Goal: Task Accomplishment & Management: Manage account settings

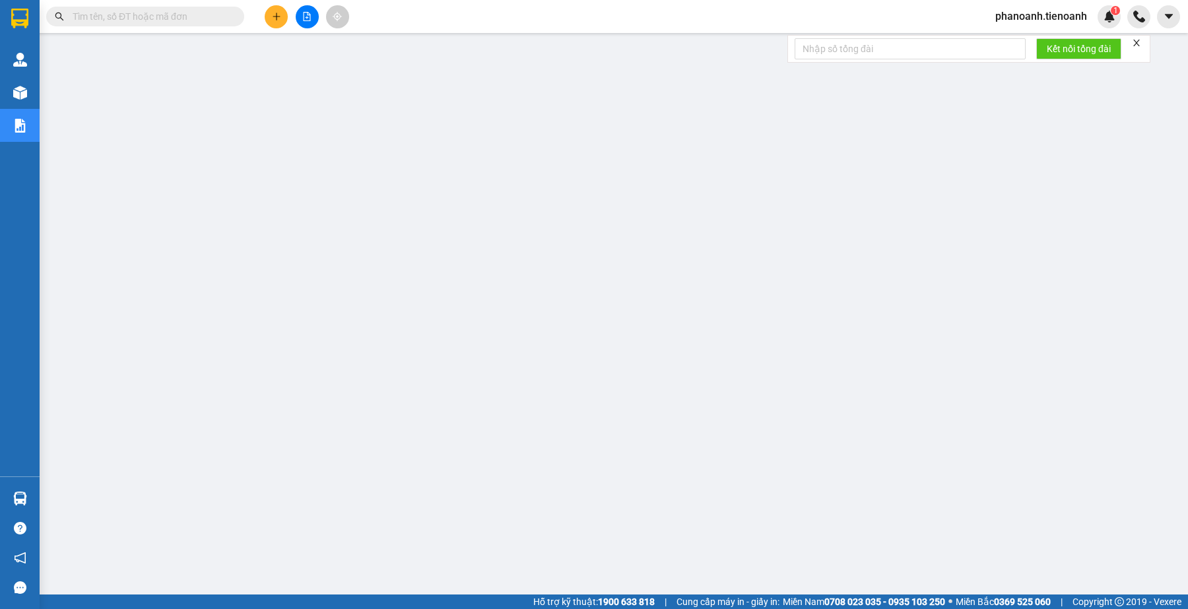
click at [199, 13] on input "text" at bounding box center [151, 16] width 156 height 15
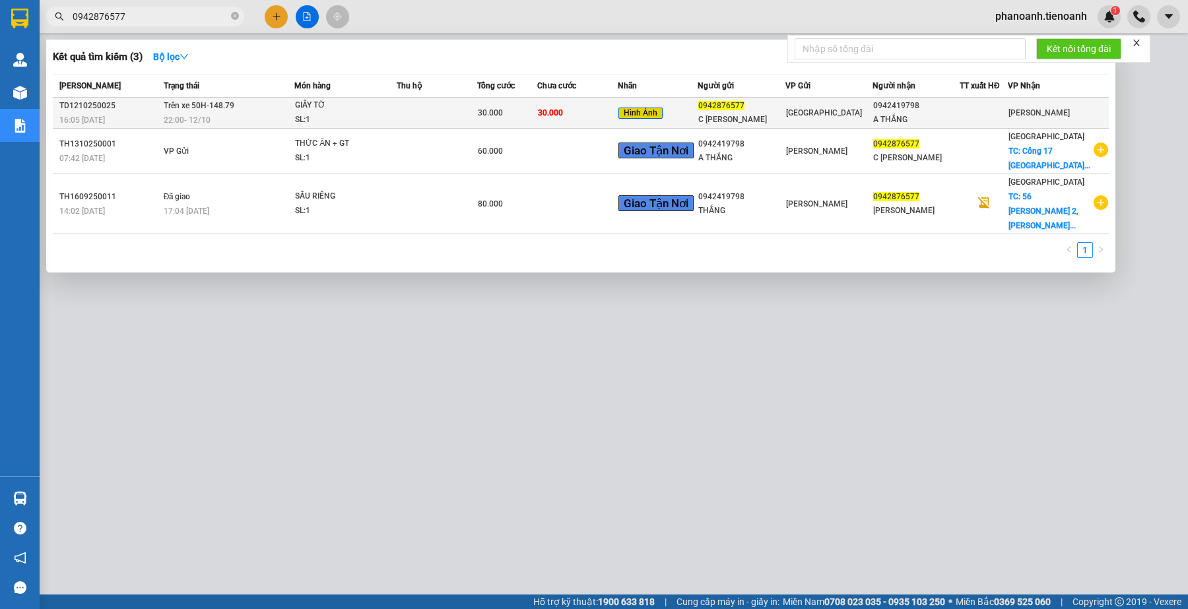
type input "0942876577"
click at [819, 121] on td "[GEOGRAPHIC_DATA]" at bounding box center [828, 113] width 87 height 31
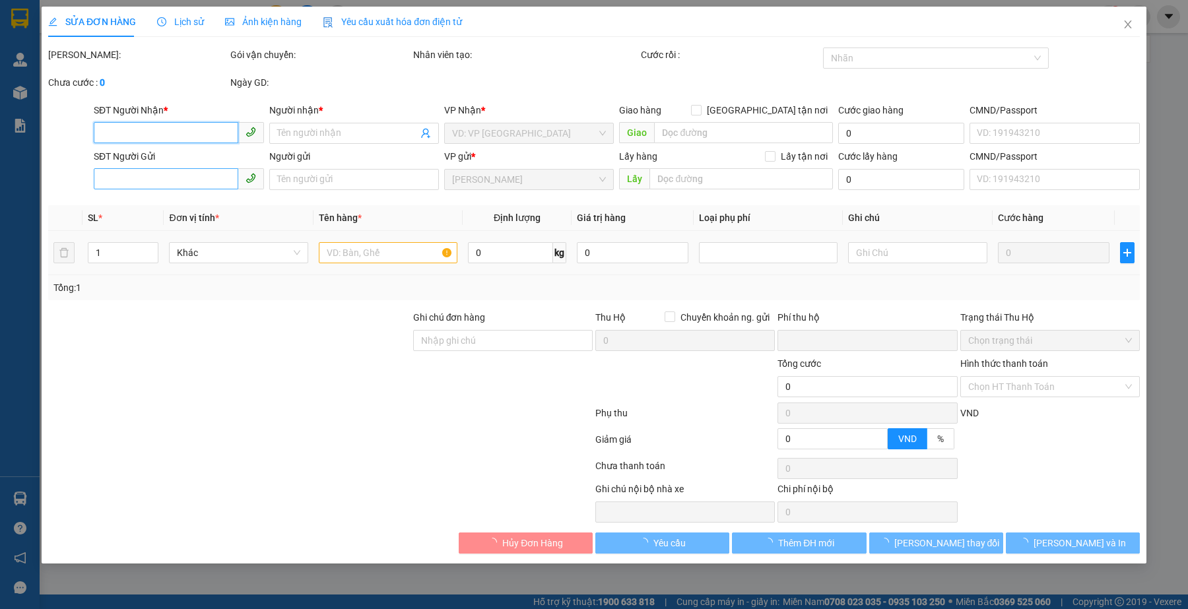
type input "0942419798"
type input "A THẮNG"
type input "0942876577"
type input "C [PERSON_NAME]"
type input "0"
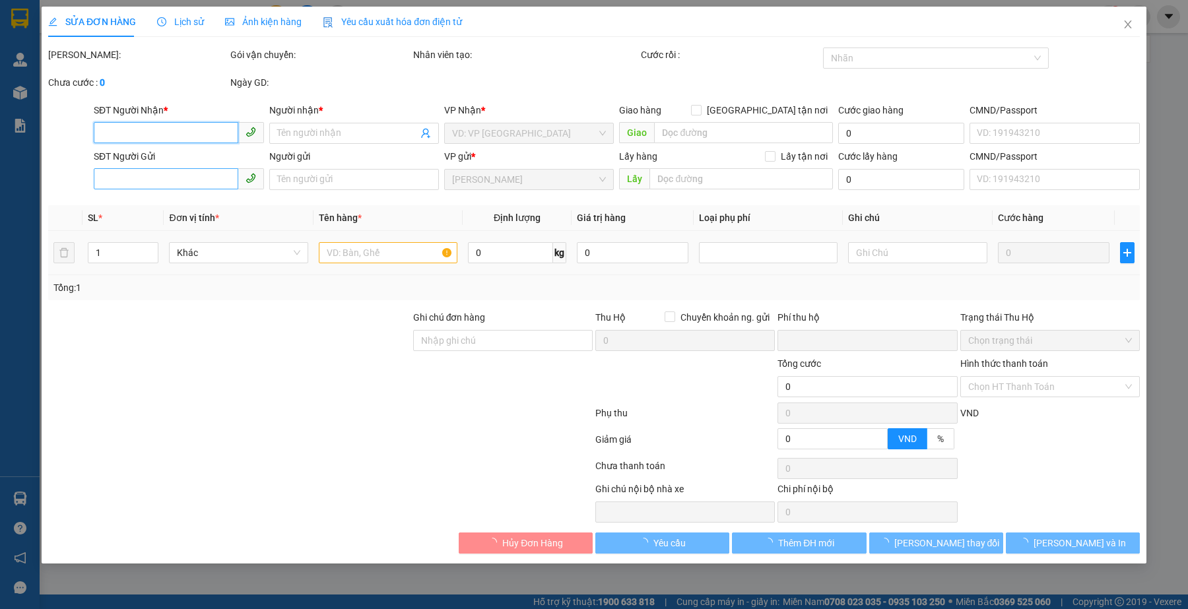
type input "30.000"
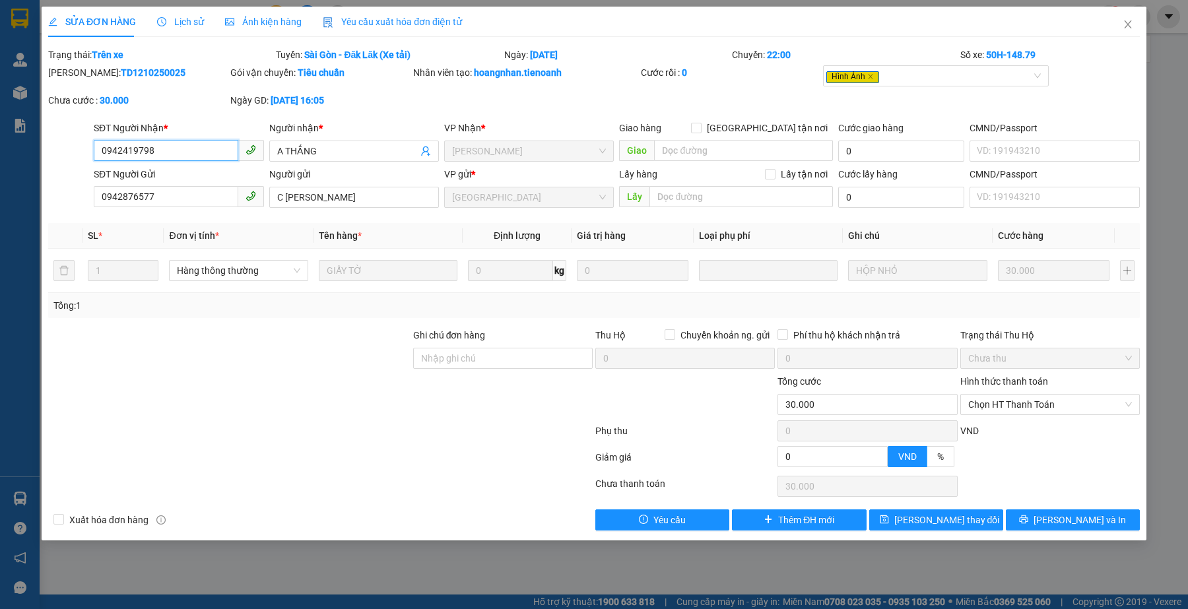
click at [198, 156] on input "0942419798" at bounding box center [166, 150] width 144 height 21
click at [391, 400] on div at bounding box center [229, 397] width 365 height 46
click at [377, 414] on div at bounding box center [229, 397] width 365 height 46
click at [988, 402] on span "Chọn HT Thanh Toán" at bounding box center [1050, 405] width 164 height 20
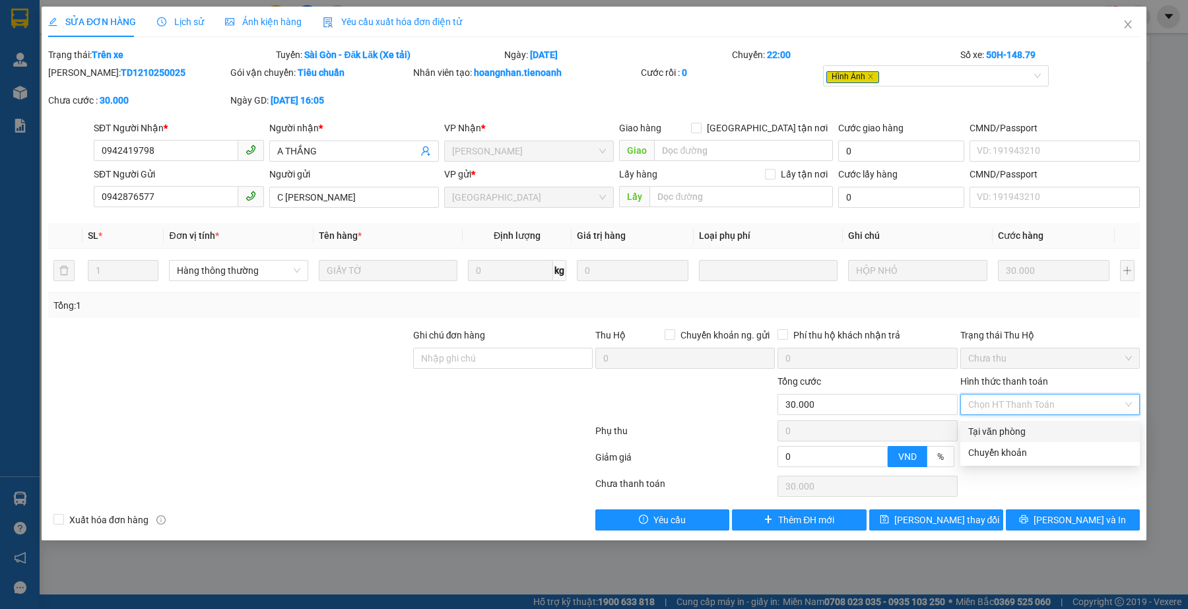
click at [994, 434] on div "Tại văn phòng" at bounding box center [1050, 431] width 164 height 15
type input "0"
click at [548, 506] on div "Total Paid Fee 0 Total UnPaid Fee 30.000 Cash Collection Total Fee Trạng thái: …" at bounding box center [593, 289] width 1091 height 483
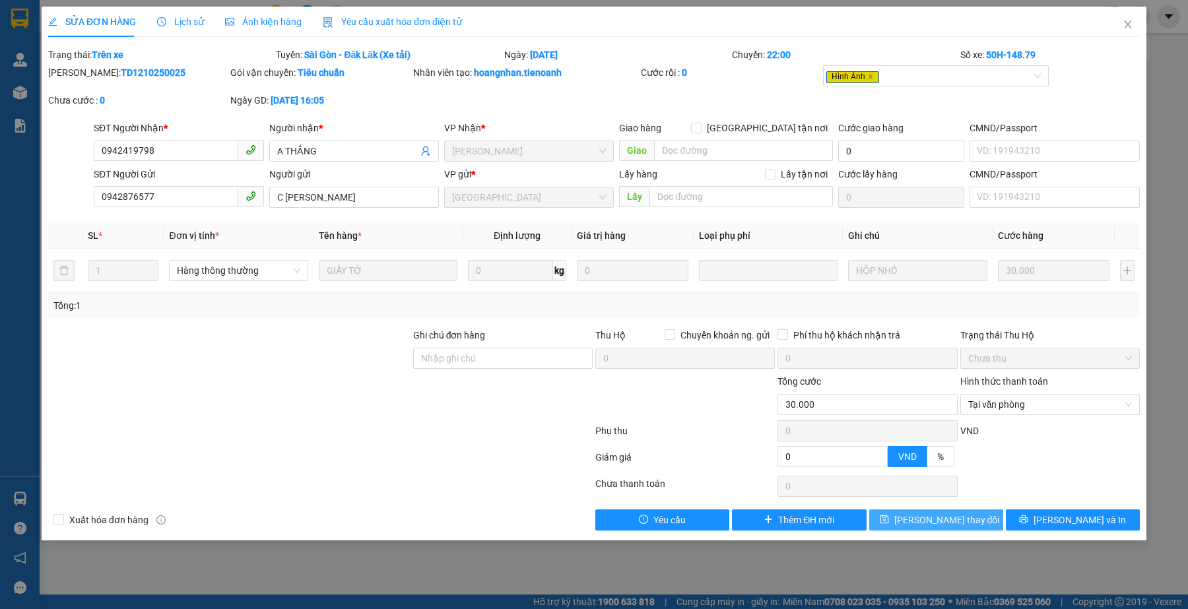
drag, startPoint x: 951, startPoint y: 519, endPoint x: 944, endPoint y: 522, distance: 7.7
click at [951, 519] on span "[PERSON_NAME] thay đổi" at bounding box center [947, 520] width 106 height 15
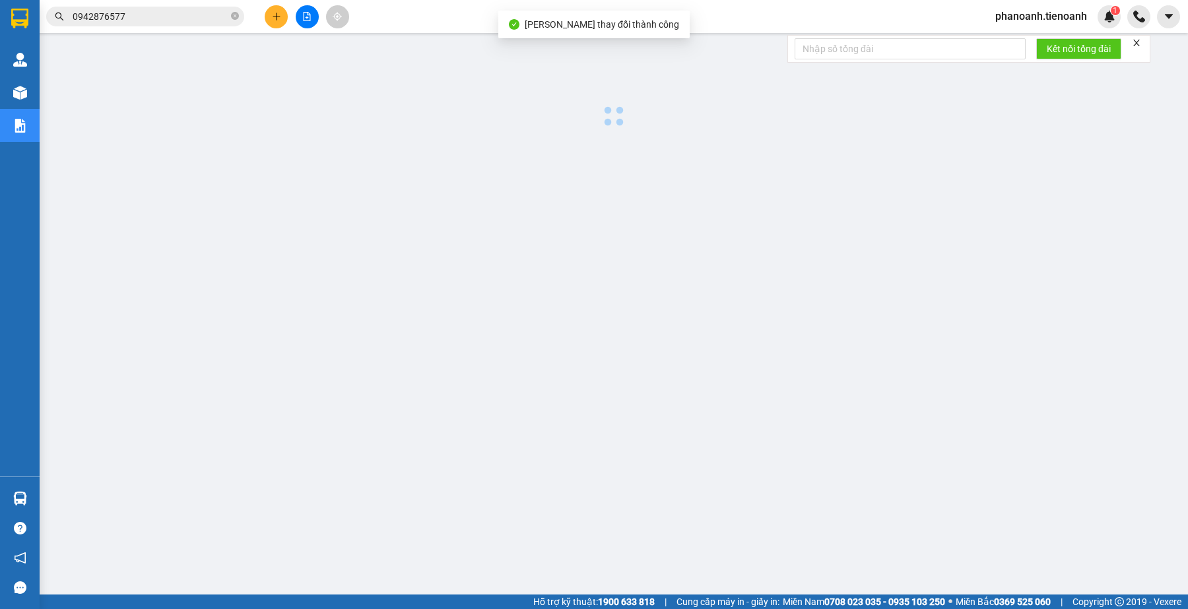
click at [490, 422] on div at bounding box center [613, 337] width 1135 height 594
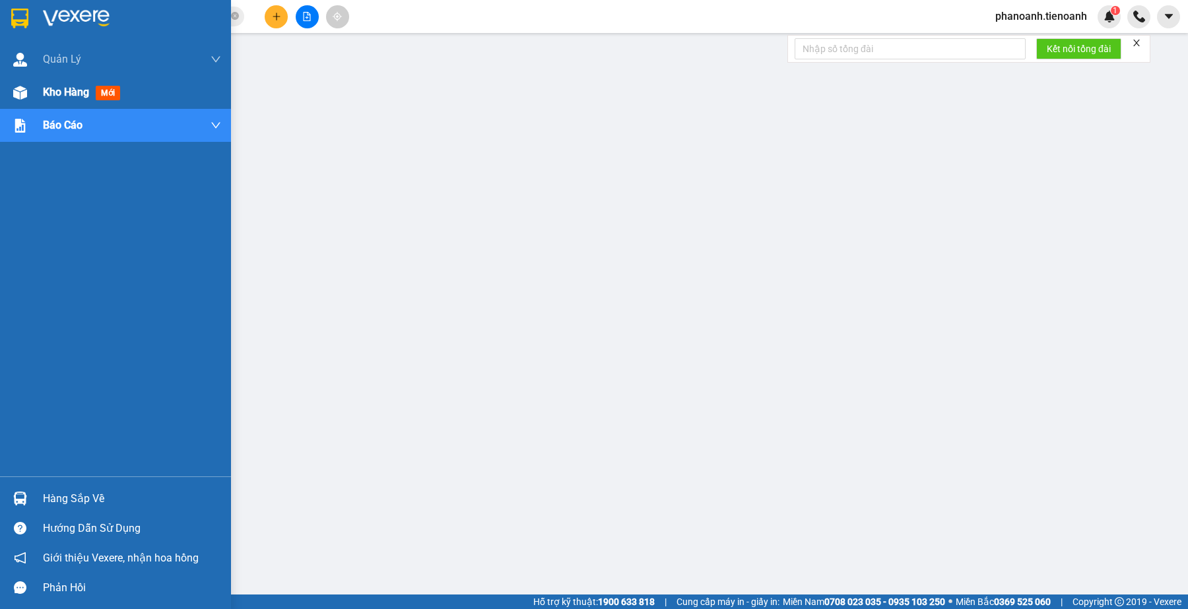
click at [75, 89] on span "Kho hàng" at bounding box center [66, 92] width 46 height 13
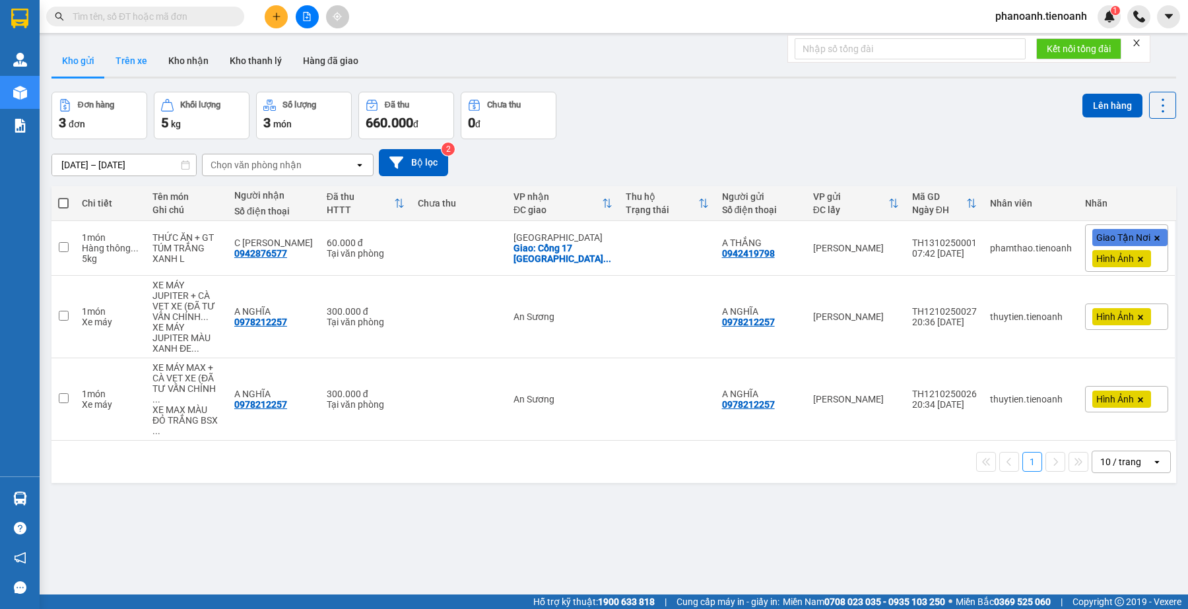
click at [129, 53] on button "Trên xe" at bounding box center [131, 61] width 53 height 32
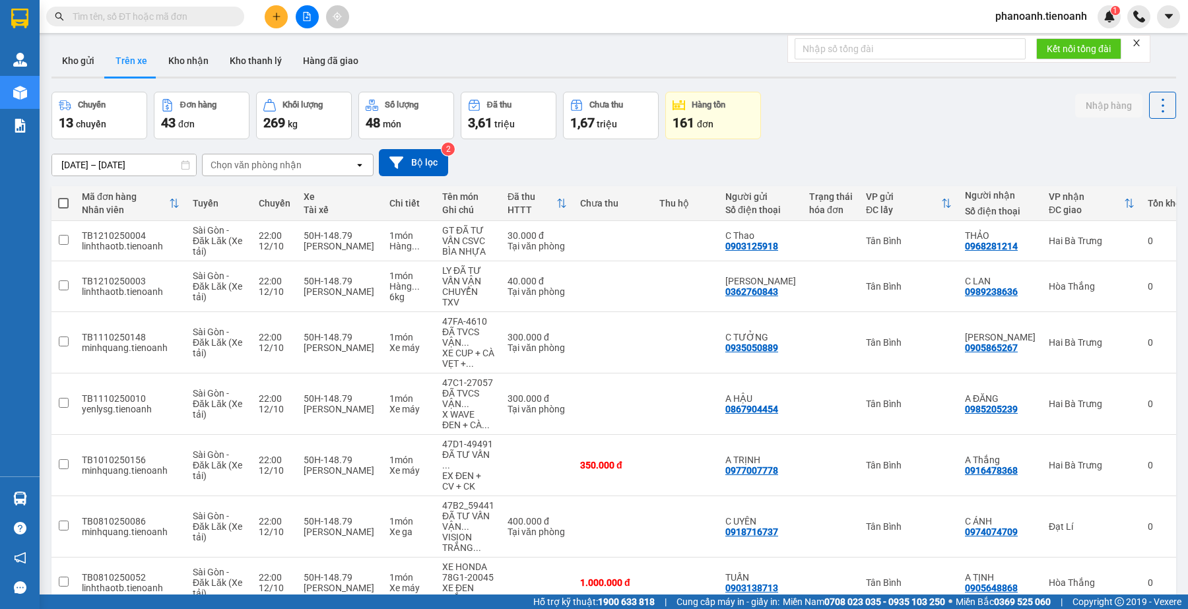
click at [262, 167] on div "Chọn văn phòng nhận" at bounding box center [255, 164] width 91 height 13
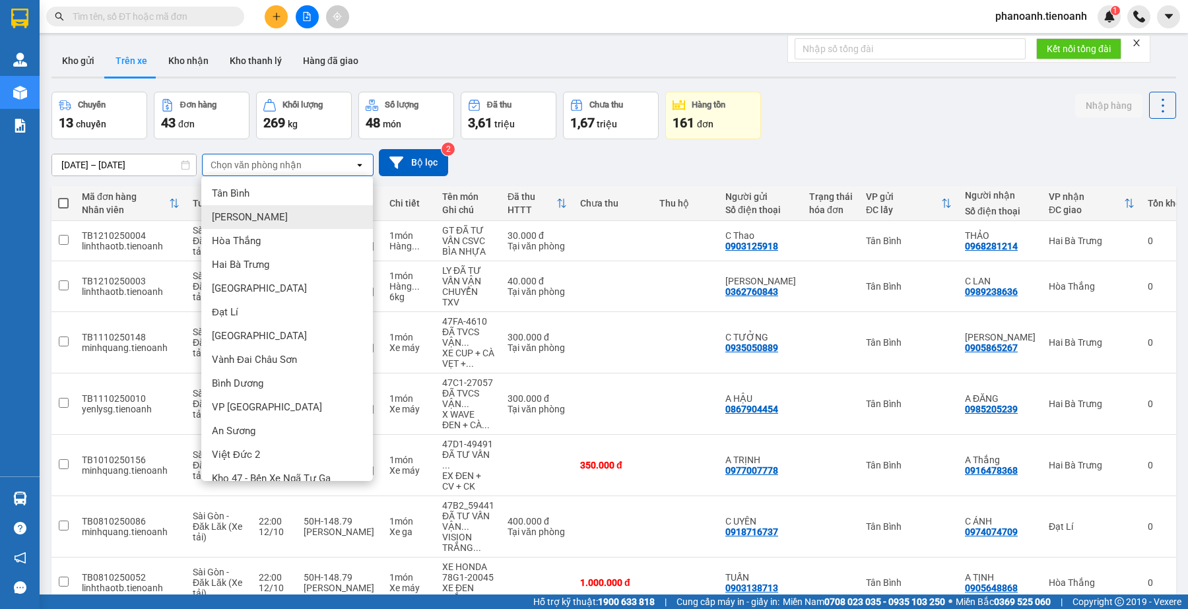
click at [257, 216] on div "[PERSON_NAME]" at bounding box center [287, 217] width 172 height 24
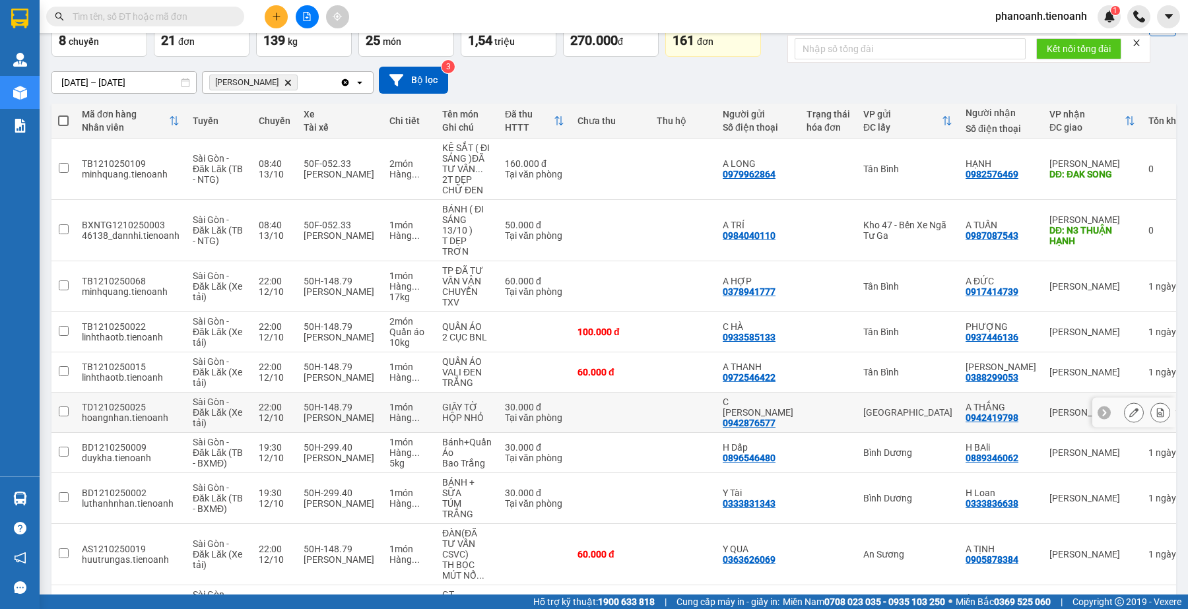
scroll to position [159, 0]
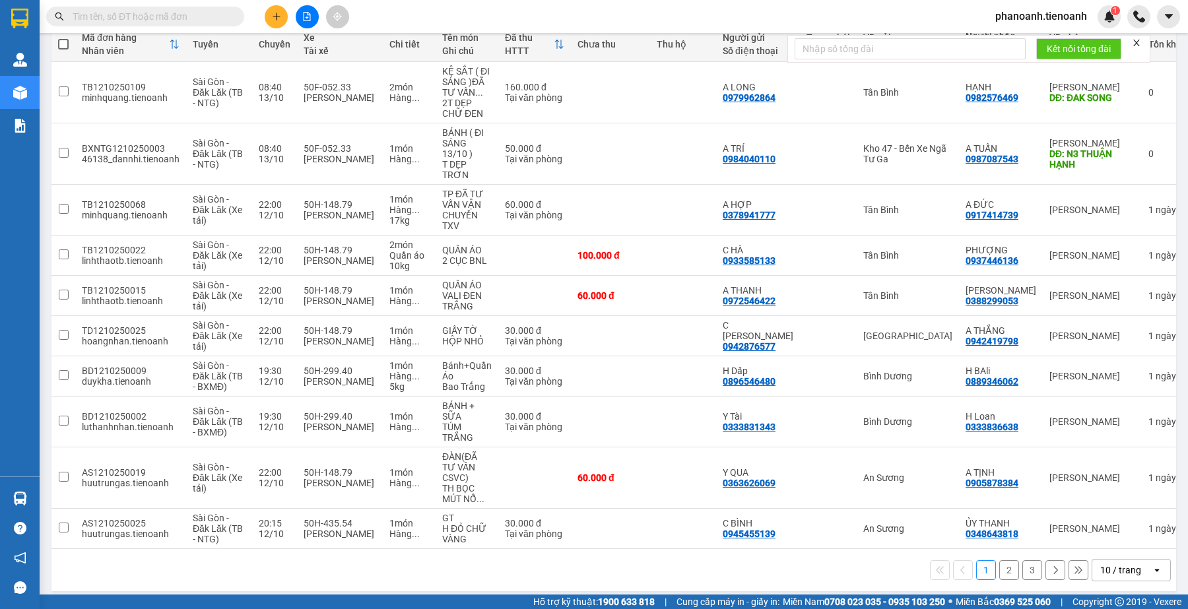
click at [1108, 563] on div "10 / trang" at bounding box center [1120, 569] width 41 height 13
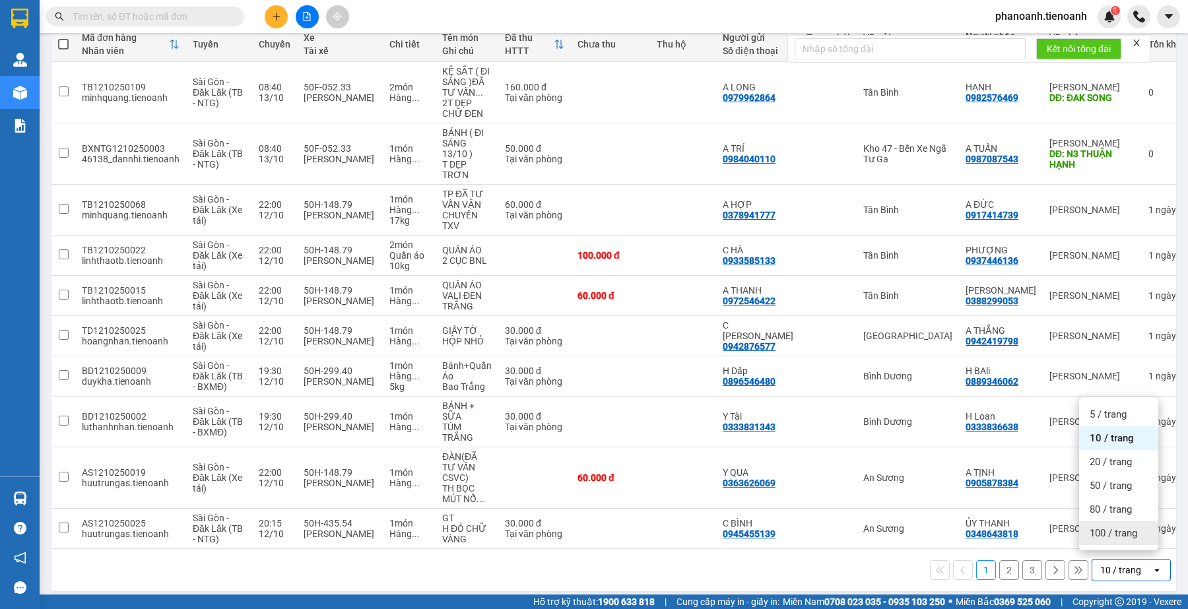
click at [1108, 536] on span "100 / trang" at bounding box center [1113, 533] width 48 height 13
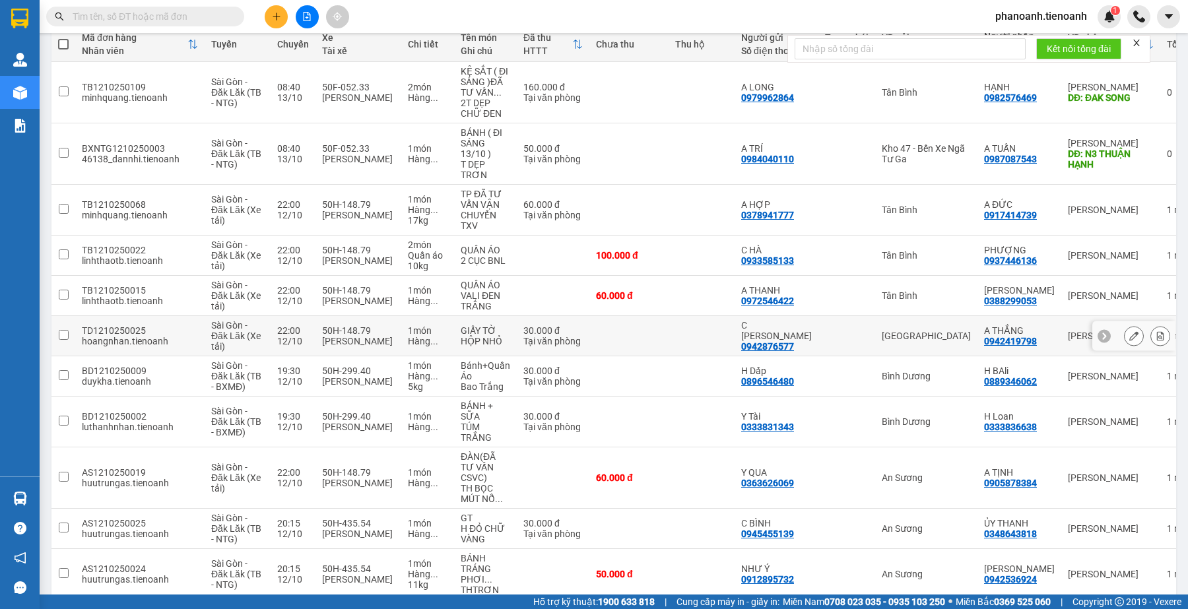
scroll to position [241, 0]
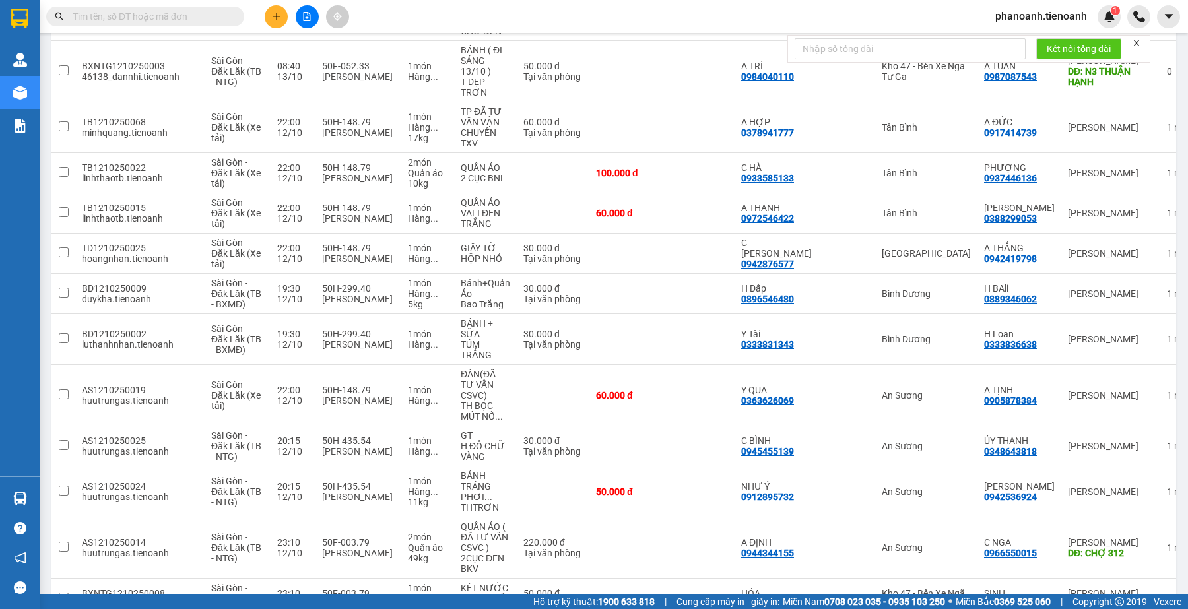
click at [222, 11] on input "text" at bounding box center [151, 16] width 156 height 15
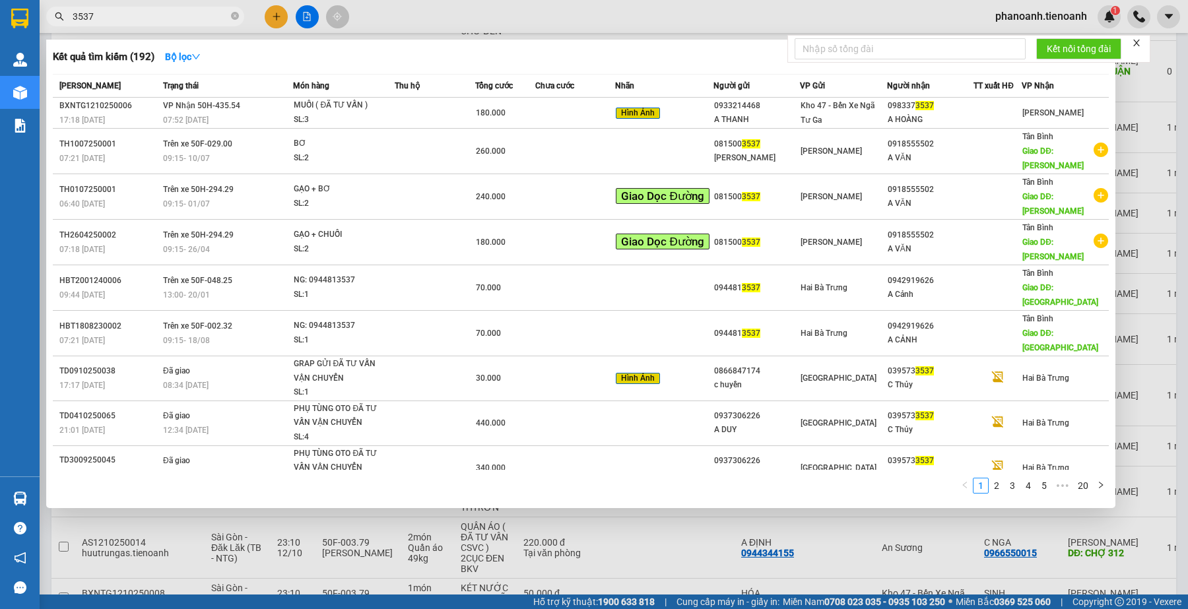
type input "3537"
click at [575, 11] on div at bounding box center [594, 304] width 1188 height 609
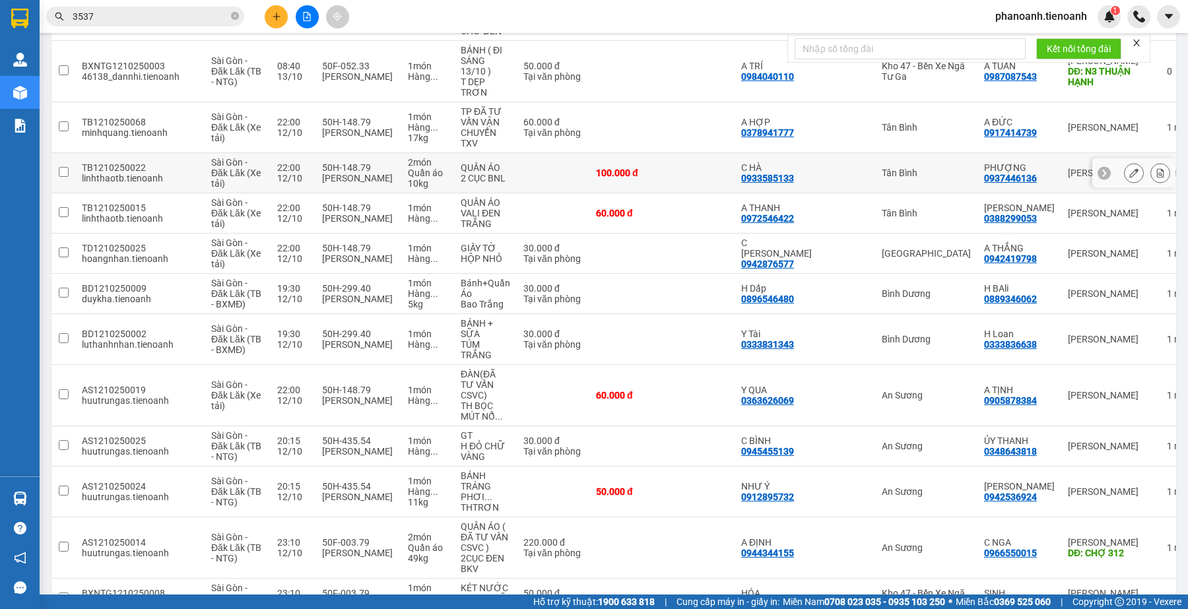
click at [842, 172] on div at bounding box center [847, 173] width 44 height 11
checkbox input "true"
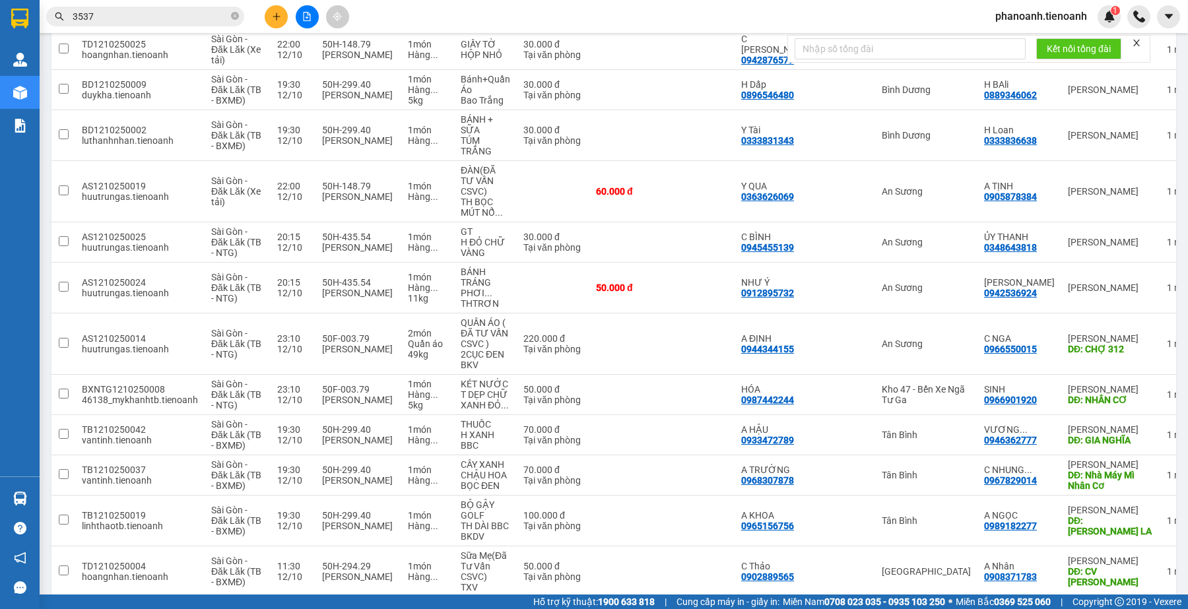
scroll to position [280, 0]
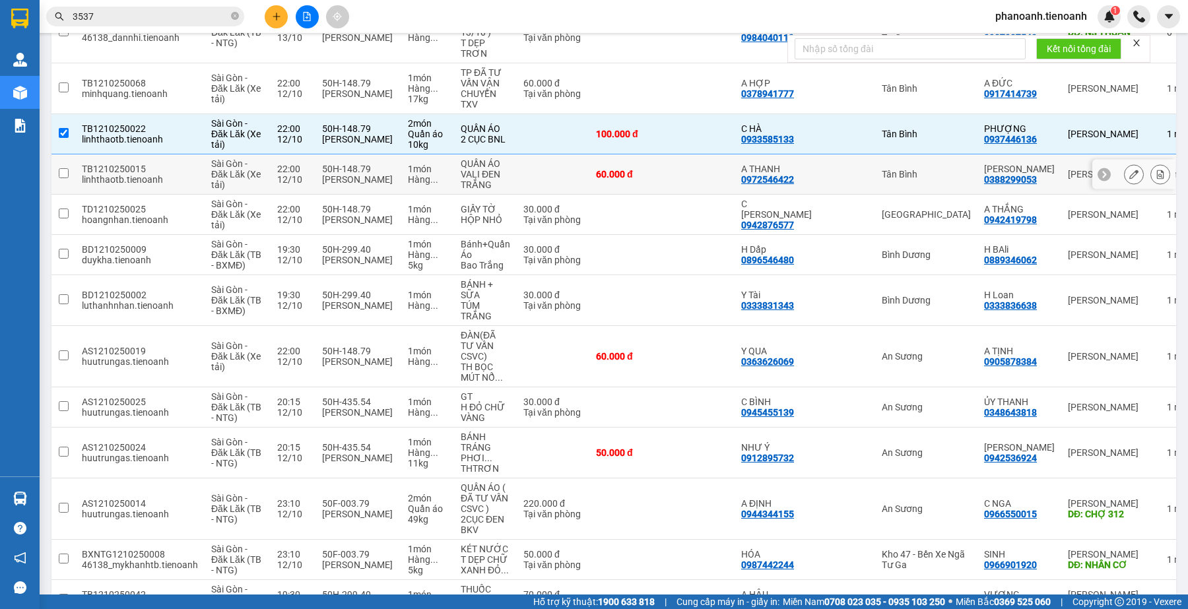
click at [822, 168] on td at bounding box center [846, 174] width 57 height 40
checkbox input "true"
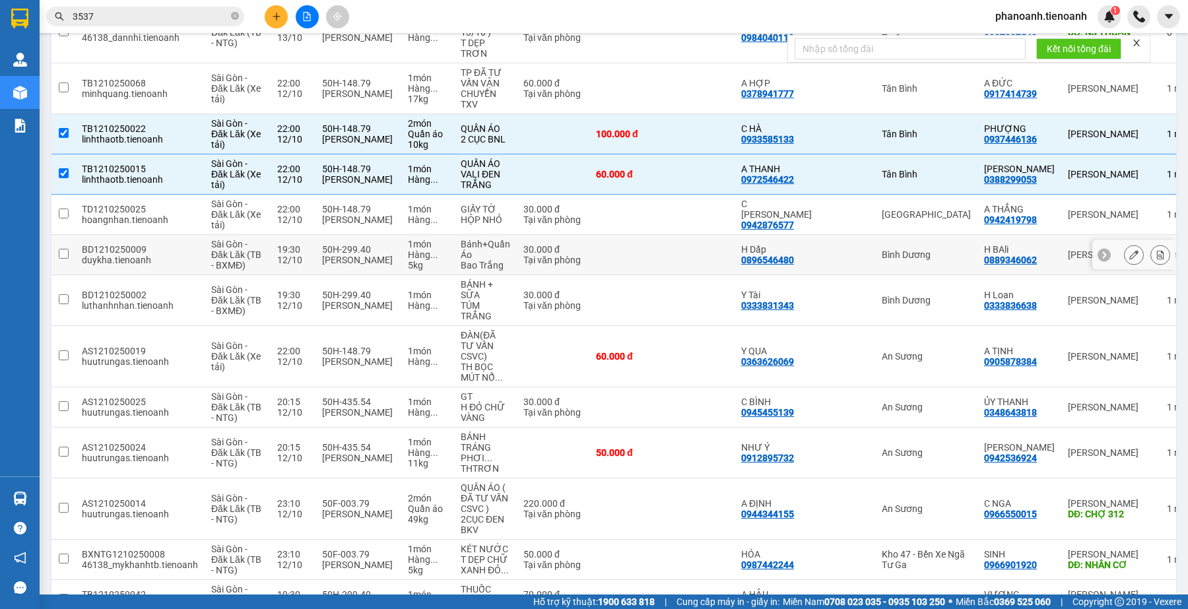
click at [891, 245] on td "Bình Dương" at bounding box center [926, 255] width 102 height 40
checkbox input "true"
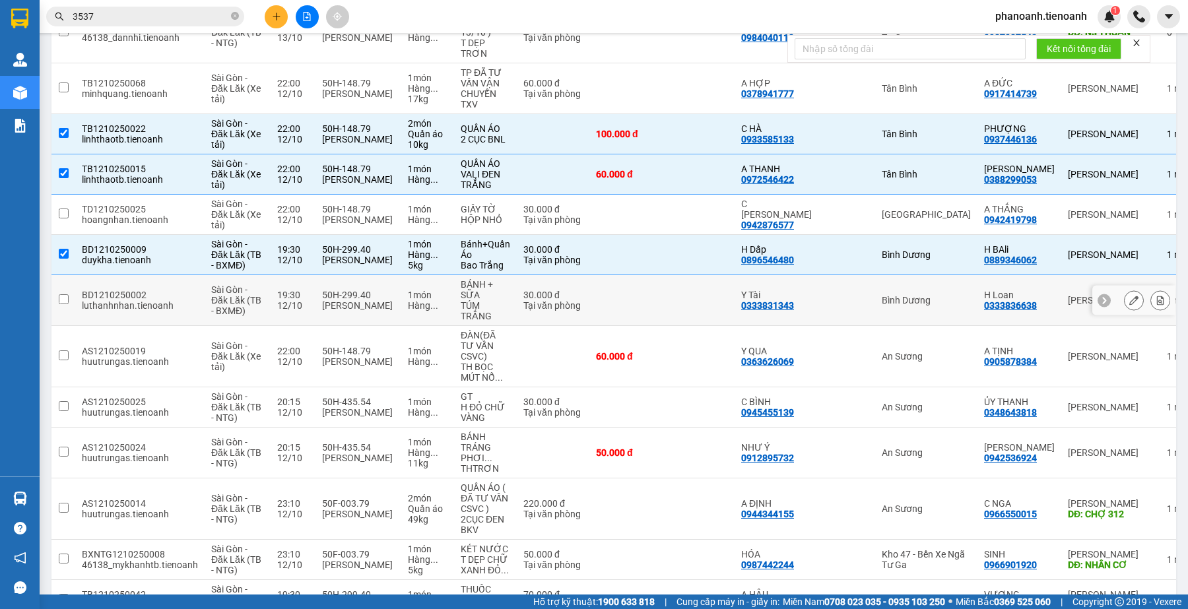
scroll to position [115, 0]
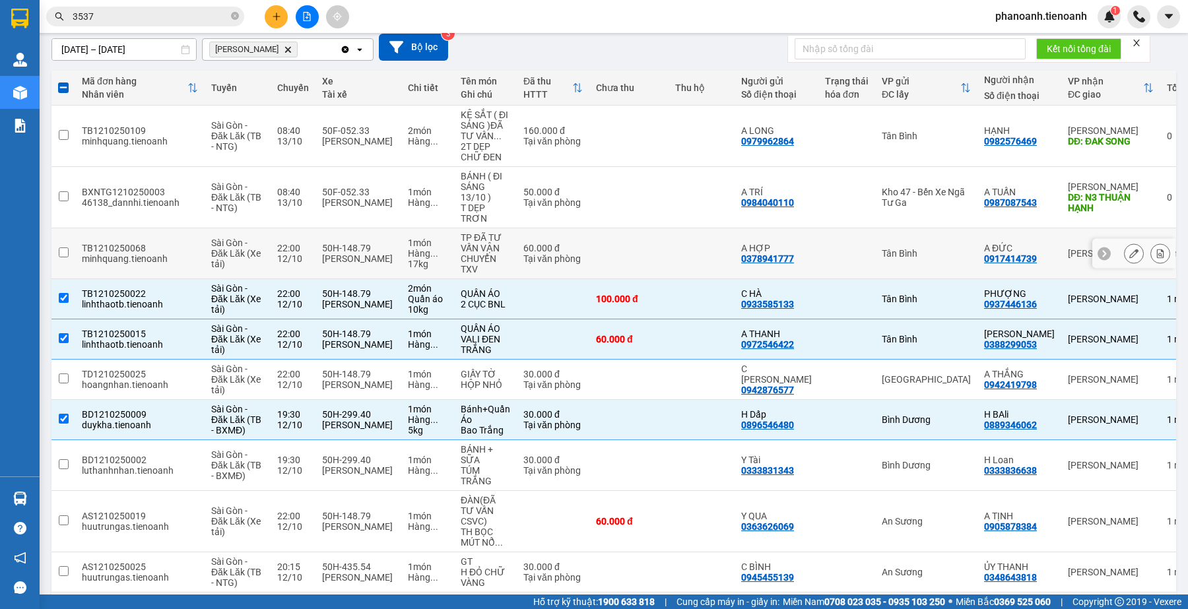
click at [899, 259] on td "Tân Bình" at bounding box center [926, 253] width 102 height 51
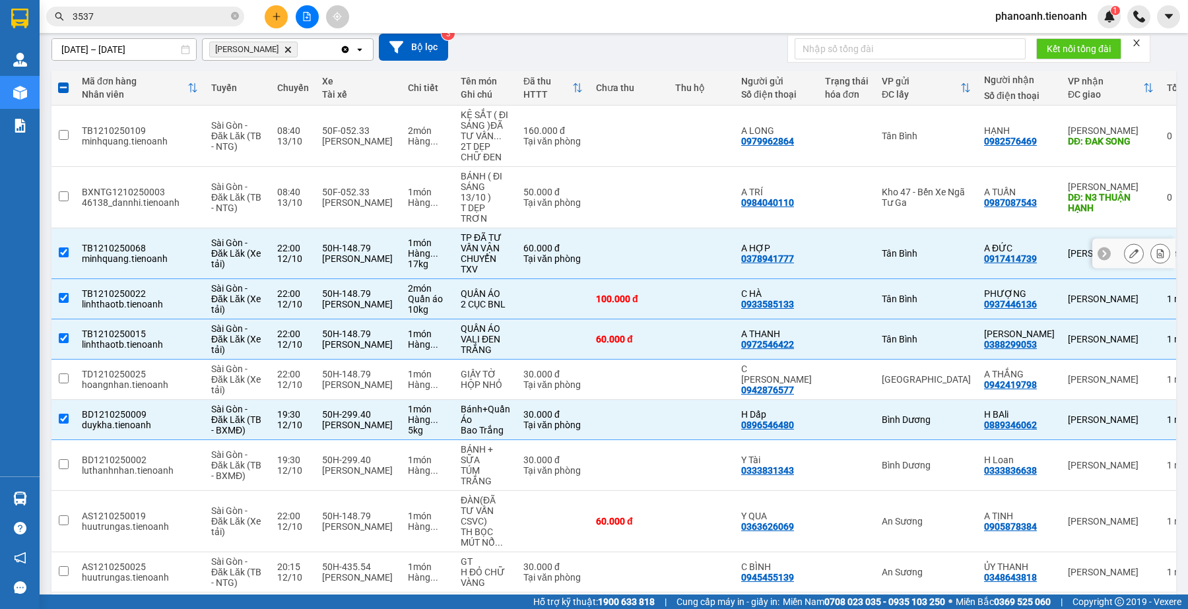
scroll to position [0, 0]
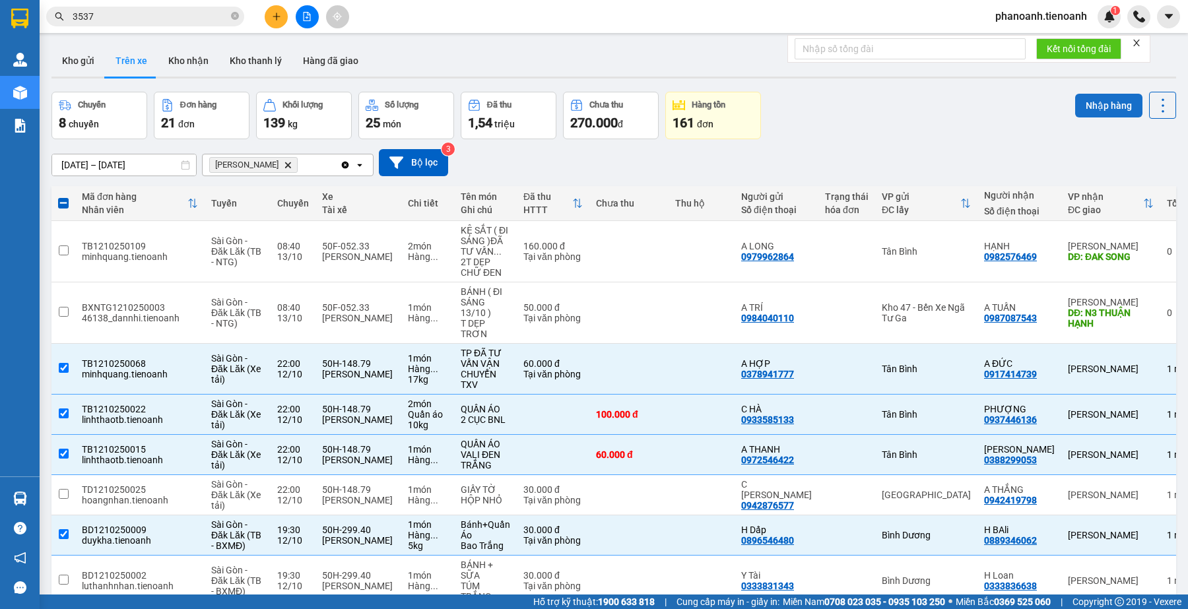
click at [1089, 106] on button "Nhập hàng" at bounding box center [1108, 106] width 67 height 24
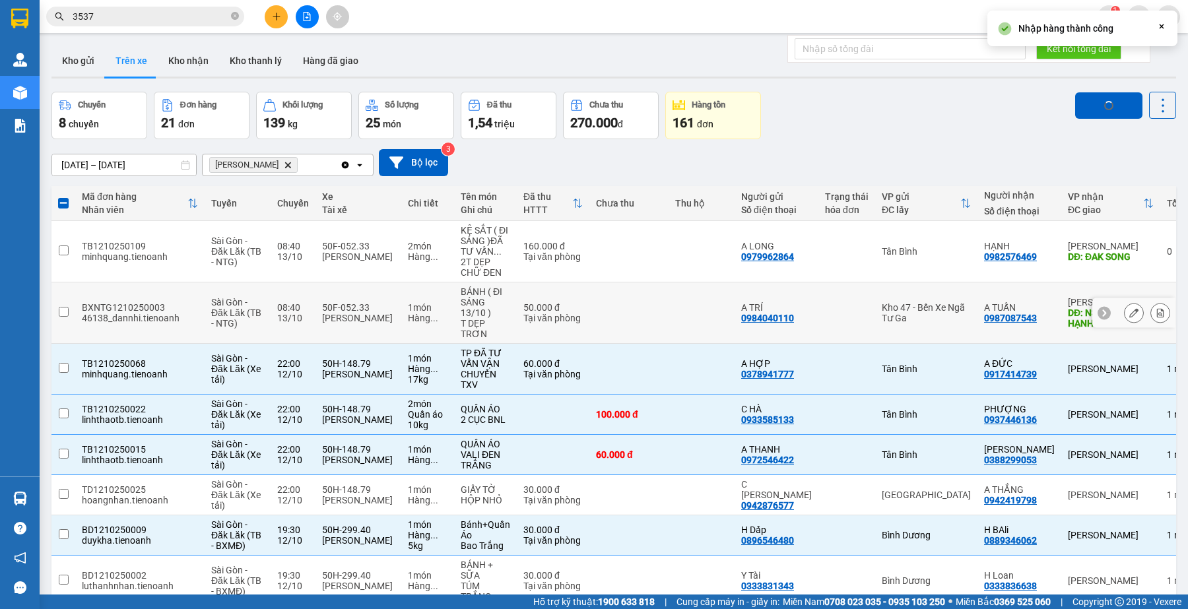
checkbox input "false"
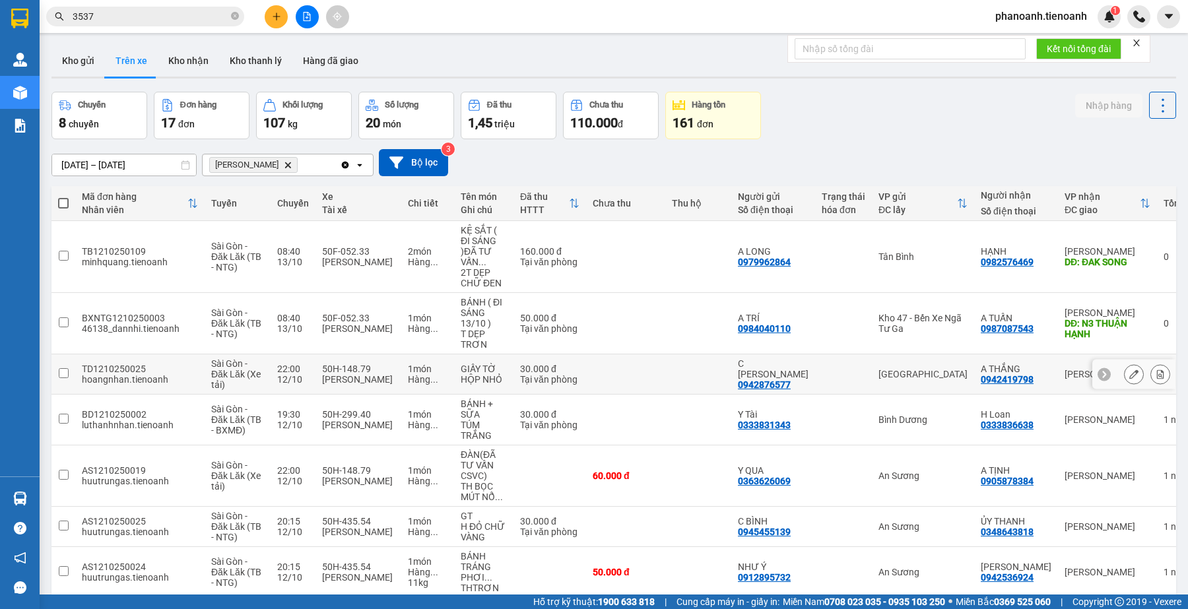
click at [884, 369] on div "[GEOGRAPHIC_DATA]" at bounding box center [922, 374] width 89 height 11
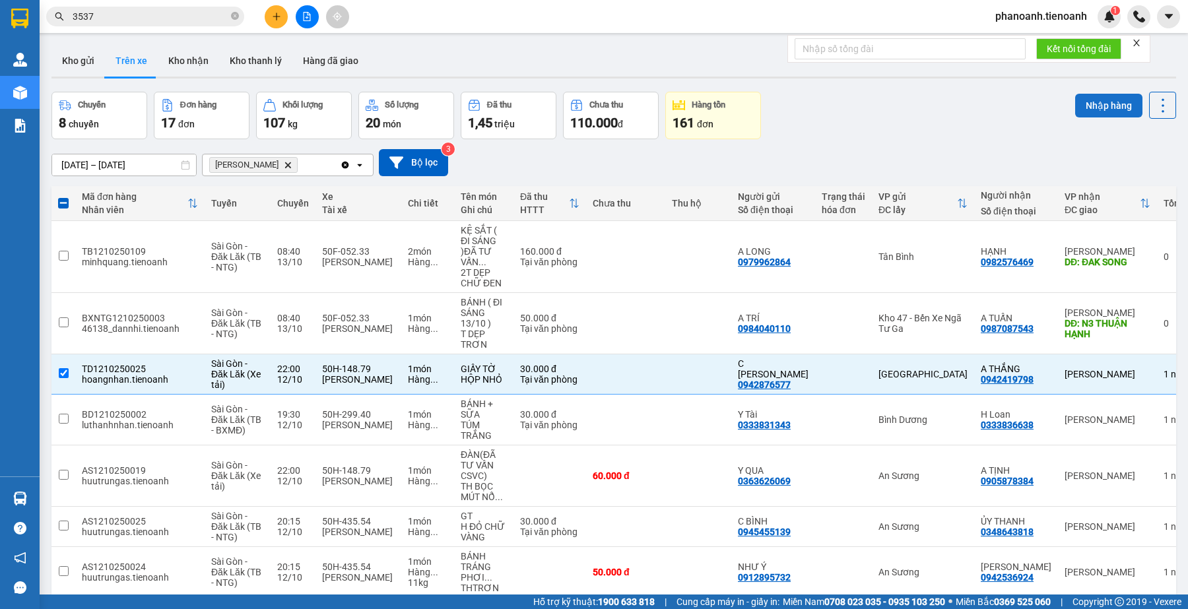
click at [1075, 100] on button "Nhập hàng" at bounding box center [1108, 106] width 67 height 24
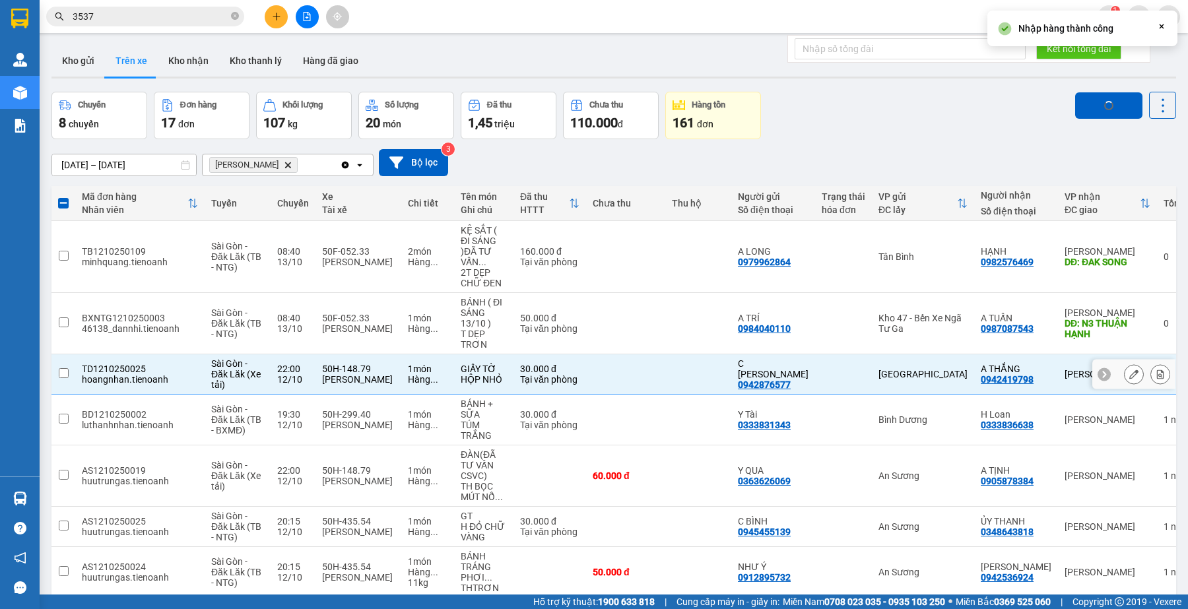
checkbox input "false"
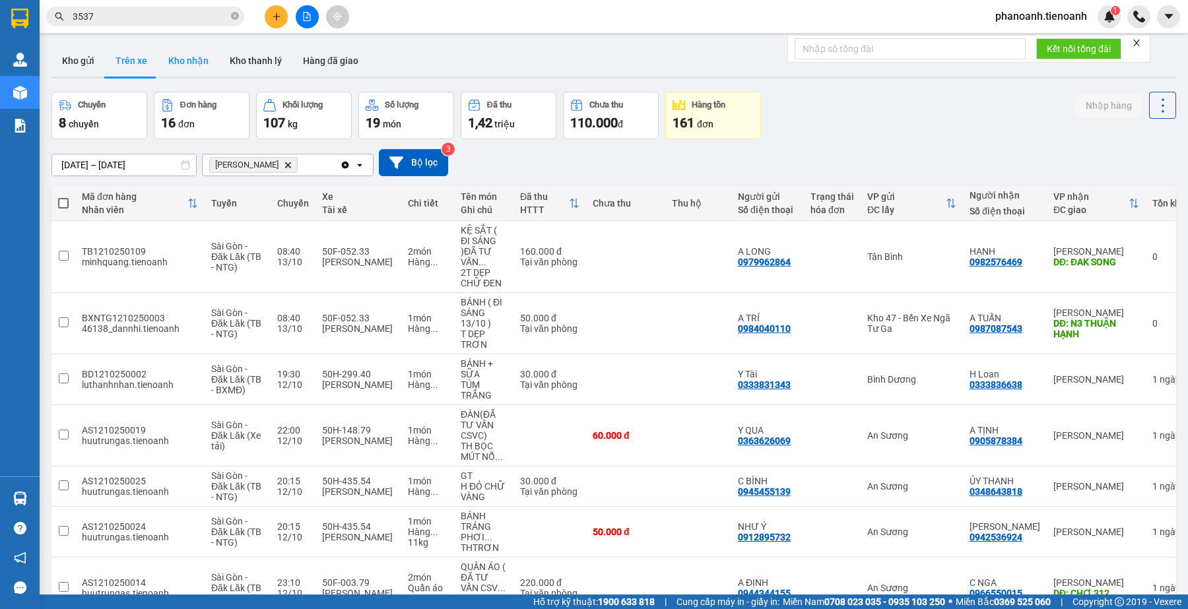
click at [195, 55] on button "Kho nhận" at bounding box center [188, 61] width 61 height 32
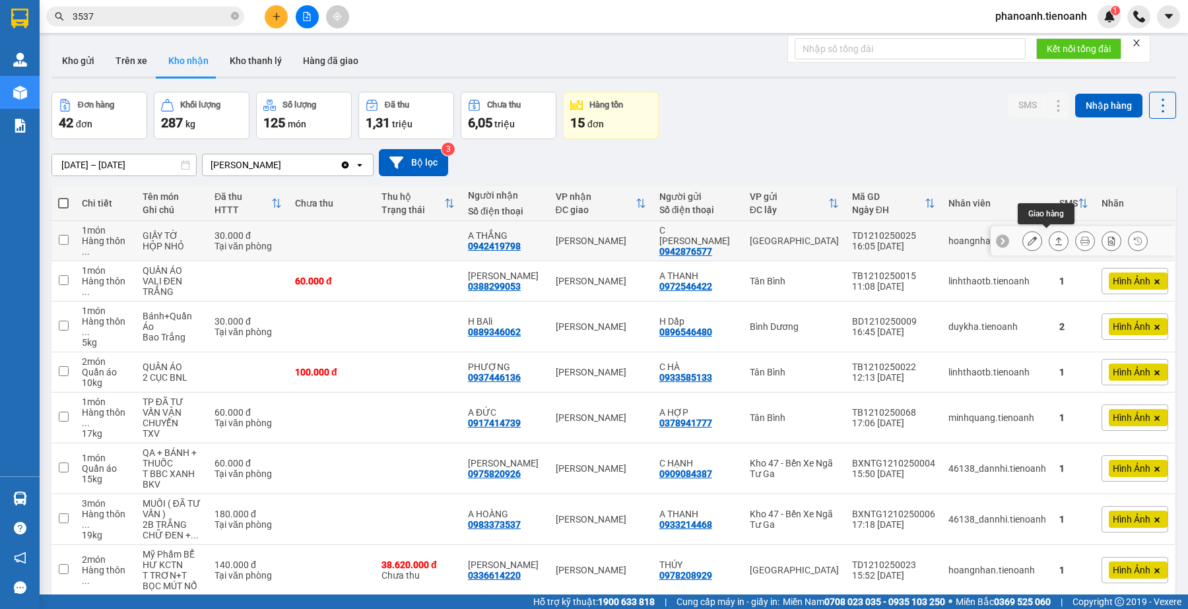
click at [1054, 241] on icon at bounding box center [1058, 240] width 9 height 9
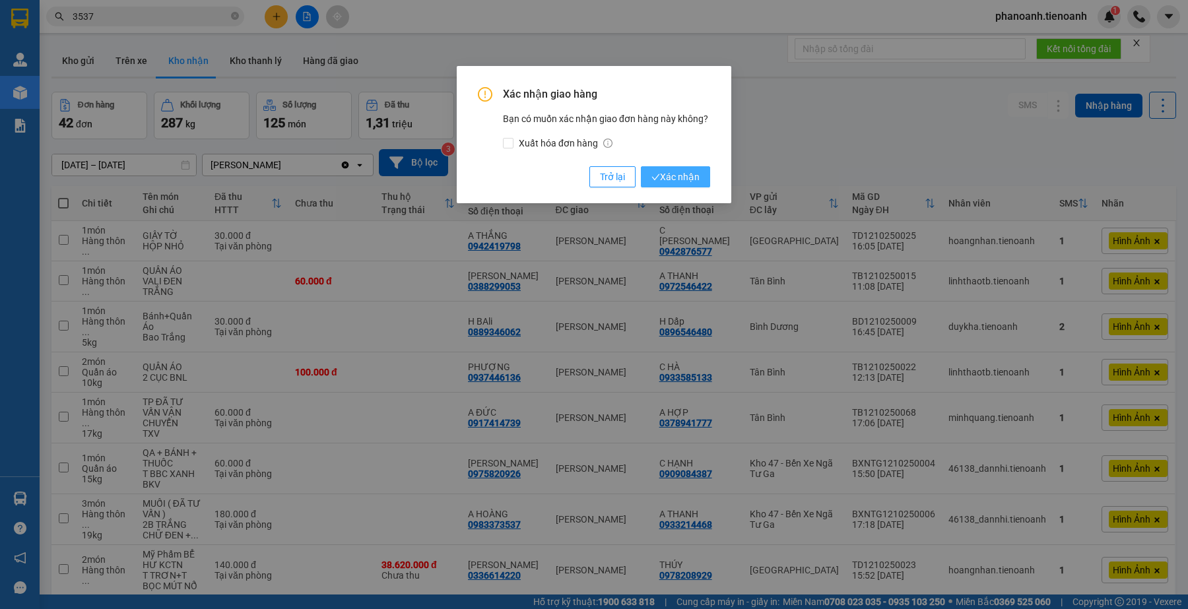
click at [674, 179] on span "Xác nhận" at bounding box center [675, 177] width 48 height 15
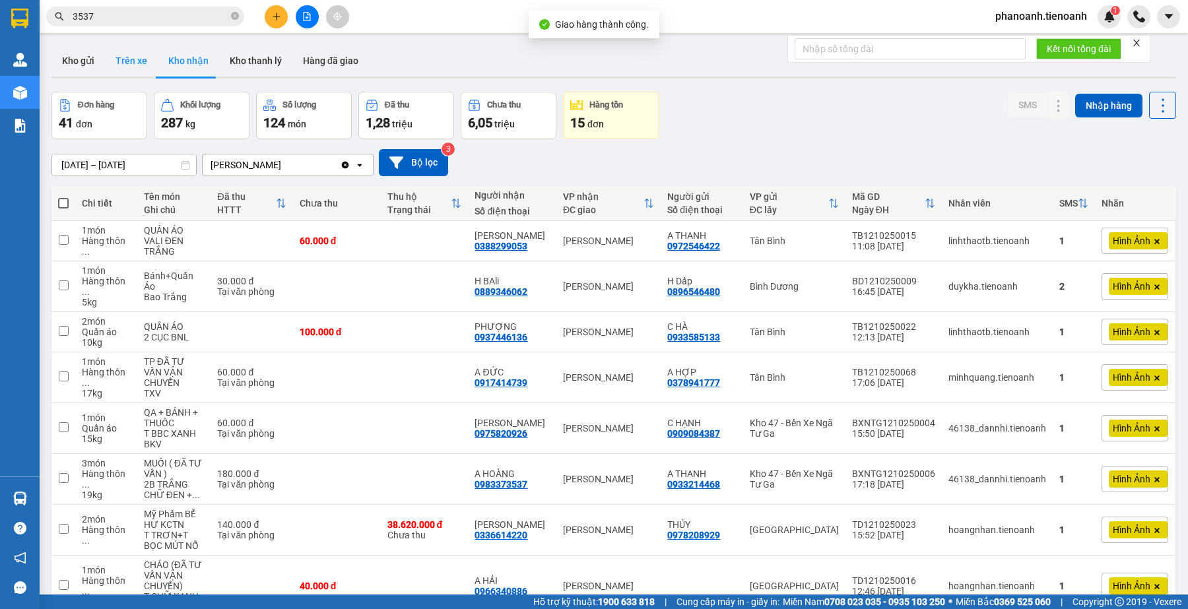
click at [137, 61] on button "Trên xe" at bounding box center [131, 61] width 53 height 32
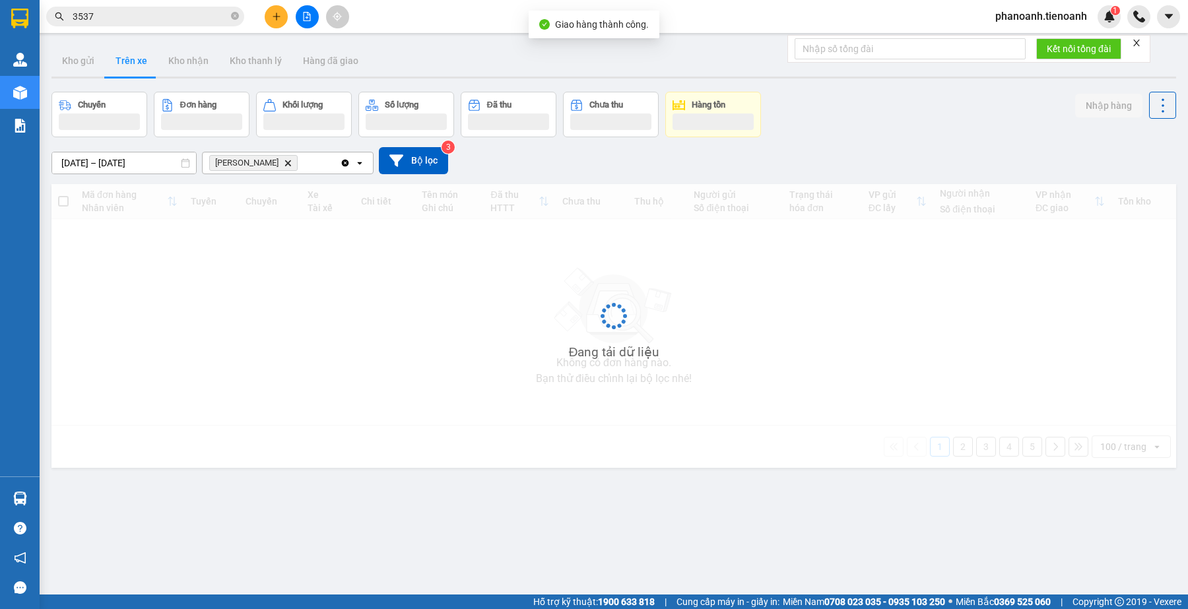
type input "[DATE] – [DATE]"
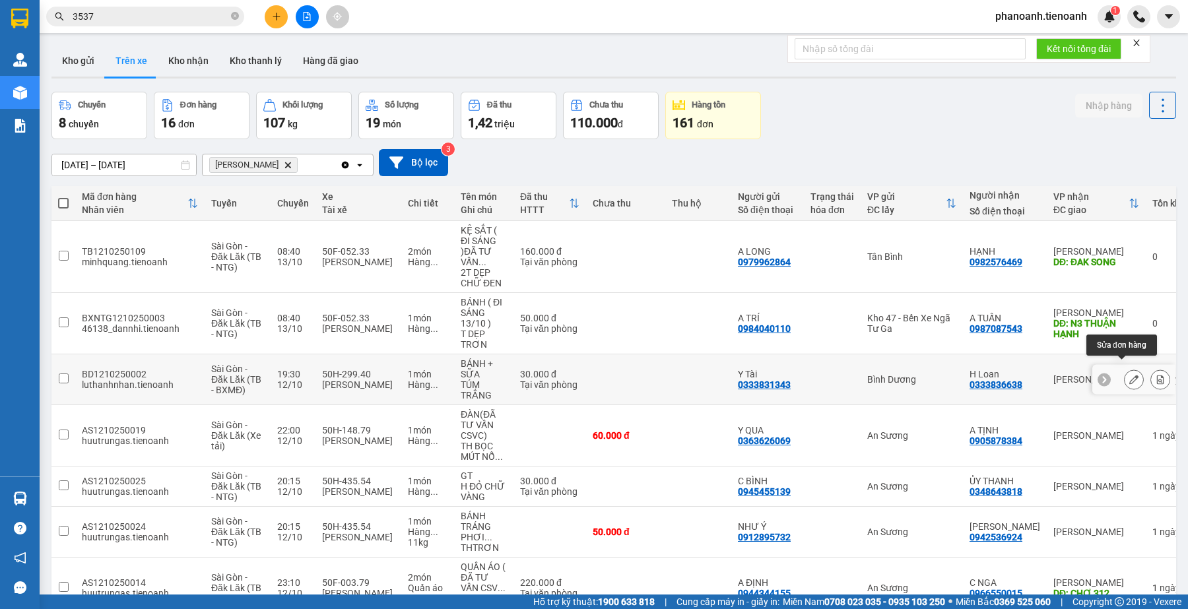
click at [1126, 373] on button at bounding box center [1133, 379] width 18 height 23
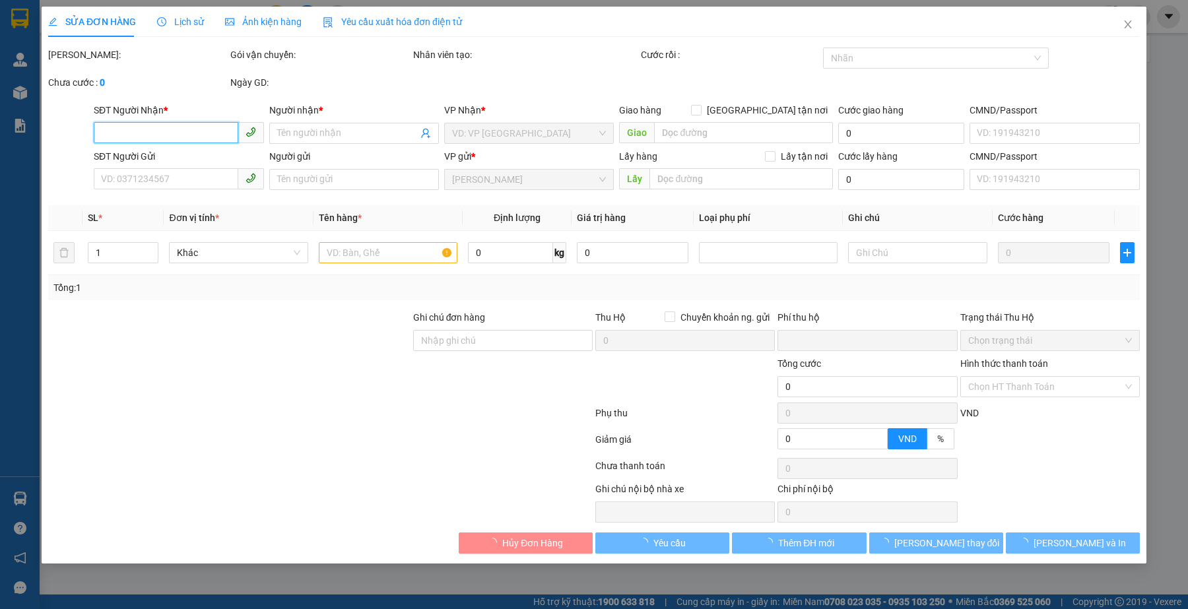
type input "0333836638"
type input "H Loan"
type input "0333831343"
type input "Y Tài"
type input "0"
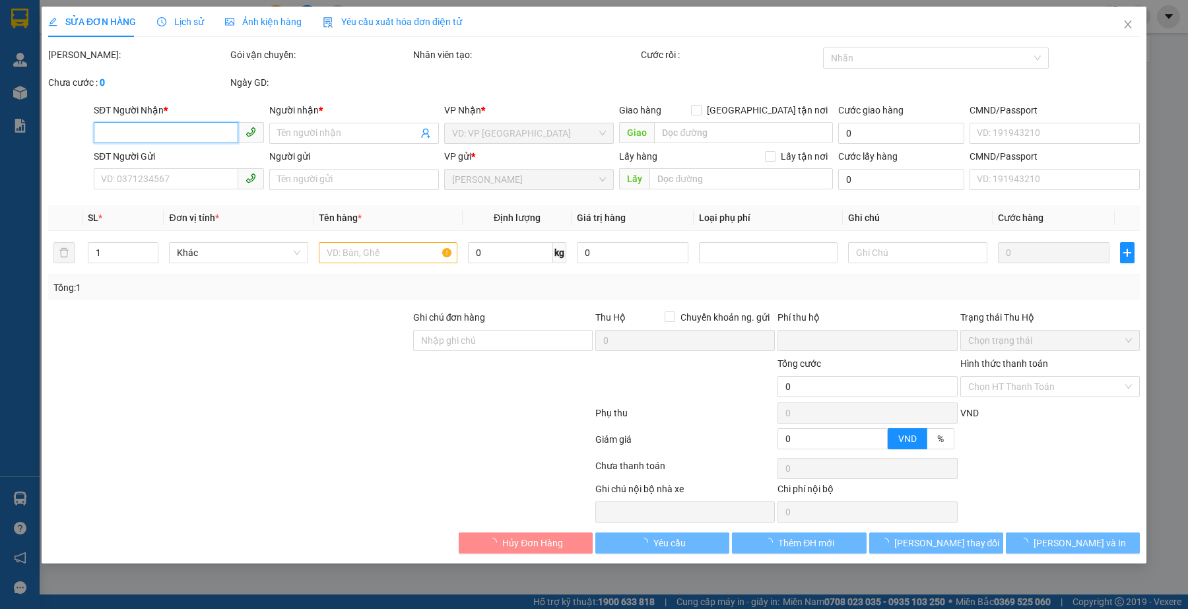
type input "30.000"
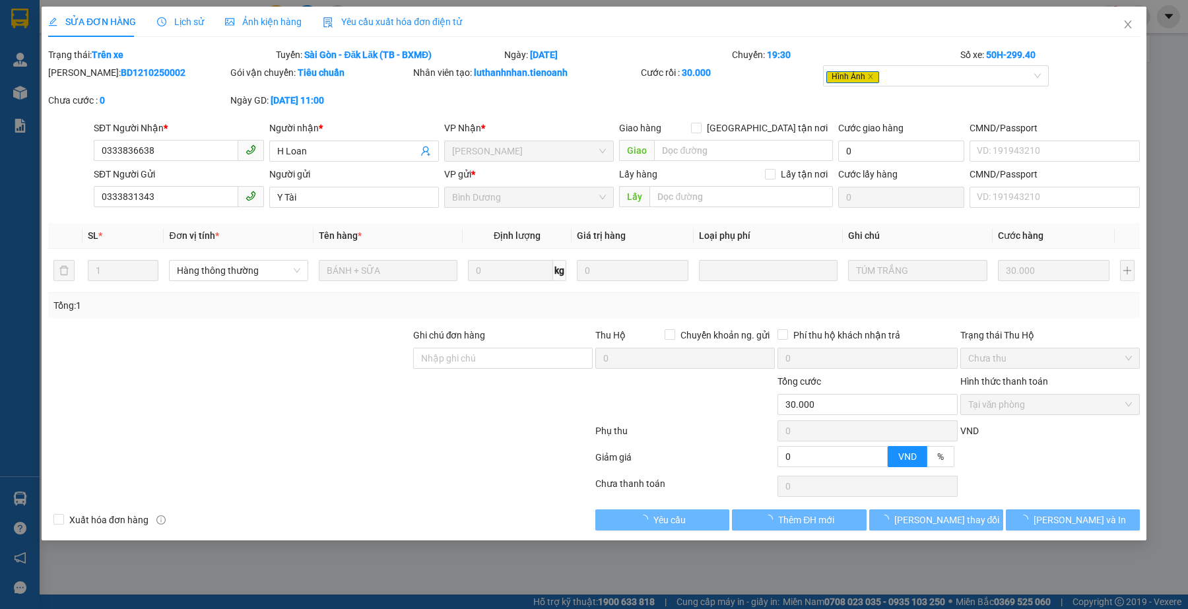
click at [278, 31] on div "Ảnh kiện hàng" at bounding box center [263, 22] width 77 height 30
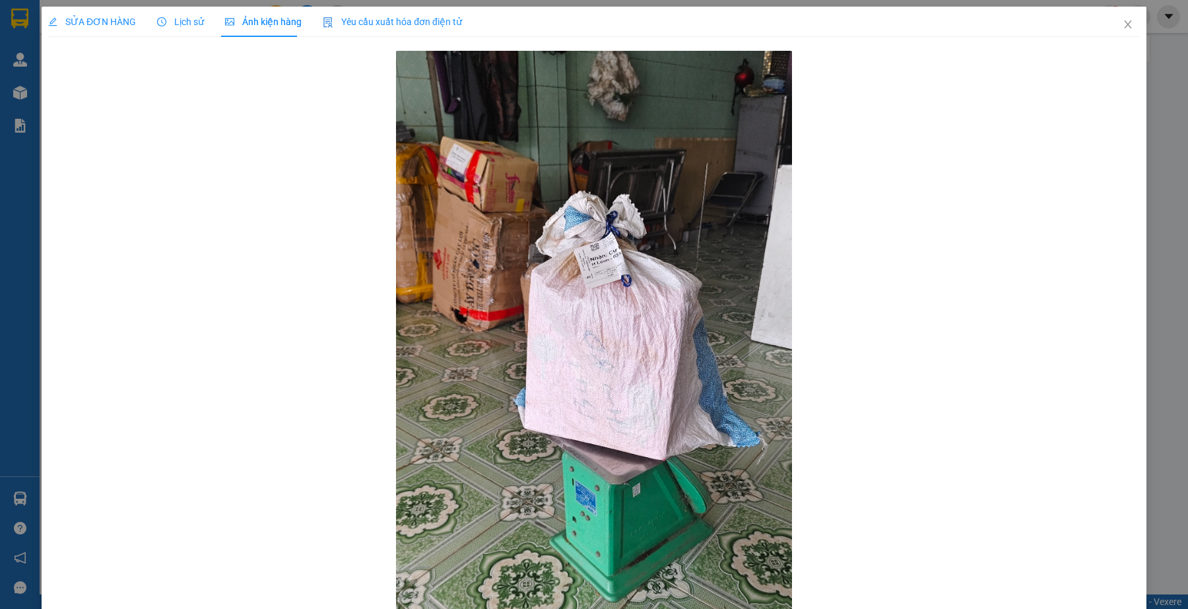
click at [111, 26] on span "SỬA ĐƠN HÀNG" at bounding box center [92, 21] width 88 height 11
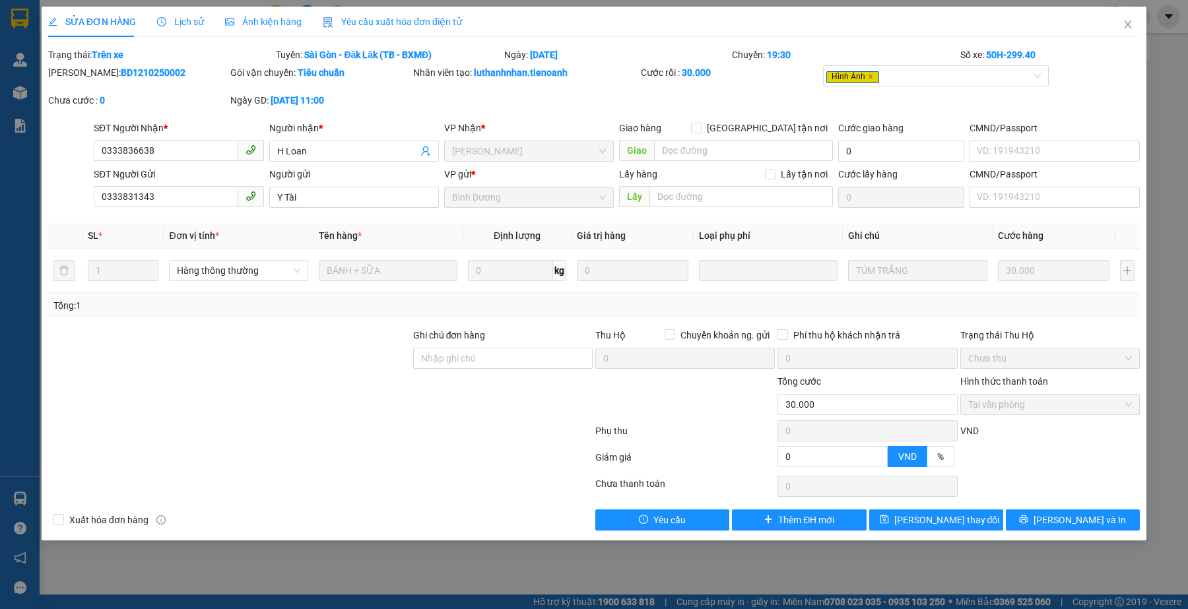
click at [182, 23] on span "Lịch sử" at bounding box center [180, 21] width 47 height 11
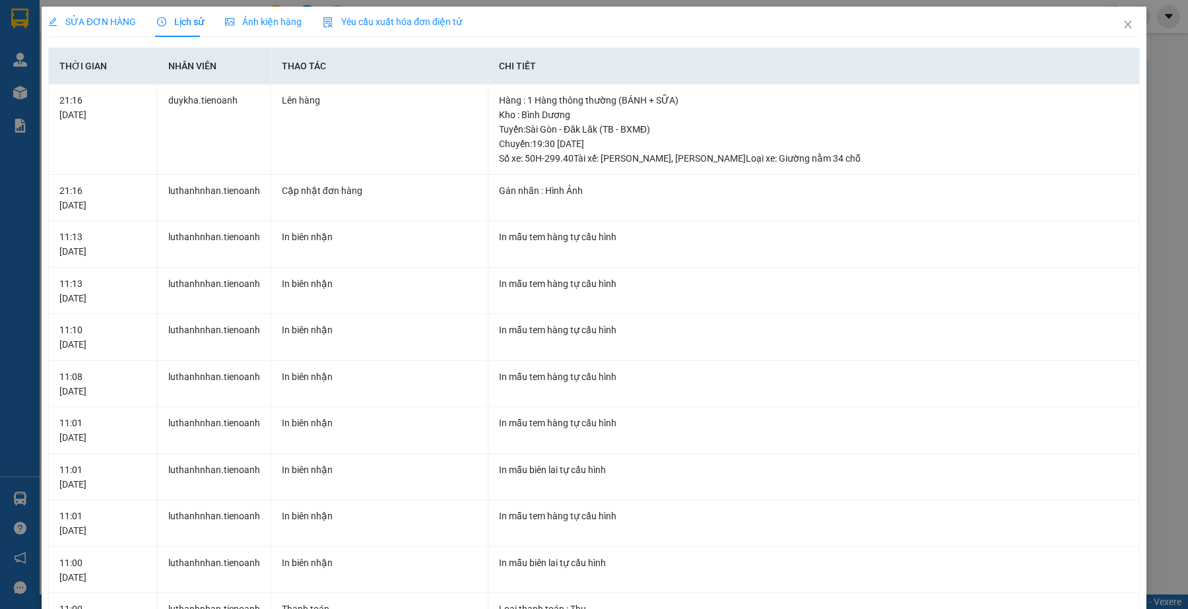
click at [106, 24] on span "SỬA ĐƠN HÀNG" at bounding box center [92, 21] width 88 height 11
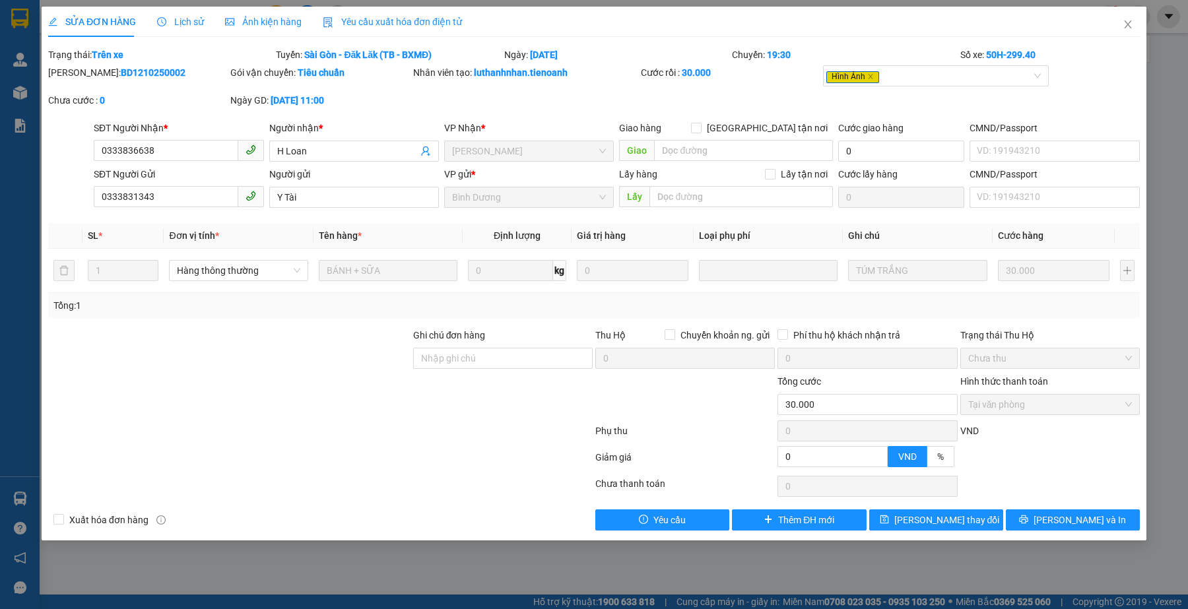
click at [183, 18] on span "Lịch sử" at bounding box center [180, 21] width 47 height 11
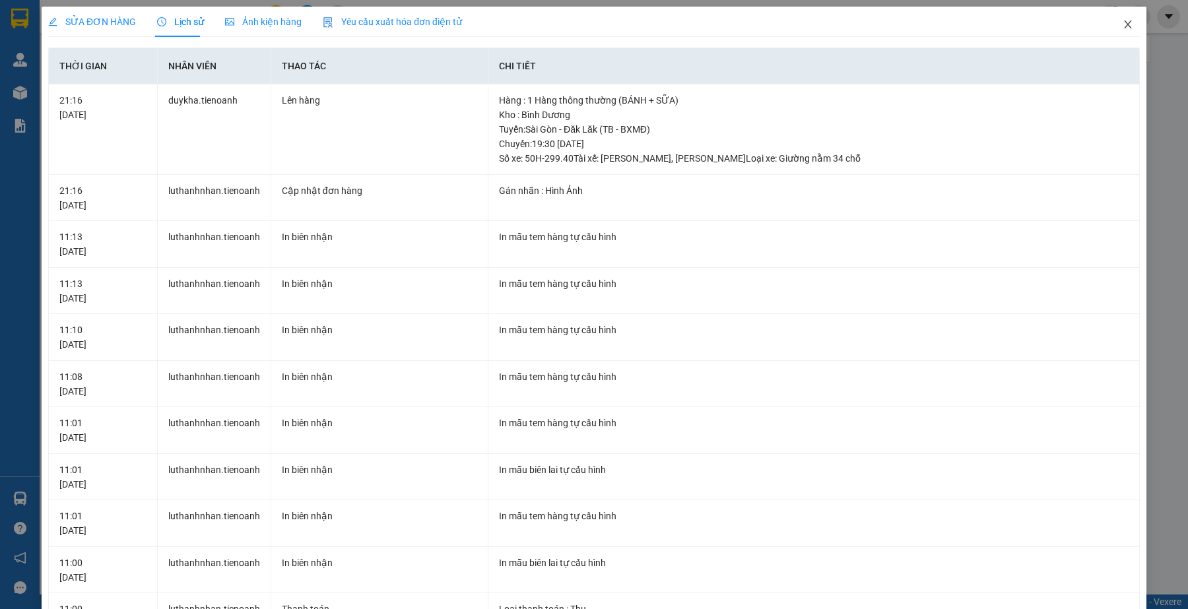
click at [1122, 25] on icon "close" at bounding box center [1127, 24] width 11 height 11
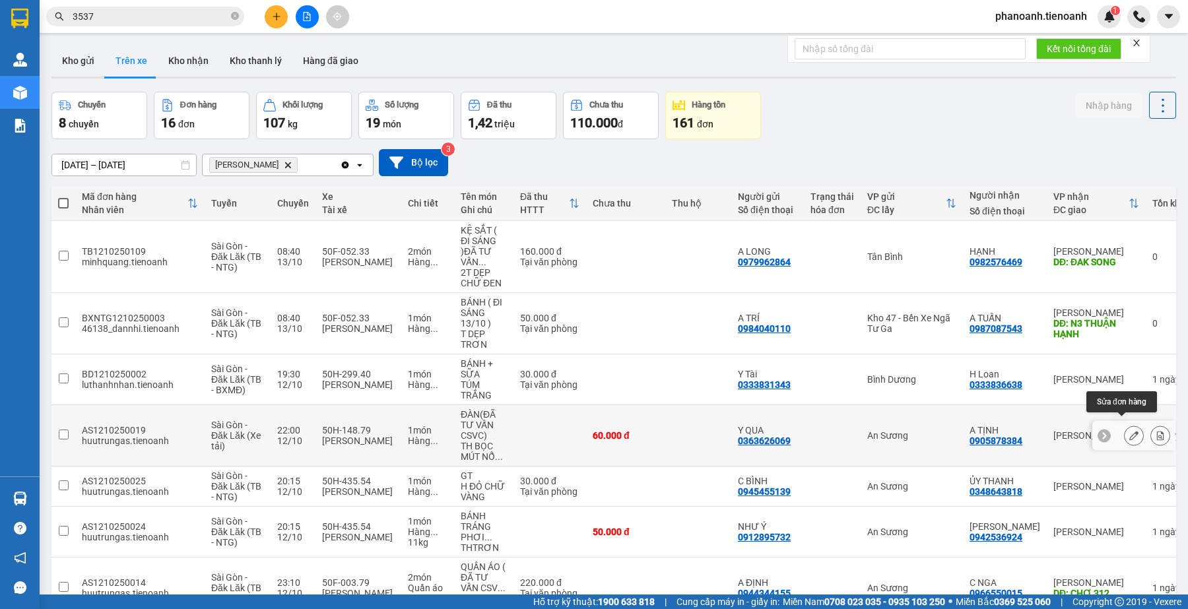
click at [1129, 431] on icon at bounding box center [1133, 435] width 9 height 9
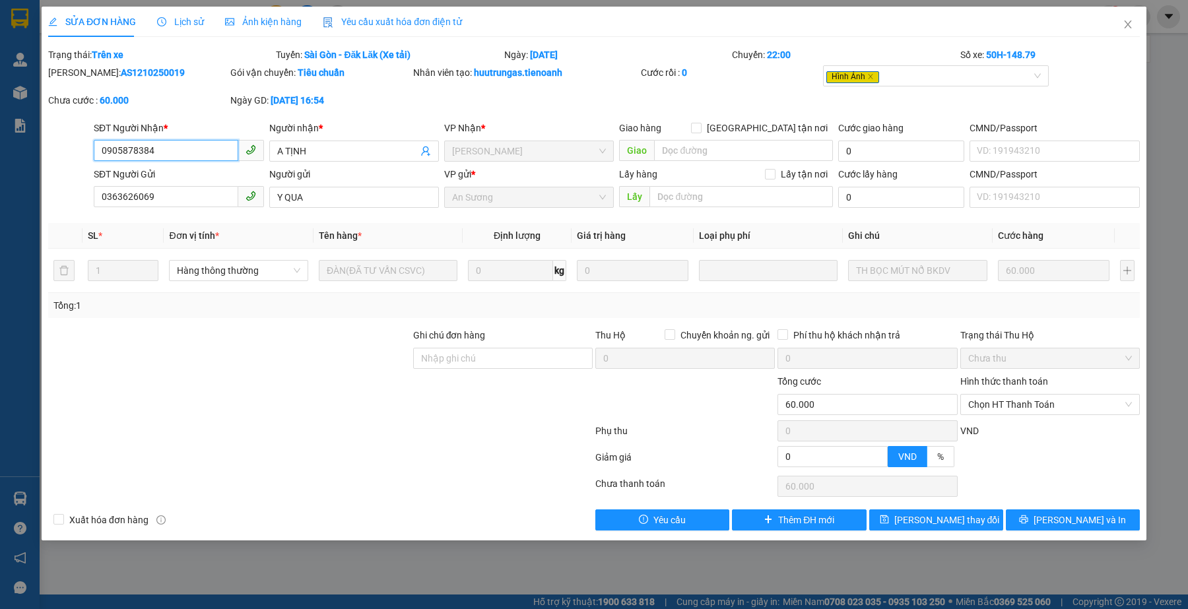
type input "0905878384"
type input "A TỊNH"
type input "0363626069"
type input "Y QUA"
type input "0"
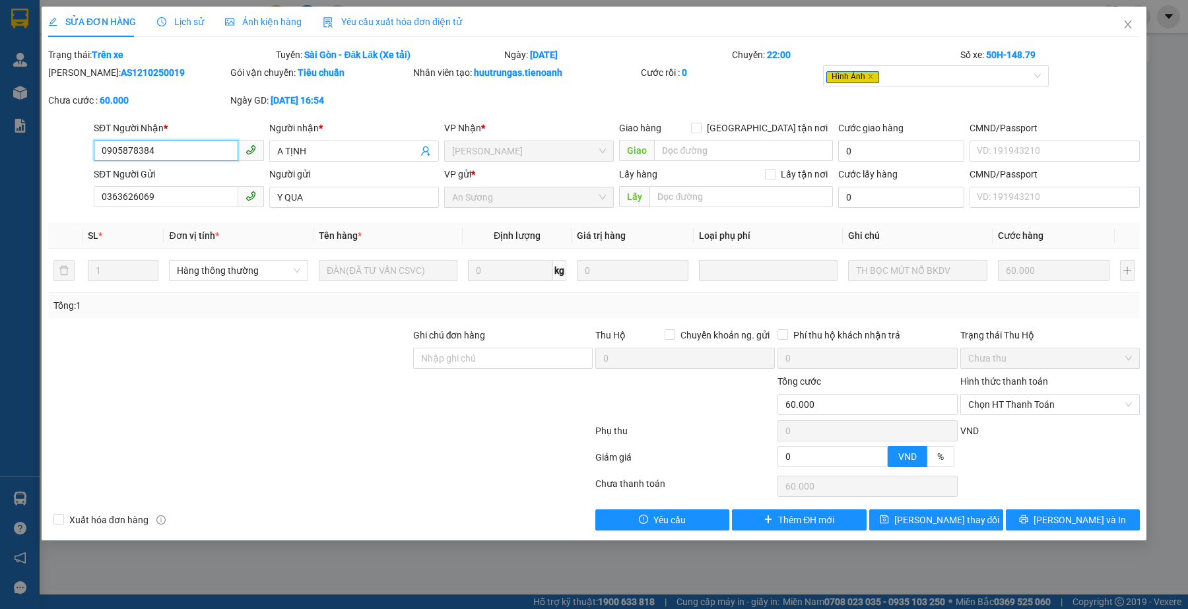
type input "60.000"
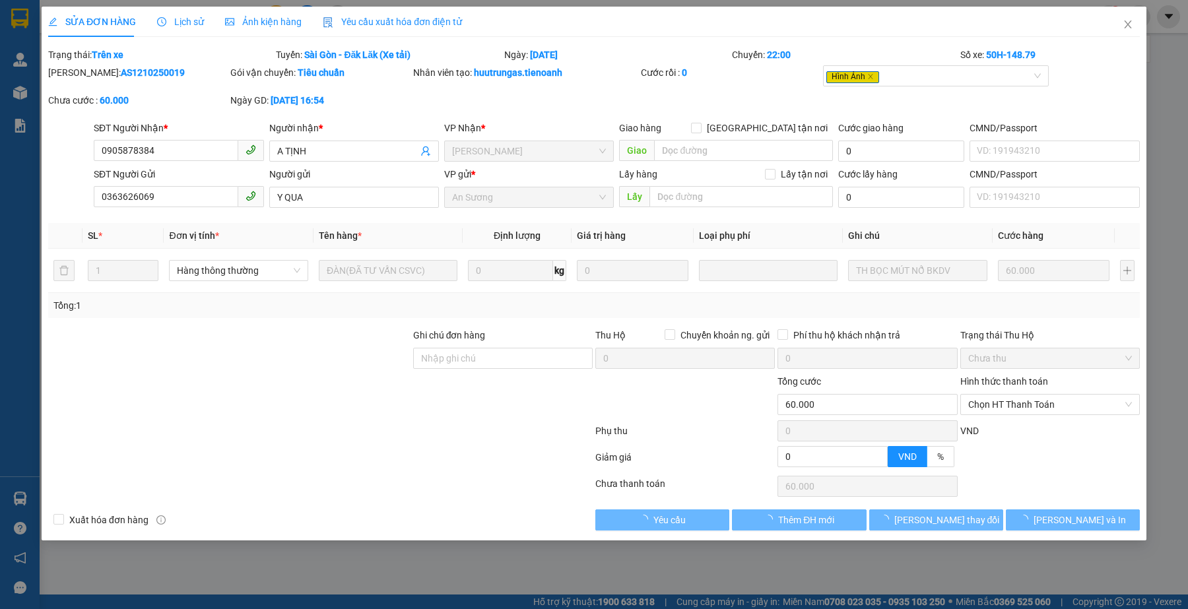
click at [261, 24] on span "Ảnh kiện hàng" at bounding box center [263, 21] width 77 height 11
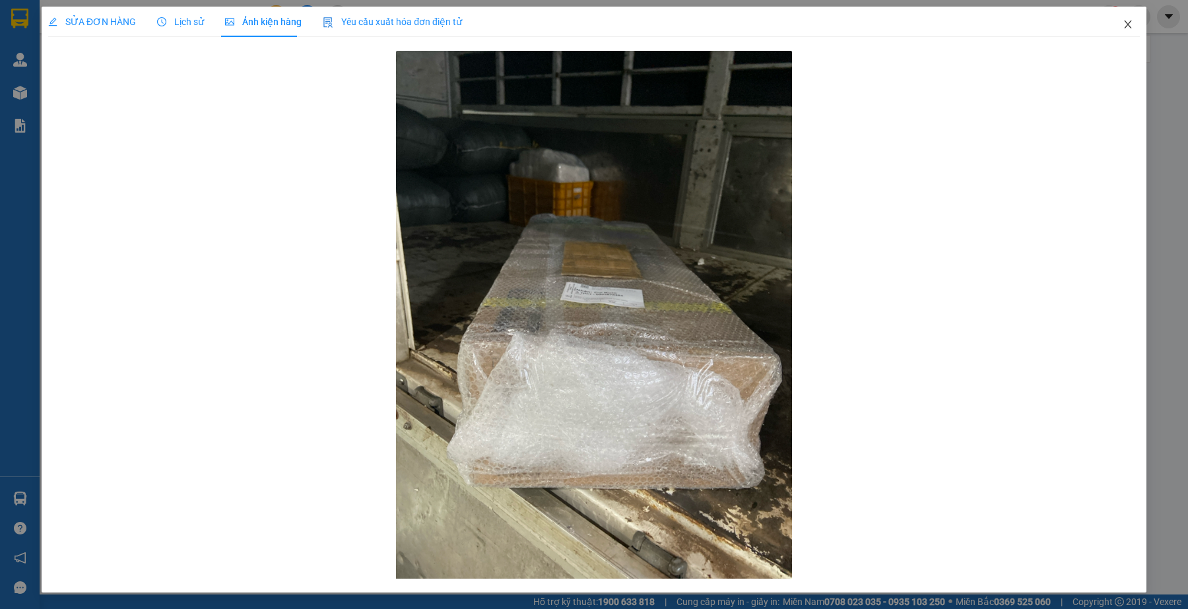
click at [1130, 27] on icon "close" at bounding box center [1127, 24] width 7 height 8
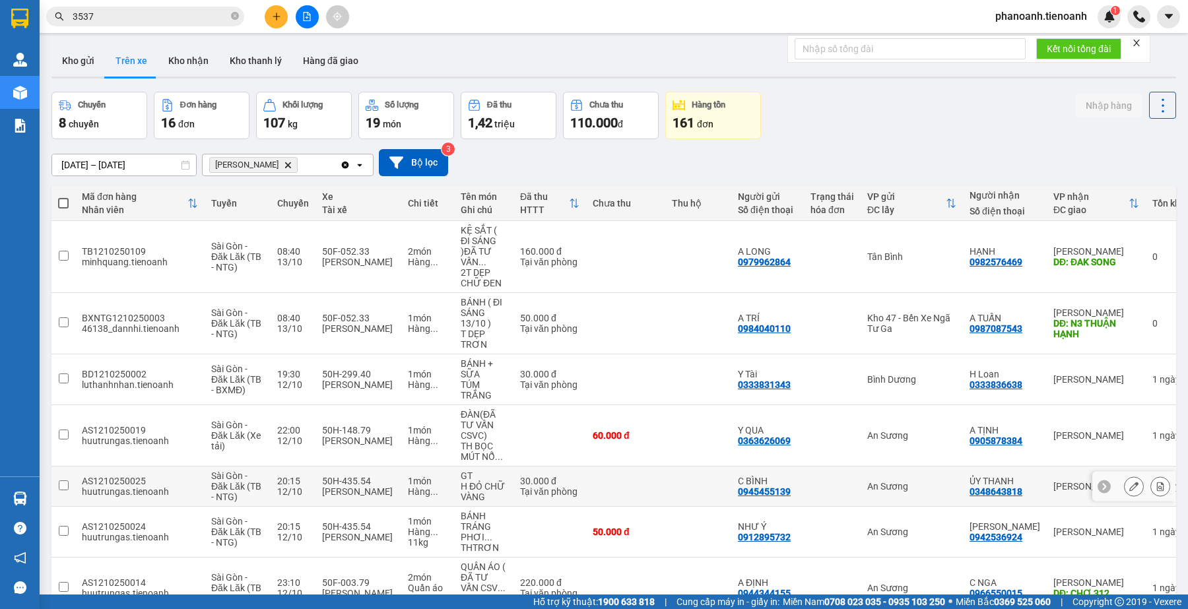
scroll to position [165, 0]
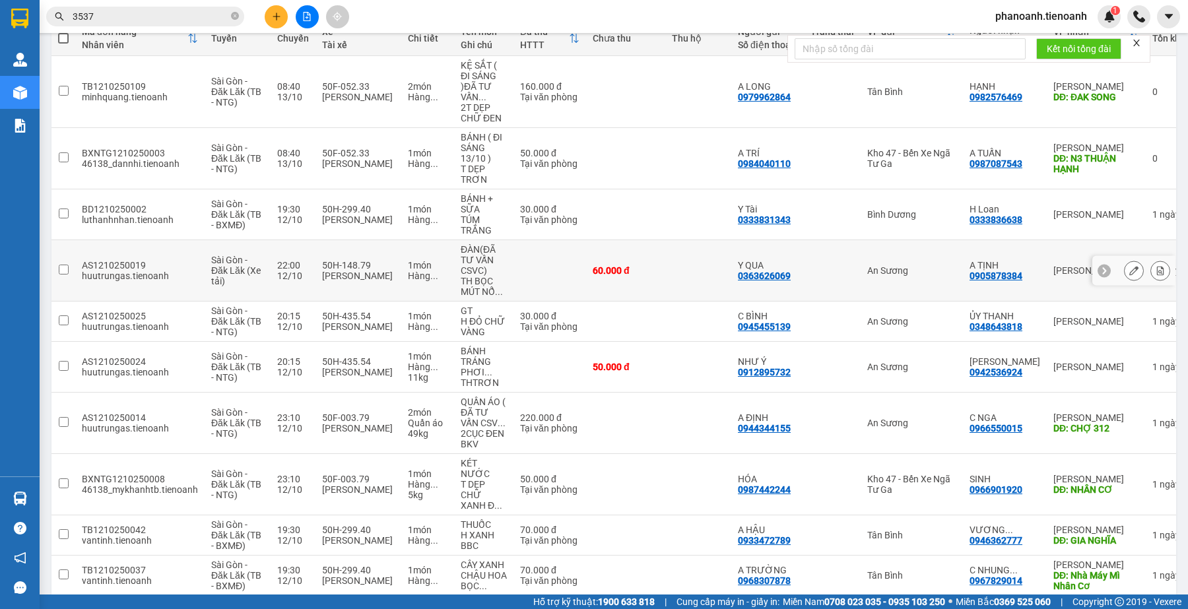
click at [867, 265] on div "An Sương" at bounding box center [911, 270] width 89 height 11
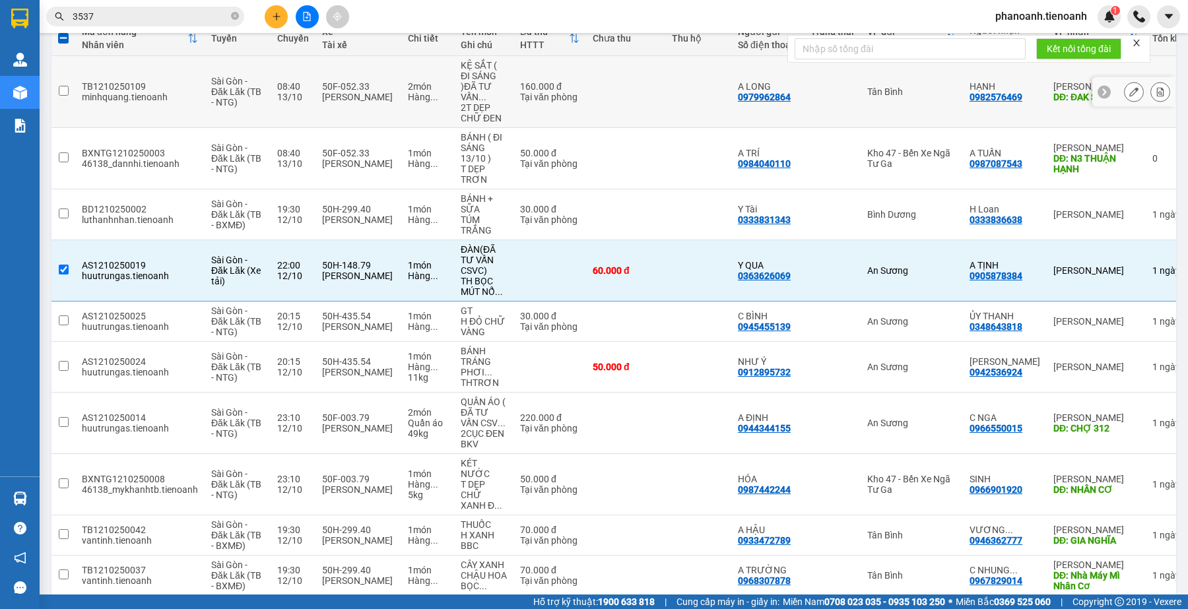
scroll to position [0, 0]
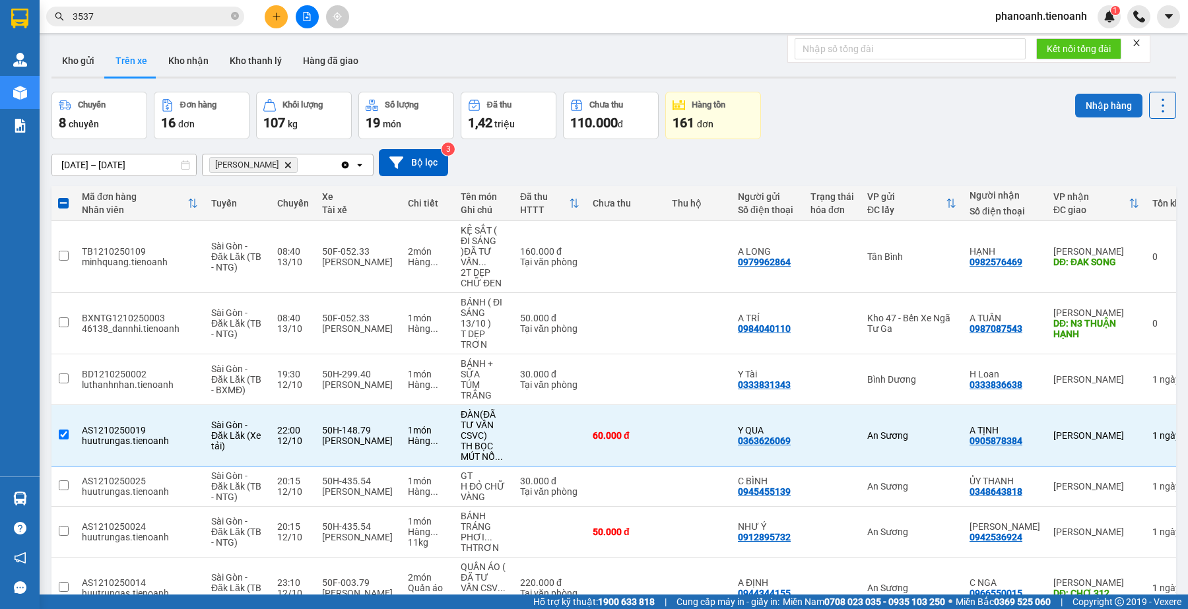
click at [1079, 103] on button "Nhập hàng" at bounding box center [1108, 106] width 67 height 24
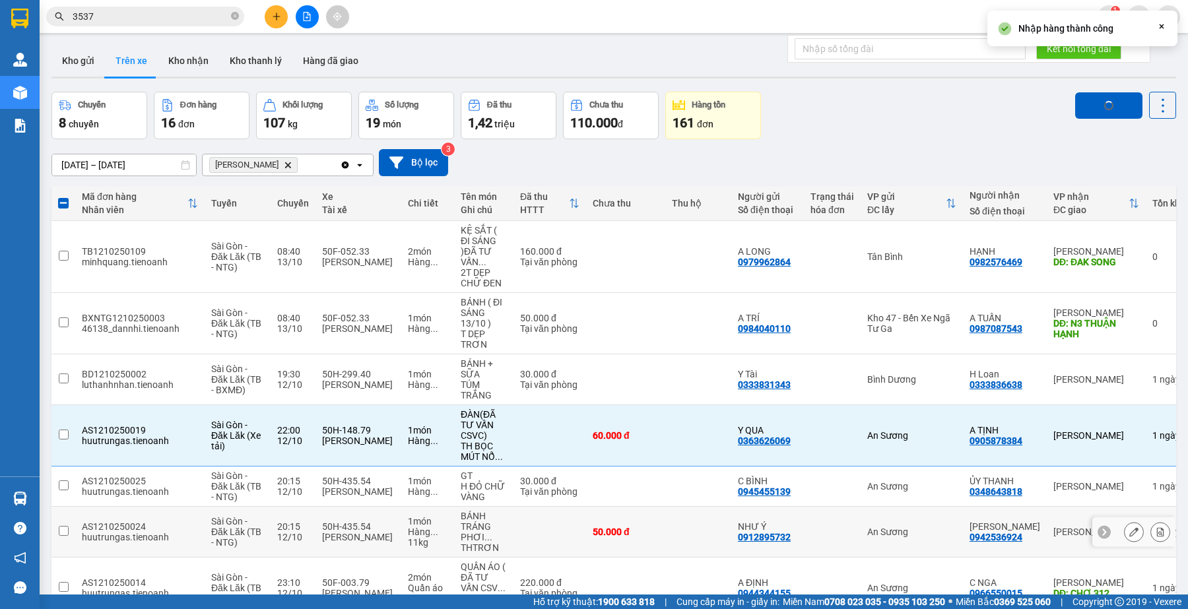
checkbox input "false"
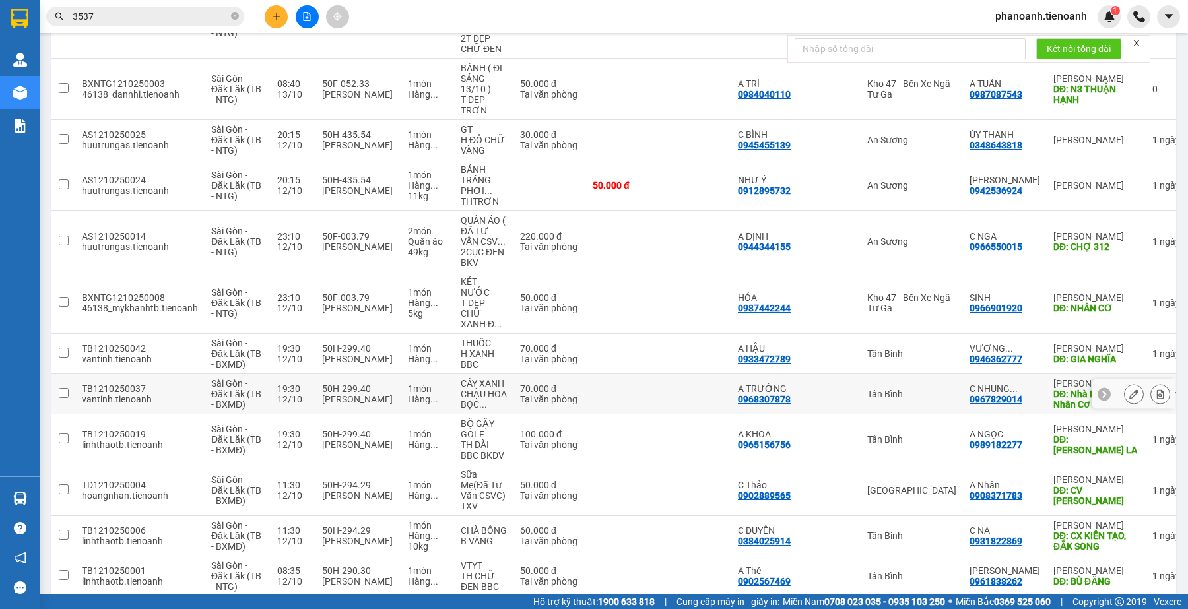
scroll to position [152, 0]
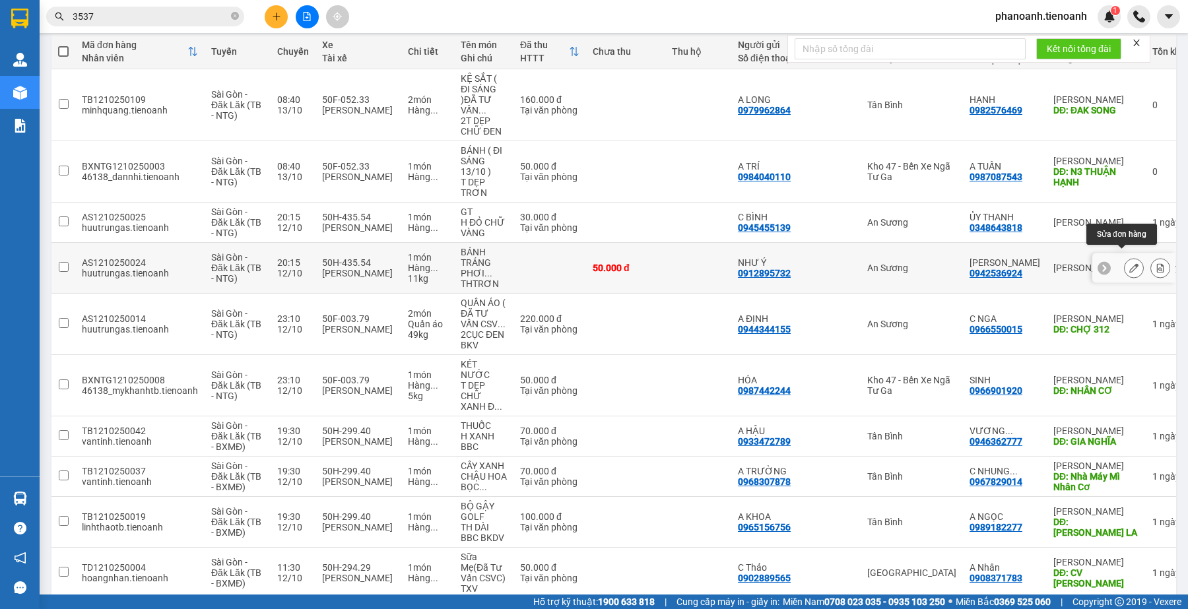
click at [1124, 259] on button at bounding box center [1133, 268] width 18 height 23
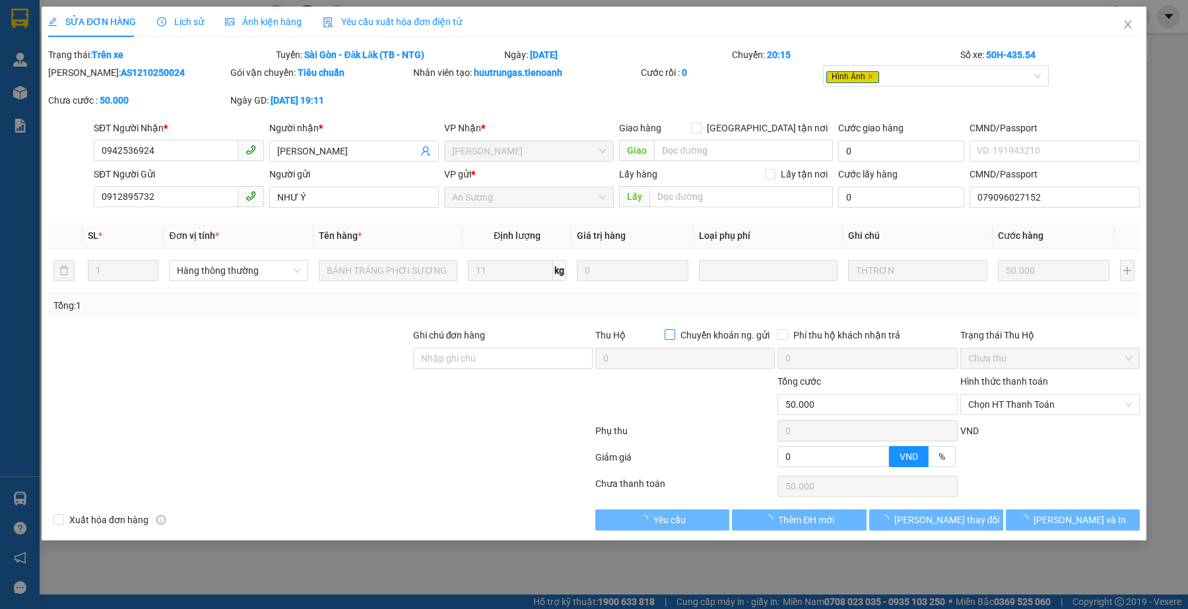
type input "0942536924"
type input "[PERSON_NAME]"
type input "0912895732"
type input "NHƯ Ý"
type input "079096027152"
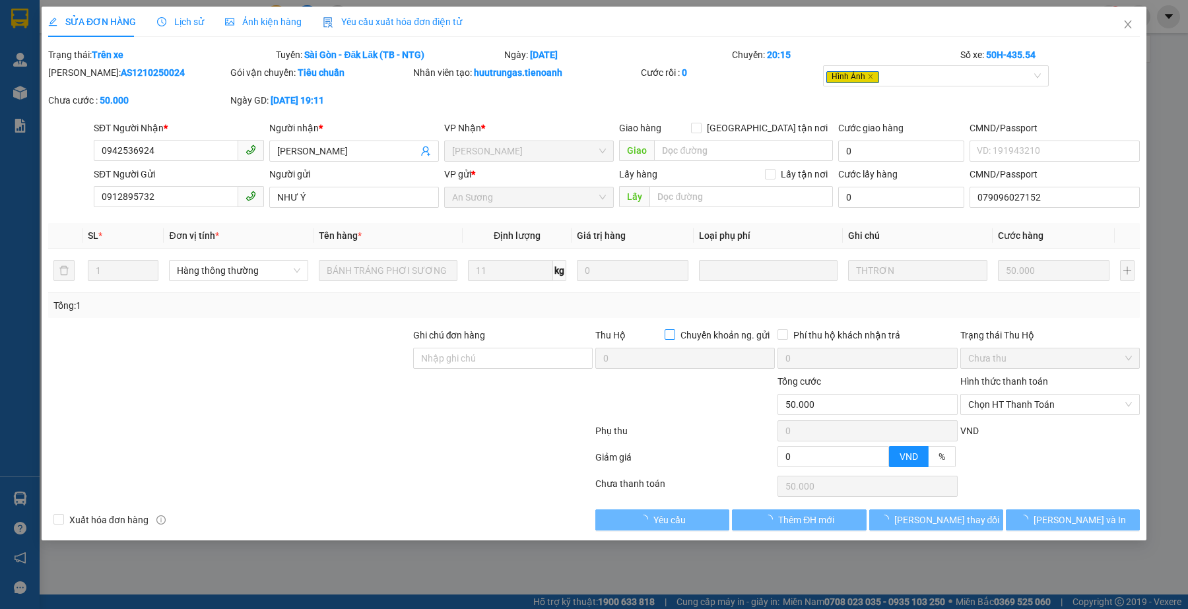
type input "0"
type input "50.000"
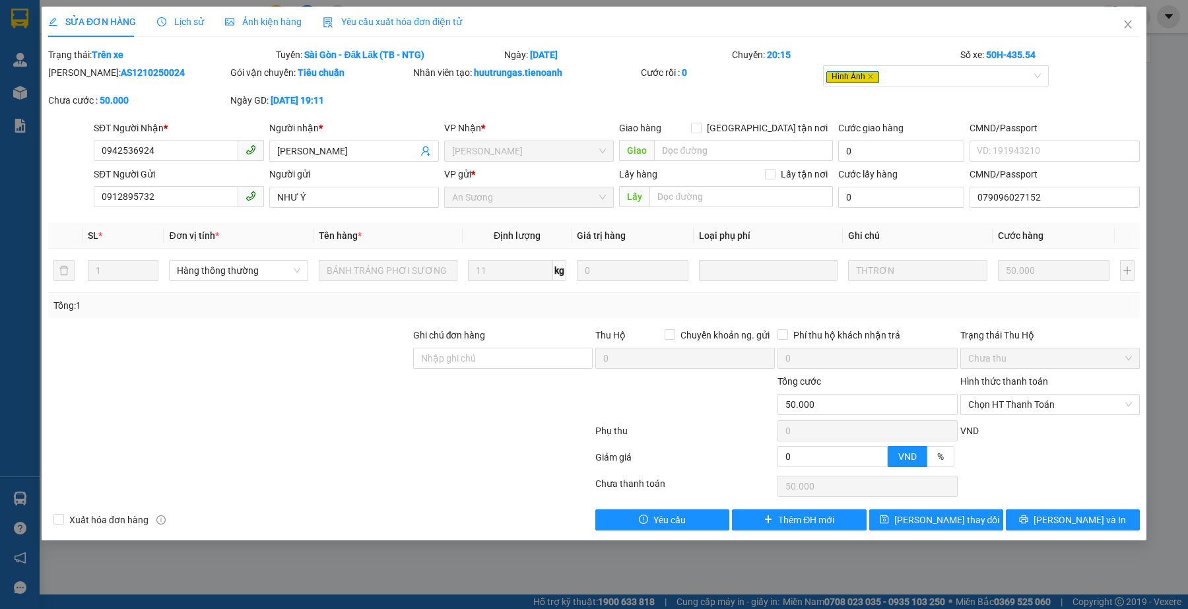
click at [182, 13] on div "Lịch sử" at bounding box center [180, 22] width 47 height 30
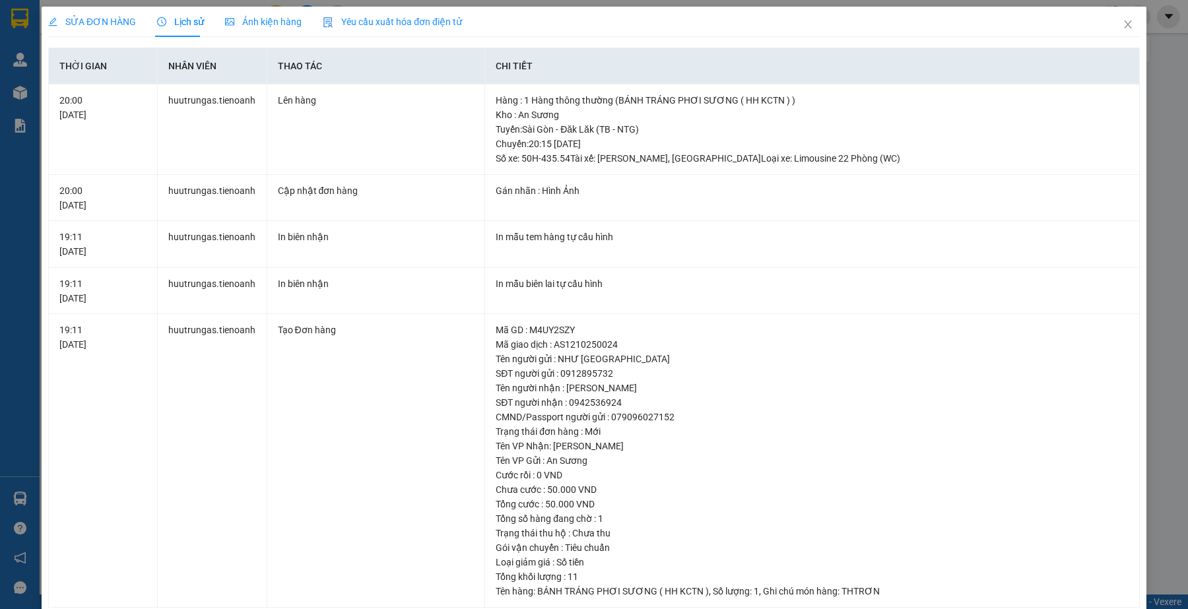
click at [285, 17] on span "Ảnh kiện hàng" at bounding box center [263, 21] width 77 height 11
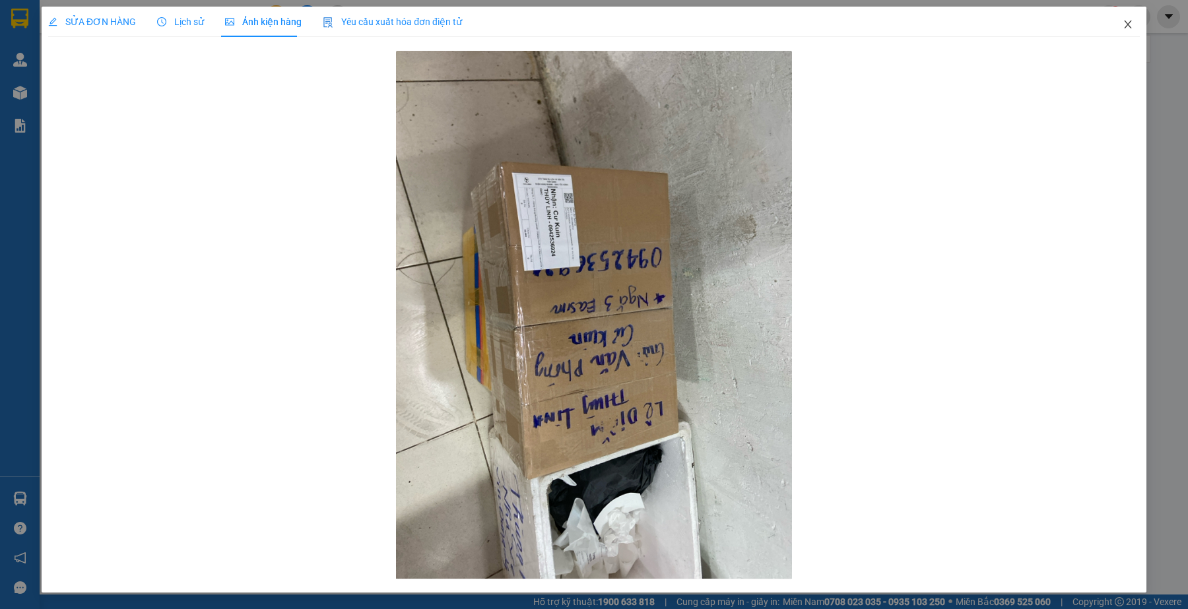
click at [1134, 18] on span "Close" at bounding box center [1127, 25] width 37 height 37
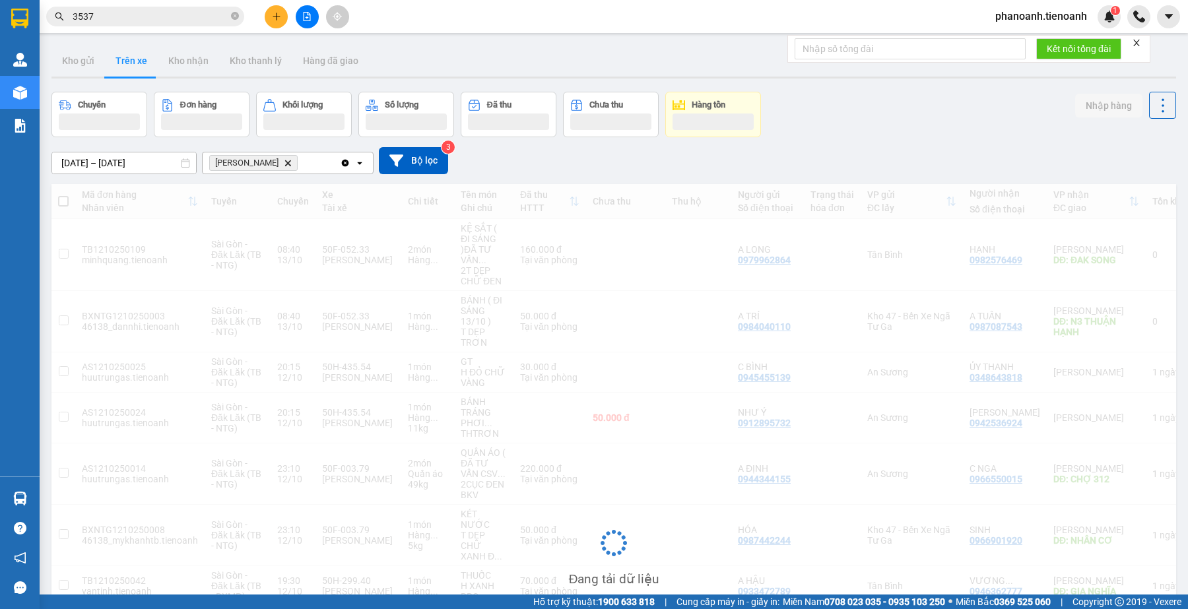
click at [117, 13] on input "3537" at bounding box center [151, 16] width 156 height 15
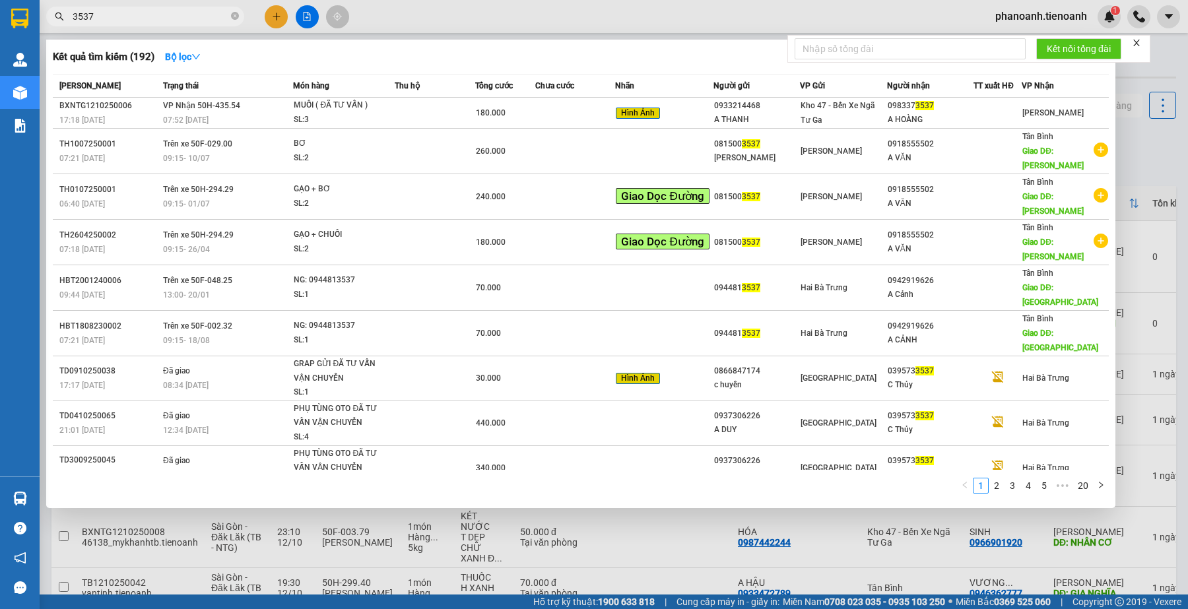
click at [117, 13] on input "3537" at bounding box center [151, 16] width 156 height 15
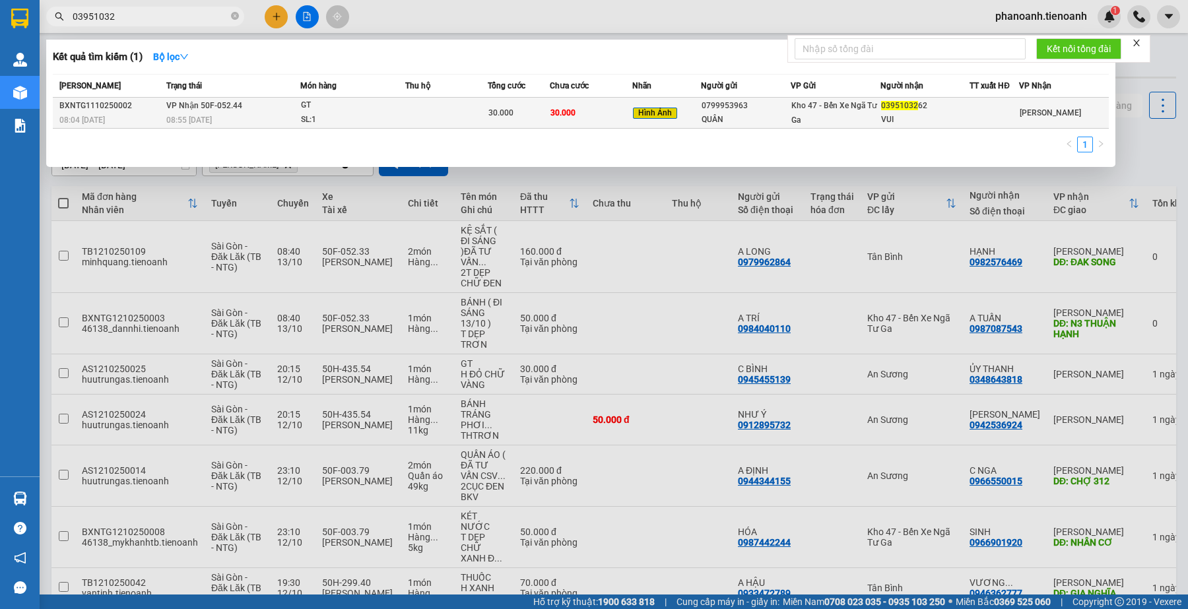
type input "03951032"
click at [962, 119] on div "VUI" at bounding box center [925, 120] width 88 height 14
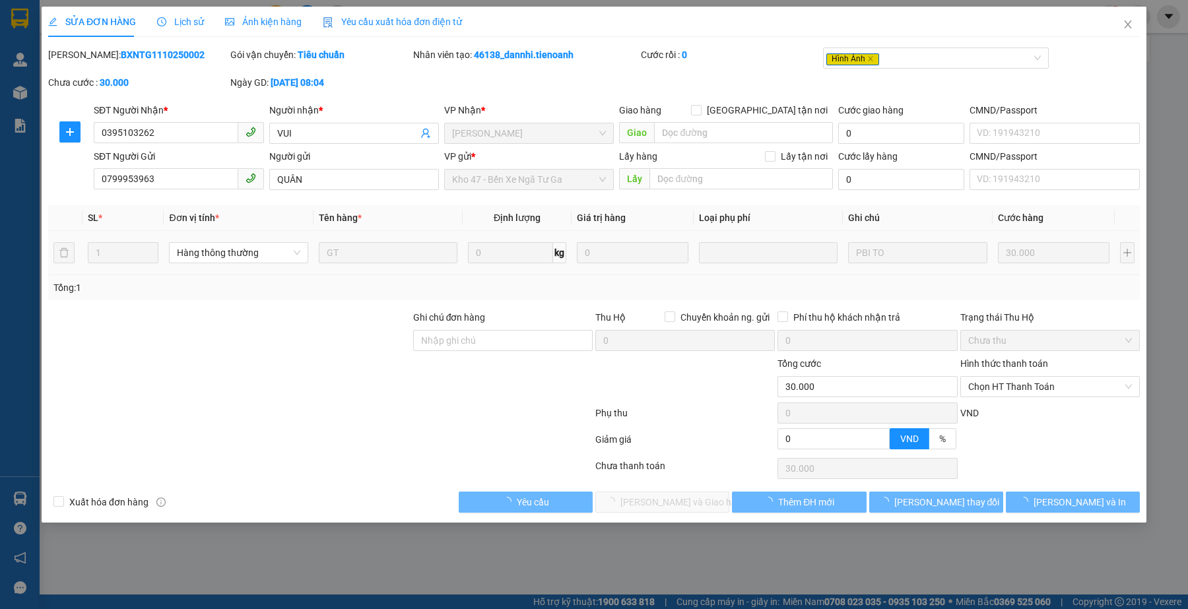
type input "0395103262"
type input "VUI"
type input "0799953963"
type input "QUÂN"
type input "0"
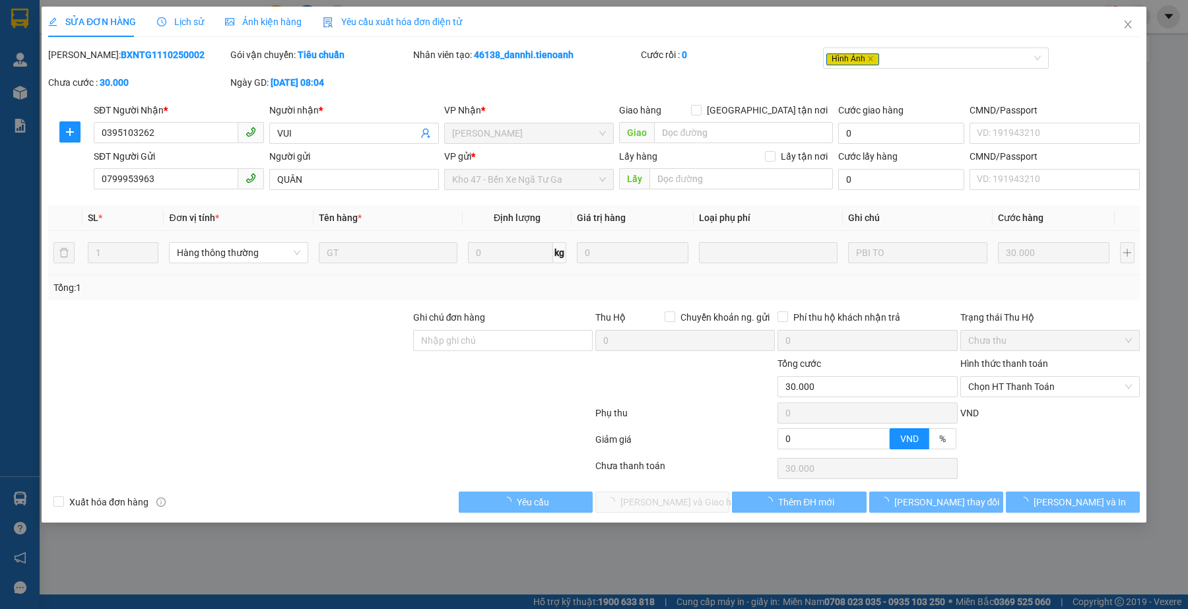
type input "30.000"
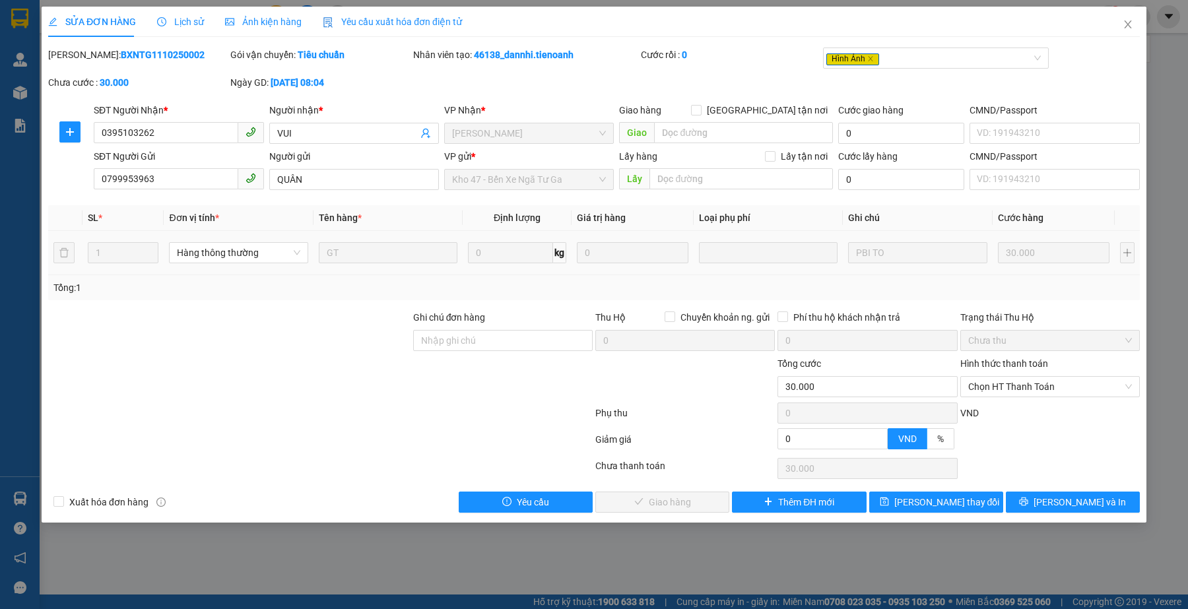
click at [228, 399] on div at bounding box center [229, 379] width 365 height 46
click at [277, 15] on div "Ảnh kiện hàng" at bounding box center [263, 22] width 77 height 15
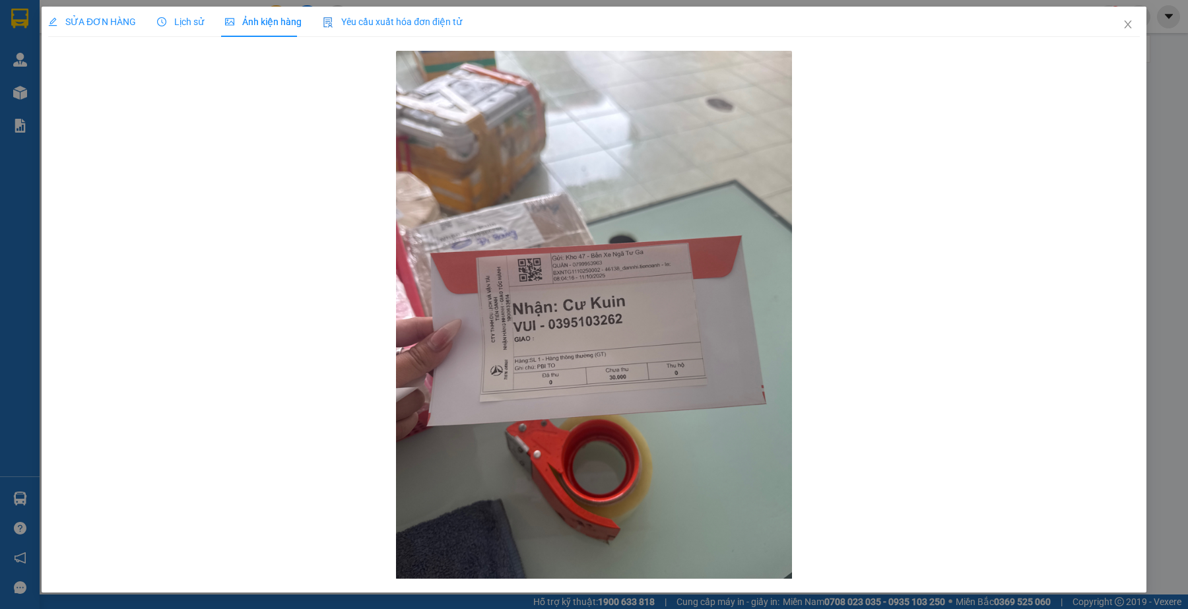
click at [84, 22] on span "SỬA ĐƠN HÀNG" at bounding box center [92, 21] width 88 height 11
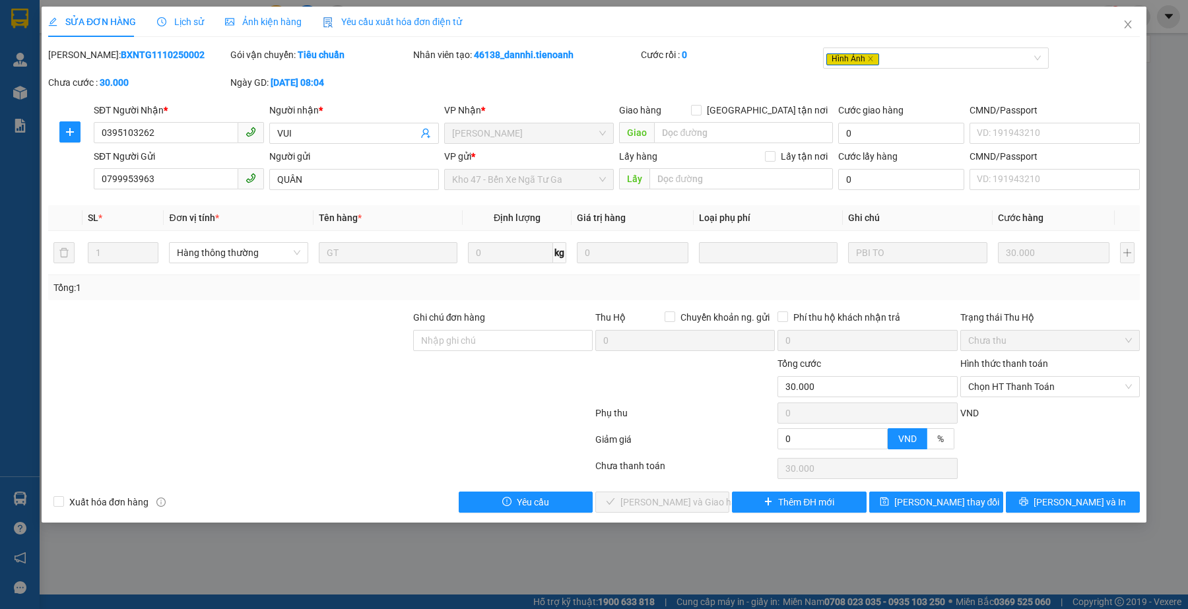
click at [1031, 407] on div "VND" at bounding box center [1050, 417] width 182 height 23
click at [1008, 386] on span "Chọn HT Thanh Toán" at bounding box center [1050, 387] width 164 height 20
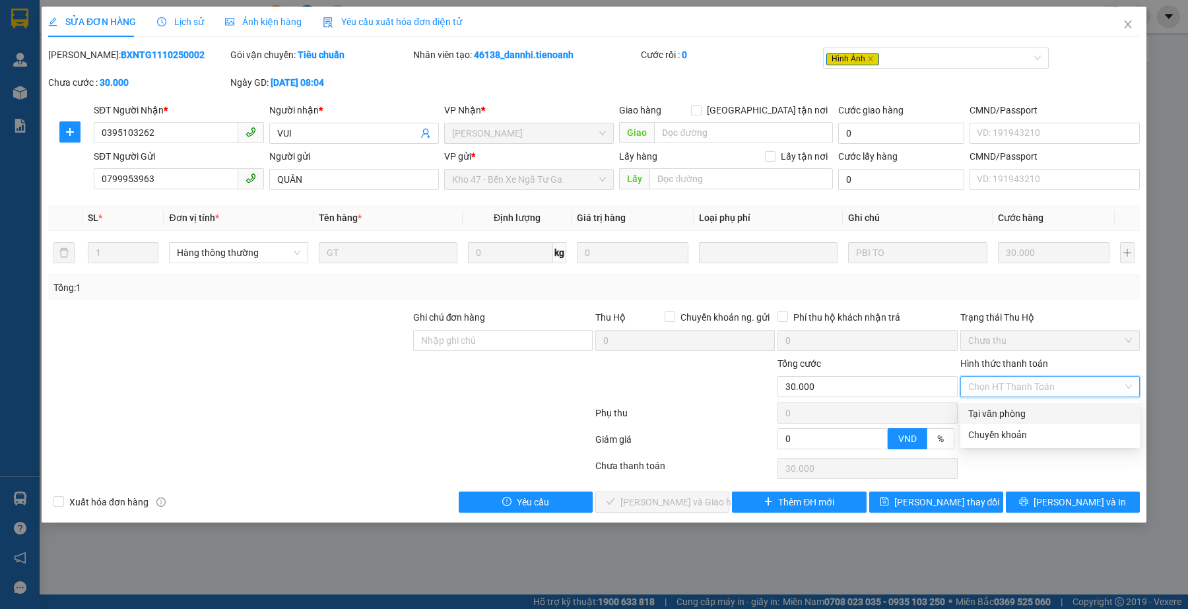
click at [976, 411] on div "Tại văn phòng" at bounding box center [1050, 413] width 164 height 15
type input "0"
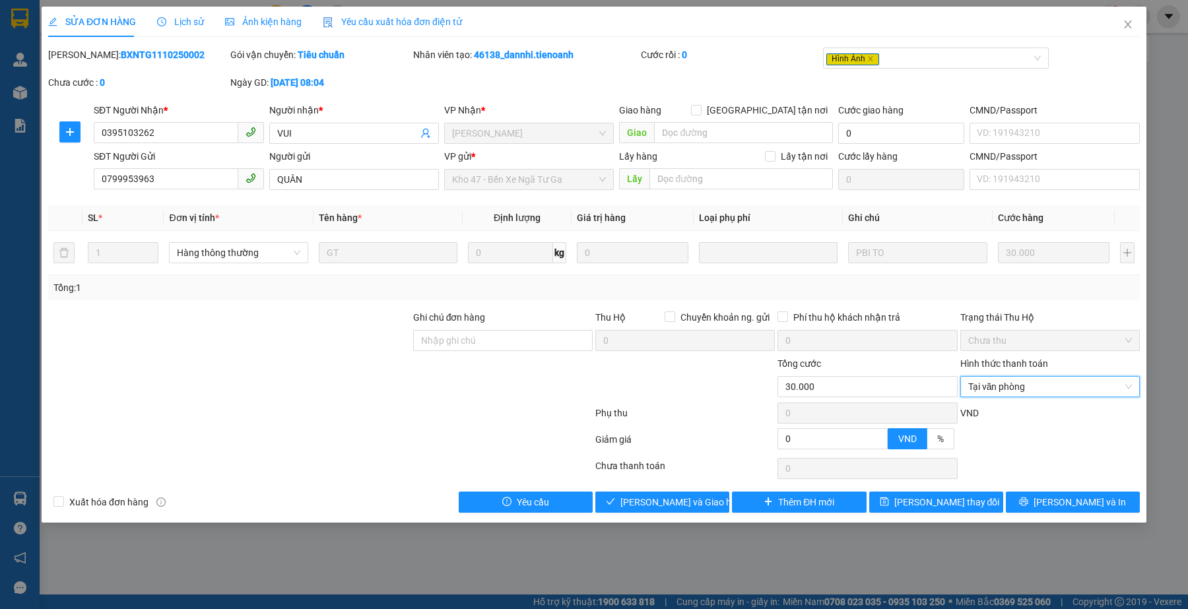
click at [198, 454] on div at bounding box center [320, 442] width 547 height 26
click at [664, 499] on span "[PERSON_NAME] và Giao hàng" at bounding box center [683, 502] width 127 height 15
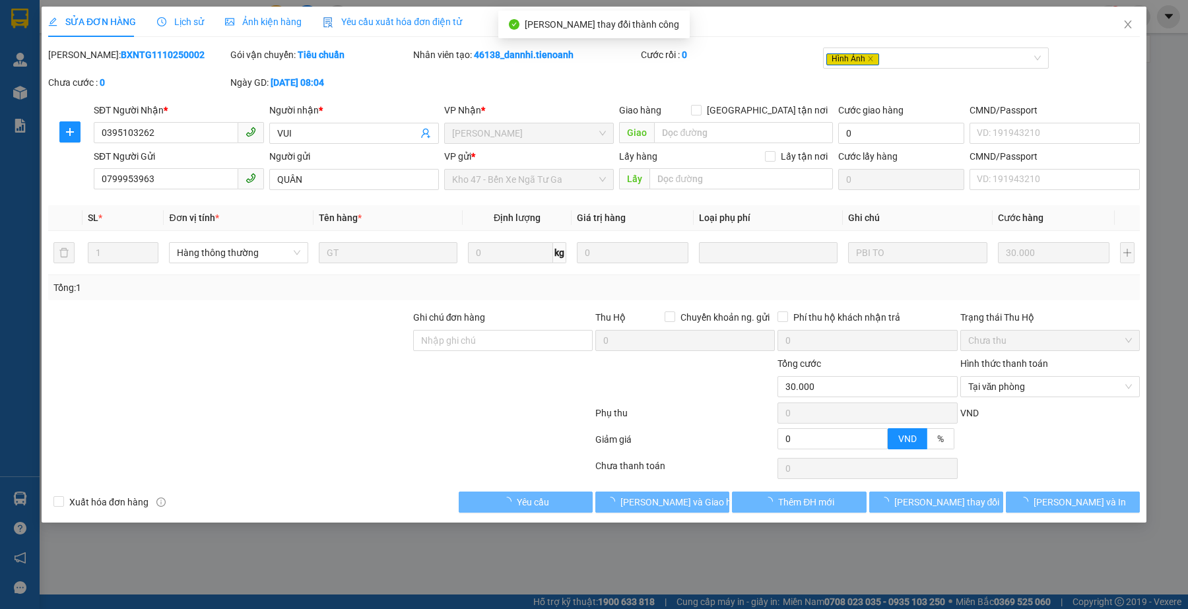
click at [315, 417] on div at bounding box center [320, 415] width 547 height 26
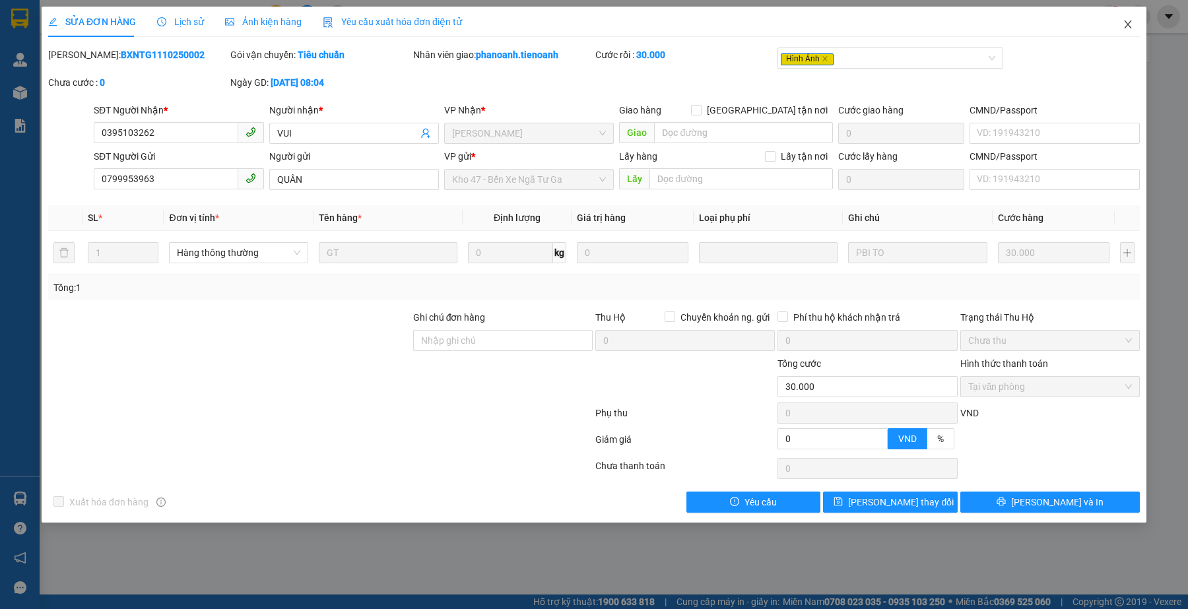
click at [1130, 22] on icon "close" at bounding box center [1127, 24] width 7 height 8
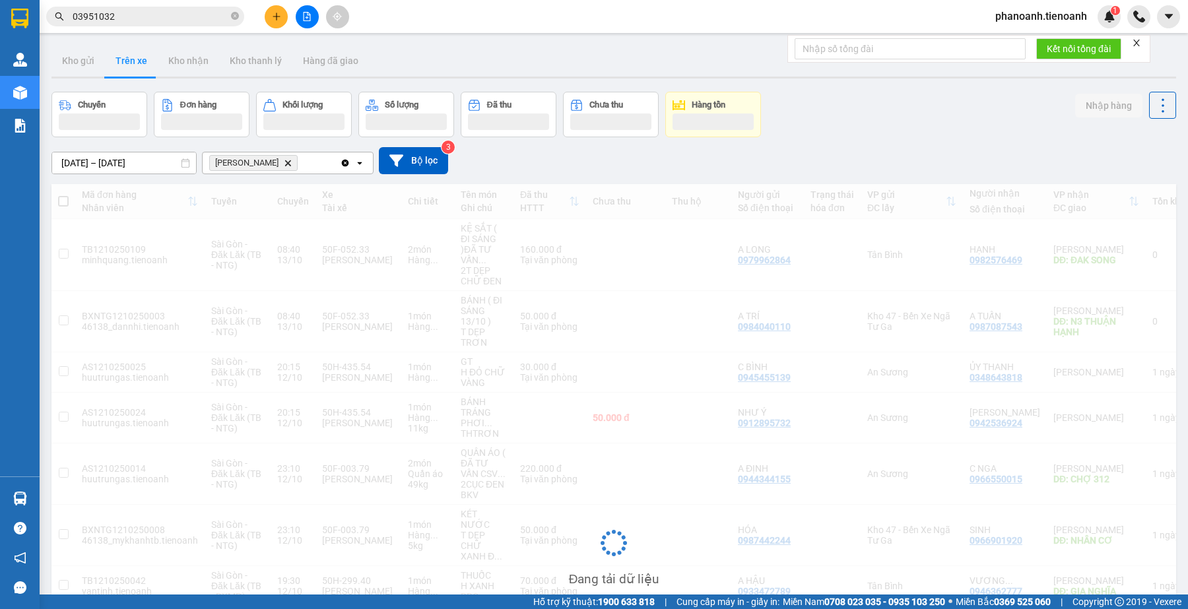
click at [141, 21] on input "03951032" at bounding box center [151, 16] width 156 height 15
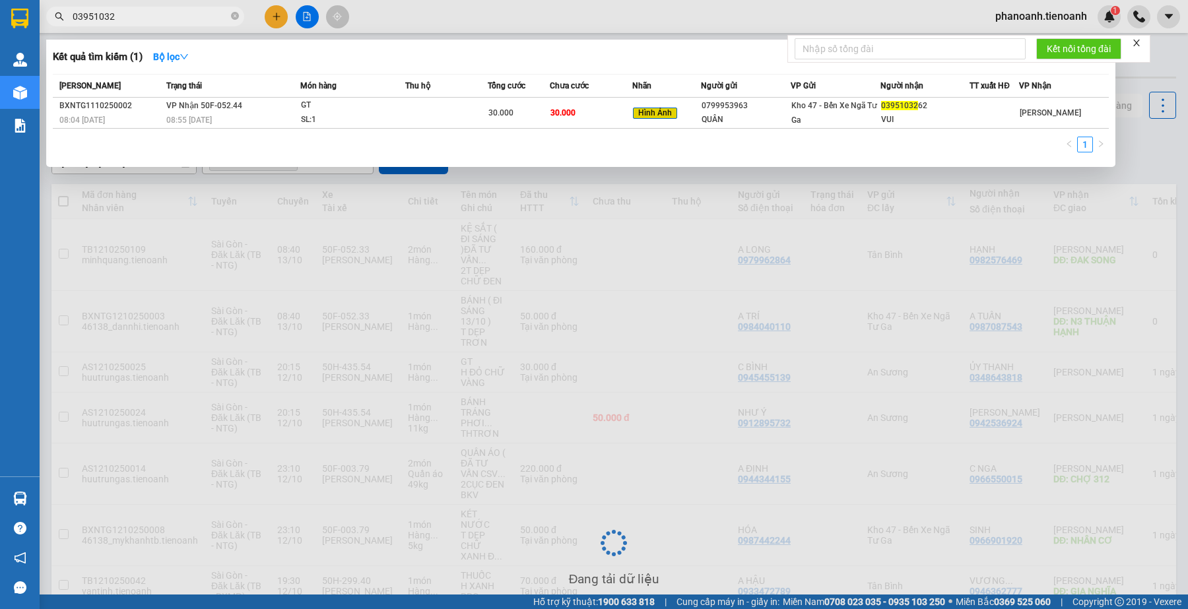
click at [141, 21] on input "03951032" at bounding box center [151, 16] width 156 height 15
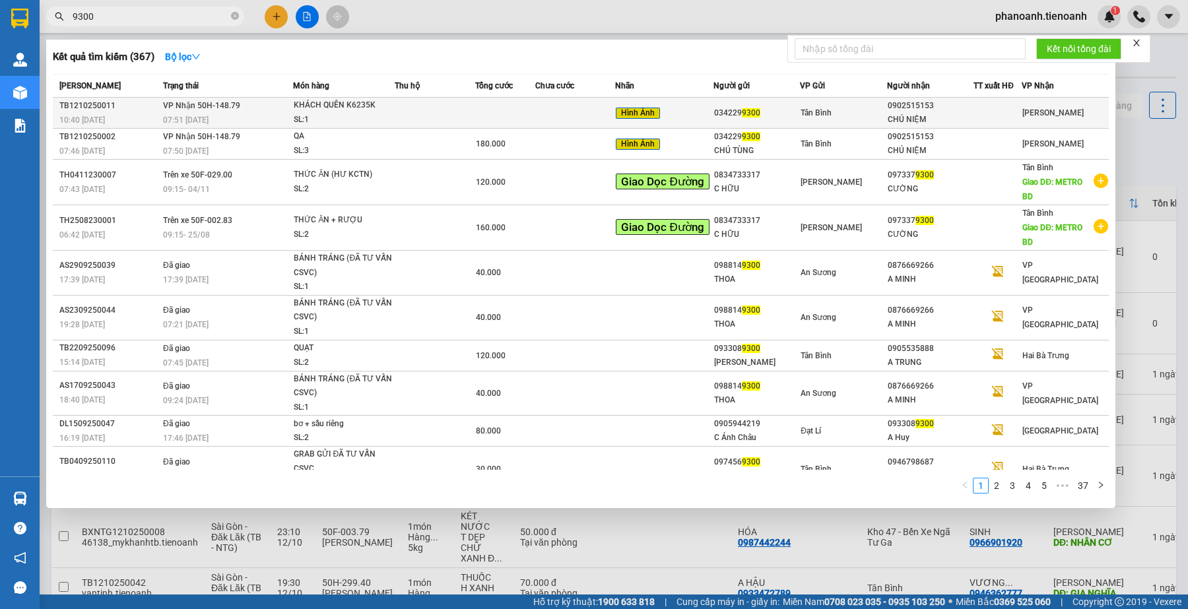
type input "9300"
click at [352, 111] on div "KHÁCH QUÊN K6235K" at bounding box center [343, 105] width 99 height 15
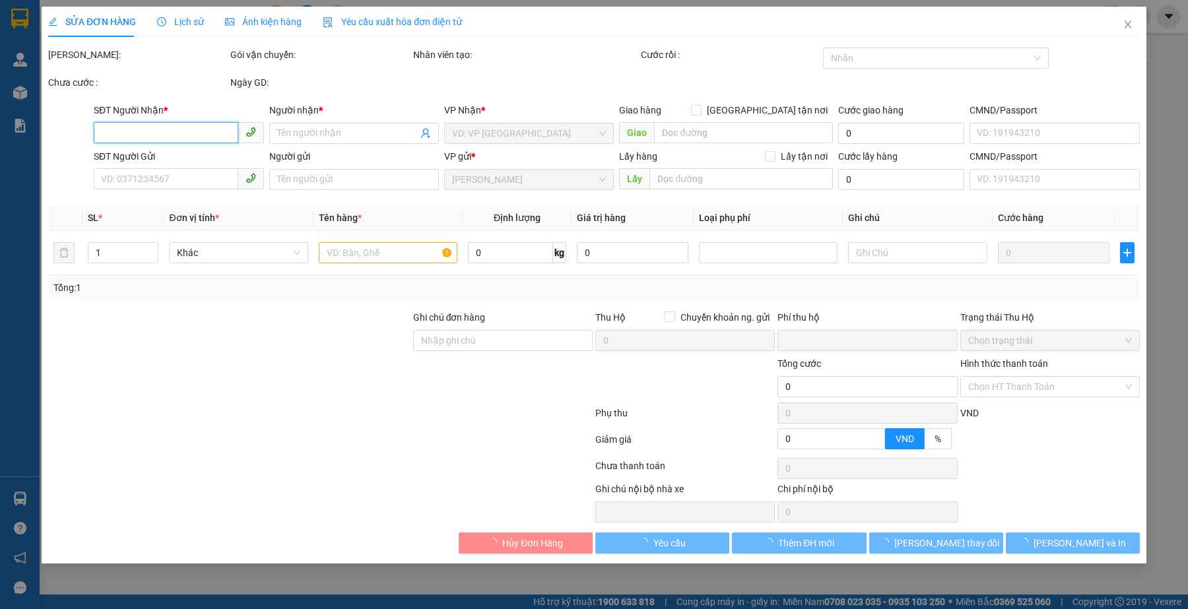
type input "0902515153"
type input "CHÚ NIỆM"
type input "0342299300"
type input "0"
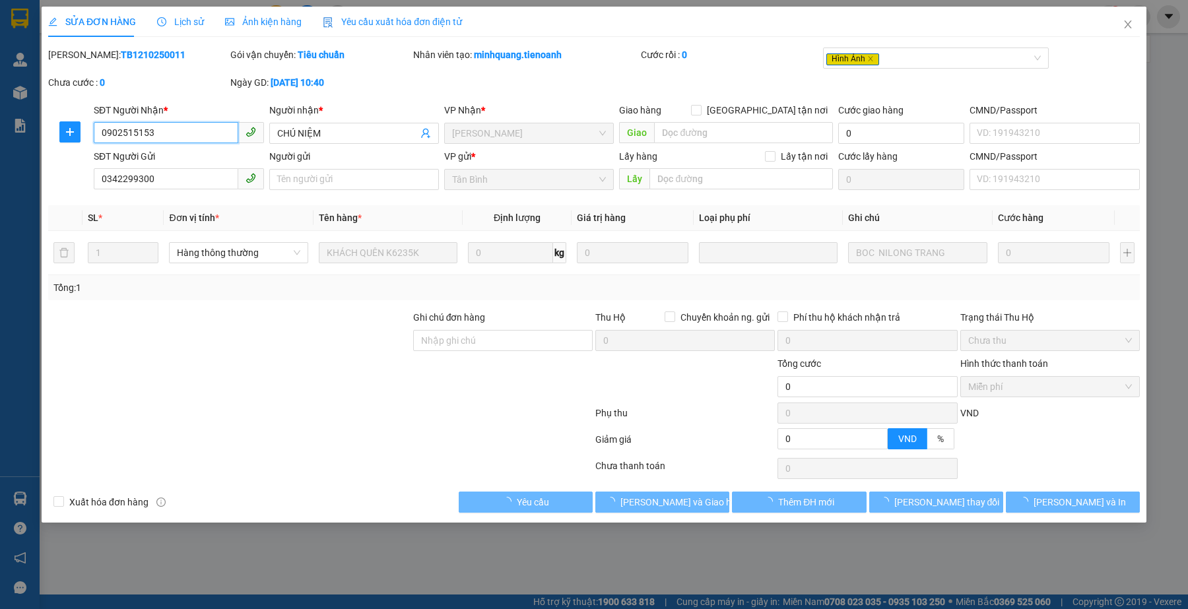
click at [181, 141] on input "0902515153" at bounding box center [166, 132] width 144 height 21
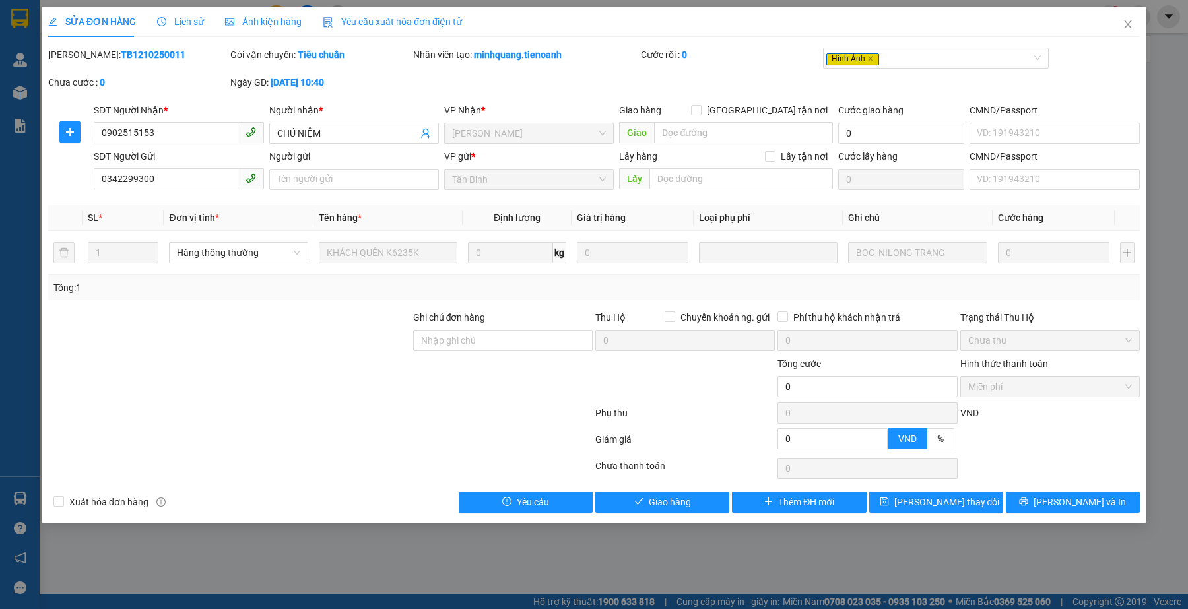
click at [348, 383] on div at bounding box center [229, 379] width 365 height 46
click at [497, 398] on div at bounding box center [503, 379] width 182 height 46
click at [651, 500] on span "Giao hàng" at bounding box center [670, 502] width 42 height 15
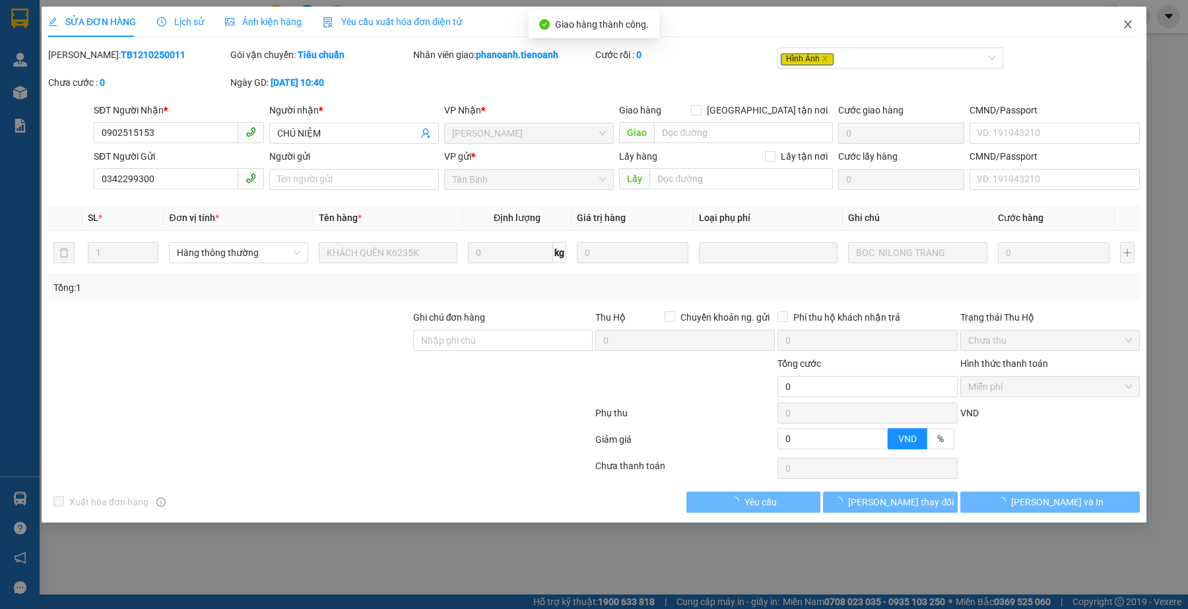
click at [1126, 22] on icon "close" at bounding box center [1127, 24] width 7 height 8
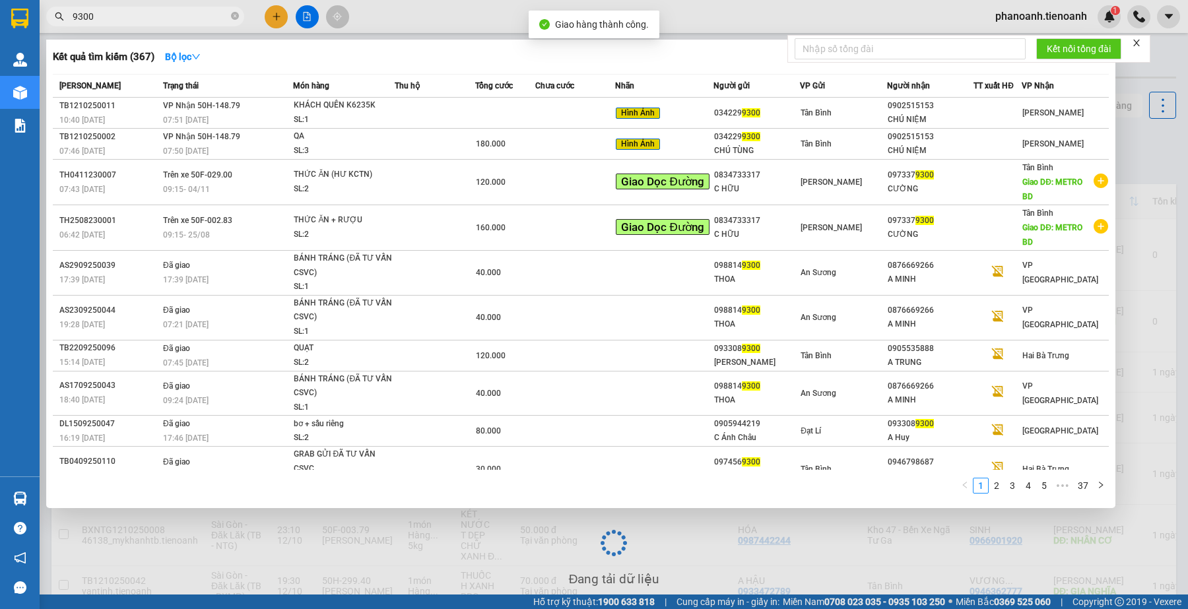
click at [181, 17] on input "9300" at bounding box center [151, 16] width 156 height 15
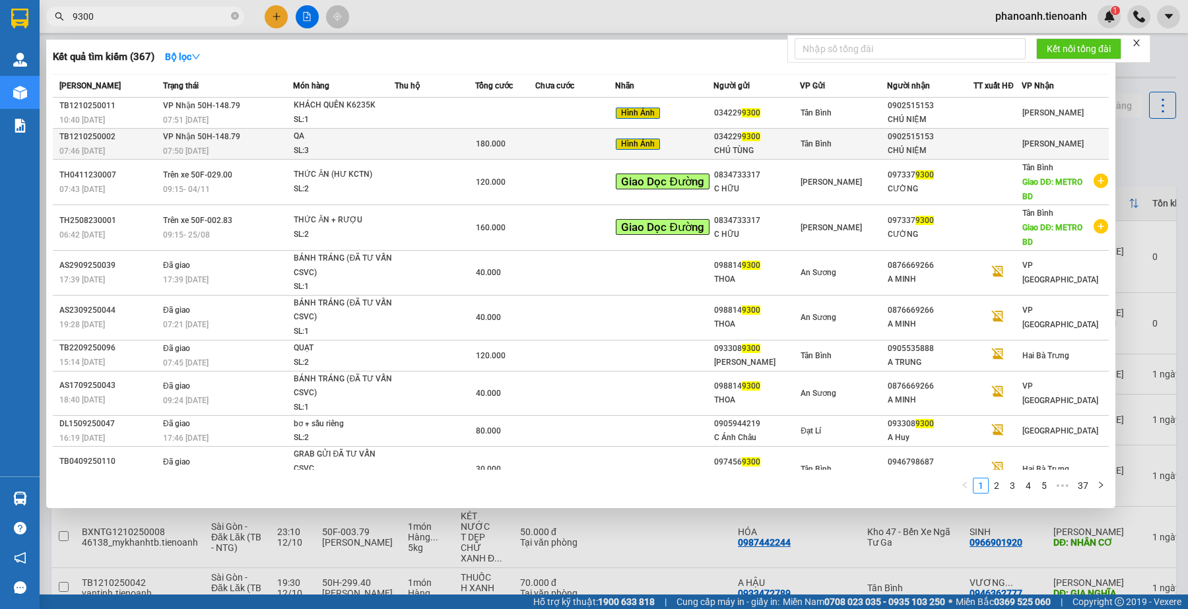
click at [911, 147] on div "CHÚ NIỆM" at bounding box center [930, 151] width 86 height 14
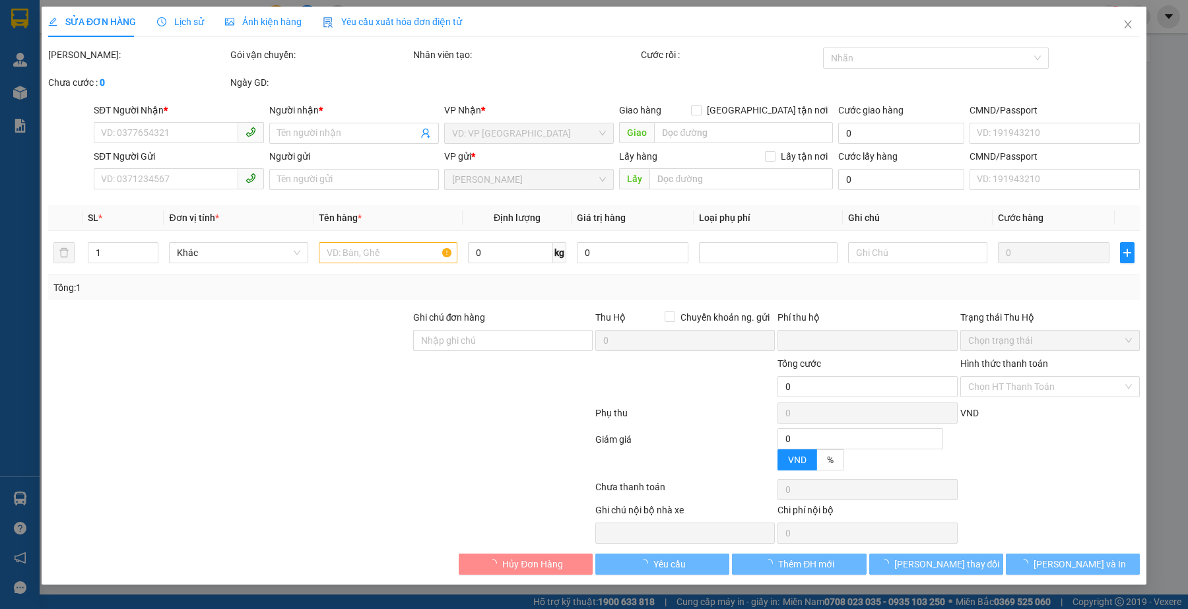
type input "0902515153"
type input "CHÚ NIỆM"
type input "0342299300"
type input "CHÚ TÙNG"
type input "0"
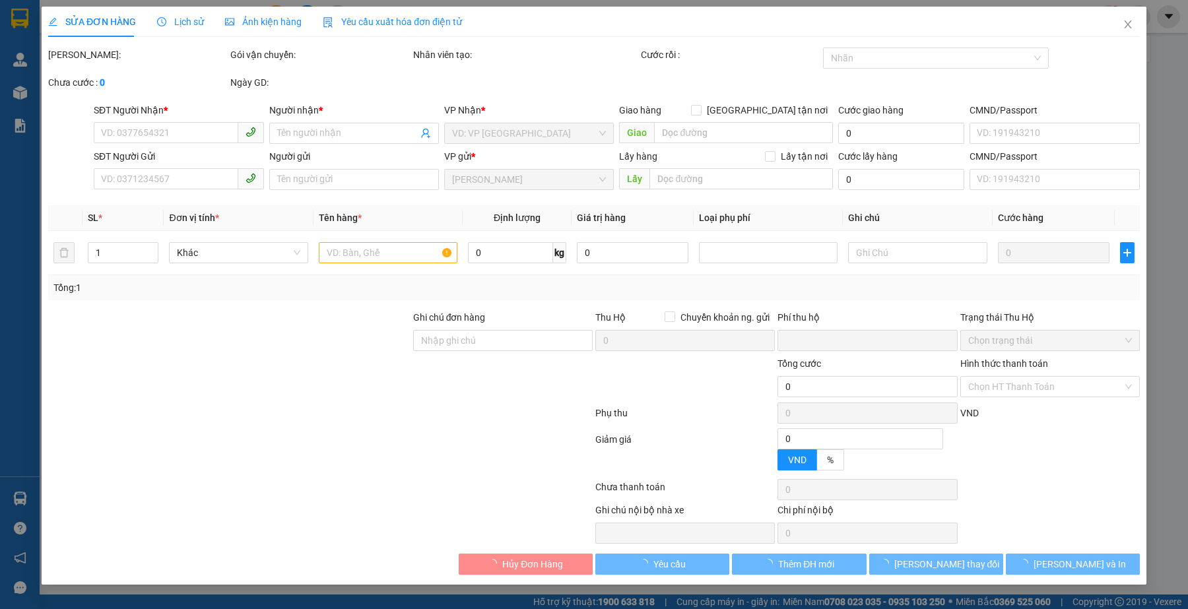
type input "180.000"
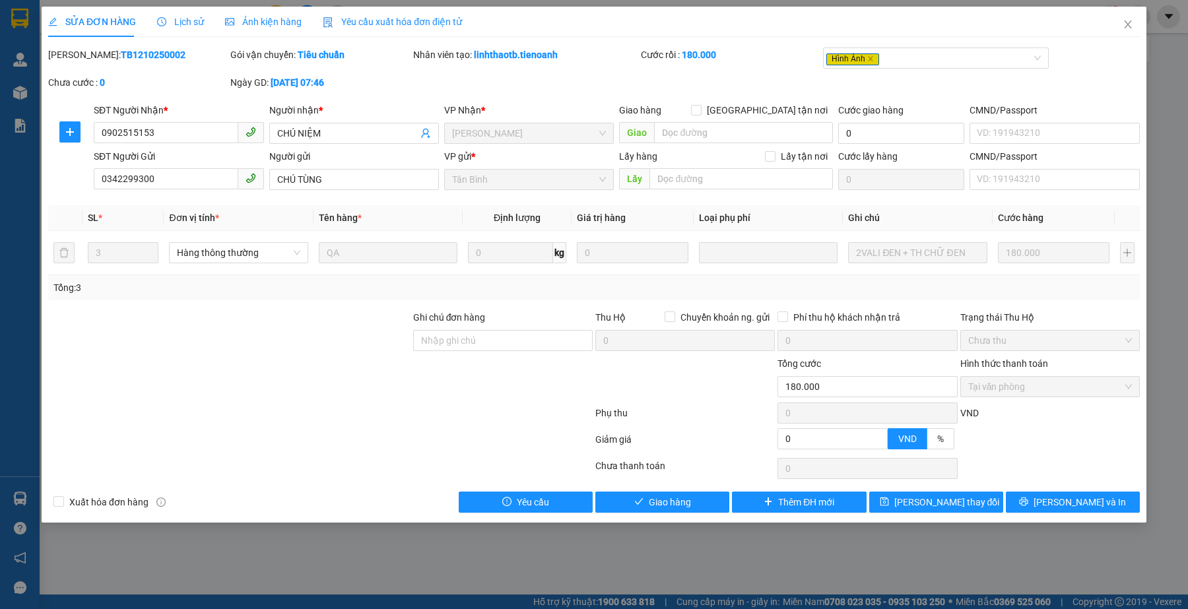
click at [343, 373] on div at bounding box center [229, 379] width 365 height 46
drag, startPoint x: 681, startPoint y: 502, endPoint x: 388, endPoint y: 457, distance: 296.5
click at [680, 502] on span "Giao hàng" at bounding box center [670, 502] width 42 height 15
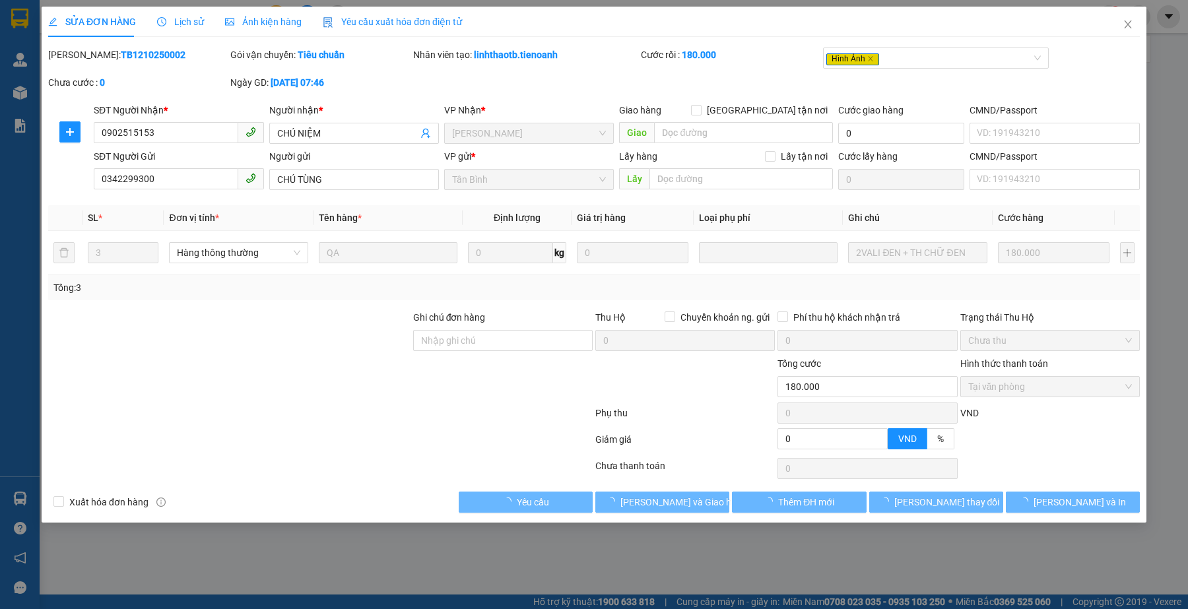
click at [309, 416] on div at bounding box center [320, 415] width 547 height 26
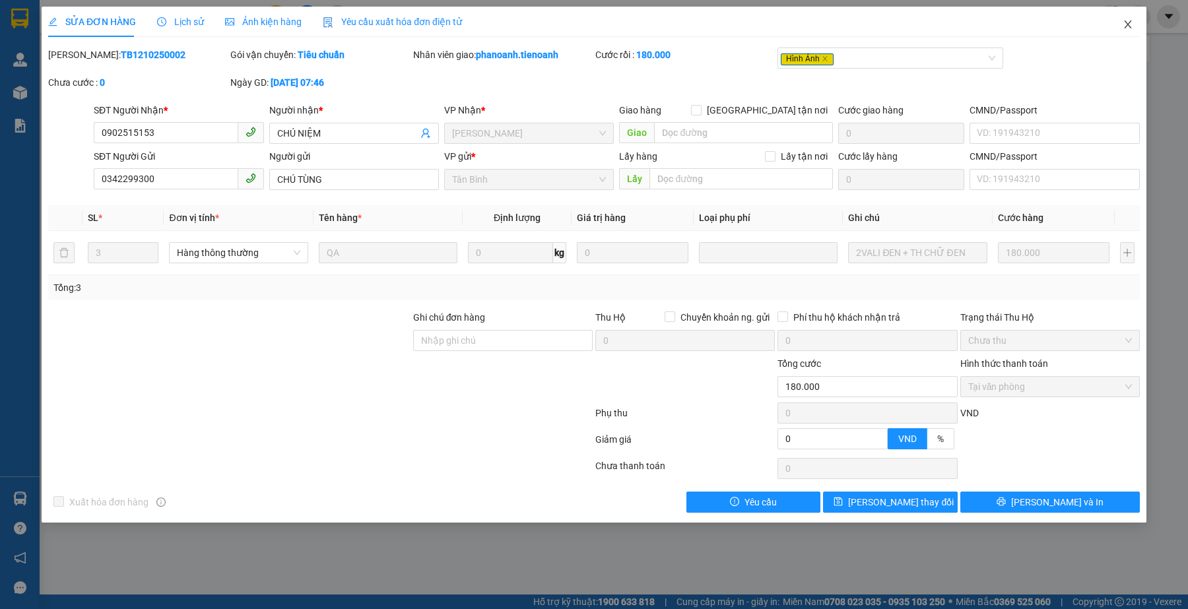
click at [1122, 24] on icon "close" at bounding box center [1127, 24] width 11 height 11
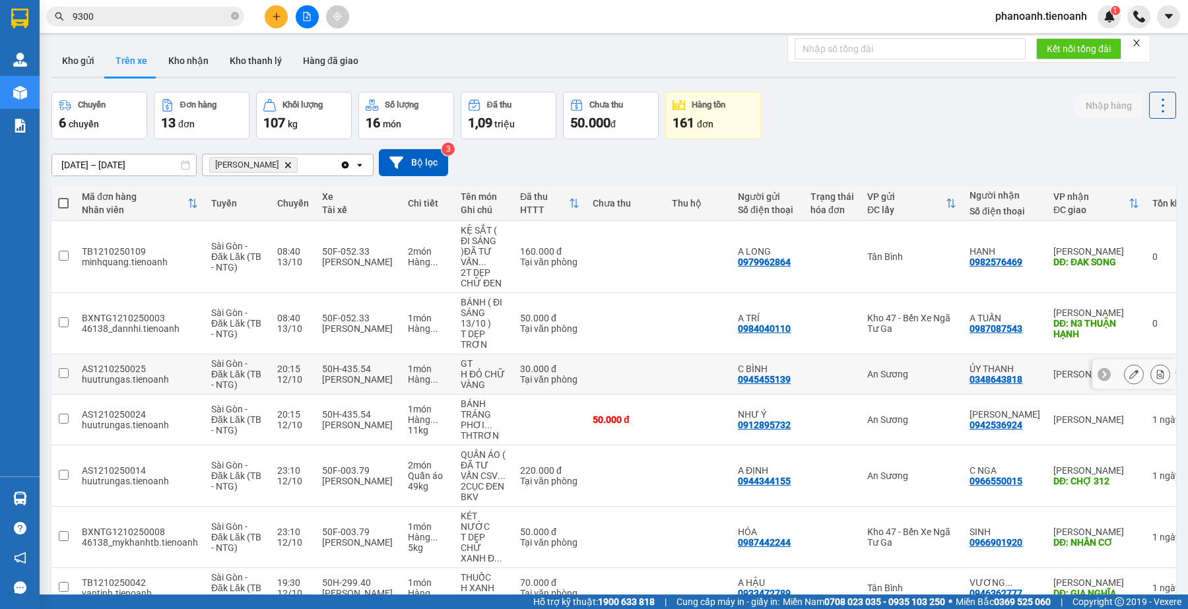
click at [784, 364] on div "C BÌNH" at bounding box center [767, 369] width 59 height 11
checkbox input "true"
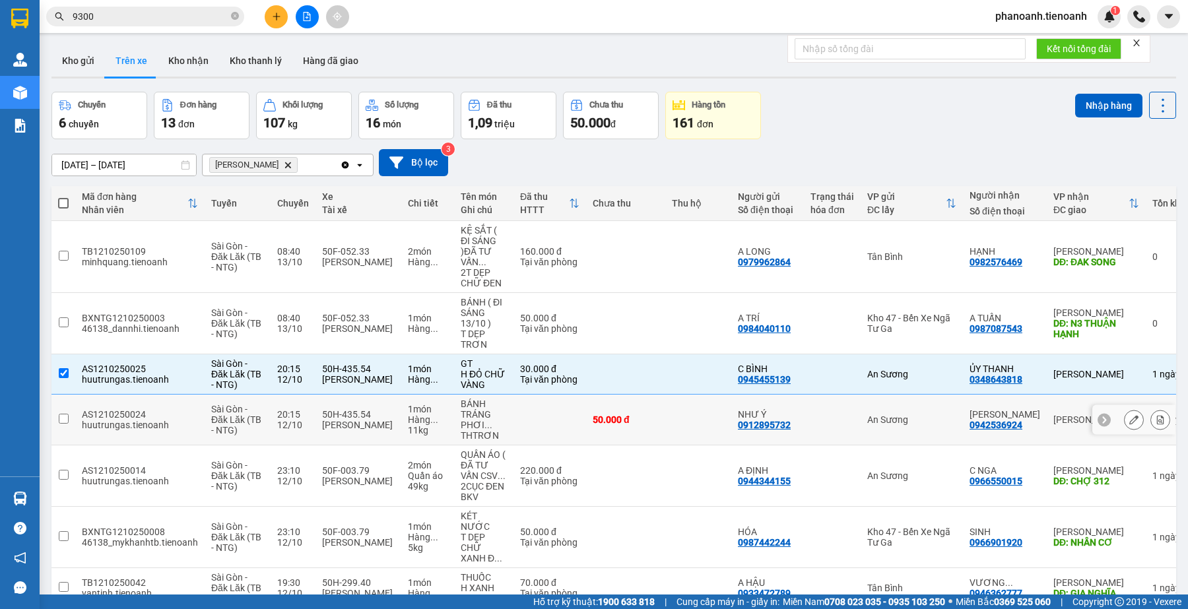
click at [779, 409] on div "NHƯ Ý" at bounding box center [767, 414] width 59 height 11
checkbox input "true"
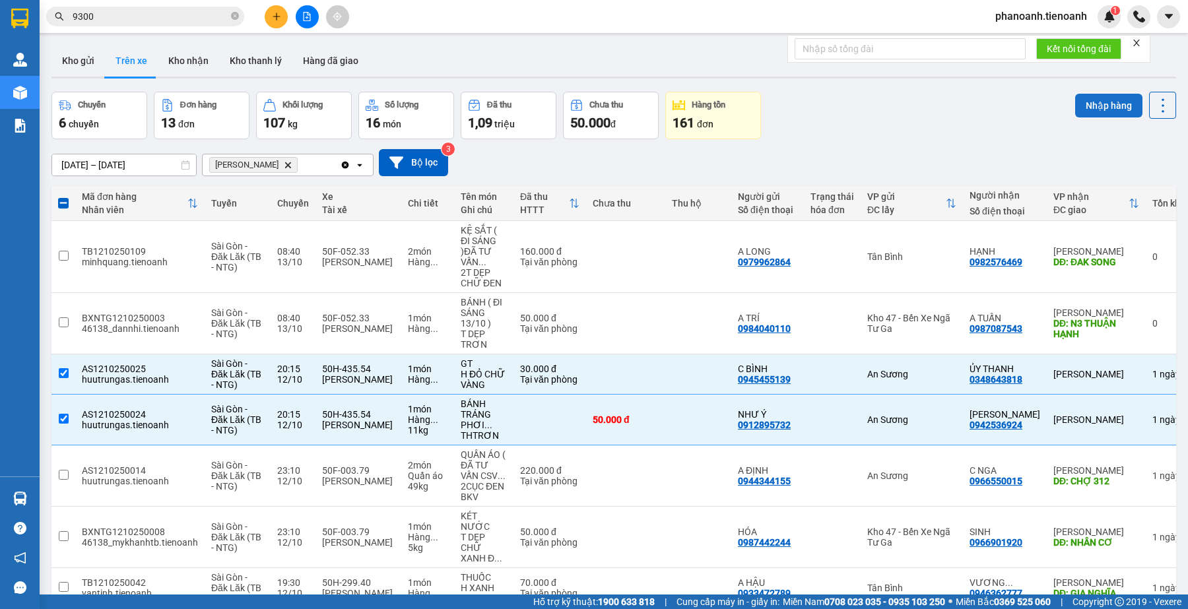
click at [1079, 101] on button "Nhập hàng" at bounding box center [1108, 106] width 67 height 24
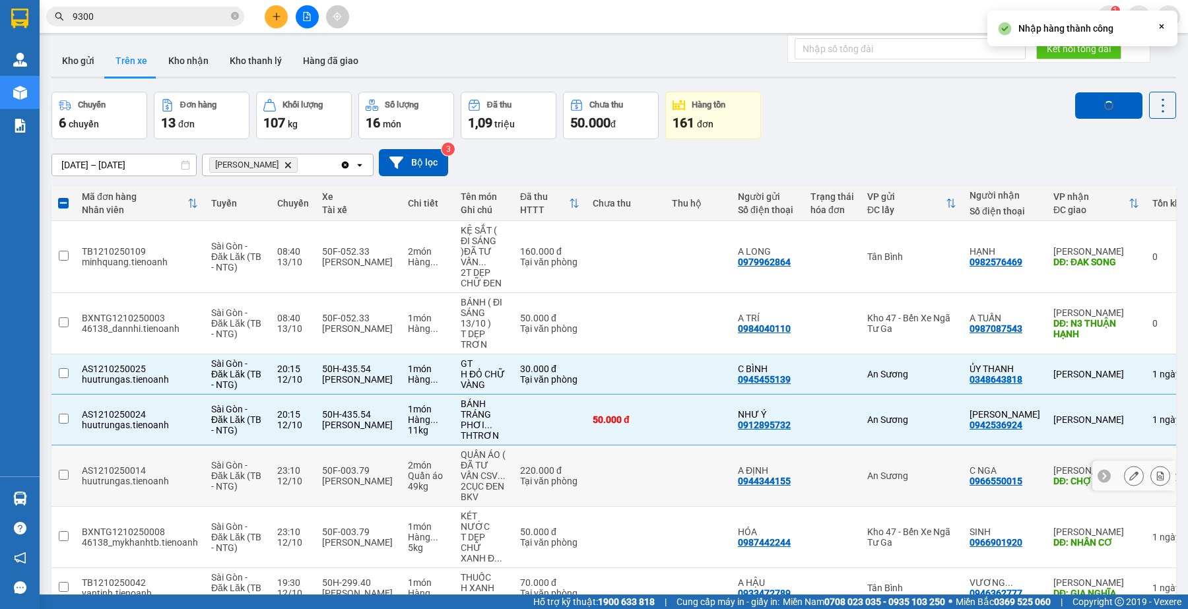
checkbox input "false"
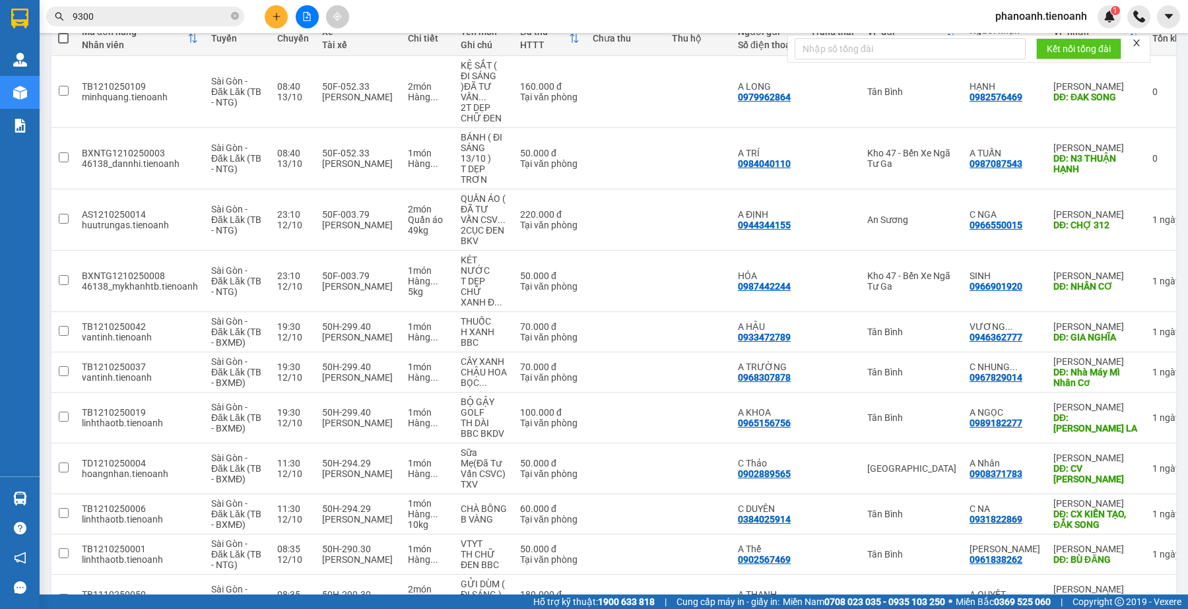
scroll to position [226, 0]
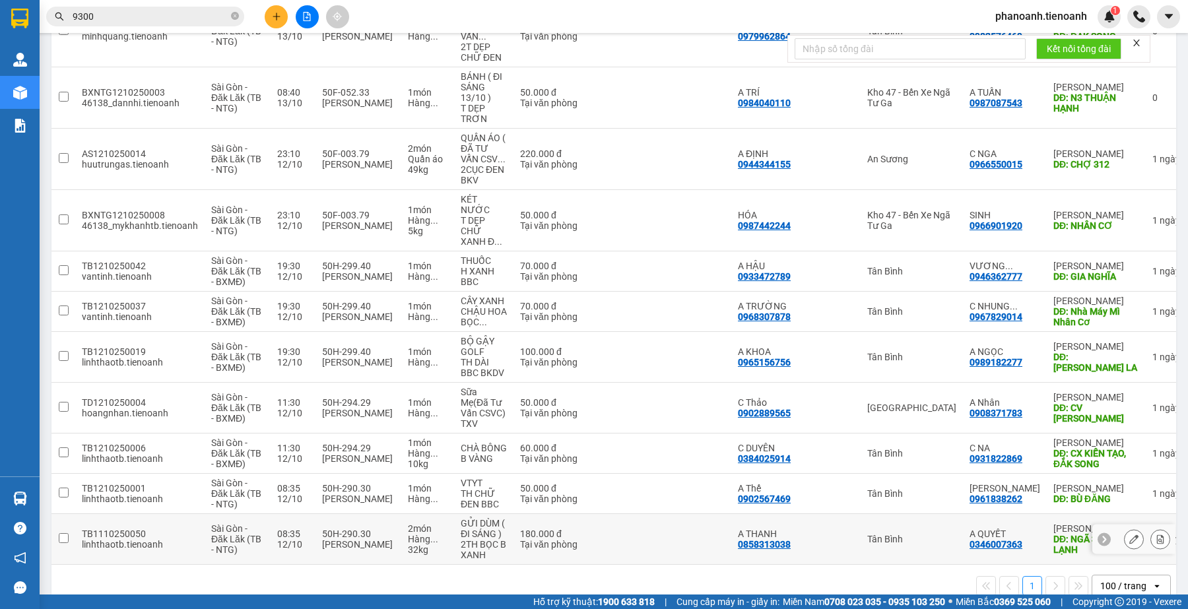
click at [143, 528] on div "TB1110250050" at bounding box center [140, 533] width 116 height 11
checkbox input "true"
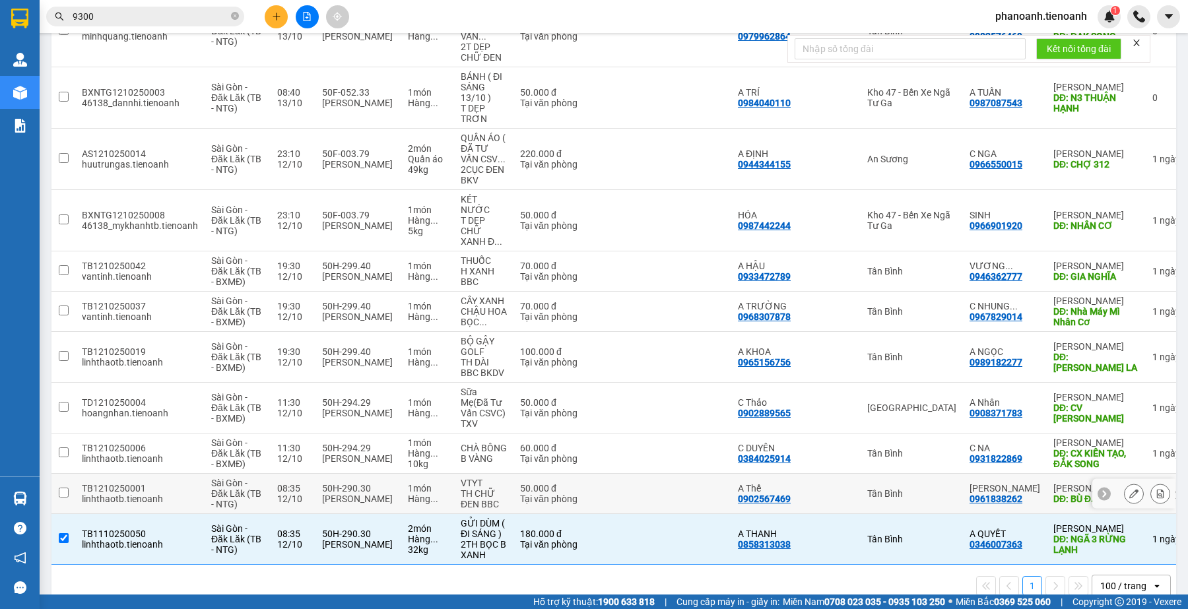
click at [155, 474] on td "TB1210250001 linhthaotb.tienoanh" at bounding box center [139, 494] width 129 height 40
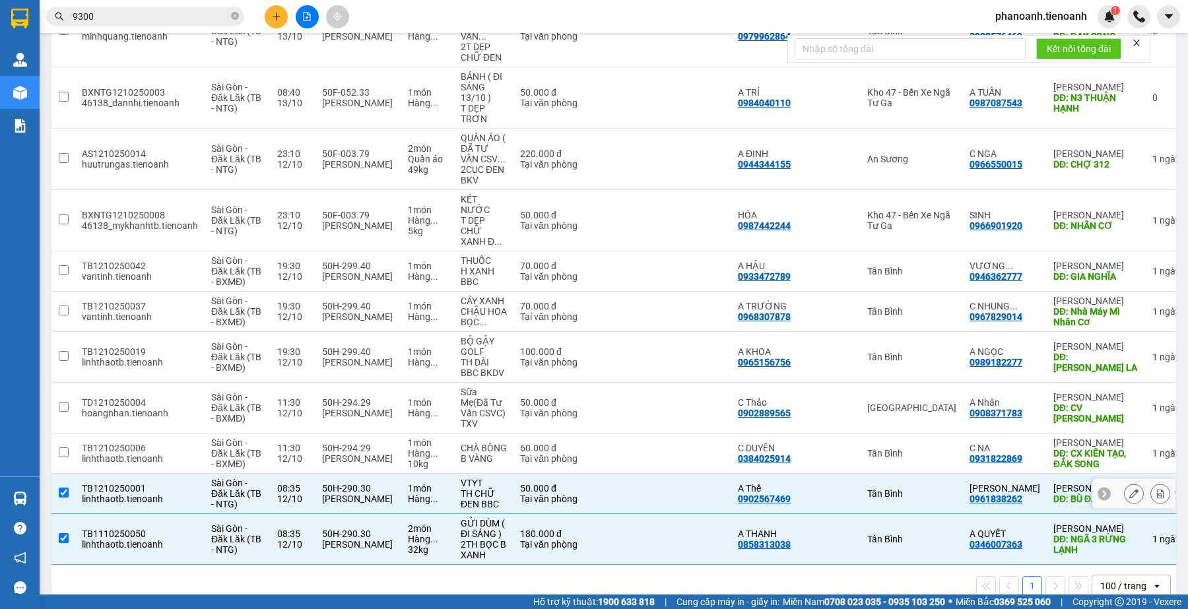
checkbox input "true"
click at [160, 453] on div "linhthaotb.tienoanh" at bounding box center [140, 458] width 116 height 11
checkbox input "true"
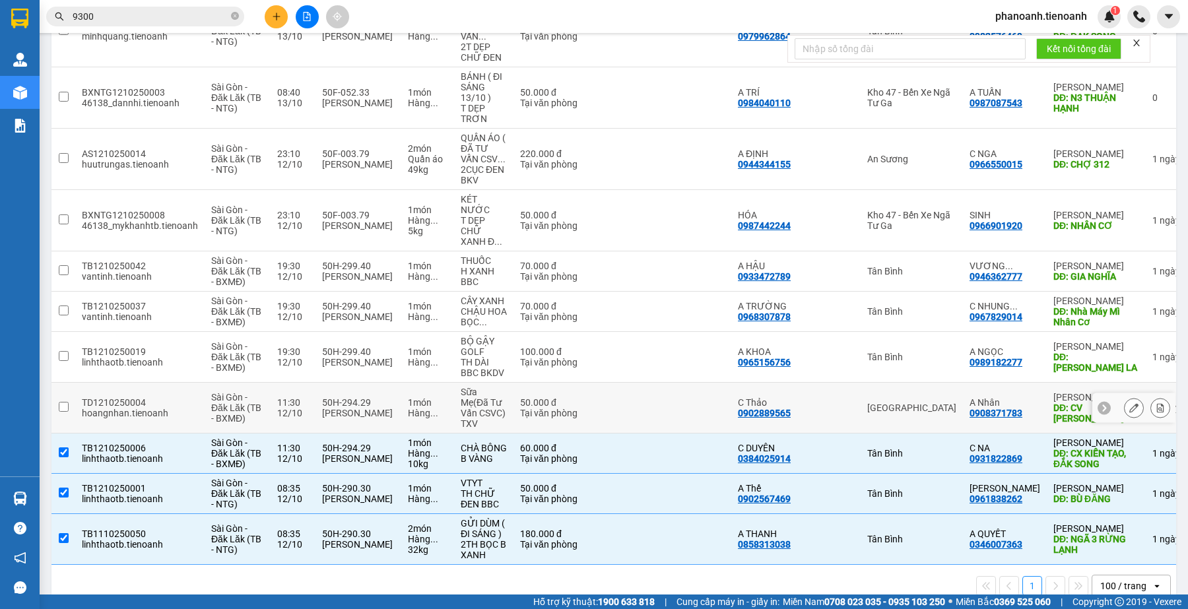
click at [168, 383] on td "TD1210250004 hoangnhan.tienoanh" at bounding box center [139, 408] width 129 height 51
checkbox input "true"
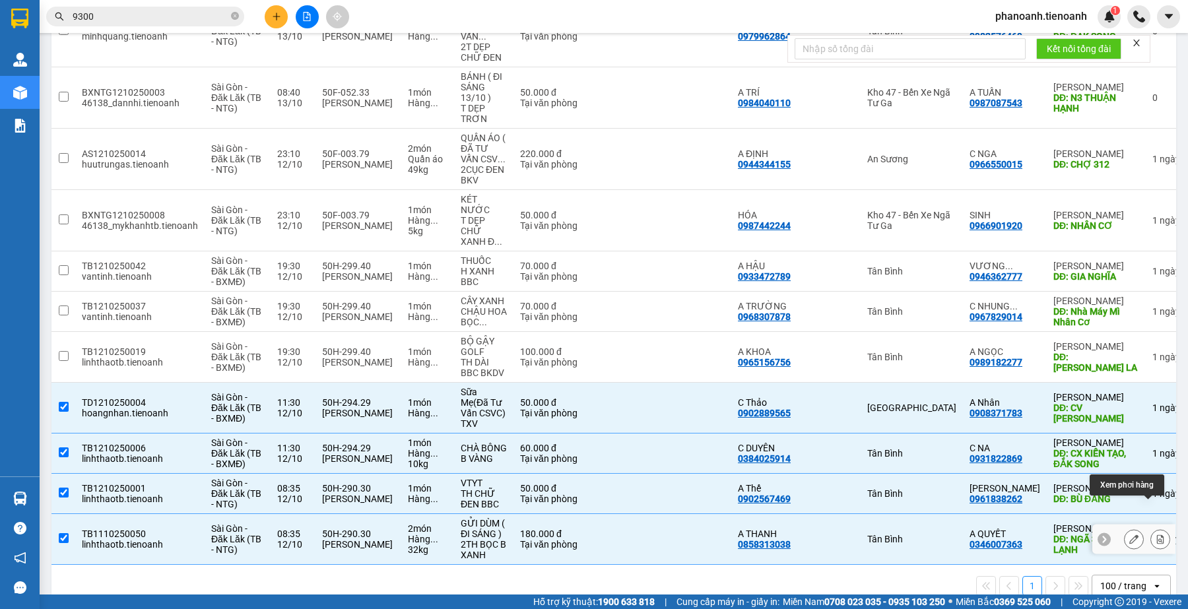
click at [1155, 534] on icon at bounding box center [1159, 538] width 9 height 9
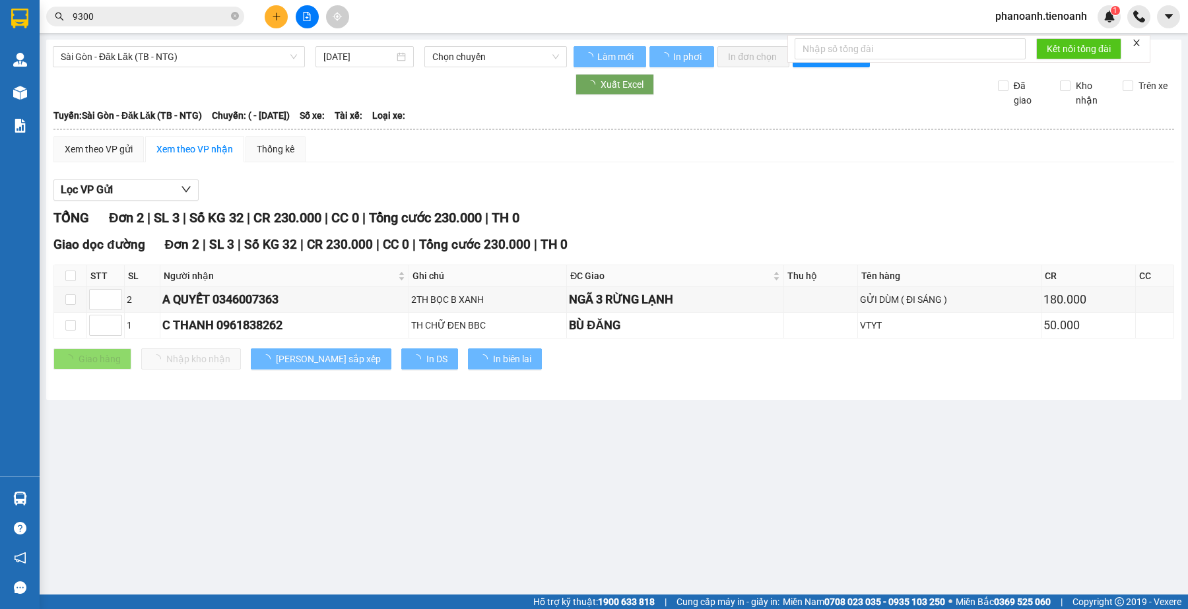
type input "[DATE]"
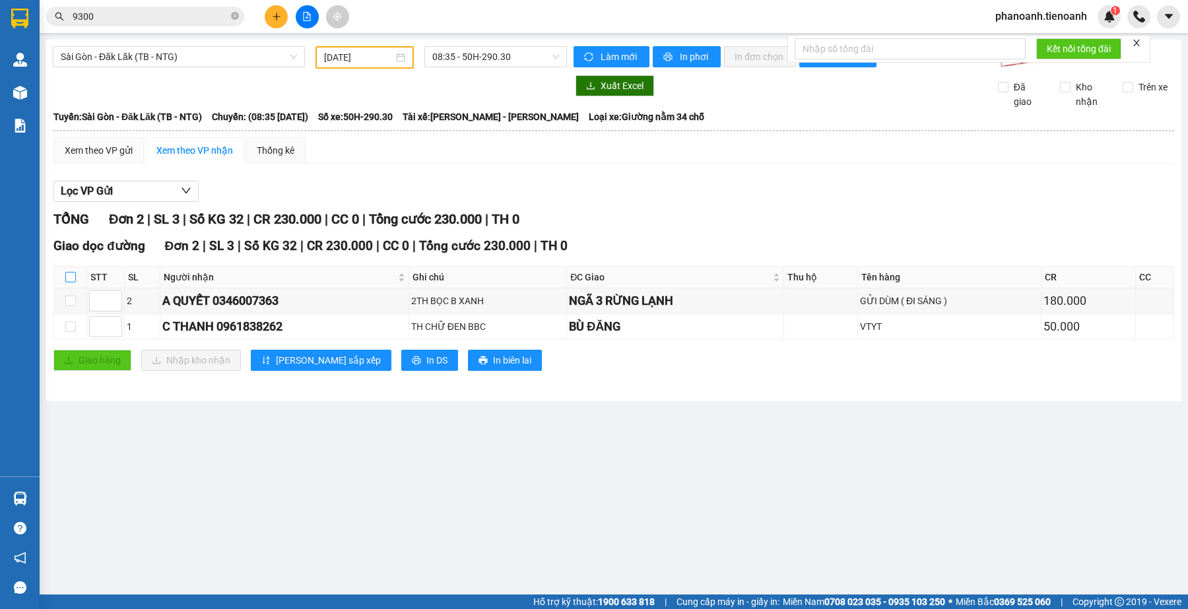
click at [67, 275] on input "checkbox" at bounding box center [70, 277] width 11 height 11
checkbox input "true"
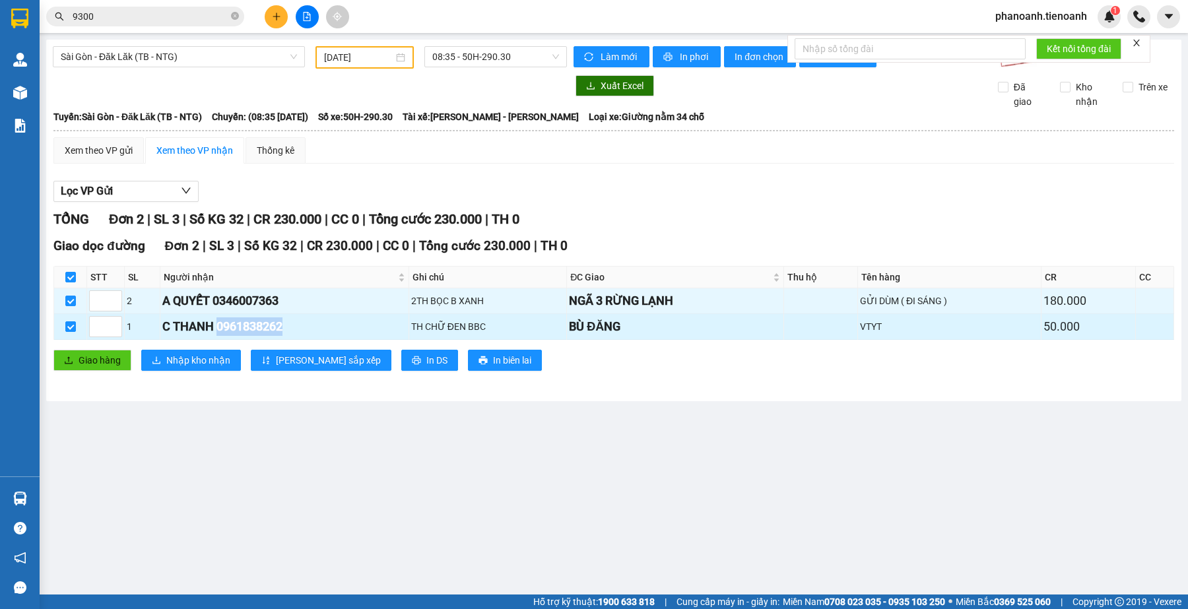
drag, startPoint x: 216, startPoint y: 327, endPoint x: 284, endPoint y: 327, distance: 68.6
click at [284, 327] on div "C THANH 0961838262" at bounding box center [284, 326] width 244 height 18
copy div "0961838262"
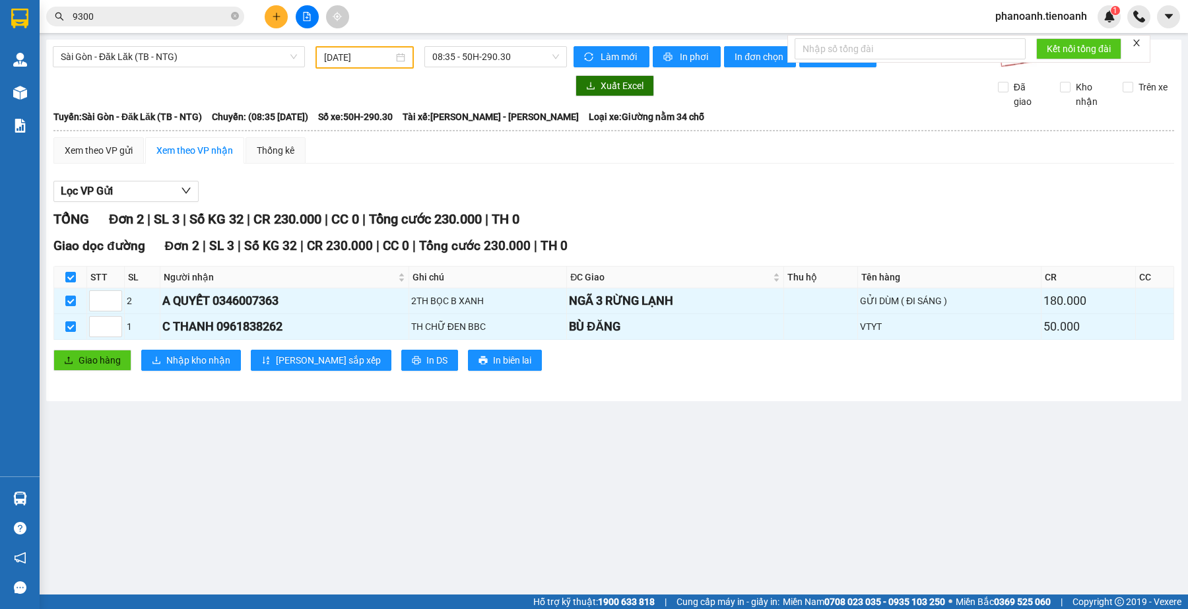
click at [143, 18] on input "9300" at bounding box center [151, 16] width 156 height 15
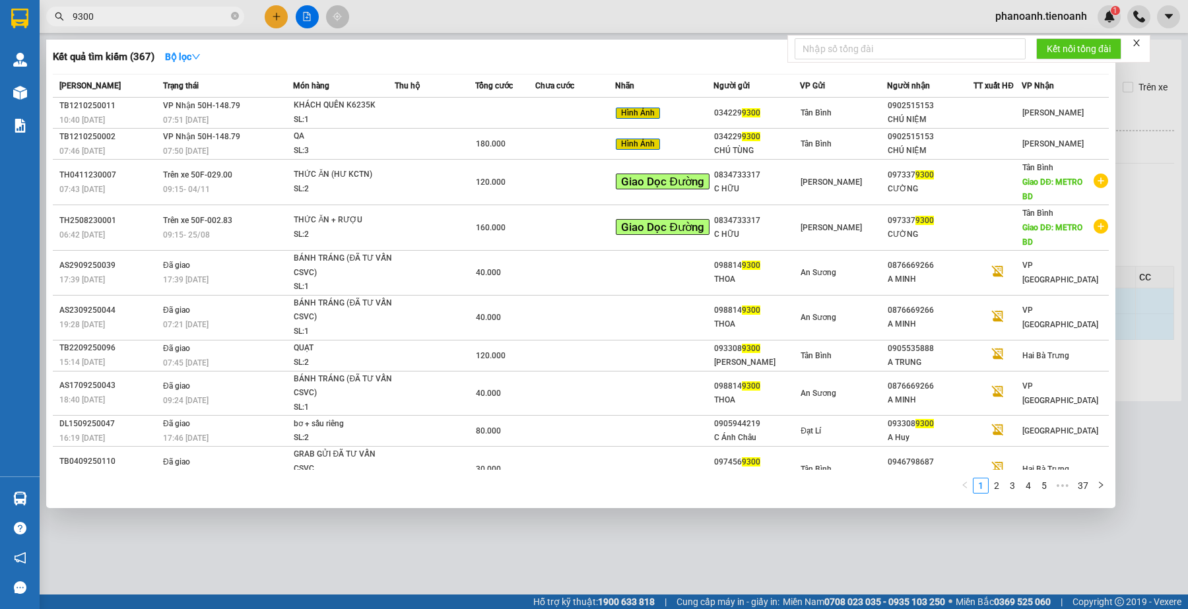
click at [143, 18] on input "9300" at bounding box center [151, 16] width 156 height 15
paste input "0961838262"
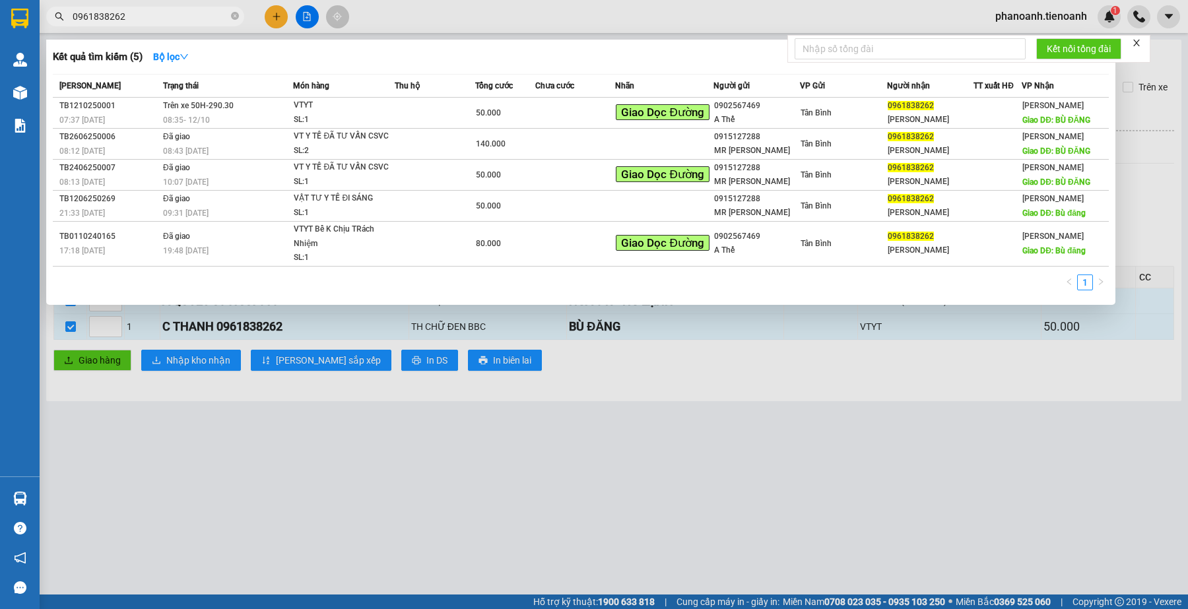
type input "0961838262"
click at [439, 16] on div at bounding box center [594, 304] width 1188 height 609
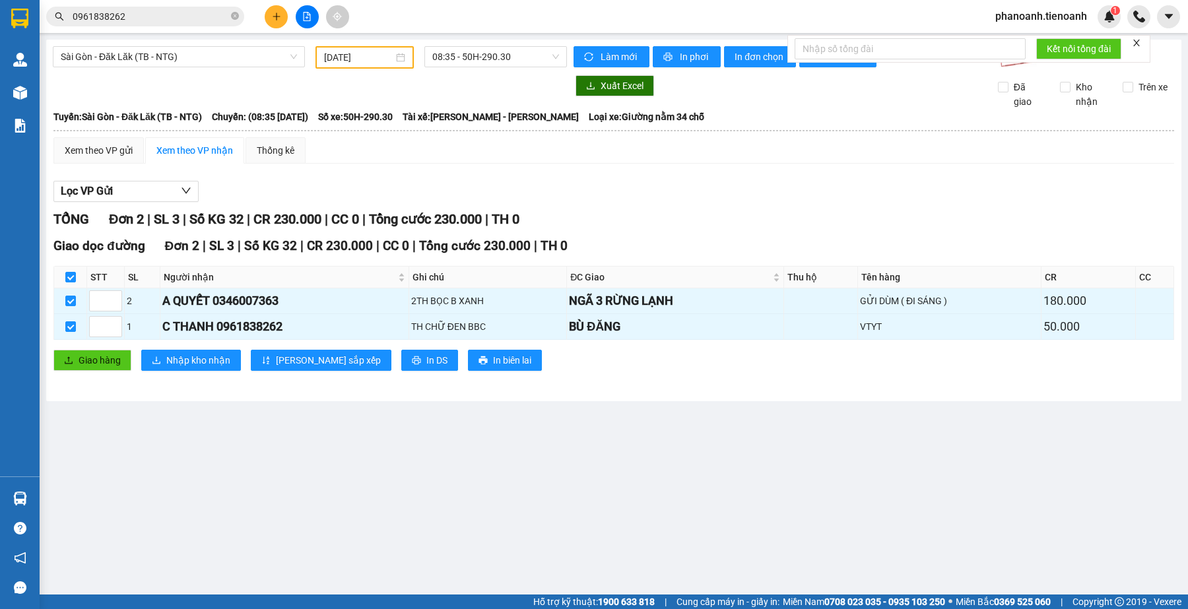
click at [410, 472] on main "Sài Gòn - Đăk Lăk (TB - NTG) [DATE] 08:35 - 50H-290.30 Làm mới In phơi In đơn c…" at bounding box center [594, 297] width 1188 height 594
click at [86, 361] on span "Giao hàng" at bounding box center [100, 360] width 42 height 15
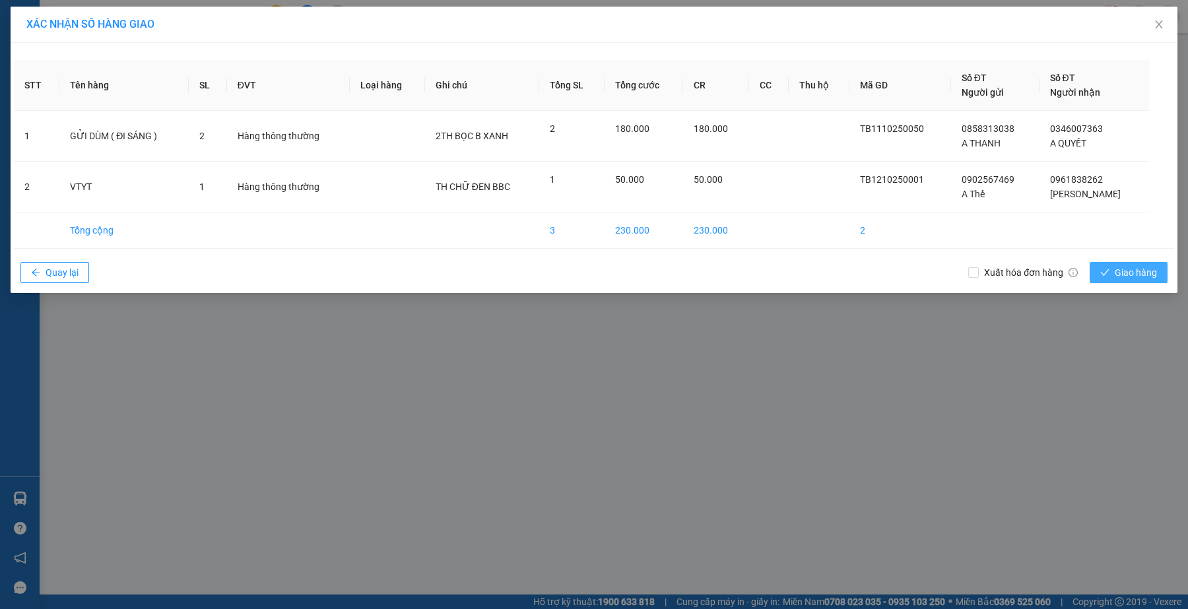
click at [1143, 271] on span "Giao hàng" at bounding box center [1135, 272] width 42 height 15
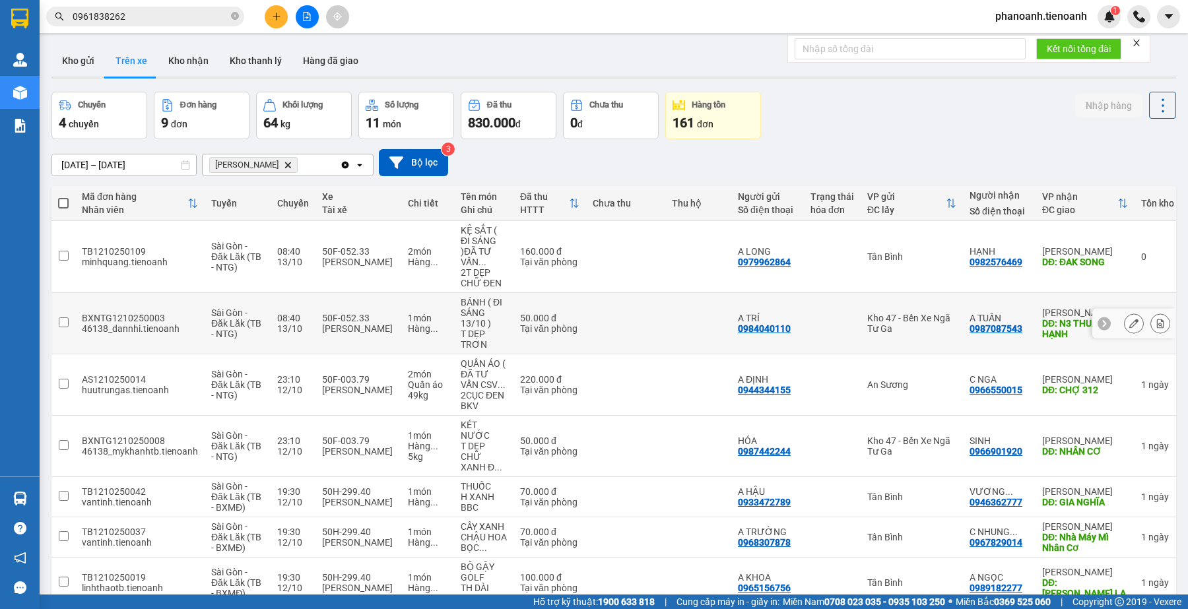
scroll to position [134, 0]
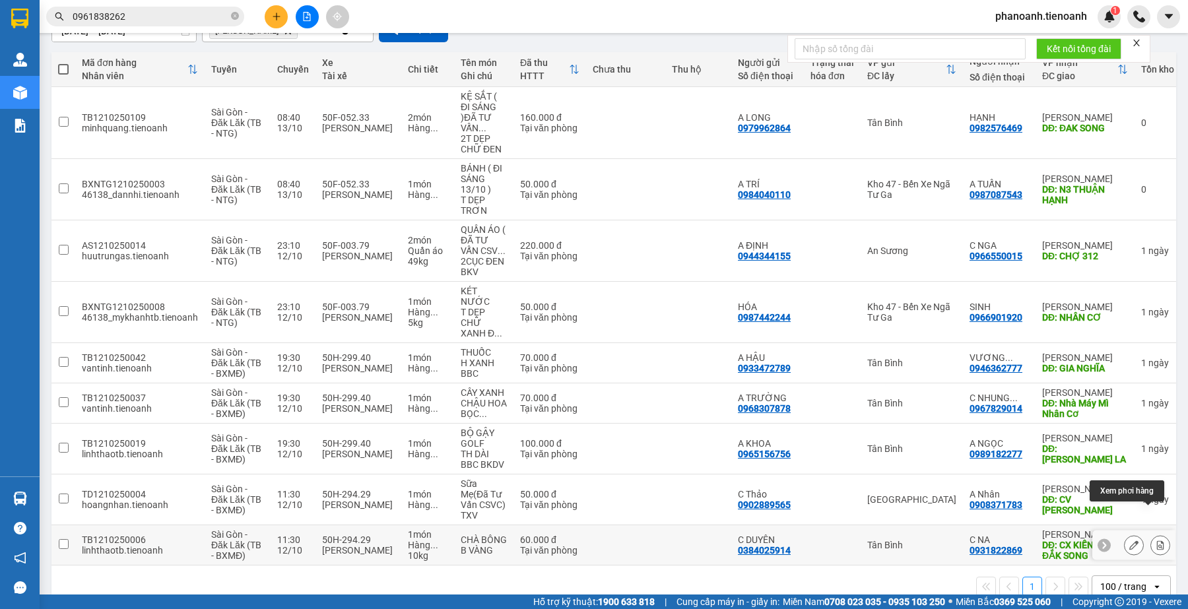
click at [1155, 540] on icon at bounding box center [1159, 544] width 9 height 9
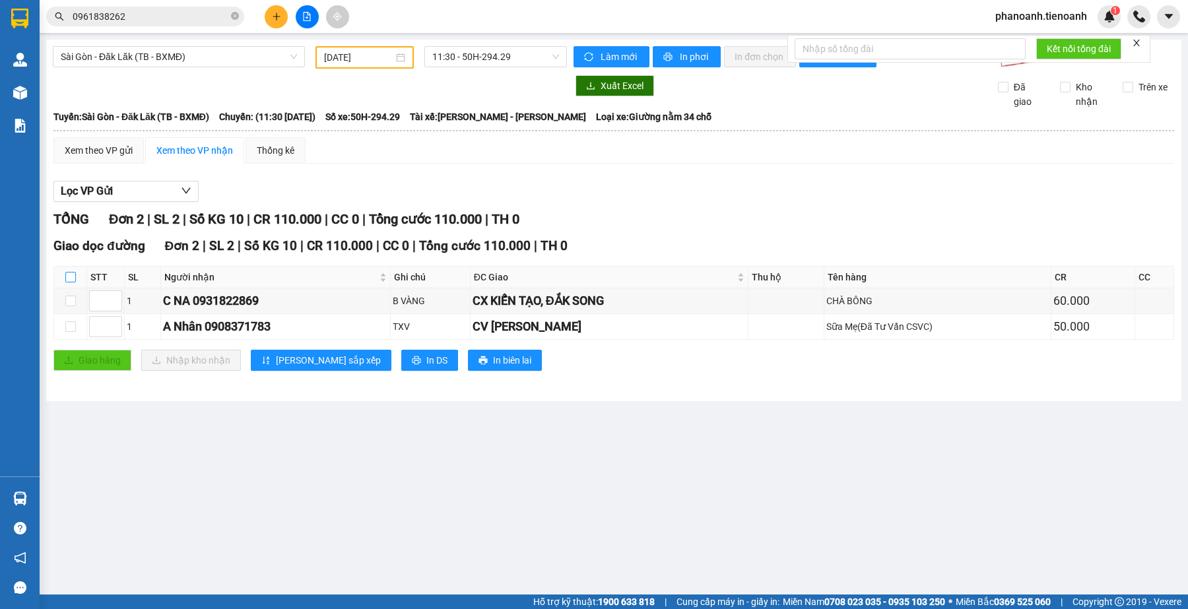
click at [68, 278] on input "checkbox" at bounding box center [70, 277] width 11 height 11
checkbox input "true"
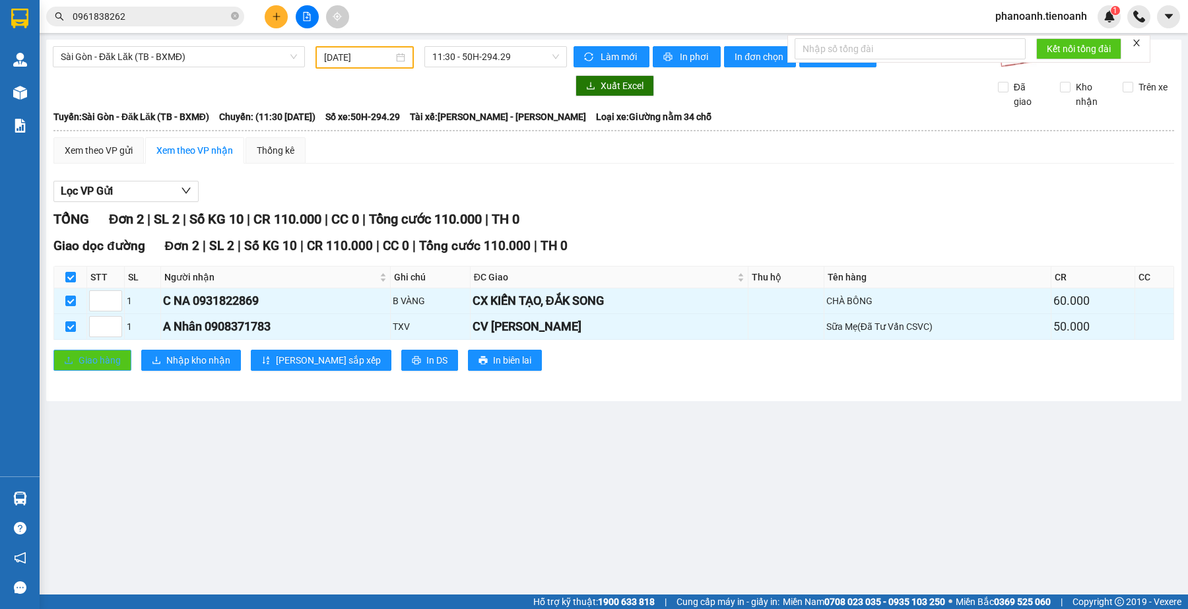
click at [104, 360] on span "Giao hàng" at bounding box center [100, 360] width 42 height 15
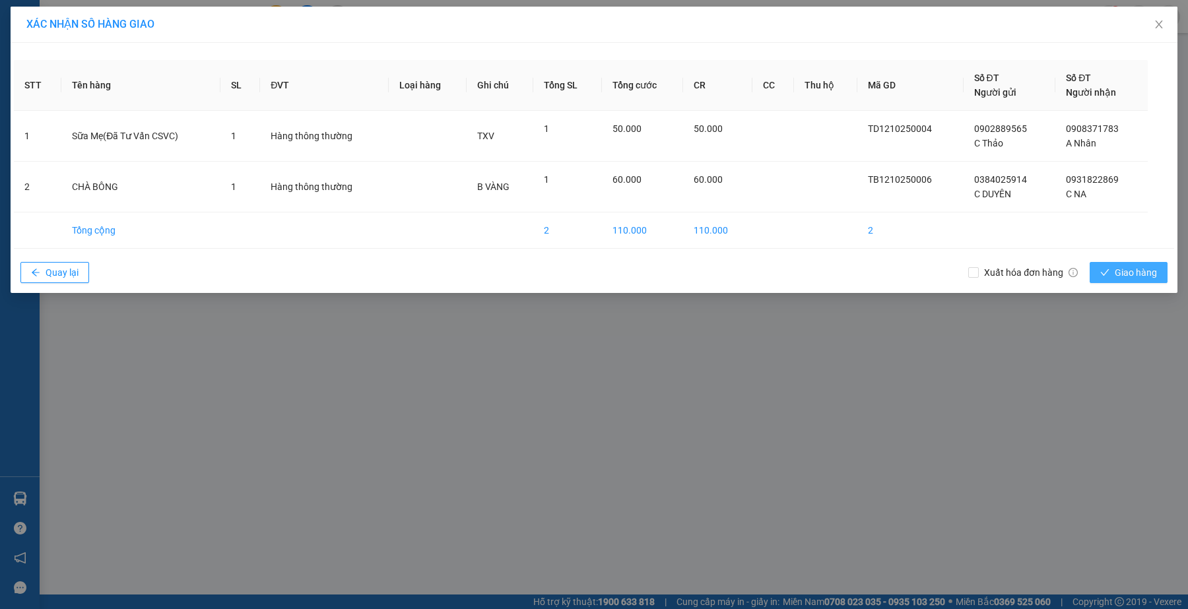
click at [1128, 272] on span "Giao hàng" at bounding box center [1135, 272] width 42 height 15
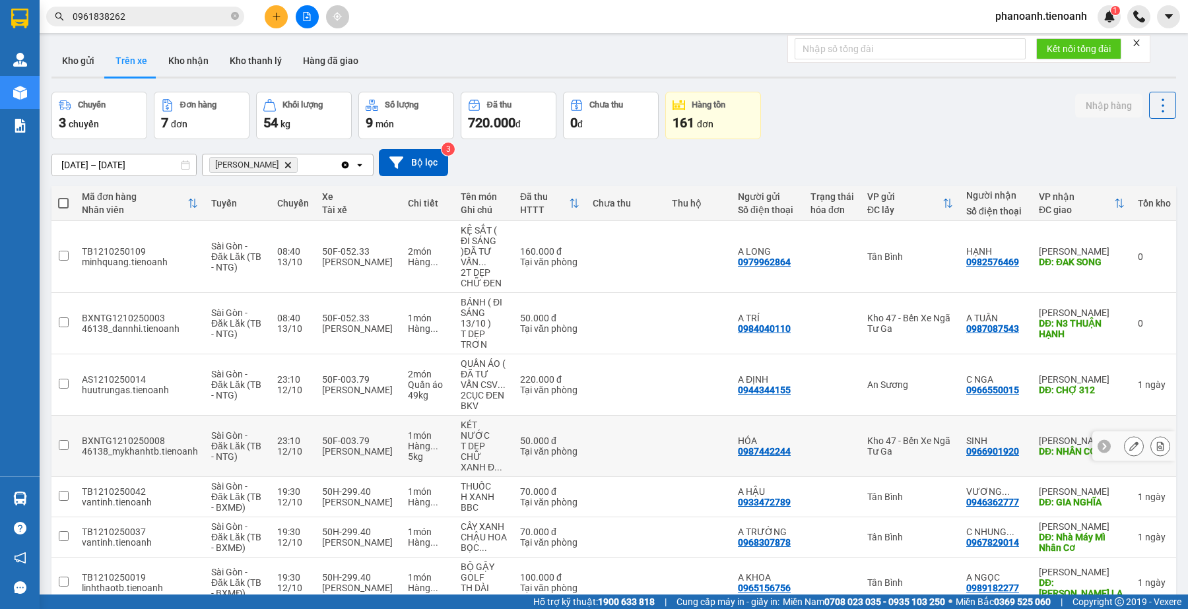
scroll to position [61, 0]
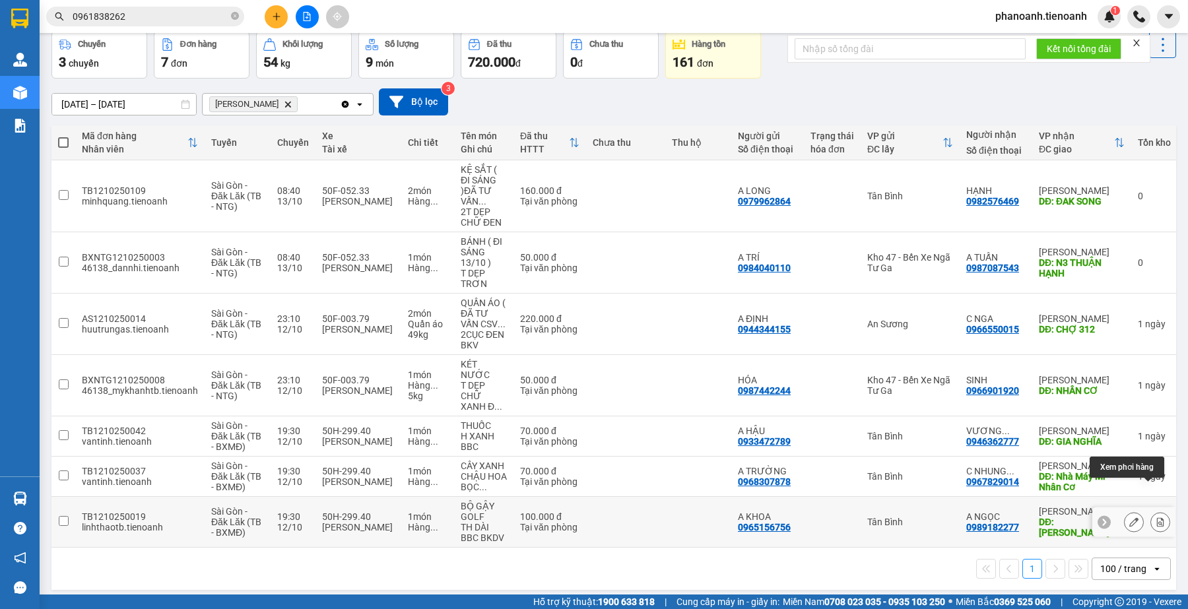
click at [1157, 517] on icon at bounding box center [1160, 521] width 7 height 9
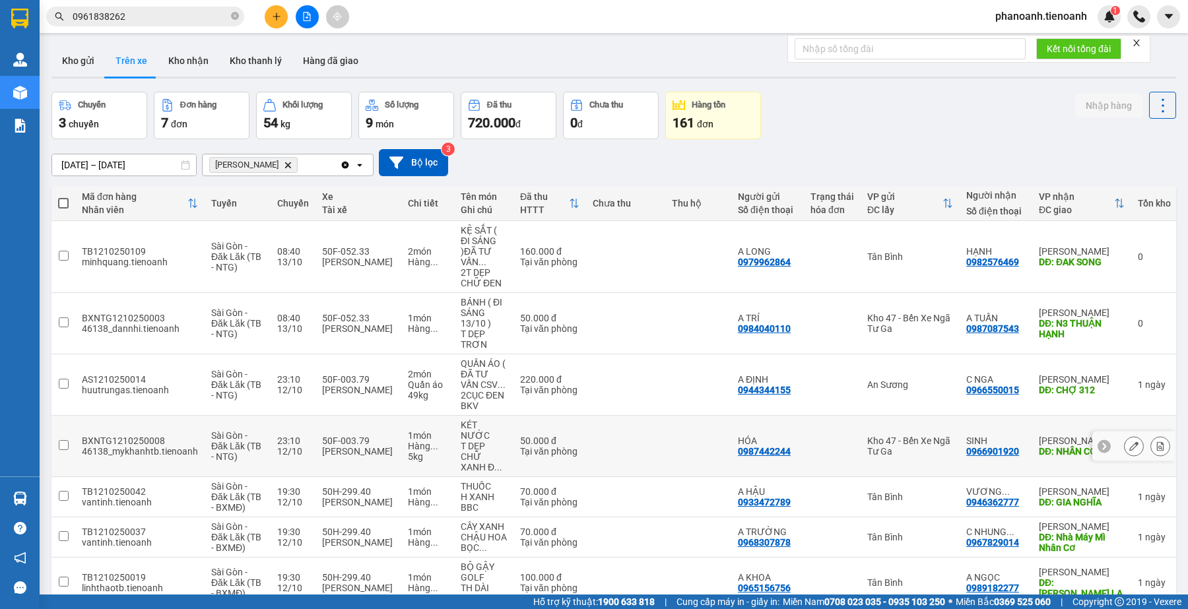
scroll to position [61, 0]
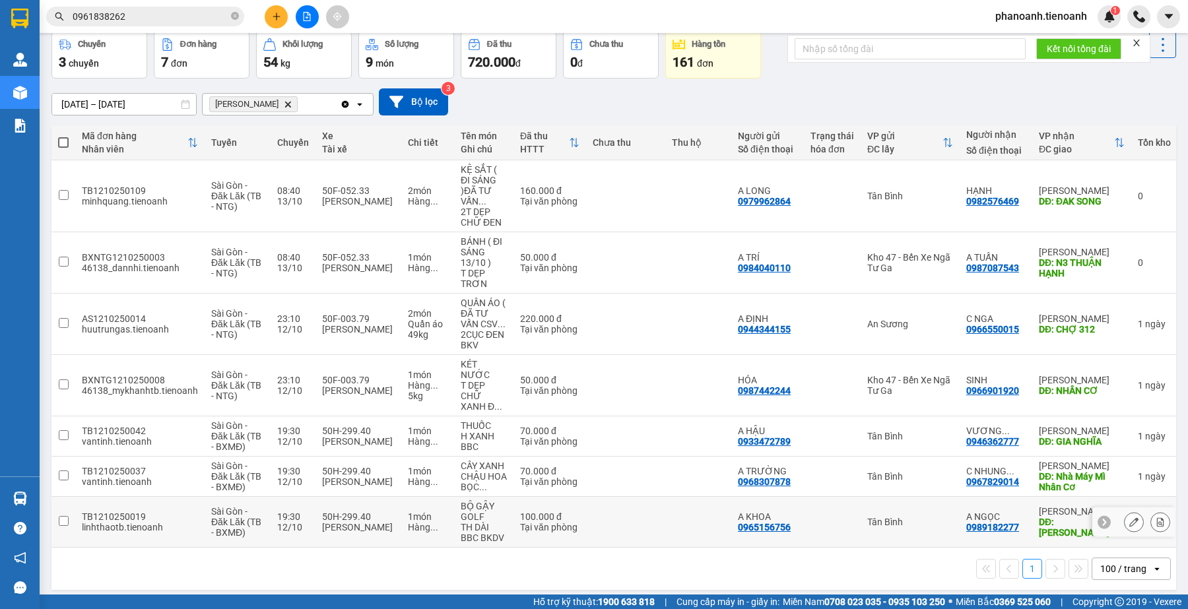
click at [1155, 517] on icon at bounding box center [1159, 521] width 9 height 9
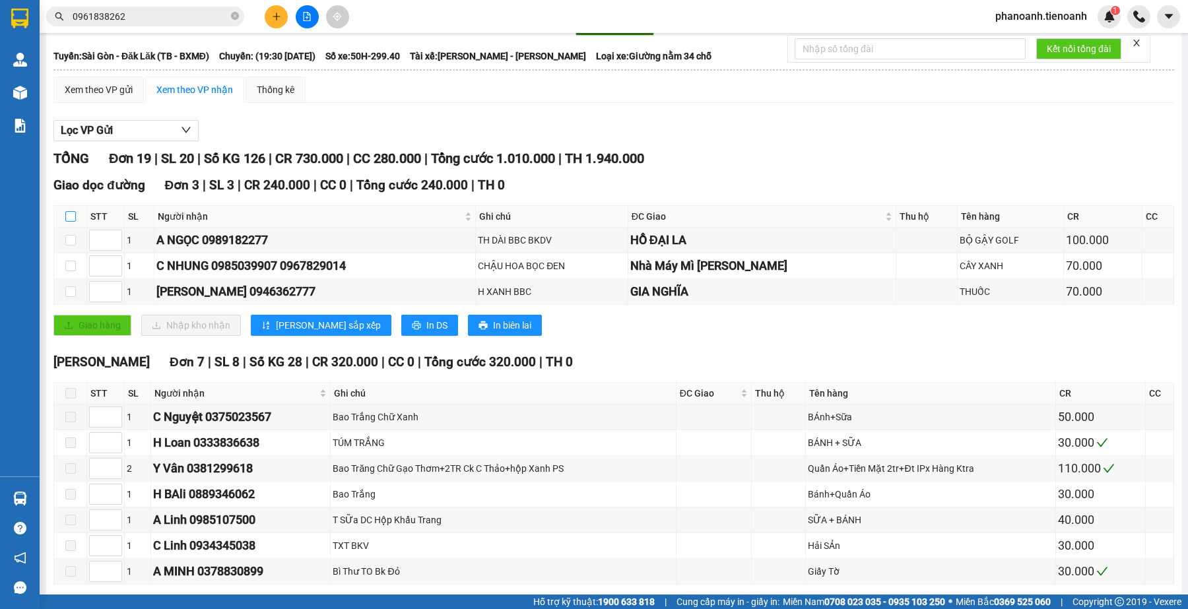
click at [71, 212] on input "checkbox" at bounding box center [70, 216] width 11 height 11
checkbox input "true"
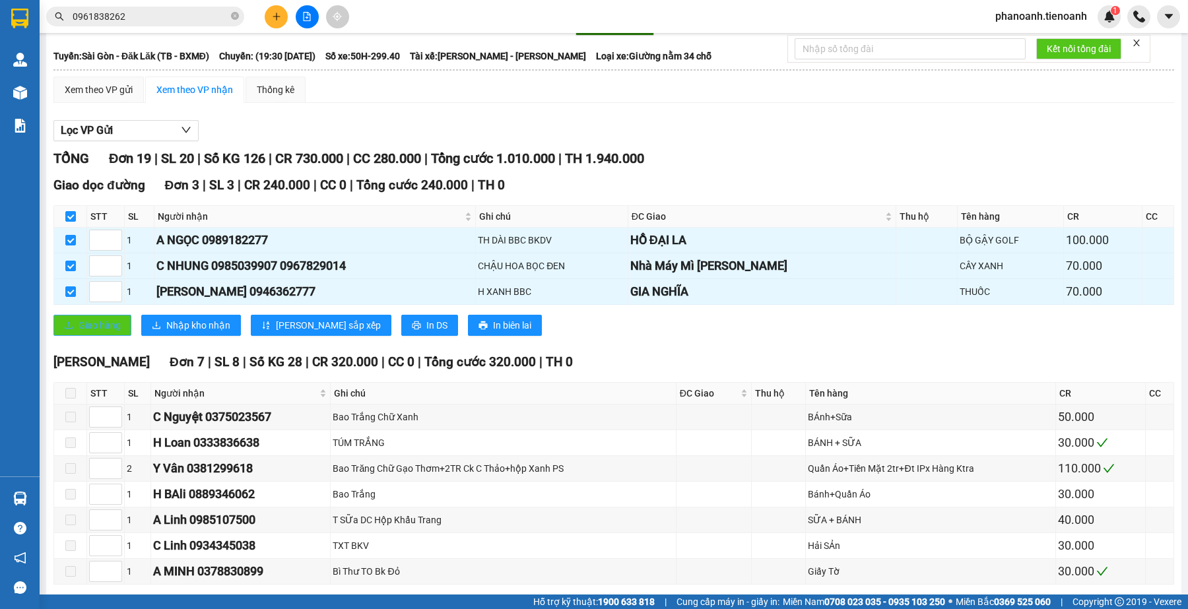
click at [91, 323] on span "Giao hàng" at bounding box center [100, 325] width 42 height 15
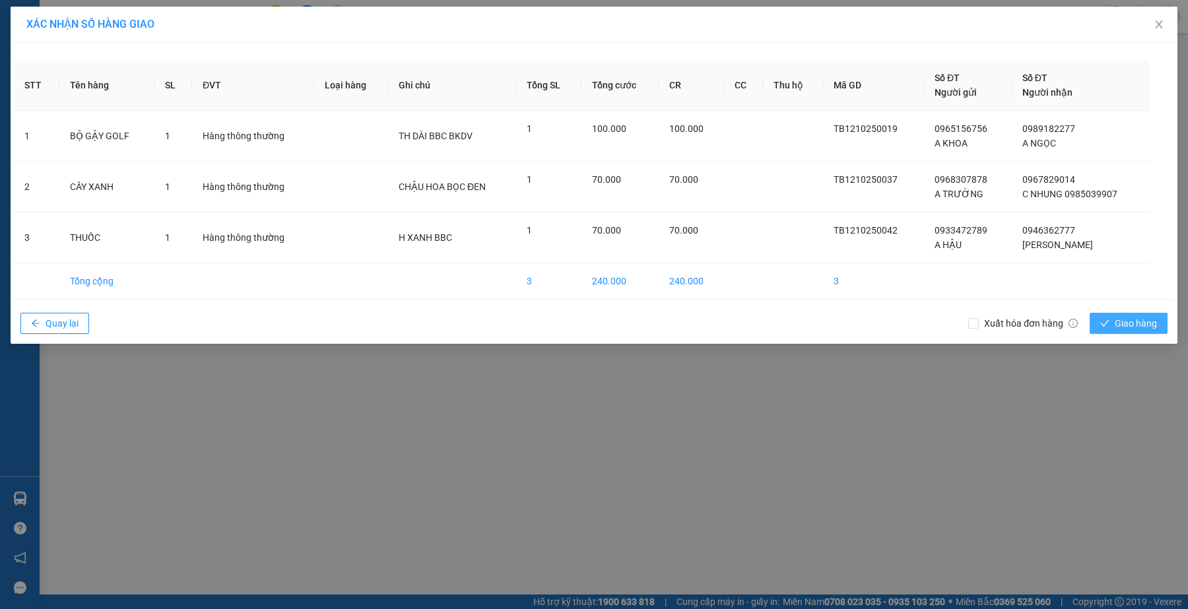
click at [1132, 323] on span "Giao hàng" at bounding box center [1135, 323] width 42 height 15
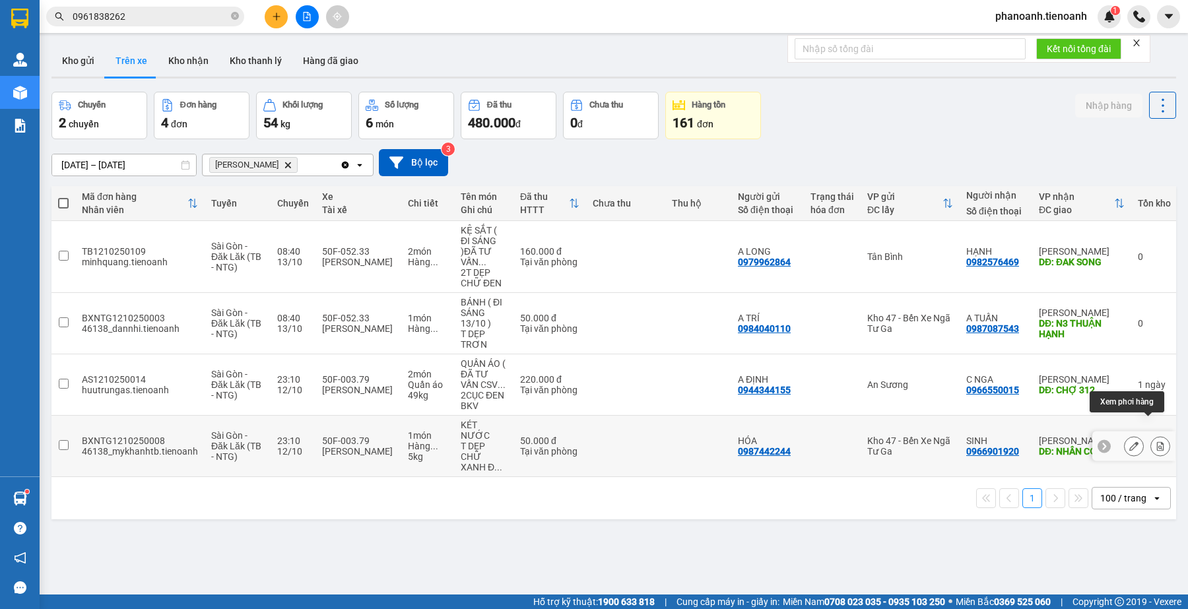
click at [1155, 441] on icon at bounding box center [1159, 445] width 9 height 9
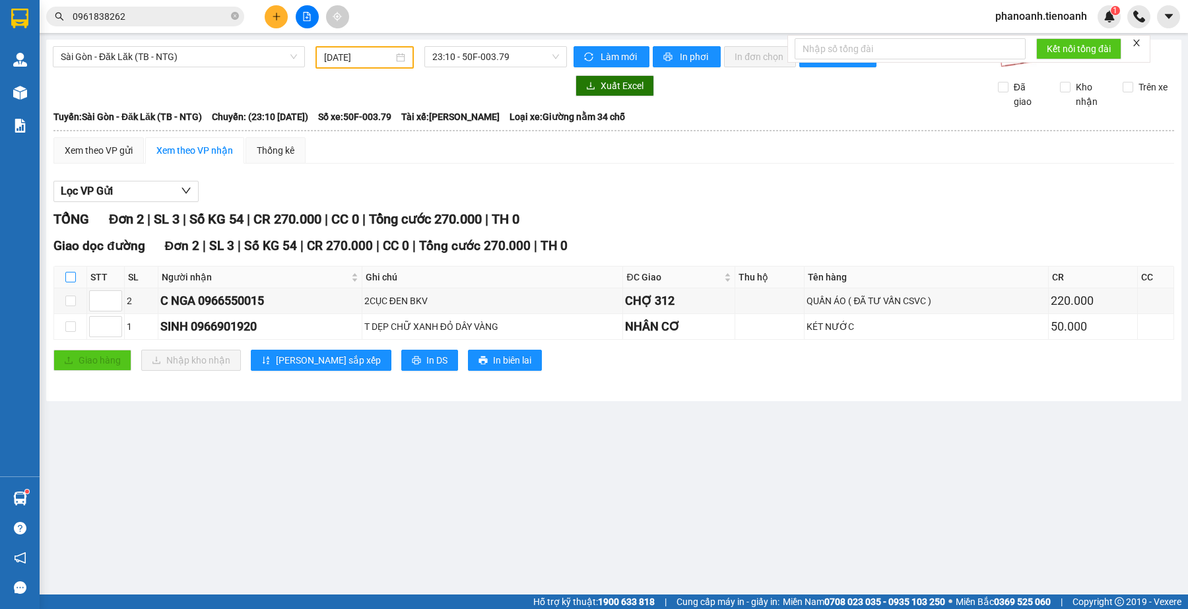
click at [67, 272] on input "checkbox" at bounding box center [70, 277] width 11 height 11
checkbox input "true"
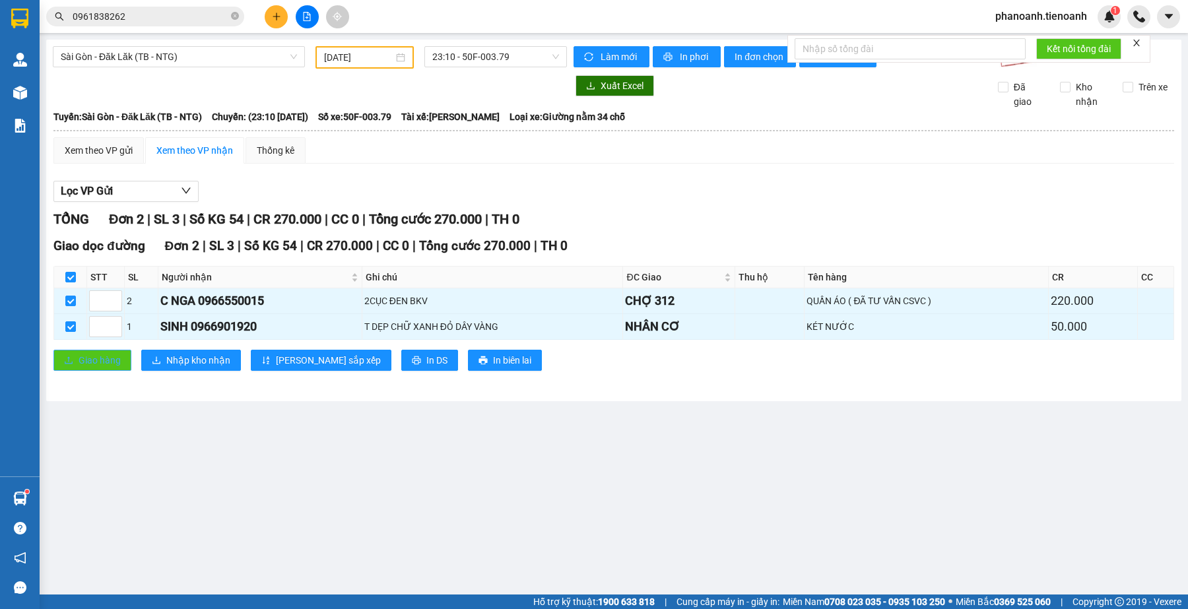
click at [84, 355] on span "Giao hàng" at bounding box center [100, 360] width 42 height 15
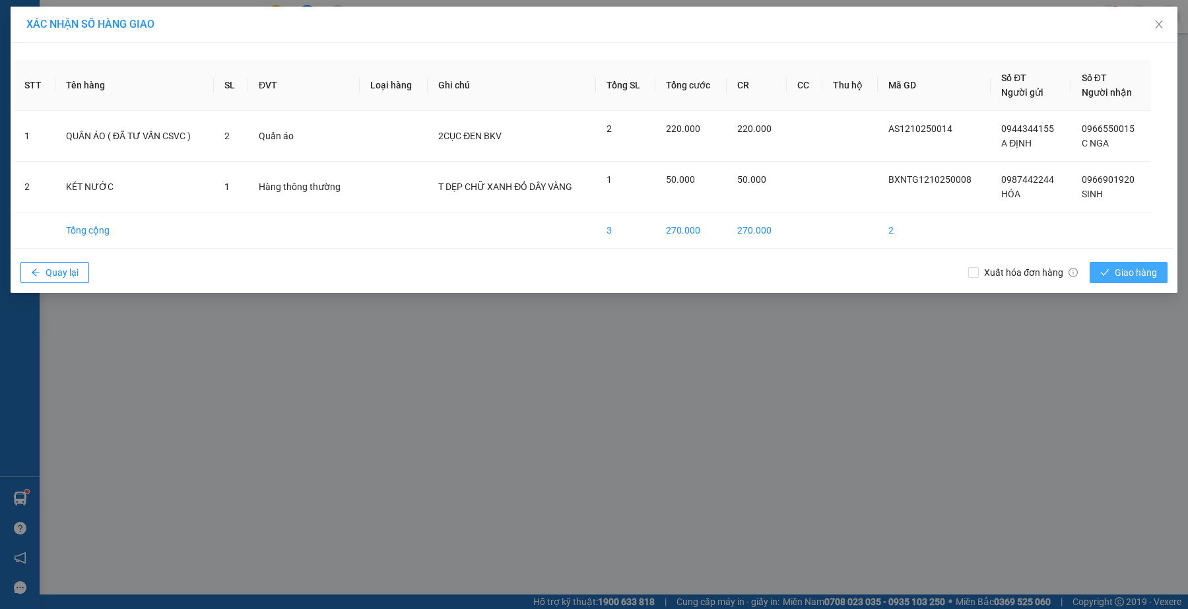
click at [1145, 274] on span "Giao hàng" at bounding box center [1135, 272] width 42 height 15
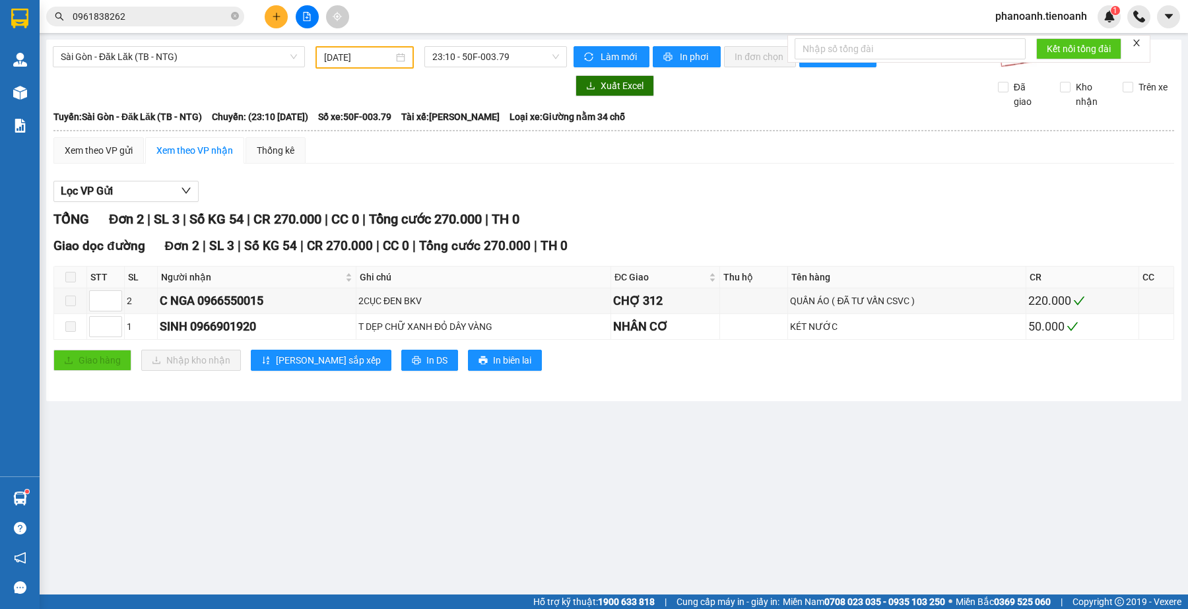
click at [340, 508] on main "Sài Gòn - Đăk Lăk (TB - NTG) [DATE] 23:10 - 50F-003.79 Làm mới In phơi In đơn c…" at bounding box center [594, 297] width 1188 height 594
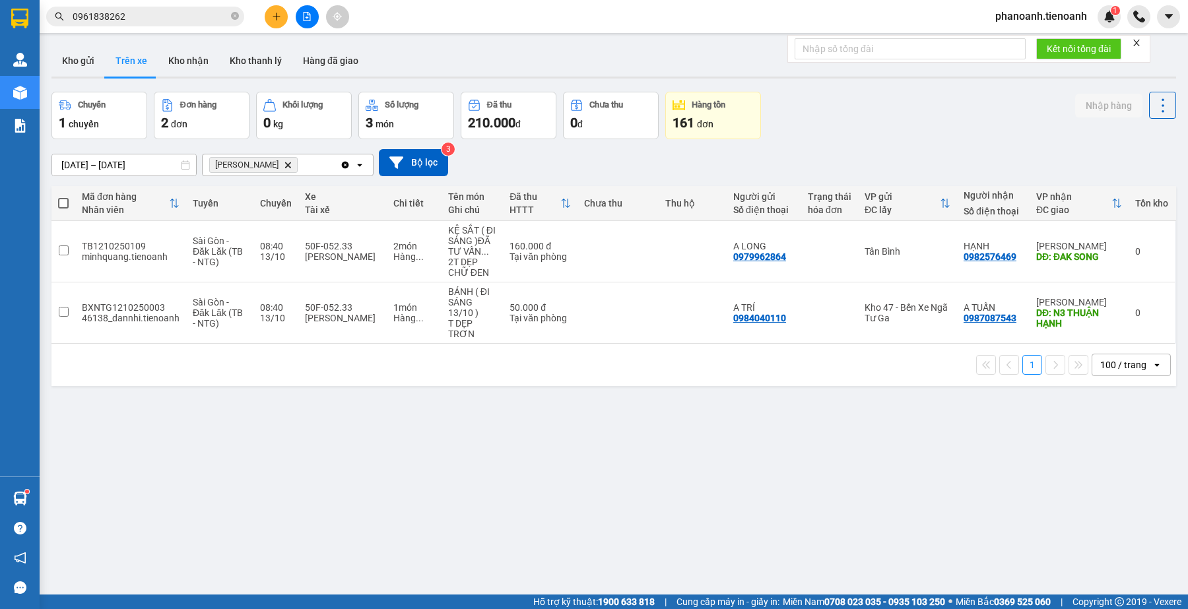
click at [576, 456] on div "ver 1.8.146 Kho gửi Trên xe Kho nhận Kho thanh [PERSON_NAME] đã giao Chuyến 1 c…" at bounding box center [613, 344] width 1135 height 609
click at [354, 528] on div "ver 1.8.146 Kho gửi Trên xe Kho nhận Kho thanh [PERSON_NAME] đã giao Chuyến 1 c…" at bounding box center [613, 344] width 1135 height 609
click at [314, 505] on div "ver 1.8.146 Kho gửi Trên xe Kho nhận Kho thanh [PERSON_NAME] đã giao Chuyến 1 c…" at bounding box center [613, 344] width 1135 height 609
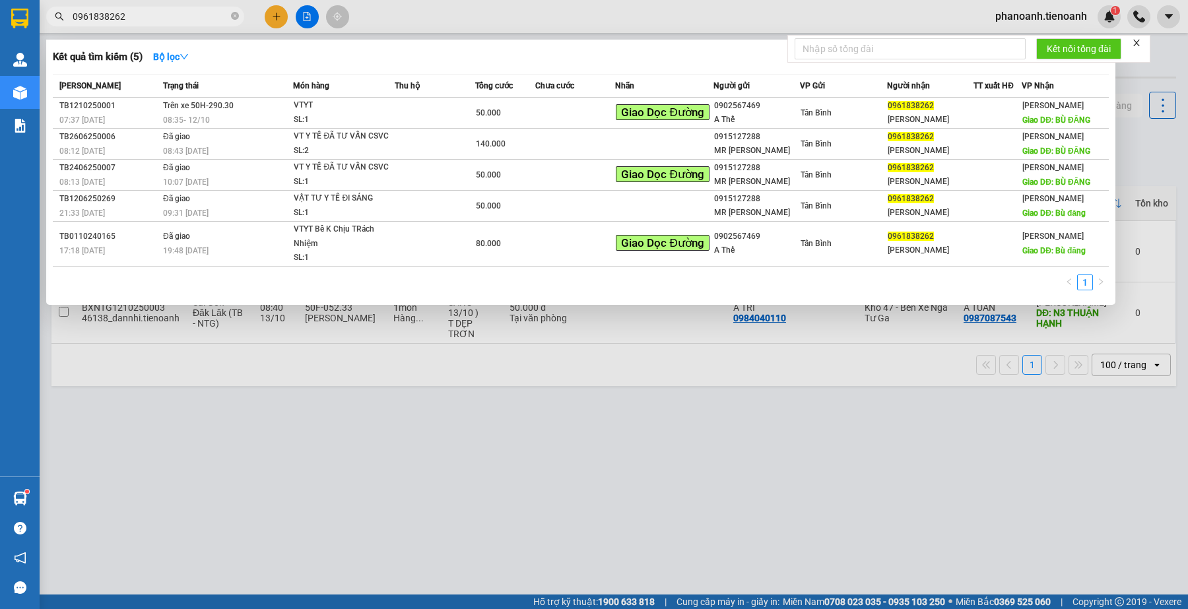
click at [146, 18] on input "0961838262" at bounding box center [151, 16] width 156 height 15
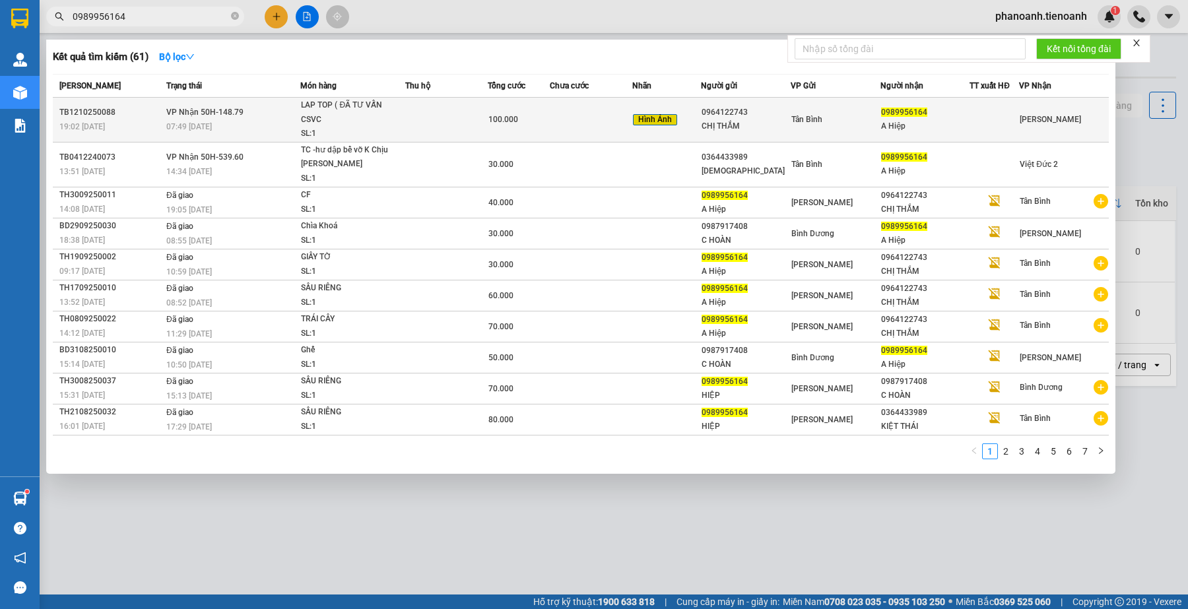
type input "0989956164"
click at [406, 100] on td at bounding box center [446, 120] width 82 height 45
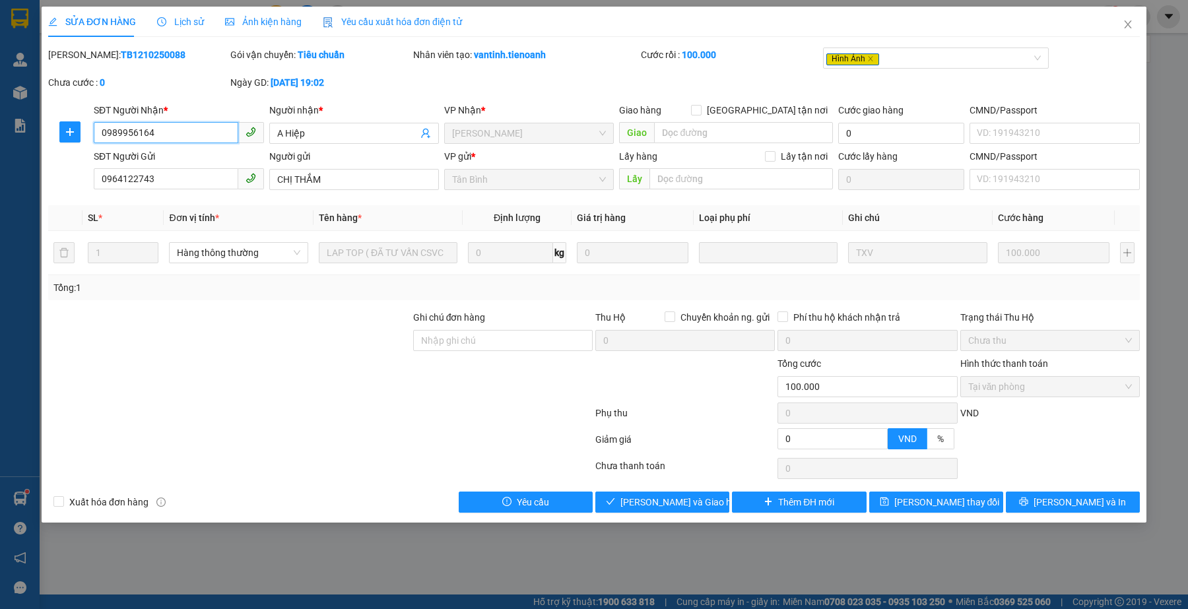
type input "0989956164"
type input "A Hiệp"
type input "0964122743"
type input "CHỊ THẮM"
type input "0"
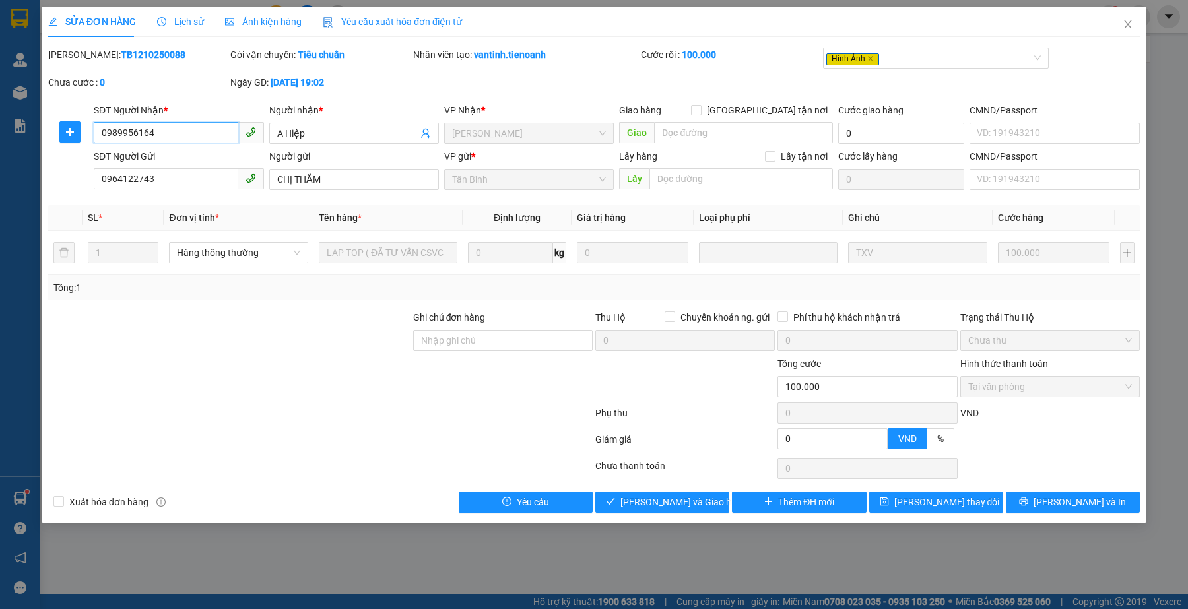
type input "100.000"
click at [239, 139] on span at bounding box center [251, 132] width 26 height 21
click at [205, 131] on input "0989956164" at bounding box center [166, 132] width 144 height 21
click at [667, 509] on span "Giao hàng" at bounding box center [670, 502] width 42 height 15
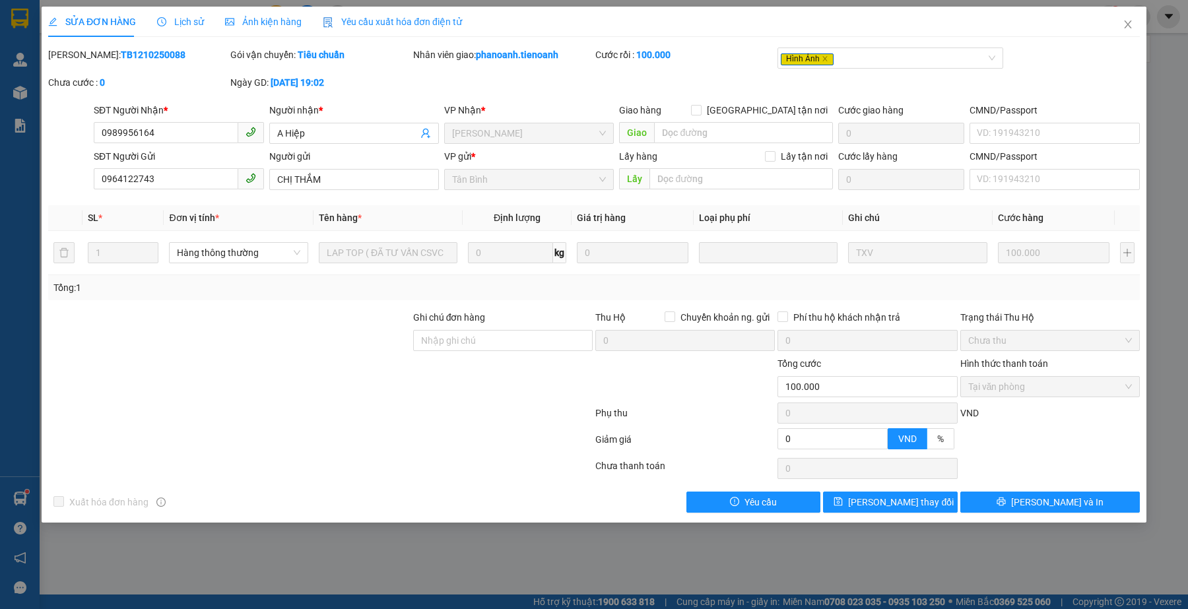
click at [526, 441] on div at bounding box center [320, 442] width 547 height 26
click at [1126, 18] on span "Close" at bounding box center [1127, 25] width 37 height 37
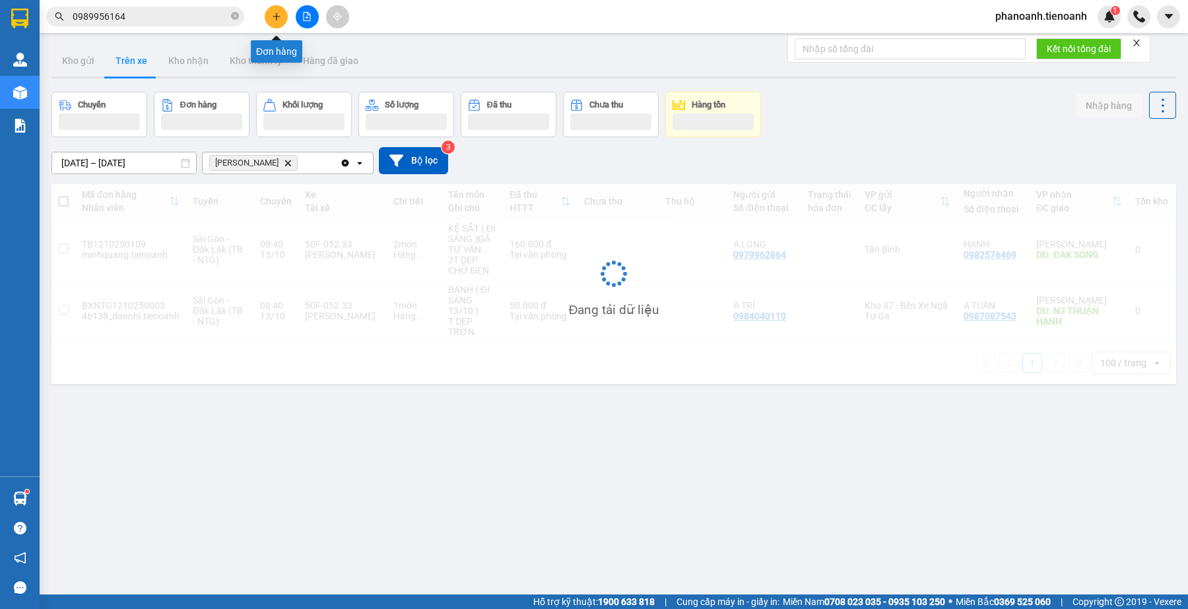
click at [276, 15] on icon "plus" at bounding box center [276, 16] width 1 height 7
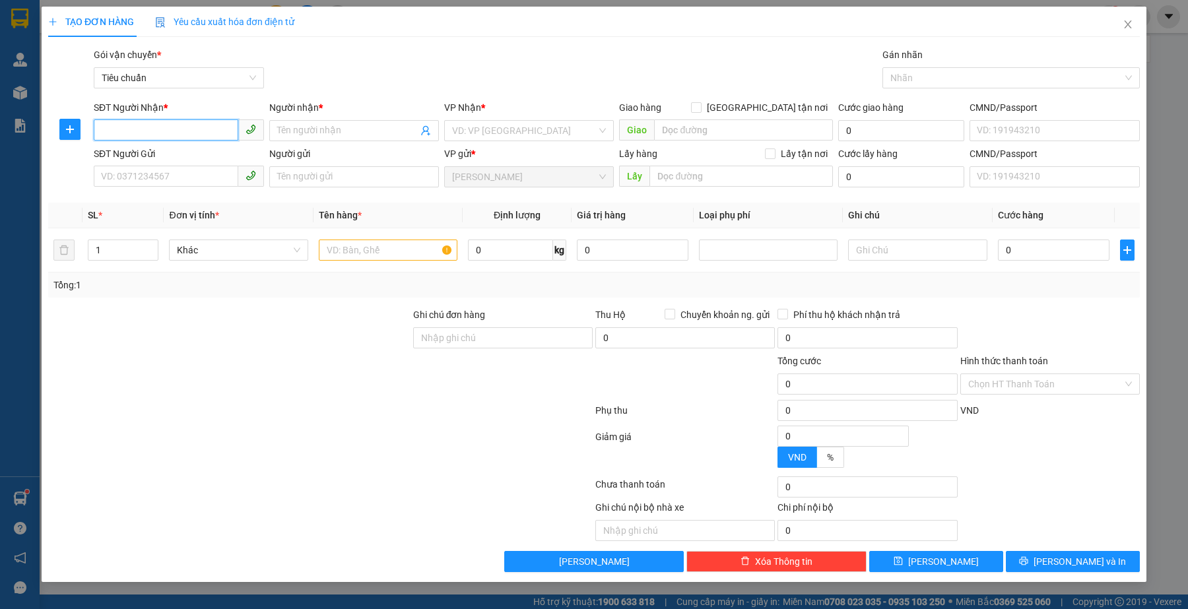
click at [225, 124] on input "SĐT Người Nhận *" at bounding box center [166, 129] width 144 height 21
click at [195, 133] on input "SĐT Người Nhận *" at bounding box center [166, 129] width 144 height 21
click at [160, 137] on input "SĐT Người Nhận *" at bounding box center [166, 129] width 144 height 21
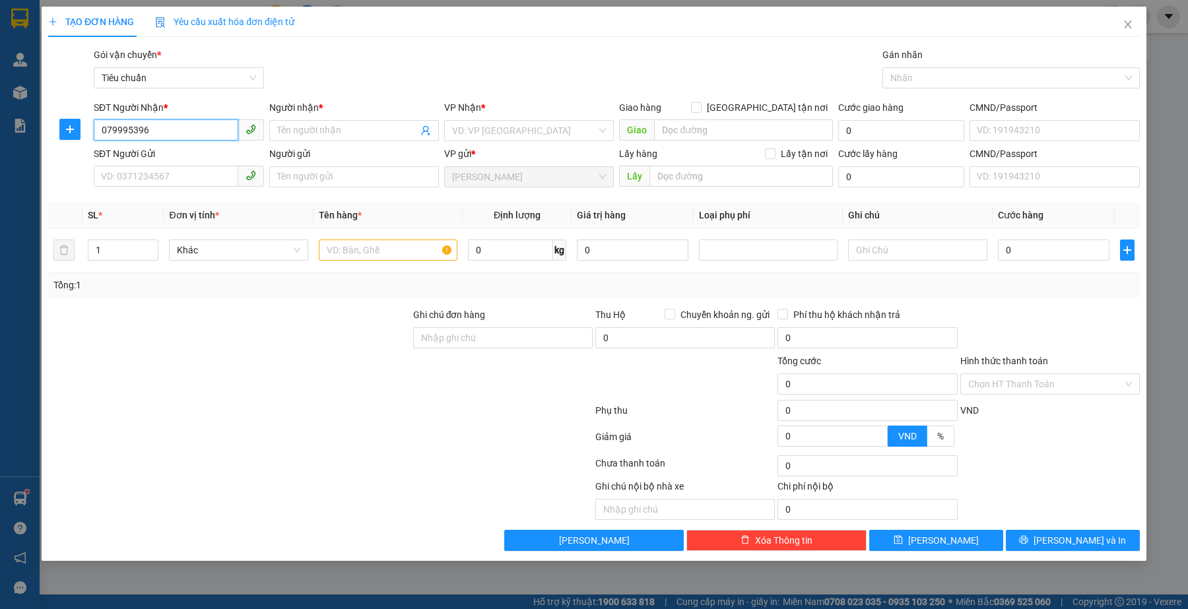
type input "0799953963"
click at [220, 164] on div "0799953963 - QUÂN" at bounding box center [179, 157] width 154 height 15
type input "QUÂN"
type input "30.000"
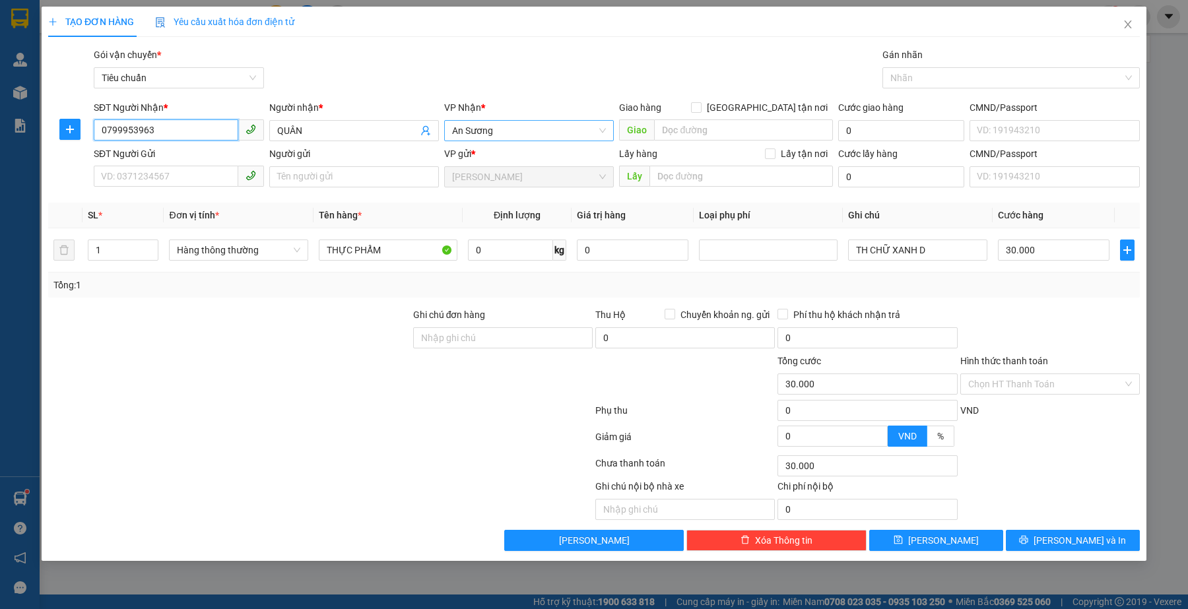
click at [507, 129] on span "An Sương" at bounding box center [529, 131] width 154 height 20
type input "0799953963"
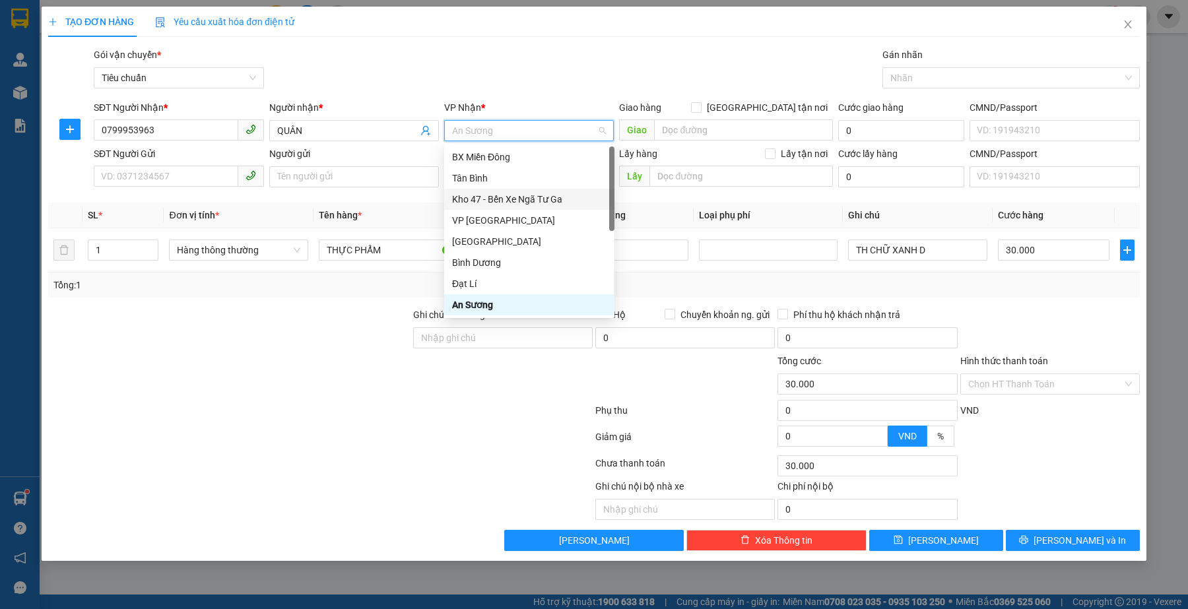
drag, startPoint x: 544, startPoint y: 196, endPoint x: 406, endPoint y: 185, distance: 138.3
click at [543, 196] on div "Kho 47 - Bến Xe Ngã Tư Ga" at bounding box center [529, 199] width 154 height 15
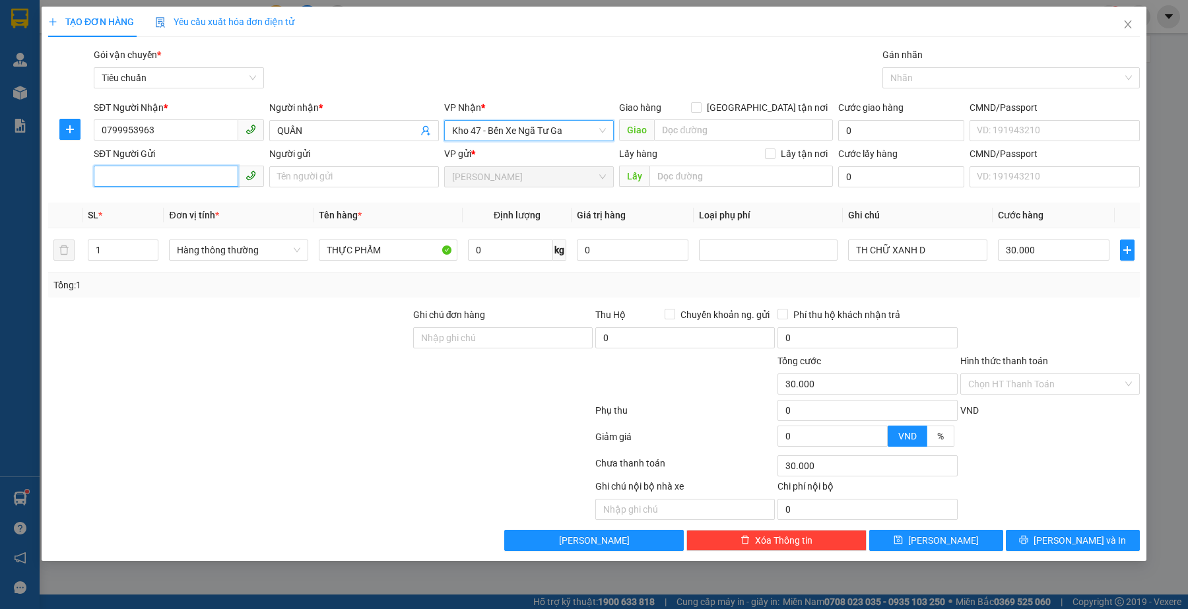
click at [127, 176] on input "SĐT Người Gửi" at bounding box center [166, 176] width 144 height 21
type input "0395103262"
click at [258, 322] on div at bounding box center [229, 330] width 365 height 46
click at [321, 170] on input "Người gửi" at bounding box center [354, 176] width 170 height 21
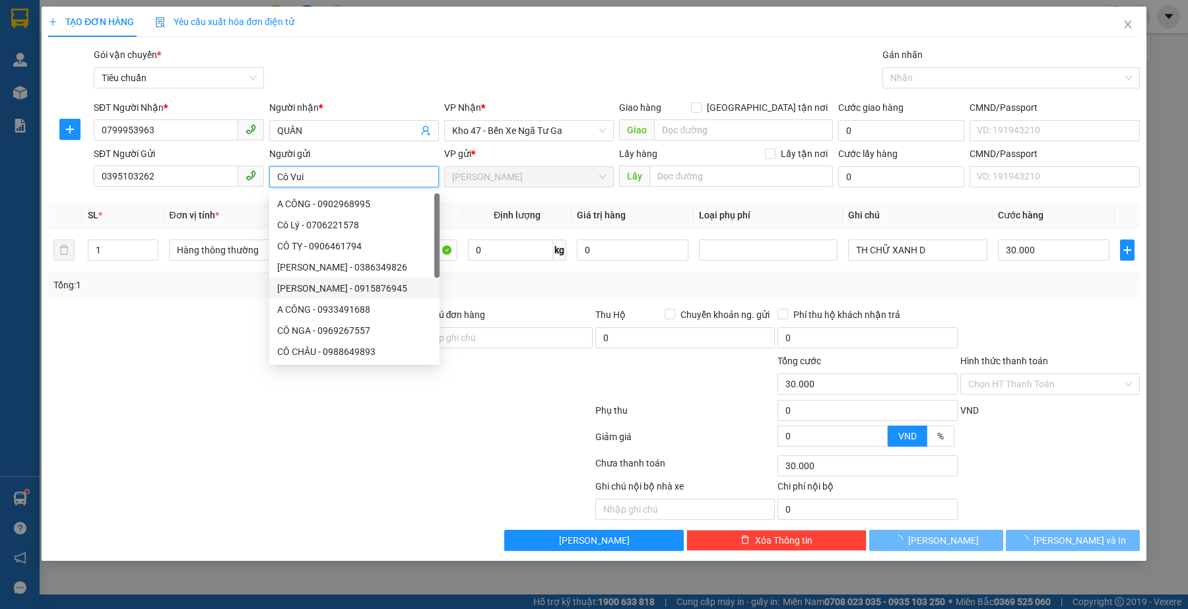
type input "Cô Vui"
click at [242, 353] on div at bounding box center [229, 330] width 365 height 46
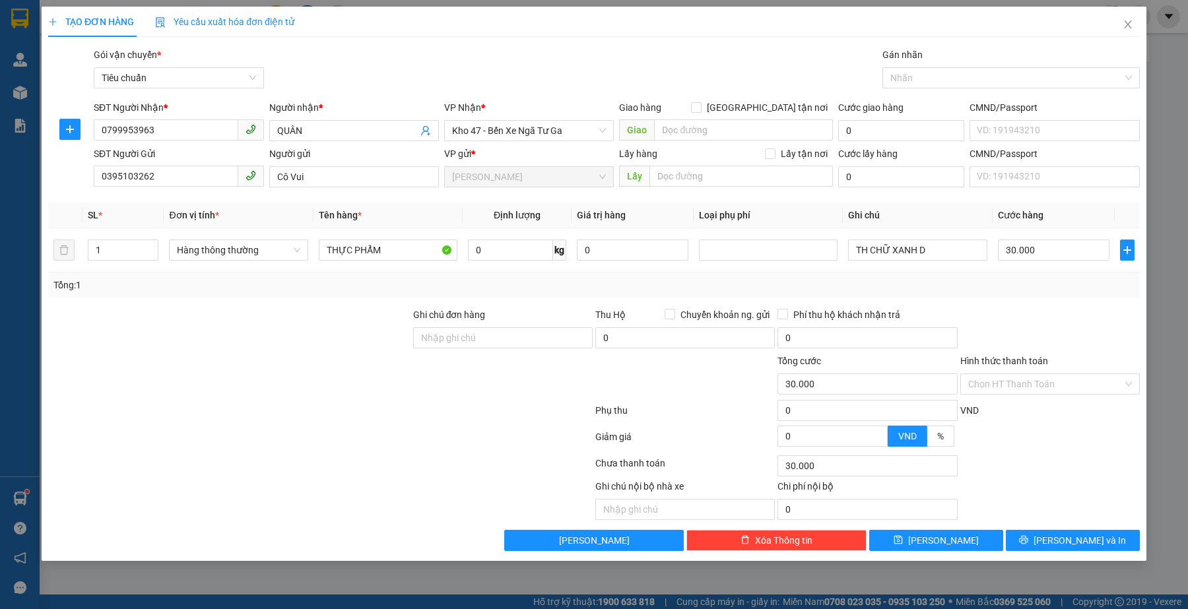
click at [261, 333] on div at bounding box center [229, 330] width 365 height 46
click at [404, 251] on input "THỰC PHẨM" at bounding box center [388, 250] width 139 height 21
type input "g"
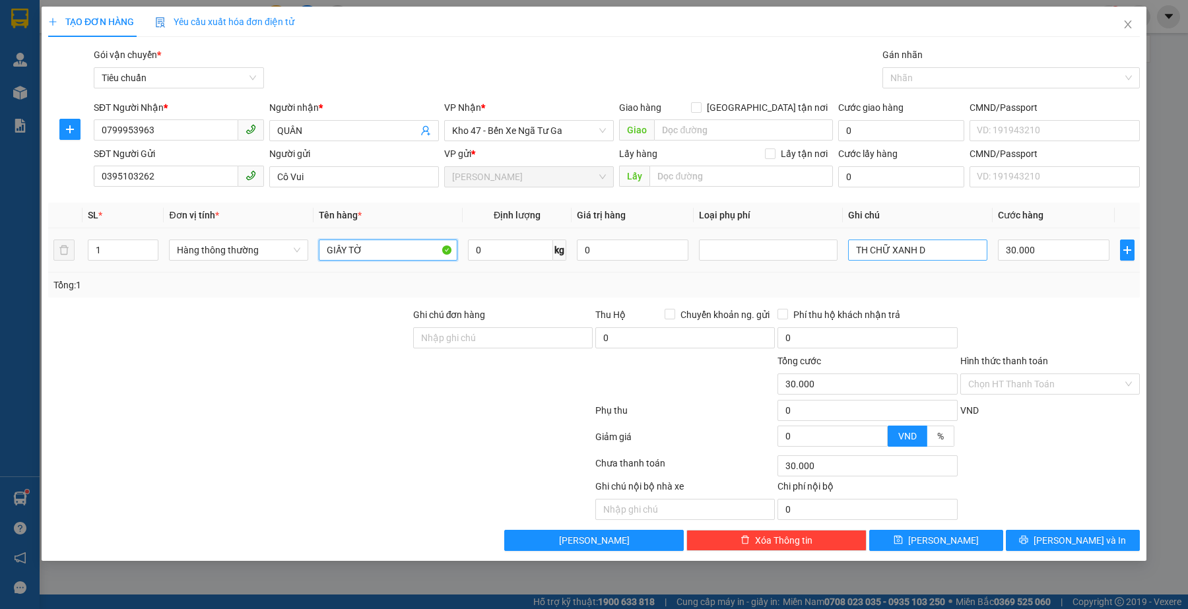
type input "GIẤY TỜ"
click at [958, 261] on input "TH CHỮ XANH D" at bounding box center [917, 250] width 139 height 21
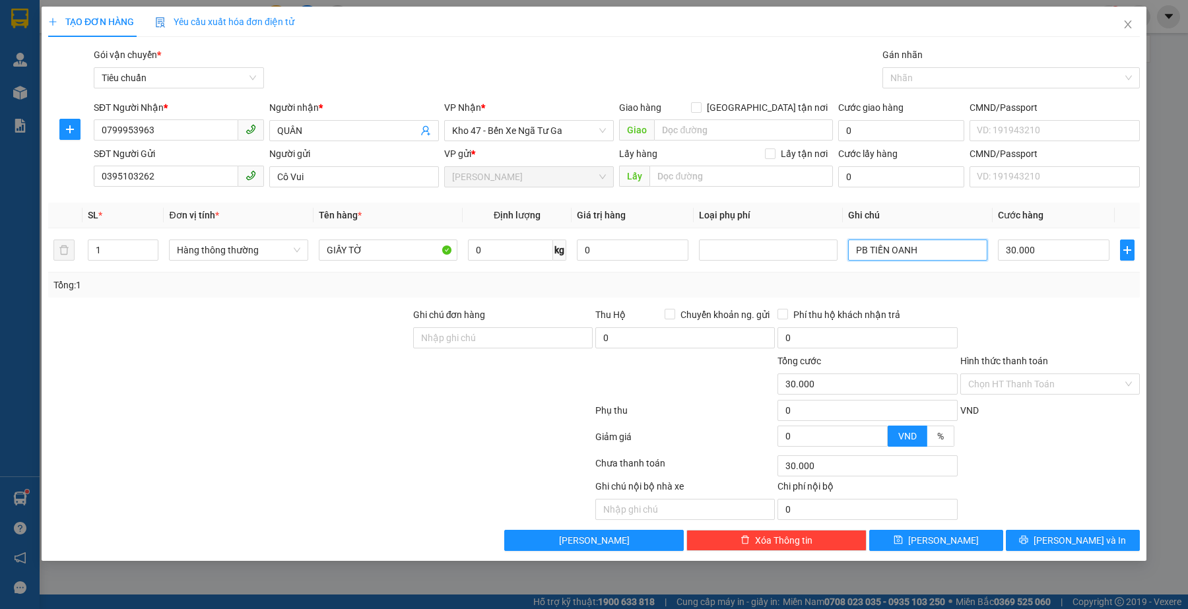
type input "PB TIẾN OANH"
click at [552, 446] on div at bounding box center [320, 439] width 547 height 26
click at [414, 421] on div at bounding box center [320, 413] width 547 height 26
click at [393, 406] on div at bounding box center [320, 413] width 547 height 26
click at [407, 248] on input "GIẤY TỜ" at bounding box center [388, 250] width 139 height 21
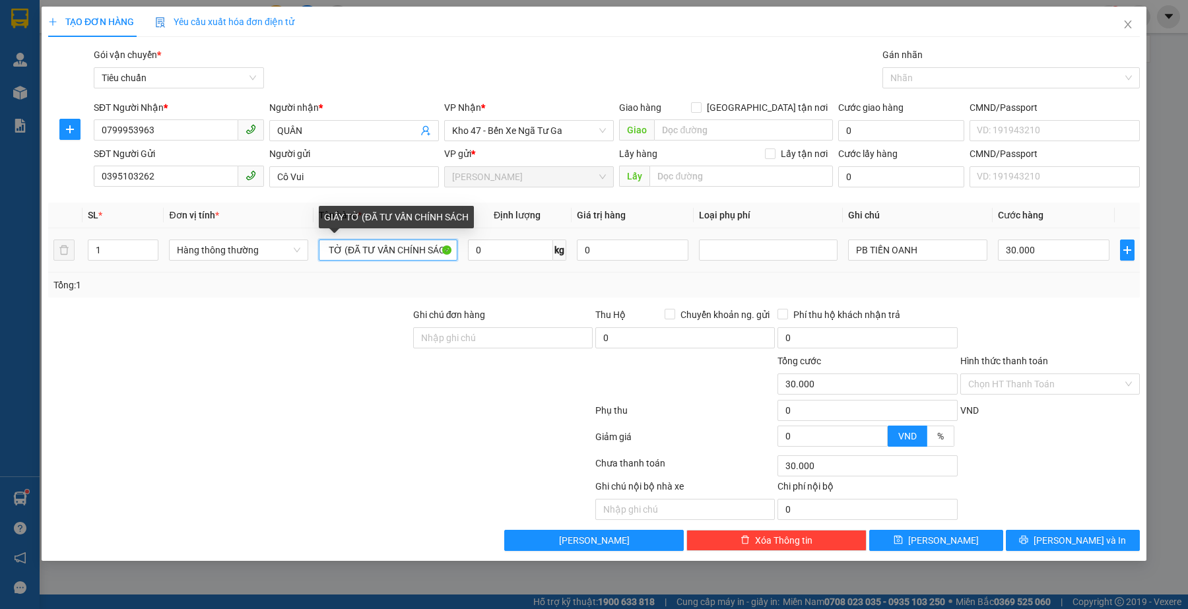
scroll to position [0, 23]
type input "GIẤY TỜ (ĐÃ TƯ VẤN CHÍNH SÁCH)"
click at [1027, 289] on div "Tổng: 1" at bounding box center [593, 285] width 1081 height 15
click at [420, 433] on div at bounding box center [320, 439] width 547 height 26
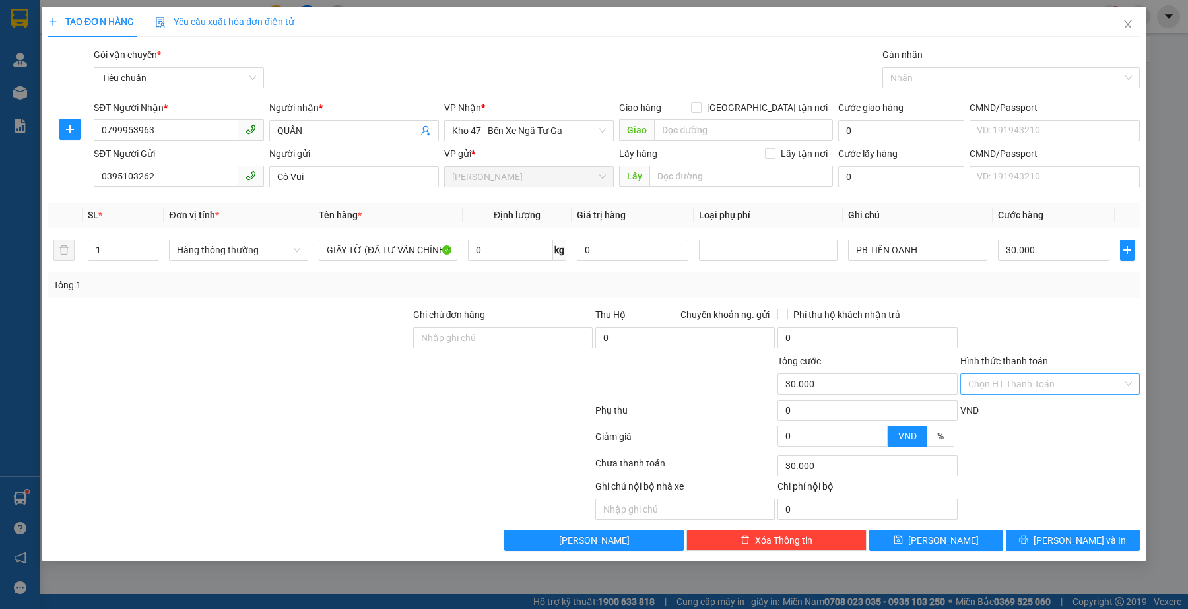
click at [1017, 387] on input "Hình thức thanh toán" at bounding box center [1045, 384] width 154 height 20
click at [1017, 410] on div "Tại văn phòng" at bounding box center [1050, 411] width 164 height 15
type input "0"
click at [374, 497] on div at bounding box center [480, 499] width 228 height 41
click at [971, 543] on button "[PERSON_NAME]" at bounding box center [936, 540] width 134 height 21
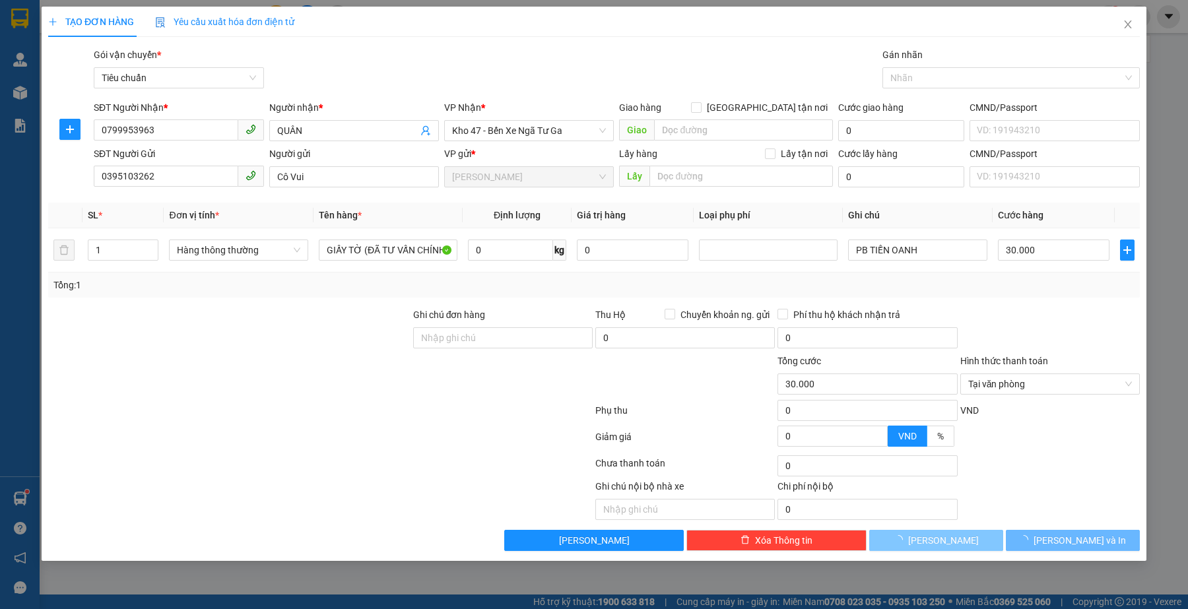
type input "0"
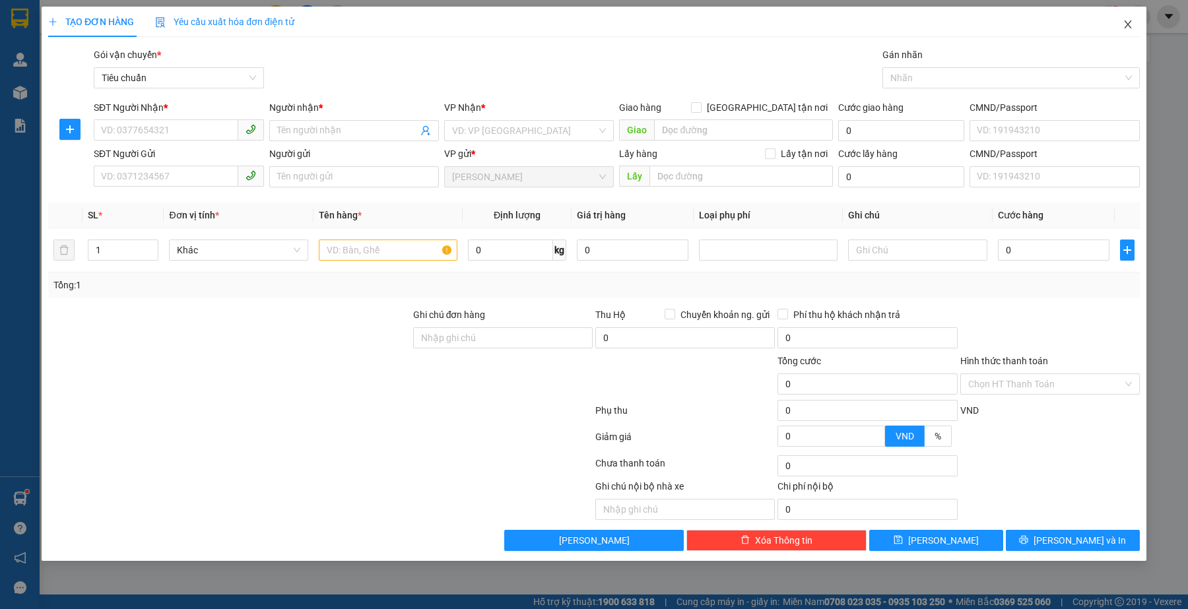
click at [1129, 26] on icon "close" at bounding box center [1127, 24] width 7 height 8
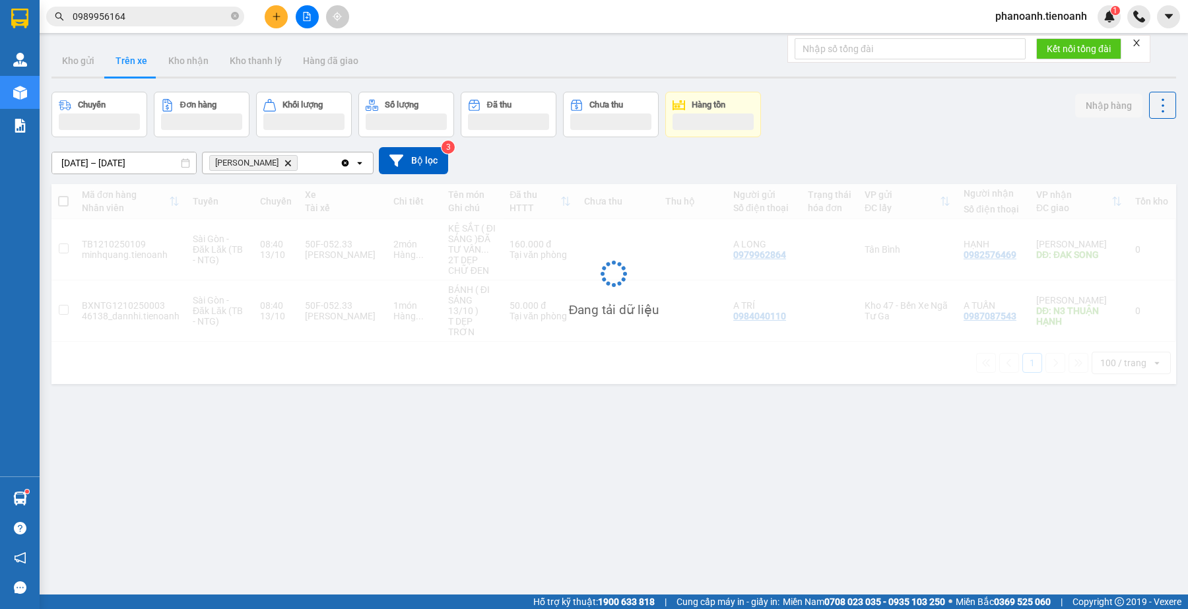
click at [127, 12] on input "0989956164" at bounding box center [151, 16] width 156 height 15
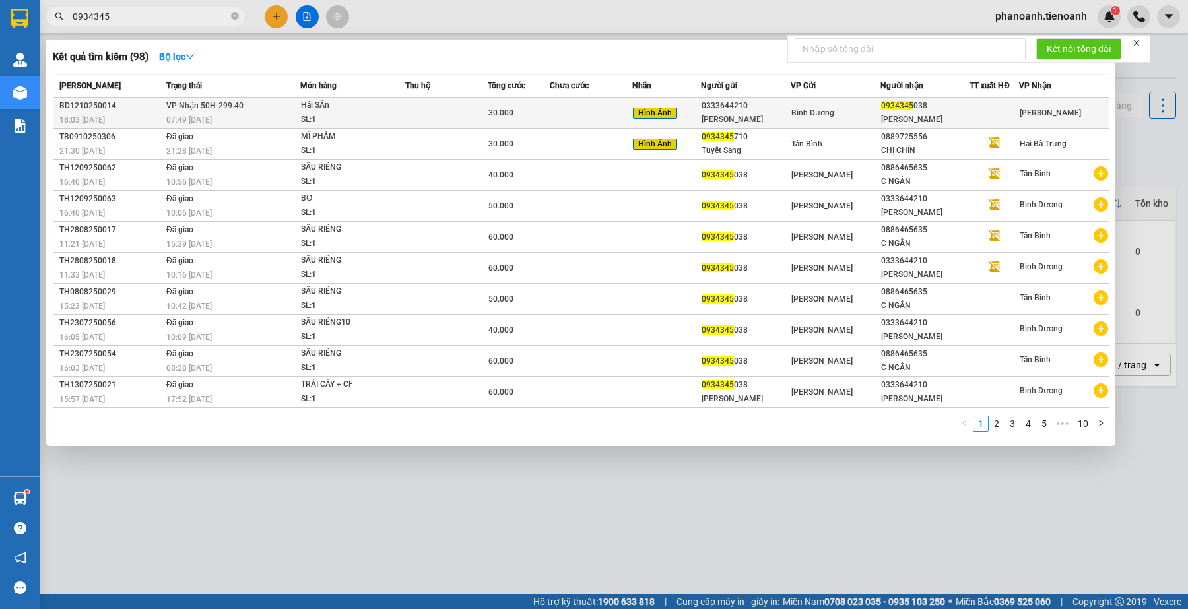
type input "0934345"
click at [951, 117] on div "[PERSON_NAME]" at bounding box center [925, 120] width 88 height 14
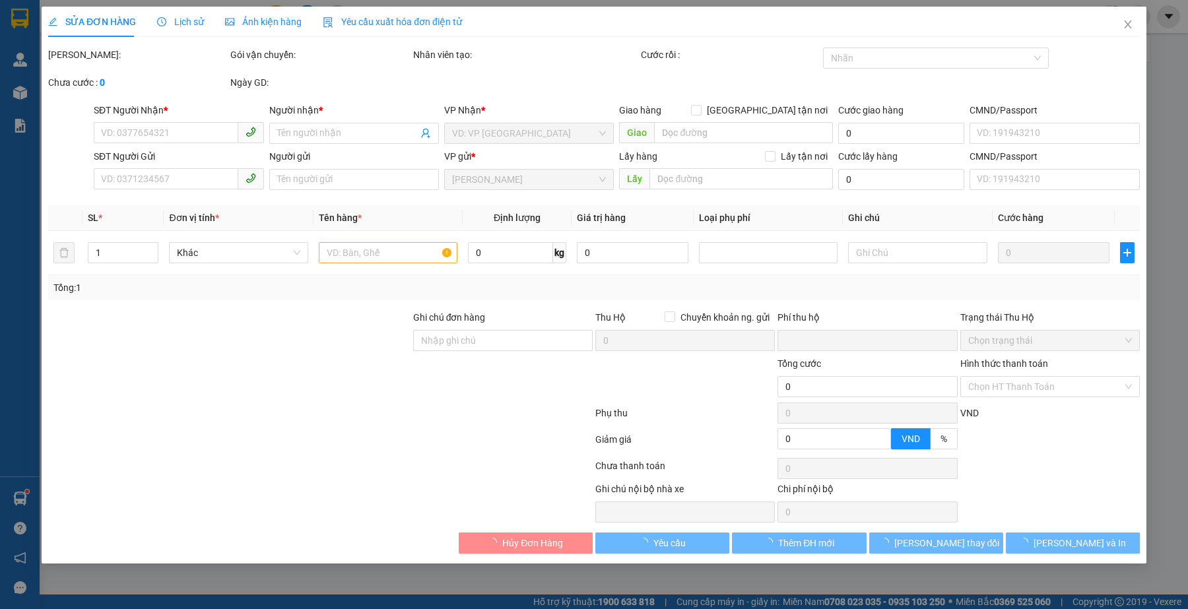
type input "0934345038"
type input "[PERSON_NAME]"
type input "0333644210"
type input "[PERSON_NAME]"
type input "241710518"
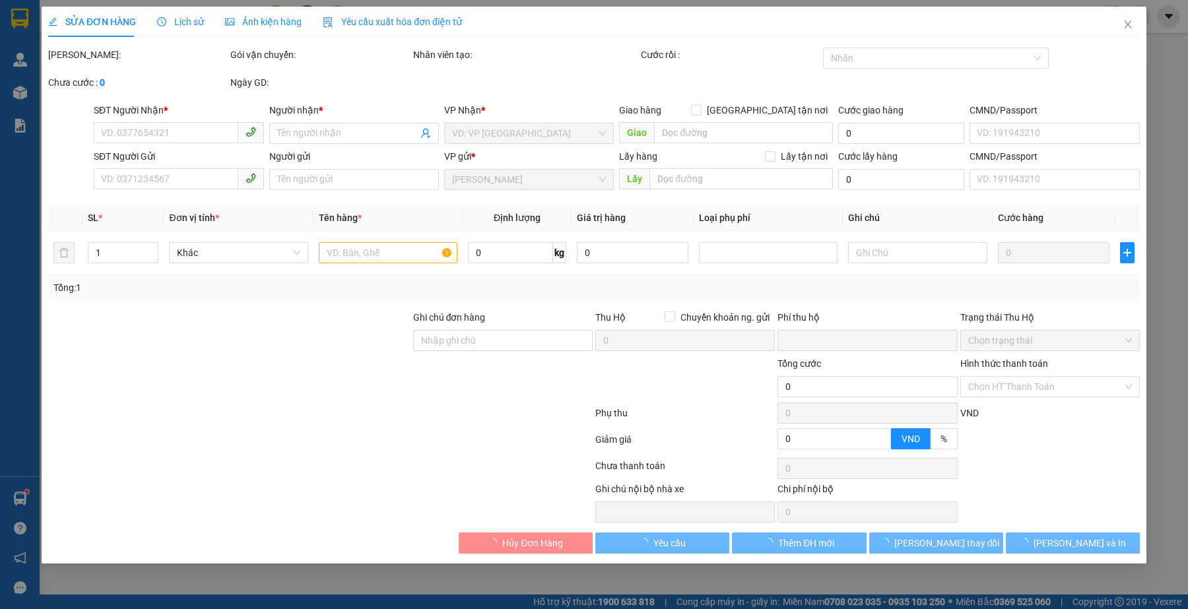
type input "0"
type input "30.000"
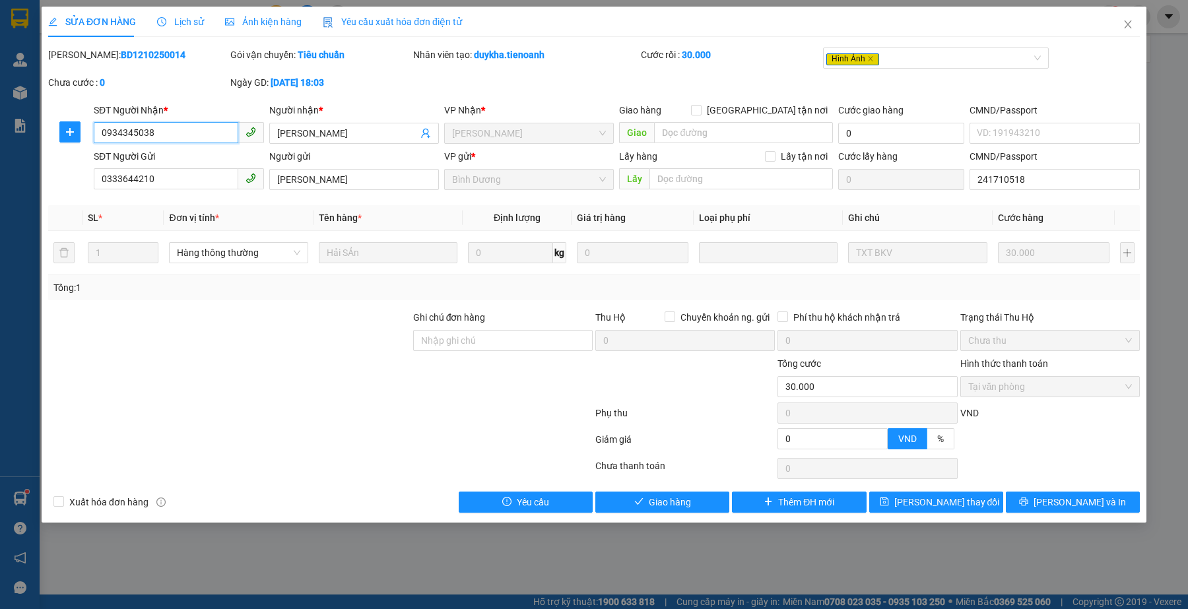
click at [206, 137] on input "0934345038" at bounding box center [166, 132] width 144 height 21
paste input "9909899599 VCB [PERSON_NAME]"
type input "9909899599 VCB [PERSON_NAME]"
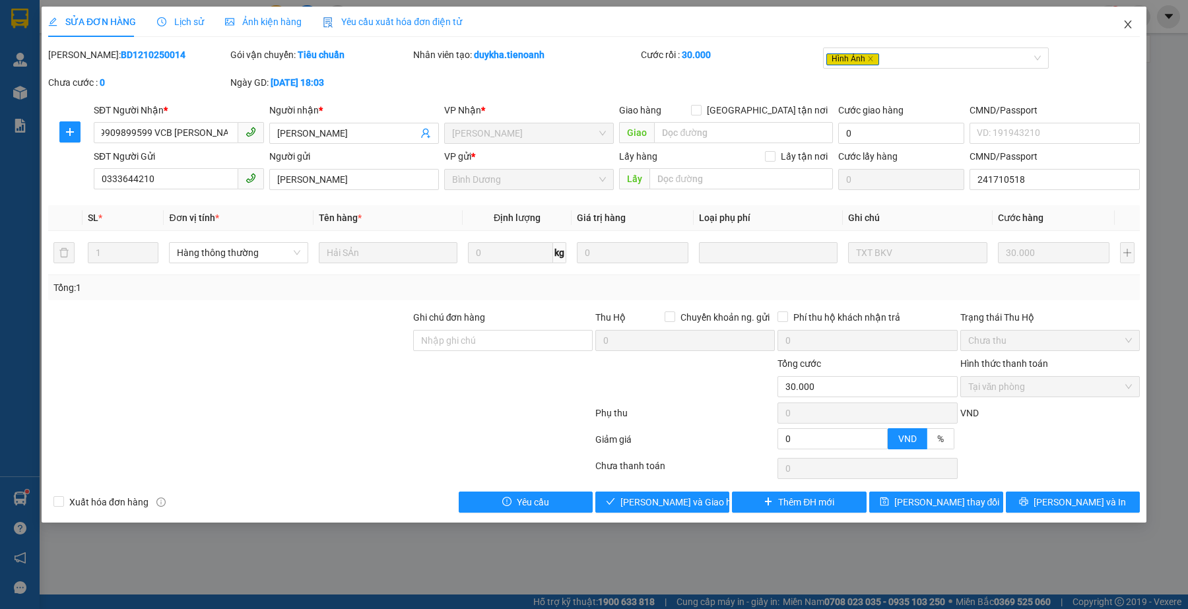
click at [1132, 15] on span "Close" at bounding box center [1127, 25] width 37 height 37
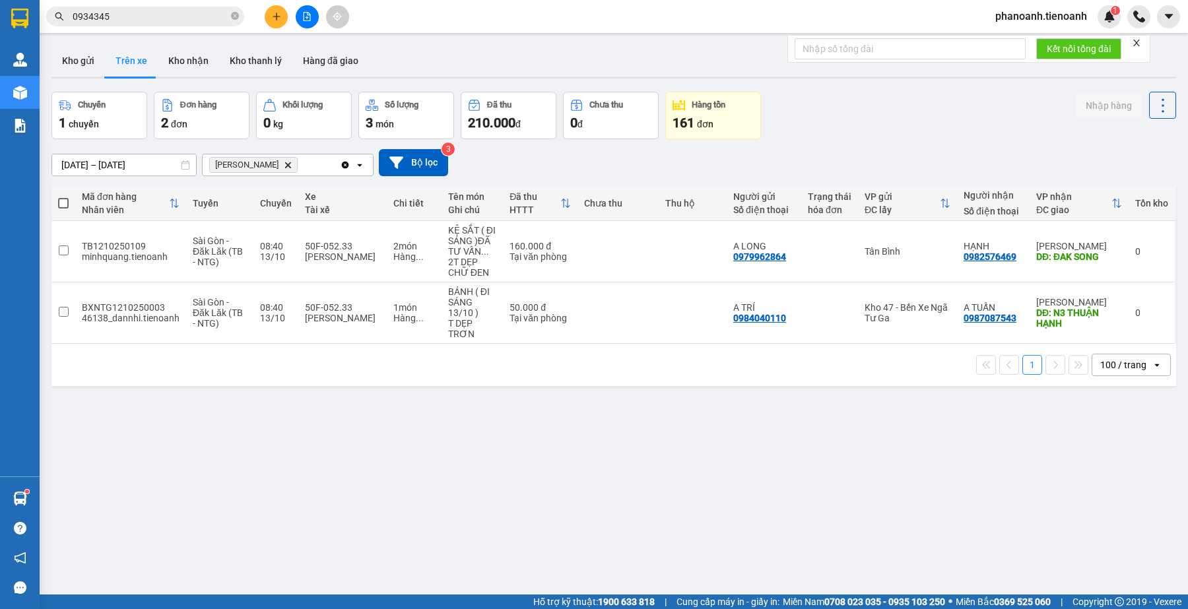
click at [165, 17] on input "0934345" at bounding box center [151, 16] width 156 height 15
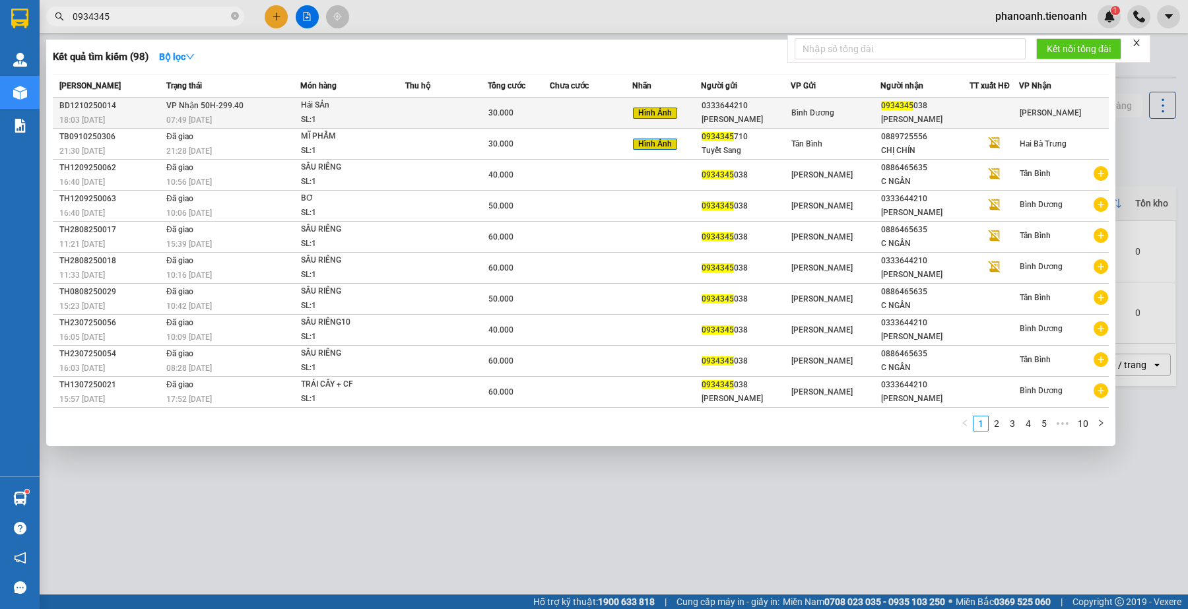
click at [694, 106] on div "Hình Ảnh" at bounding box center [666, 113] width 67 height 15
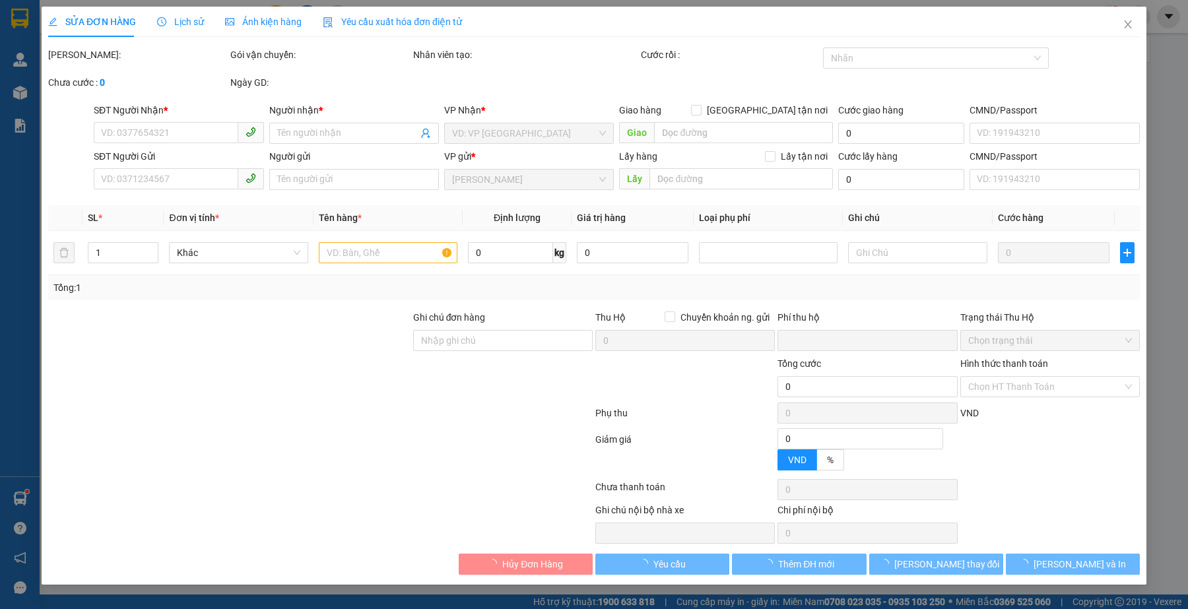
type input "0934345038"
type input "[PERSON_NAME]"
type input "0333644210"
type input "[PERSON_NAME]"
type input "241710518"
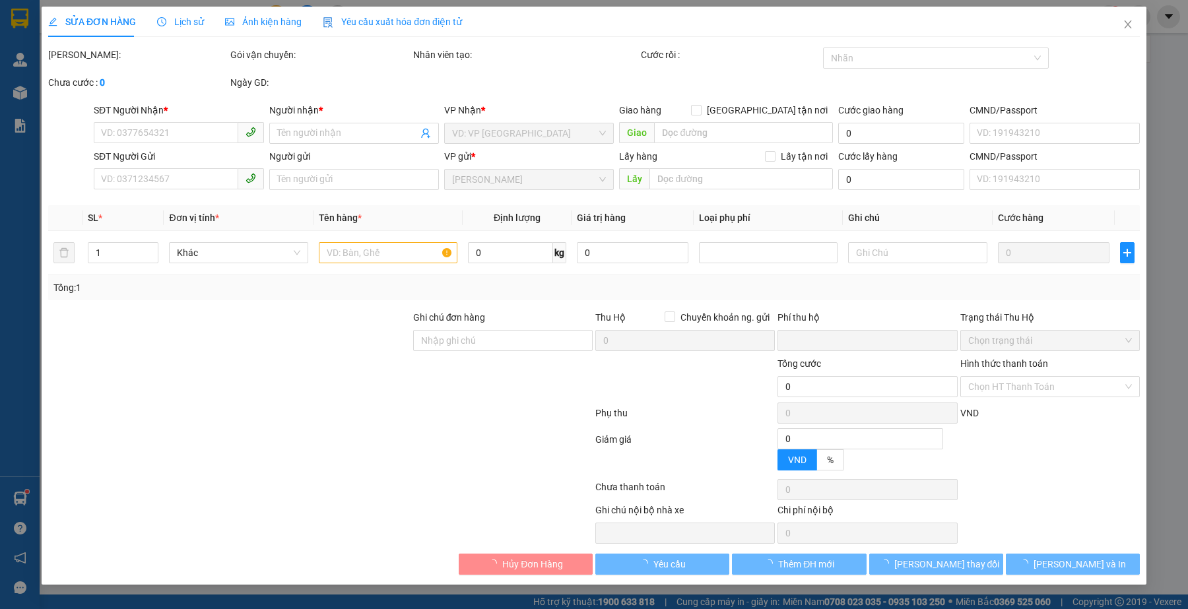
type input "0"
type input "30.000"
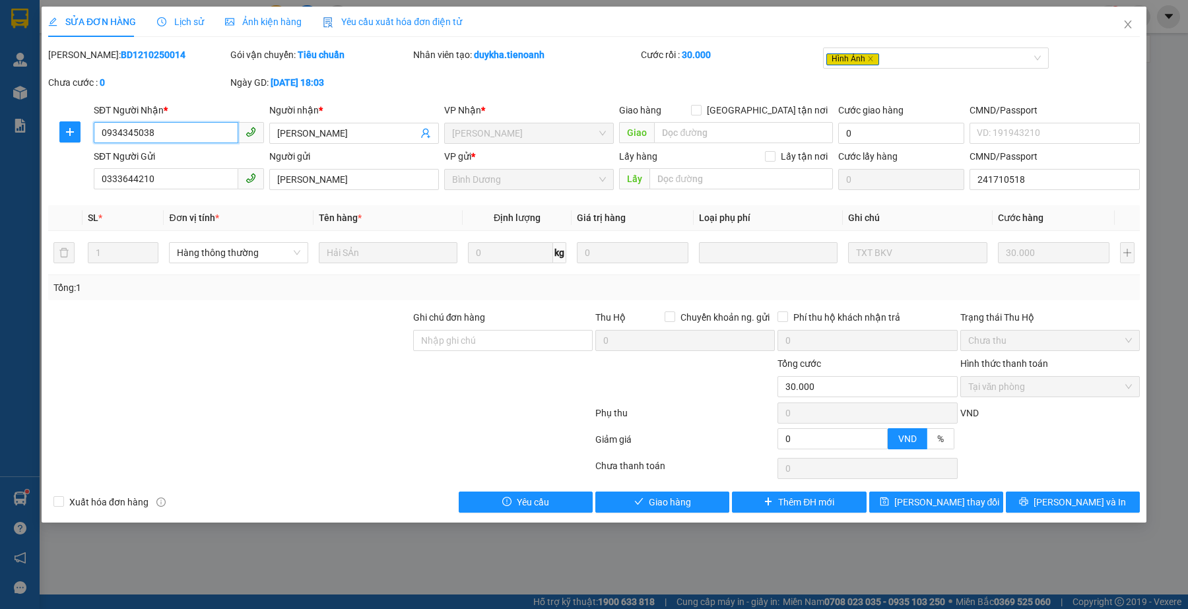
click at [181, 133] on input "0934345038" at bounding box center [166, 132] width 144 height 21
click at [331, 290] on div "Tổng: 1" at bounding box center [255, 287] width 405 height 15
click at [664, 501] on span "Giao hàng" at bounding box center [670, 502] width 42 height 15
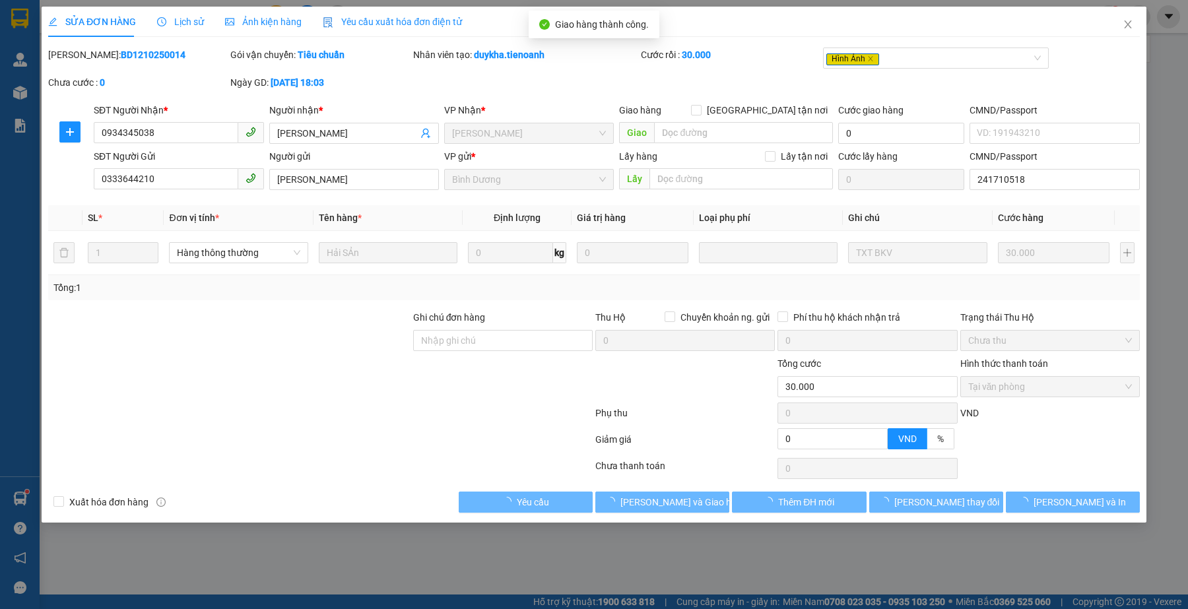
click at [562, 400] on div at bounding box center [503, 379] width 182 height 46
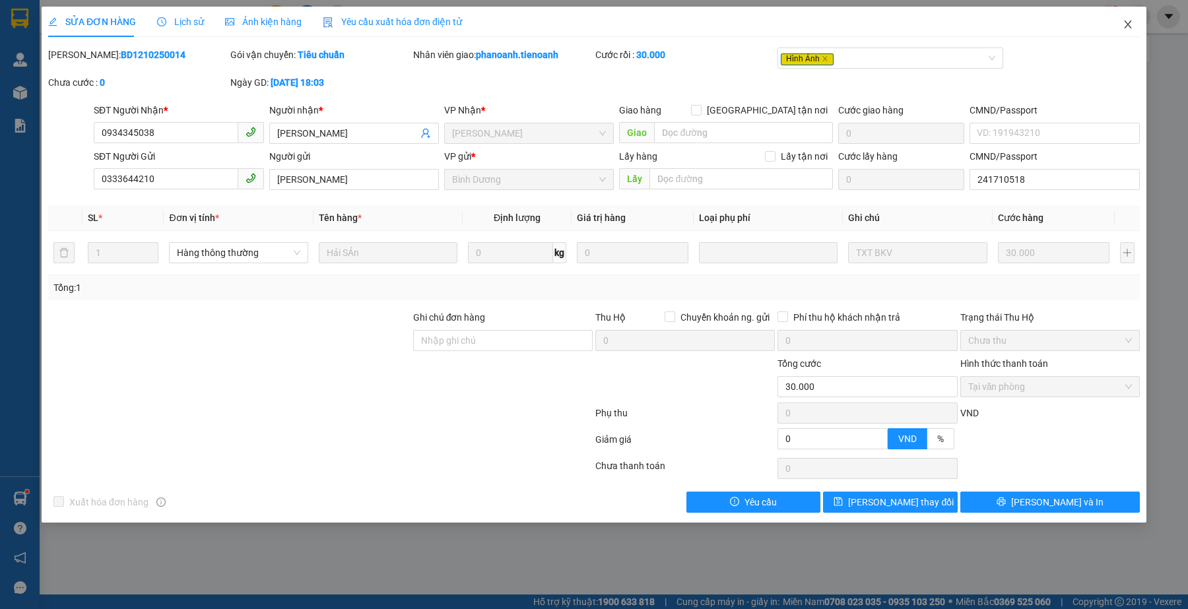
click at [1122, 21] on icon "close" at bounding box center [1127, 24] width 11 height 11
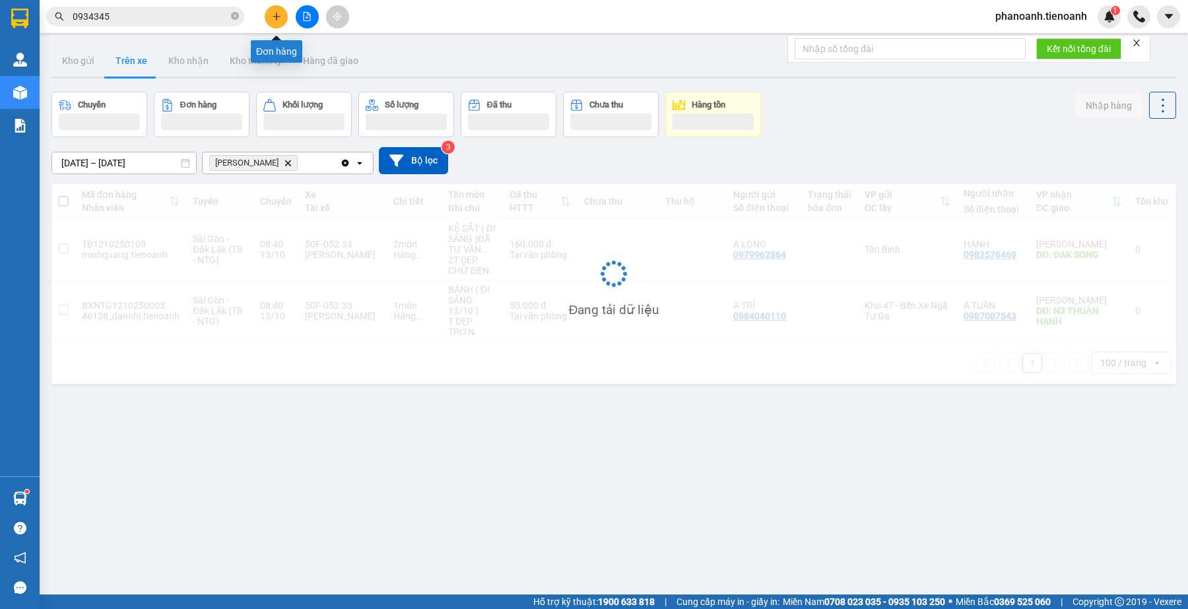
click at [285, 15] on button at bounding box center [276, 16] width 23 height 23
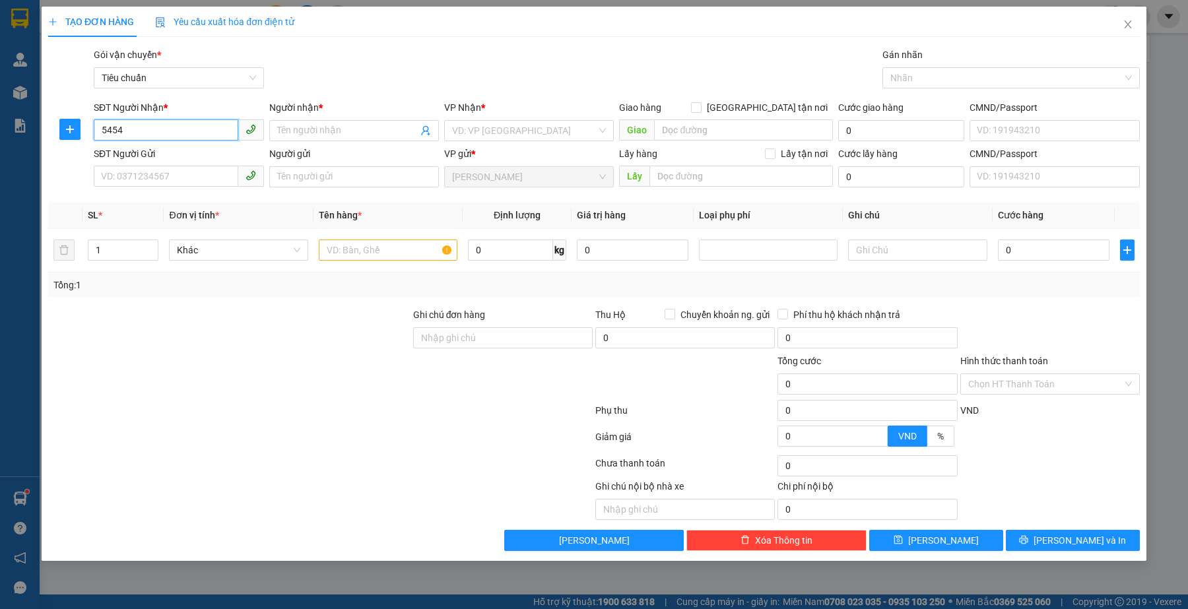
type input "5454"
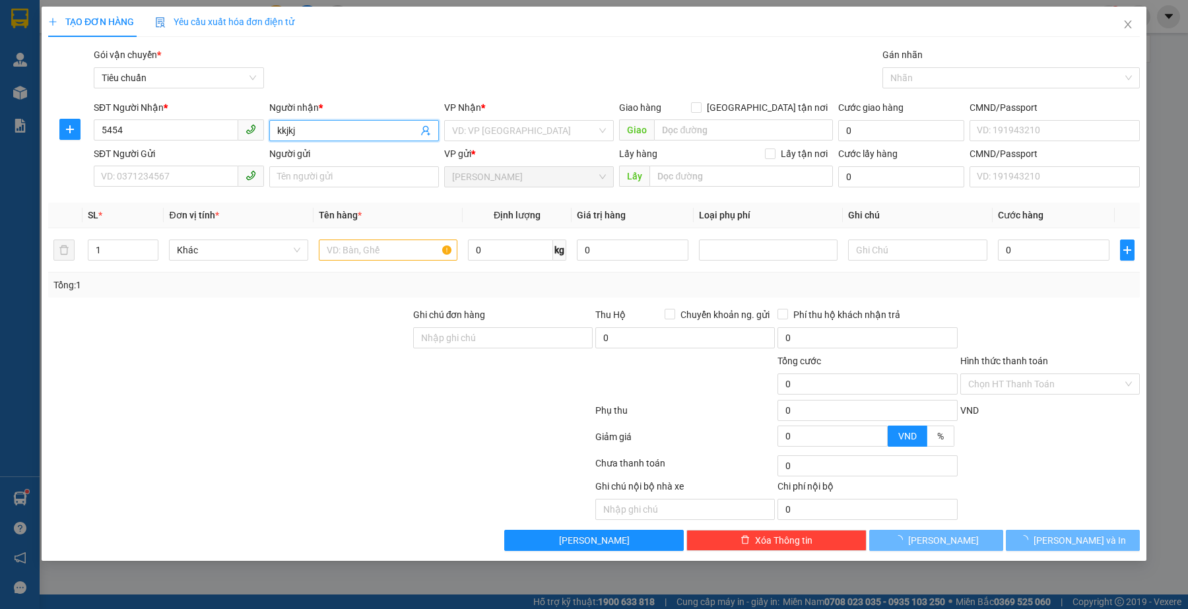
type input "kkjkj"
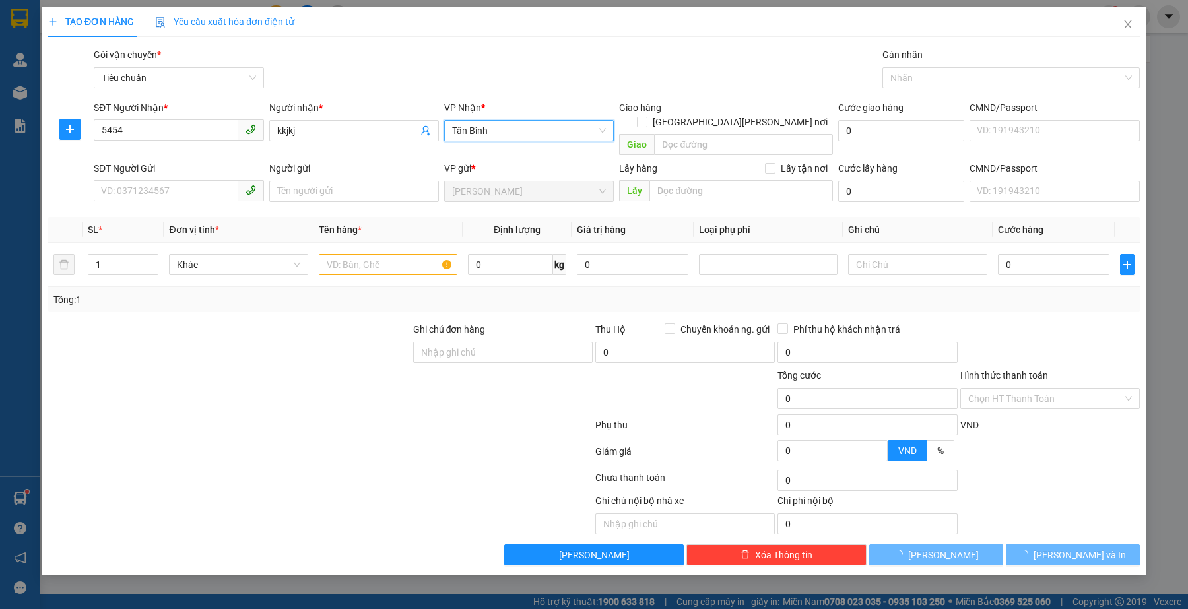
drag, startPoint x: 333, startPoint y: 465, endPoint x: 337, endPoint y: 406, distance: 59.5
click at [333, 467] on div at bounding box center [320, 480] width 547 height 26
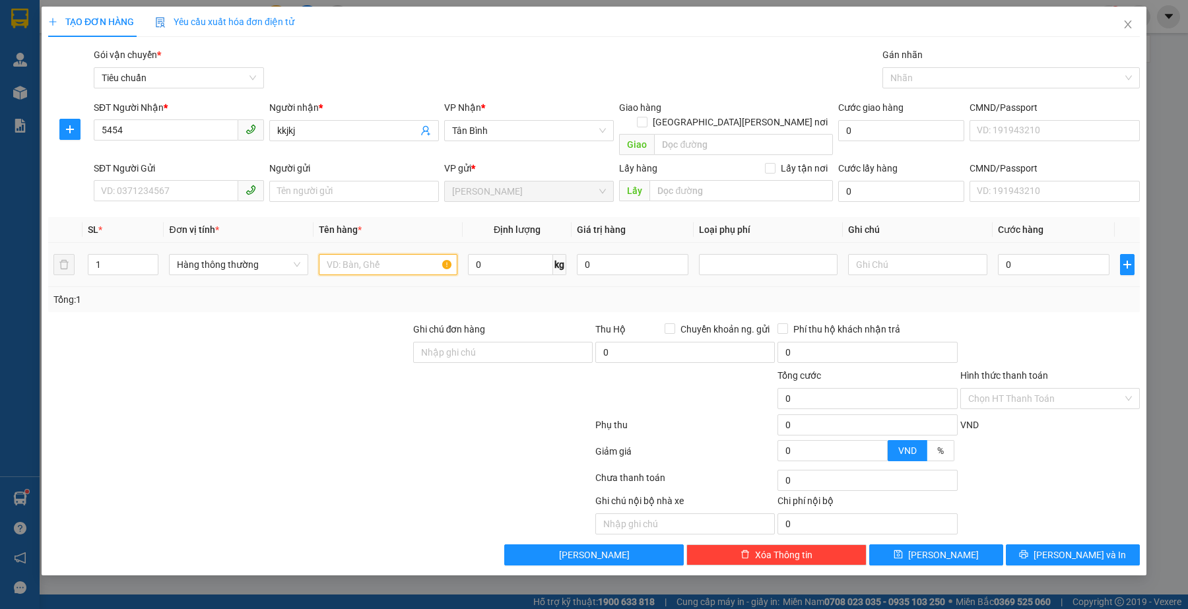
click at [370, 254] on input "text" at bounding box center [388, 264] width 139 height 21
type input "ljhkj"
click at [265, 383] on div at bounding box center [229, 391] width 365 height 46
click at [243, 441] on div at bounding box center [320, 454] width 547 height 26
click at [348, 441] on div at bounding box center [320, 454] width 547 height 26
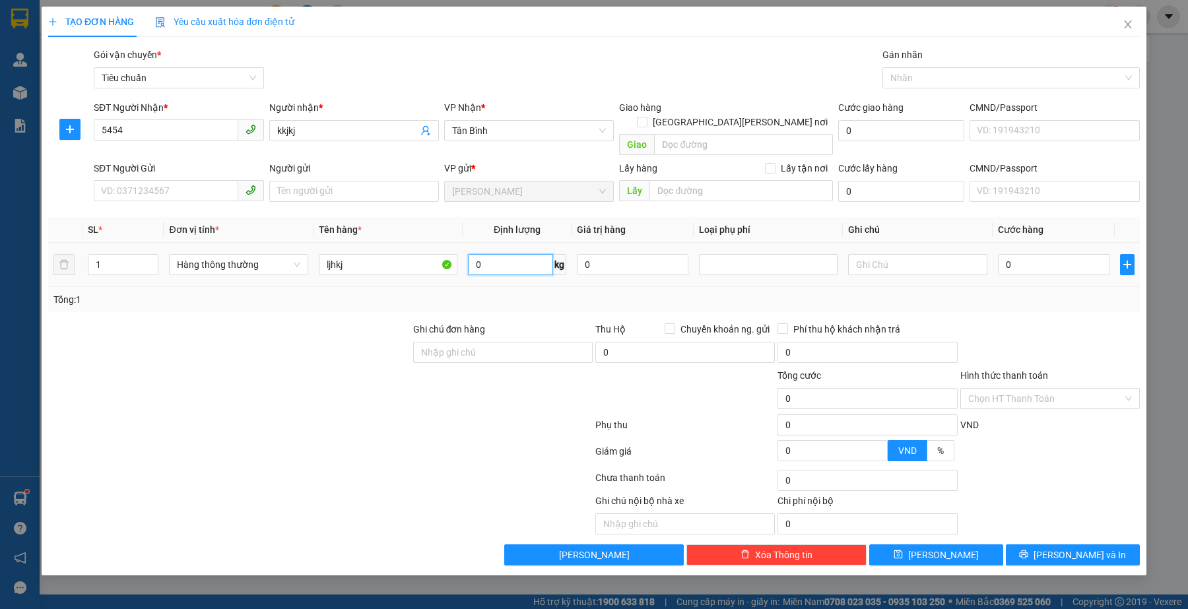
click at [509, 254] on input "0" at bounding box center [510, 264] width 85 height 21
click at [253, 441] on div at bounding box center [320, 454] width 547 height 26
click at [261, 422] on div at bounding box center [320, 427] width 547 height 26
click at [543, 254] on input "0" at bounding box center [510, 264] width 85 height 21
type input "25"
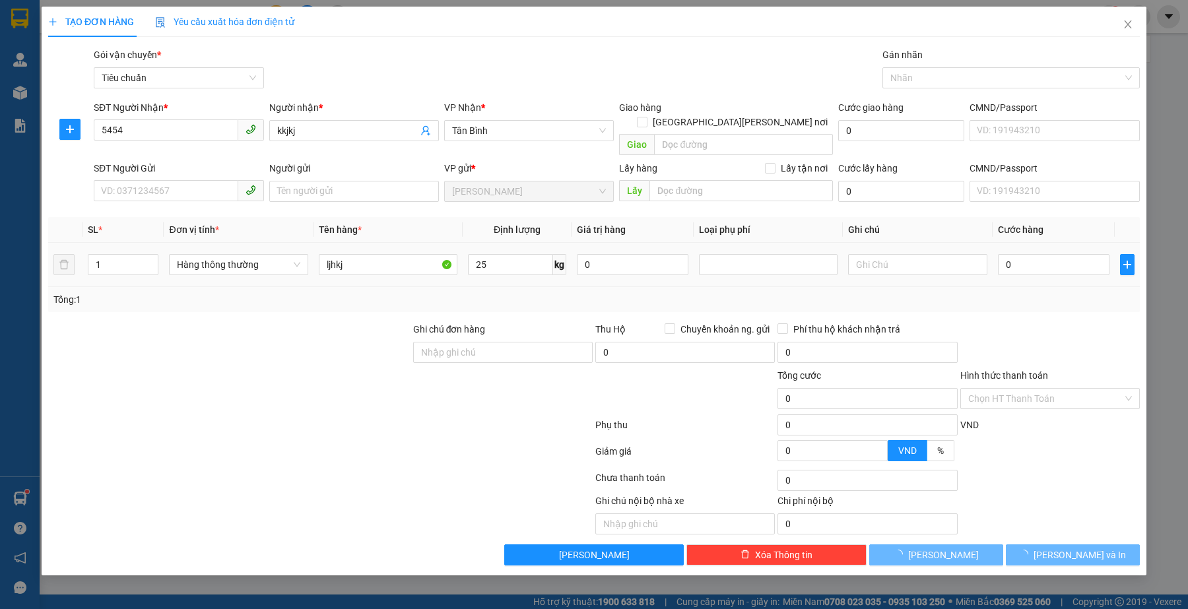
click at [302, 335] on div at bounding box center [229, 345] width 365 height 46
type input "60.000"
click at [998, 322] on div at bounding box center [1050, 345] width 182 height 46
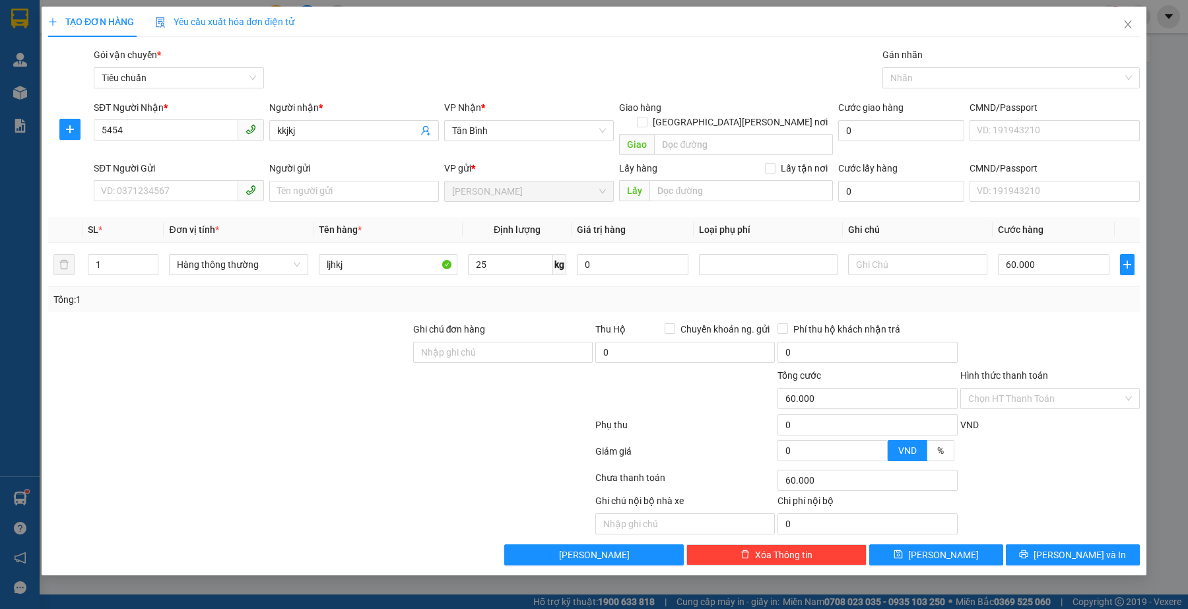
click at [327, 414] on div at bounding box center [320, 427] width 547 height 26
click at [322, 497] on div at bounding box center [206, 514] width 319 height 41
click at [261, 387] on div at bounding box center [229, 391] width 365 height 46
drag, startPoint x: 416, startPoint y: 515, endPoint x: 389, endPoint y: 546, distance: 41.2
click at [414, 515] on div at bounding box center [480, 514] width 228 height 41
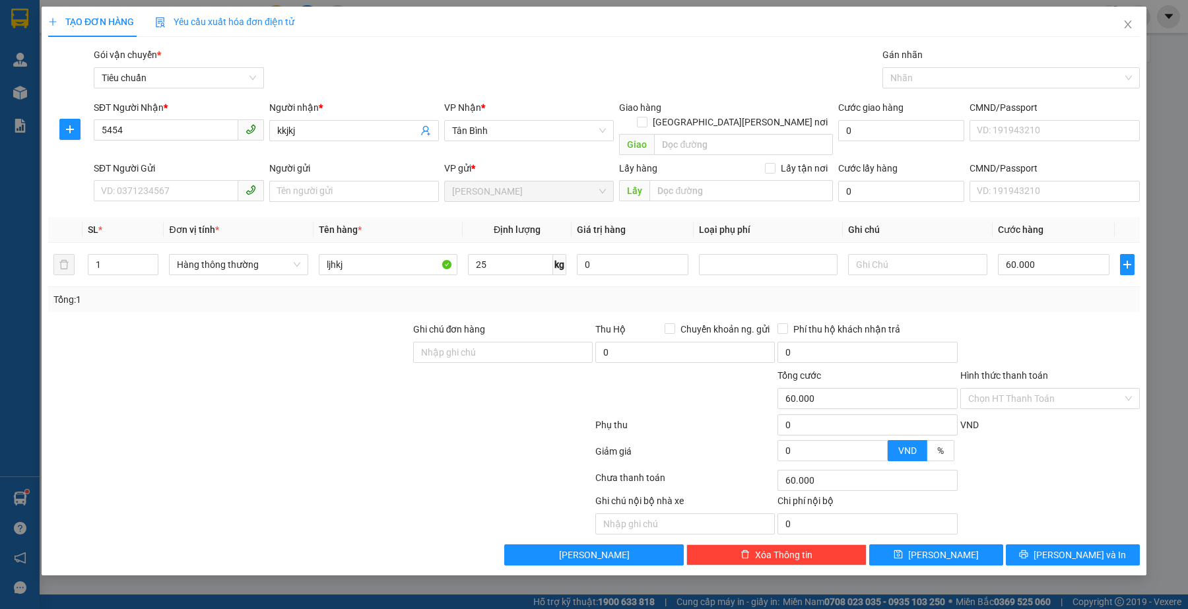
click at [242, 344] on div at bounding box center [229, 345] width 365 height 46
drag, startPoint x: 1132, startPoint y: 21, endPoint x: 918, endPoint y: 38, distance: 214.5
click at [1132, 21] on icon "close" at bounding box center [1127, 24] width 11 height 11
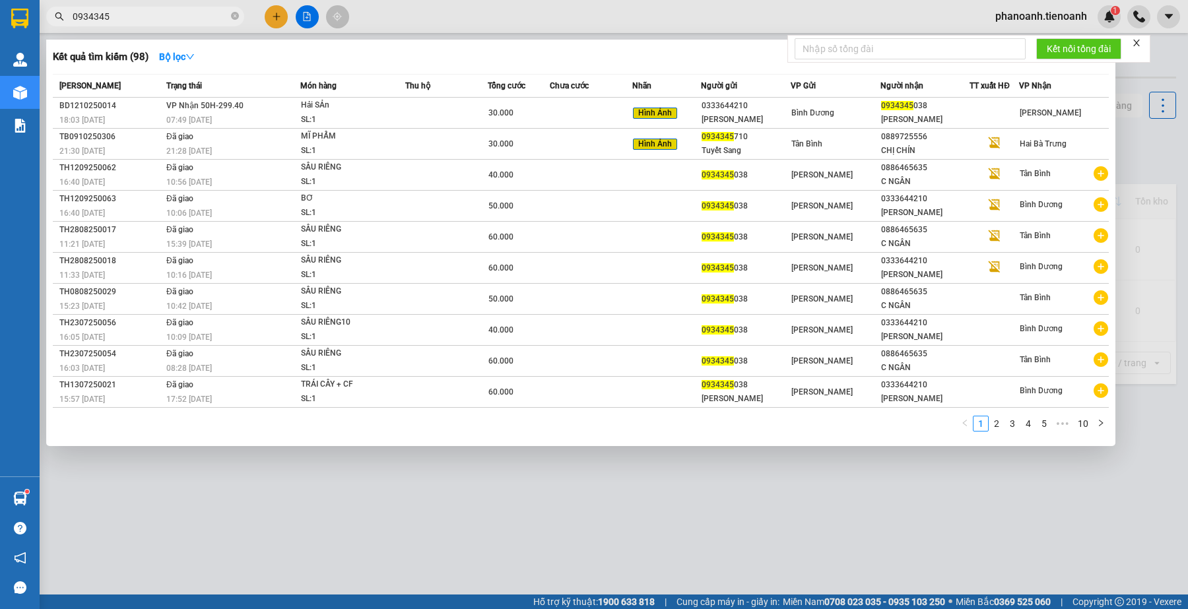
click at [152, 13] on input "0934345" at bounding box center [151, 16] width 156 height 15
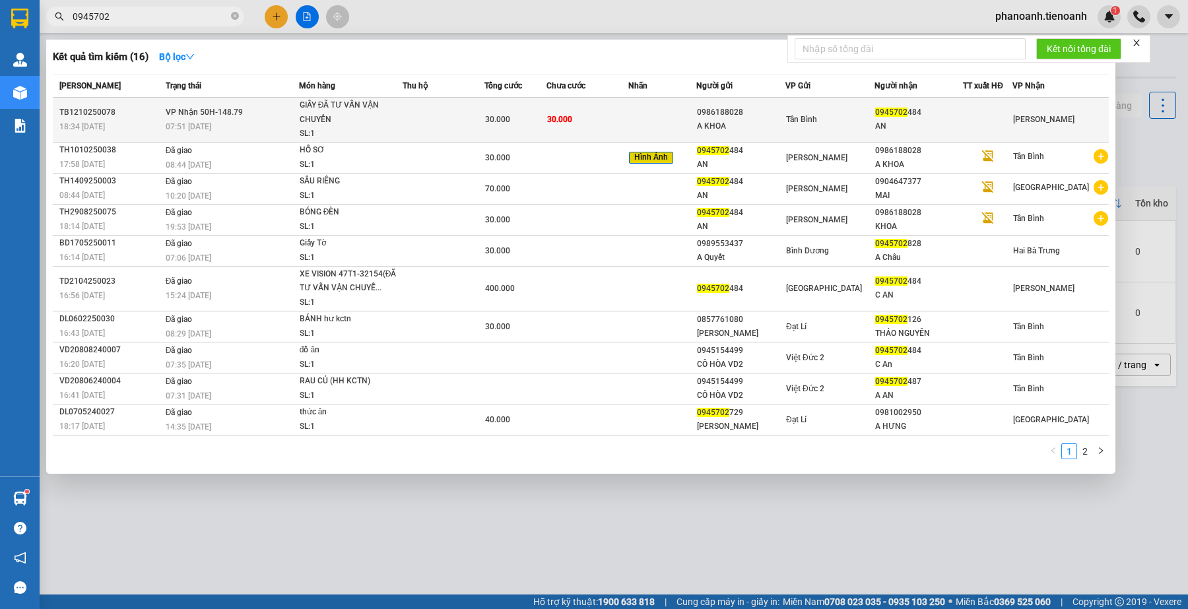
type input "0945702"
click at [955, 126] on div "AN" at bounding box center [919, 126] width 88 height 14
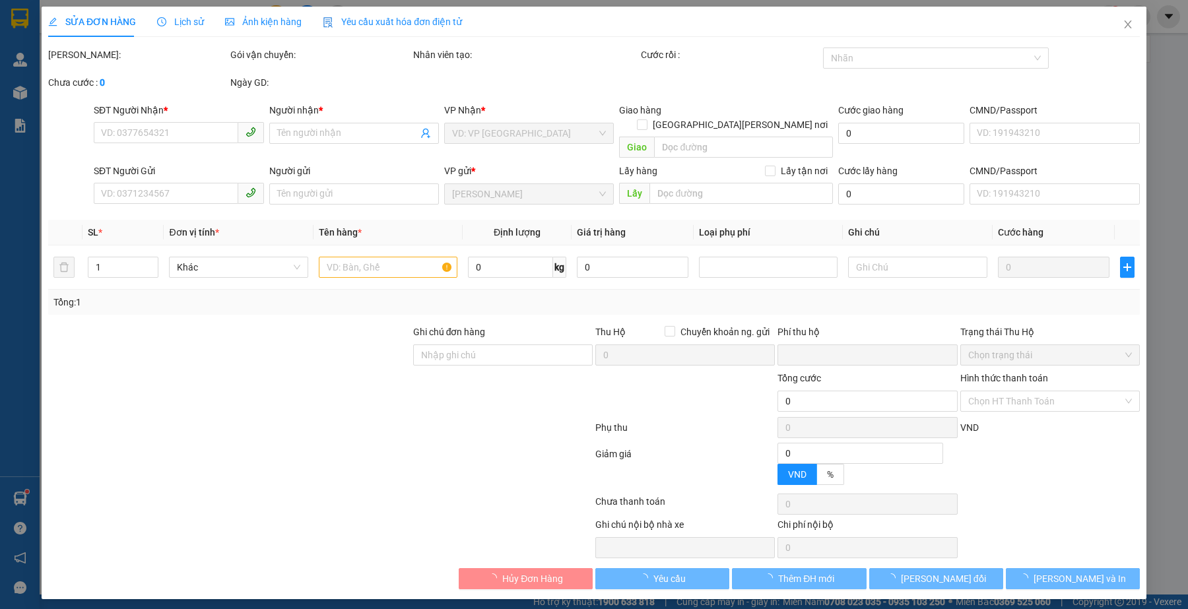
type input "0945702484"
type input "AN"
type input "0986188028"
type input "A KHOA"
type input "0"
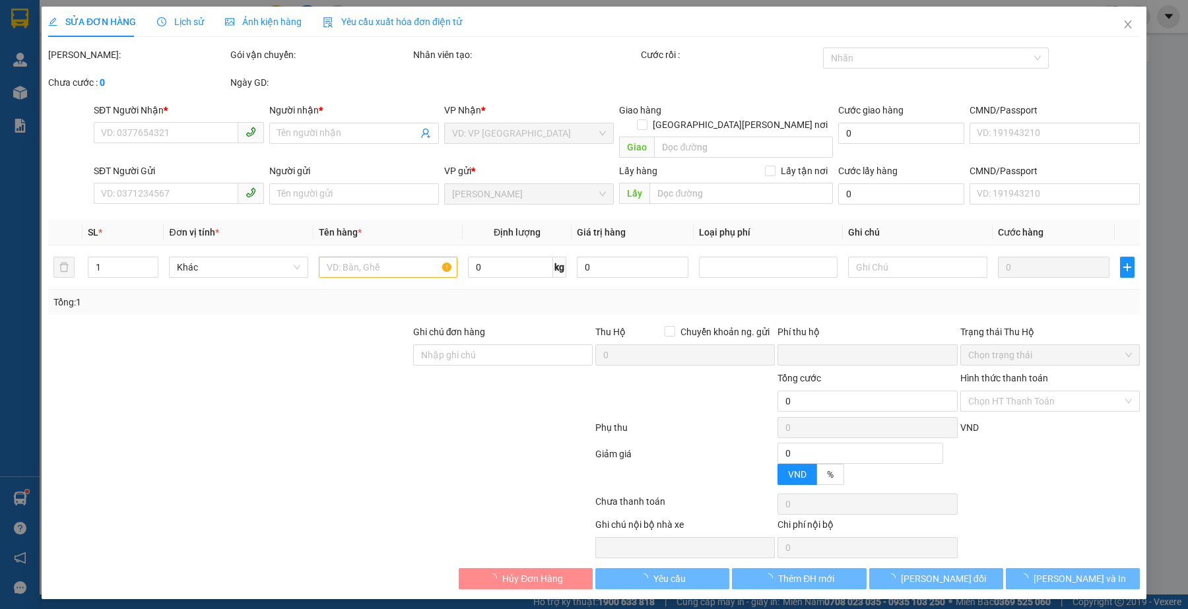
type input "30.000"
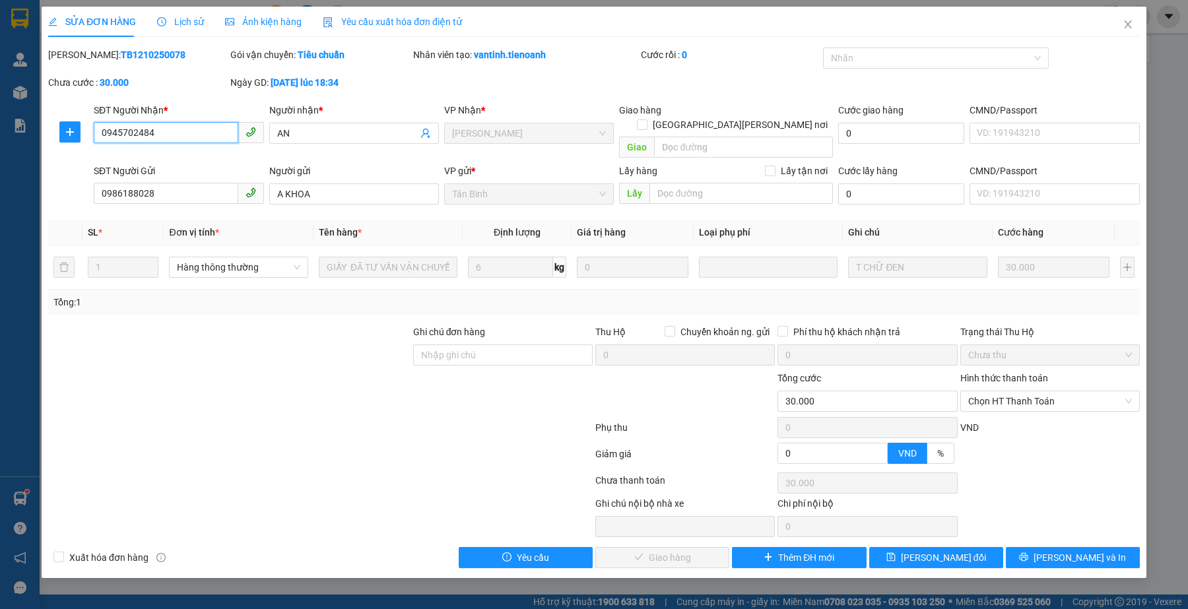
click at [195, 134] on input "0945702484" at bounding box center [166, 132] width 144 height 21
click at [1064, 391] on span "Chọn HT Thanh Toán" at bounding box center [1050, 401] width 164 height 20
click at [1040, 410] on div "Tại văn phòng" at bounding box center [1050, 413] width 164 height 15
type input "0"
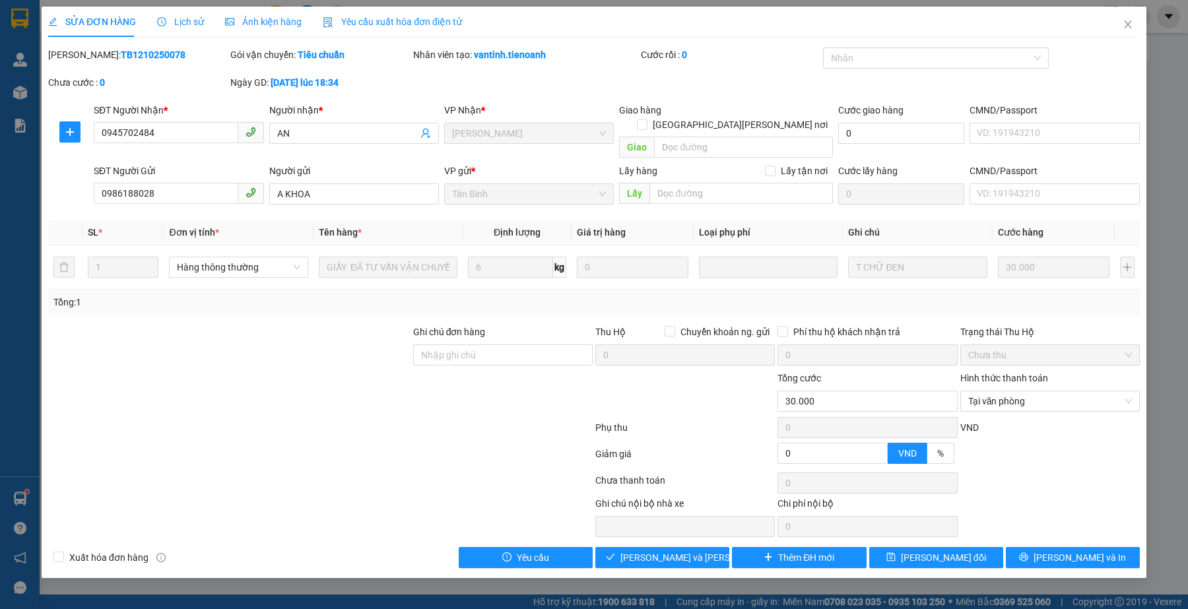
click at [503, 455] on div at bounding box center [320, 456] width 547 height 26
click at [627, 547] on button "[PERSON_NAME] và Giao hàng" at bounding box center [662, 557] width 134 height 21
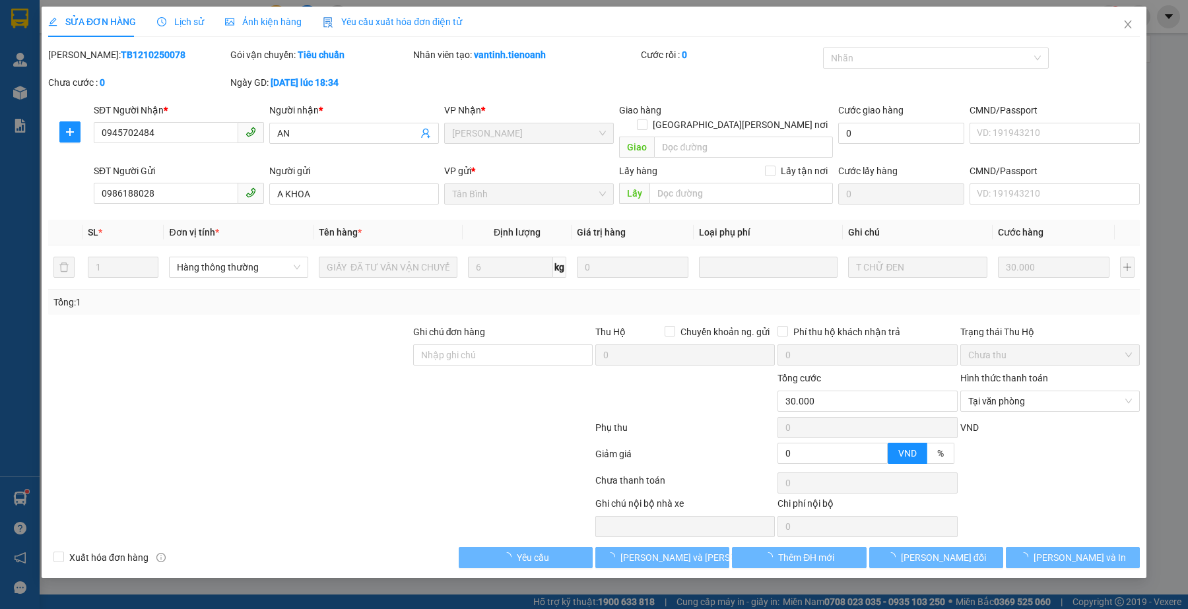
click at [477, 426] on div at bounding box center [320, 430] width 547 height 26
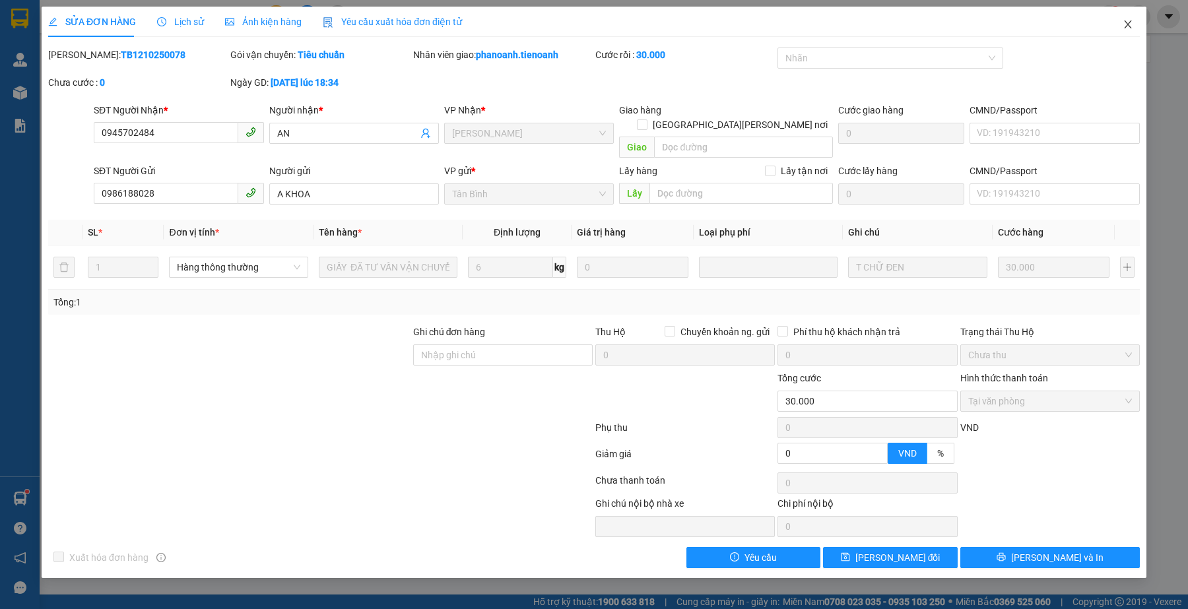
click at [1126, 20] on icon "close" at bounding box center [1127, 24] width 11 height 11
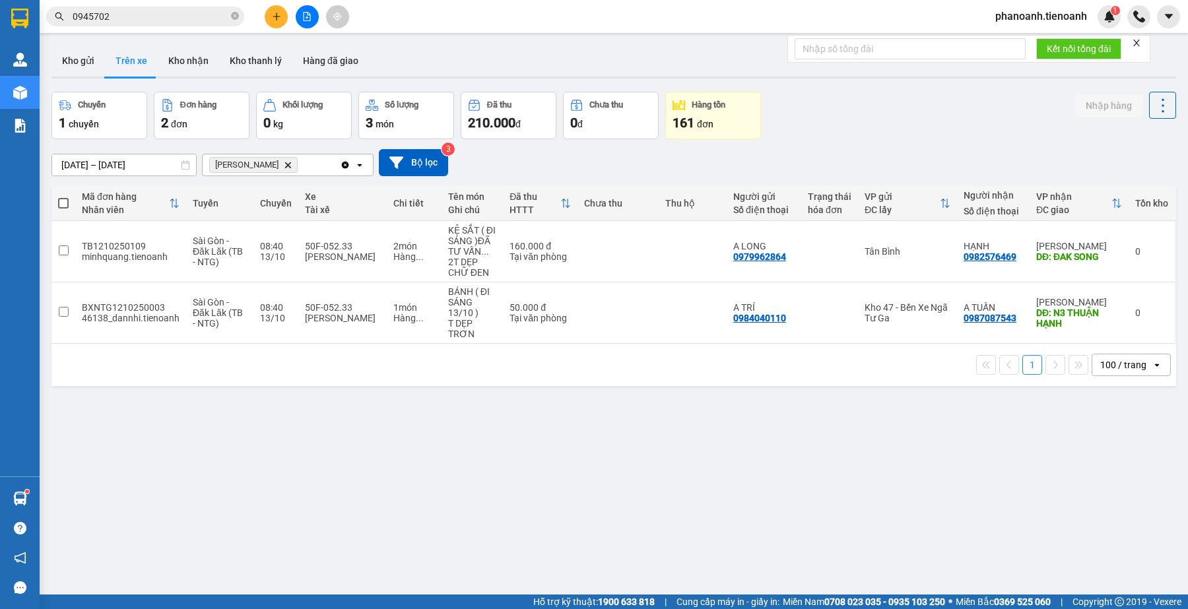
click at [181, 21] on input "0945702" at bounding box center [151, 16] width 156 height 15
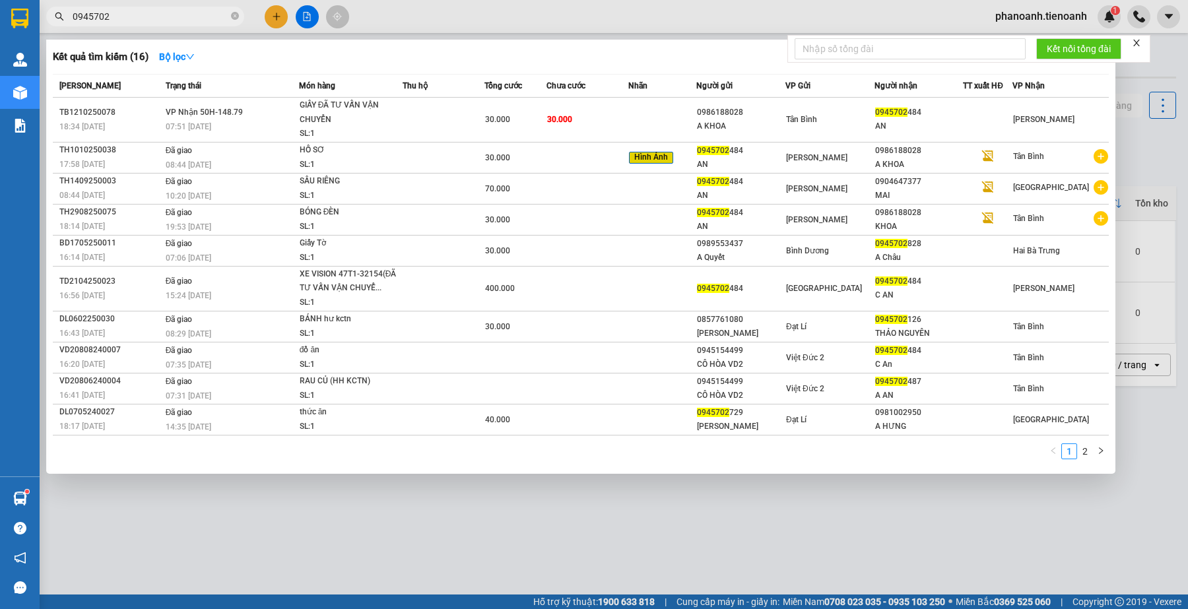
click at [181, 21] on input "0945702" at bounding box center [151, 16] width 156 height 15
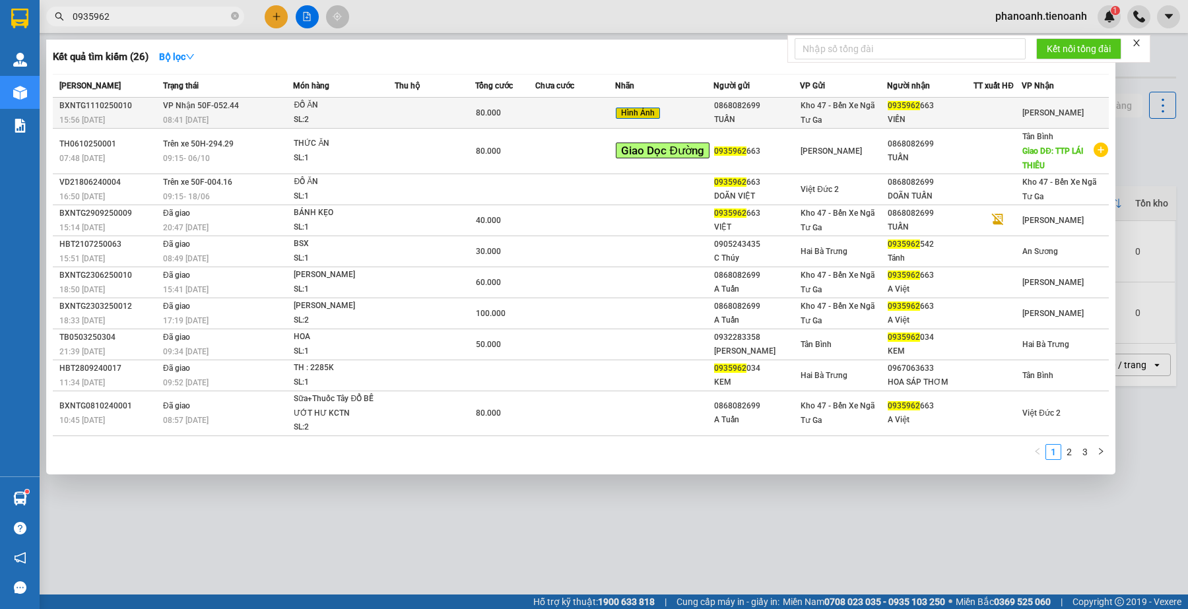
type input "0935962"
click at [854, 106] on span "Kho 47 - Bến Xe Ngã Tư Ga" at bounding box center [837, 113] width 74 height 24
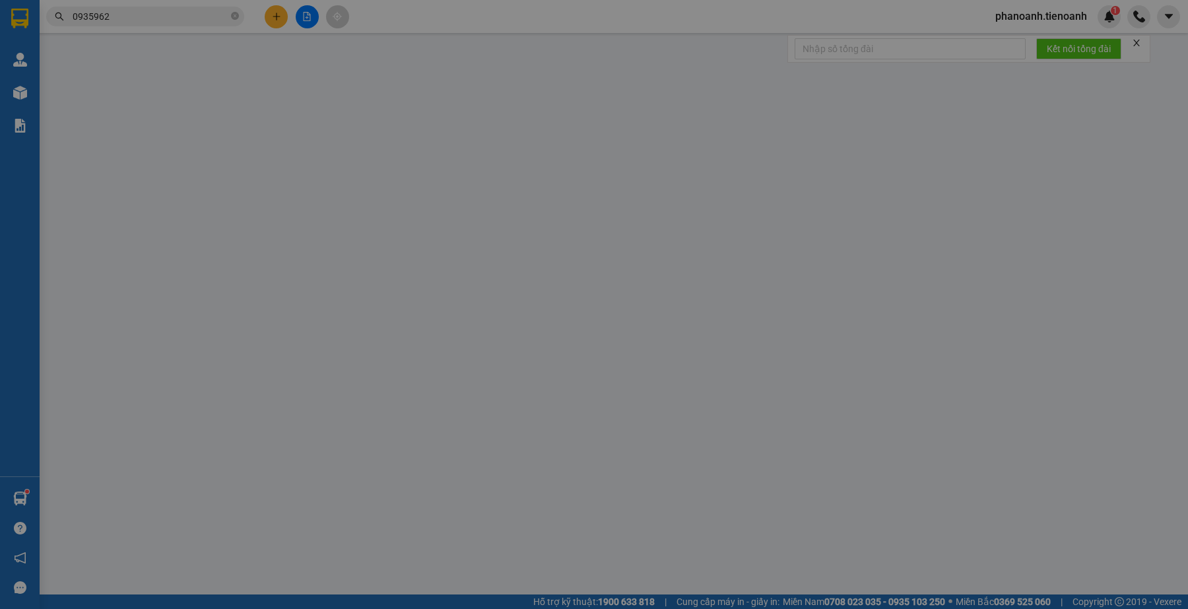
type input "0935962663"
type input "VIỀN"
type input "0868082699"
type input "TUẤN"
type input "0"
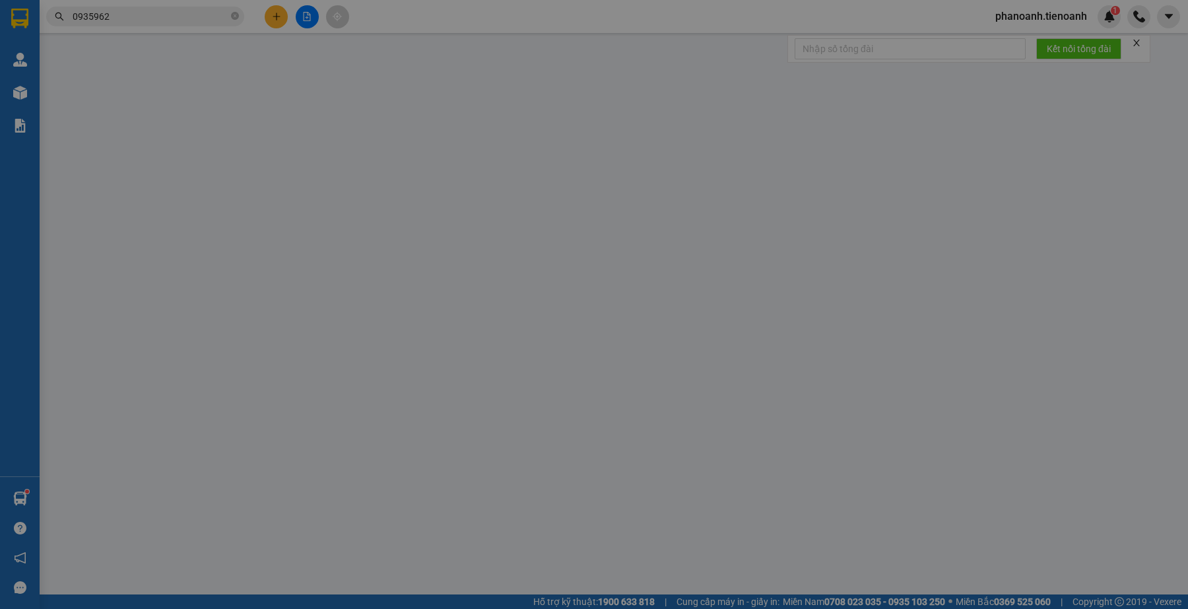
type input "80.000"
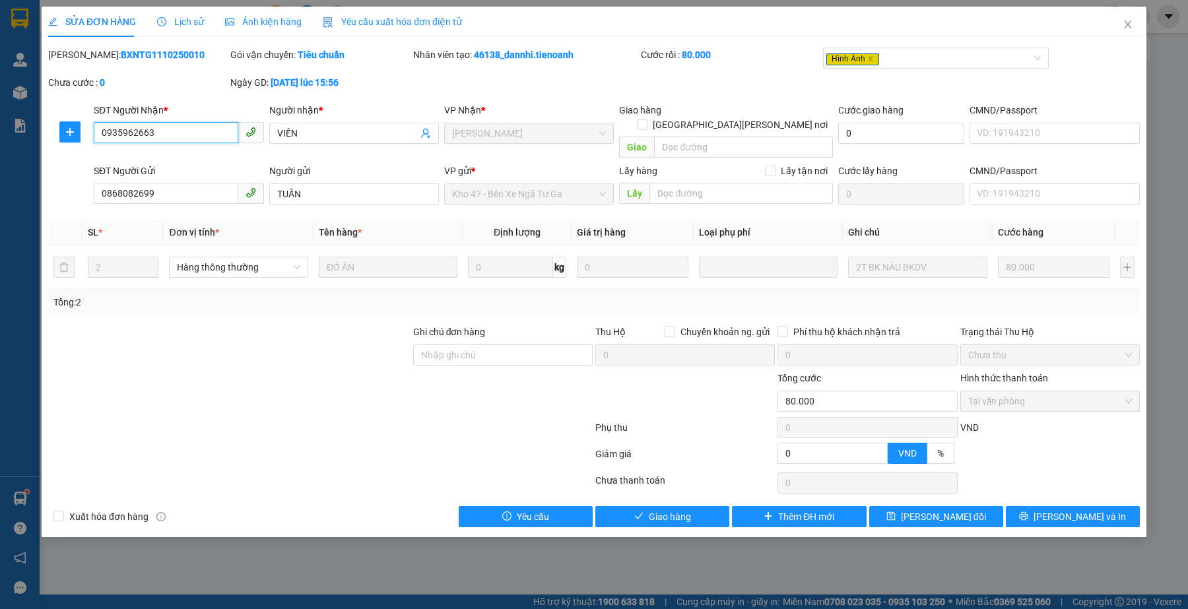
click at [199, 135] on input "0935962663" at bounding box center [166, 132] width 144 height 21
click at [331, 388] on div at bounding box center [229, 394] width 365 height 46
click at [523, 418] on div at bounding box center [320, 430] width 547 height 26
click at [671, 511] on button "Giao hàng" at bounding box center [662, 516] width 134 height 21
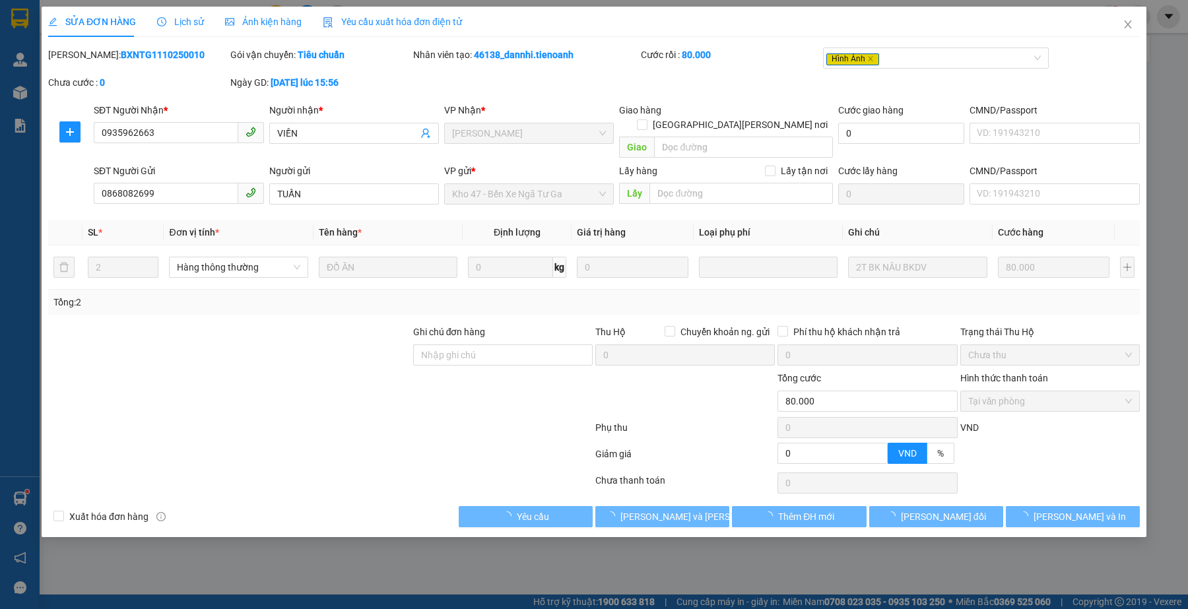
click at [364, 385] on div at bounding box center [229, 394] width 365 height 46
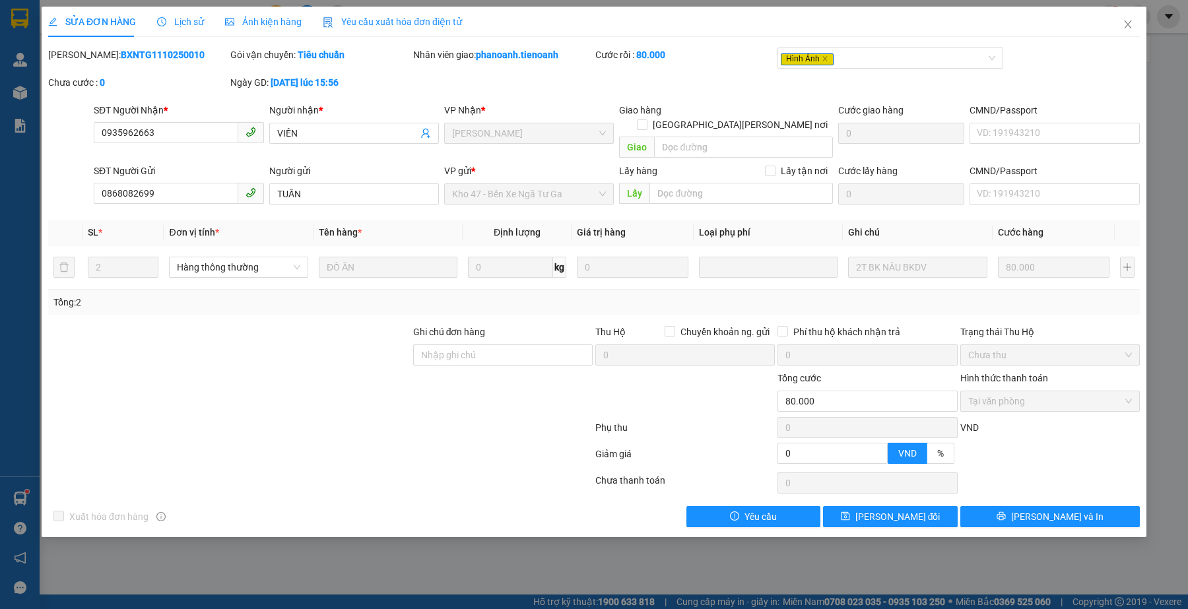
click at [371, 447] on div at bounding box center [320, 456] width 547 height 26
click at [265, 340] on div at bounding box center [229, 348] width 365 height 46
click at [282, 417] on div at bounding box center [320, 430] width 547 height 26
click at [183, 183] on input "0868082699" at bounding box center [166, 193] width 144 height 21
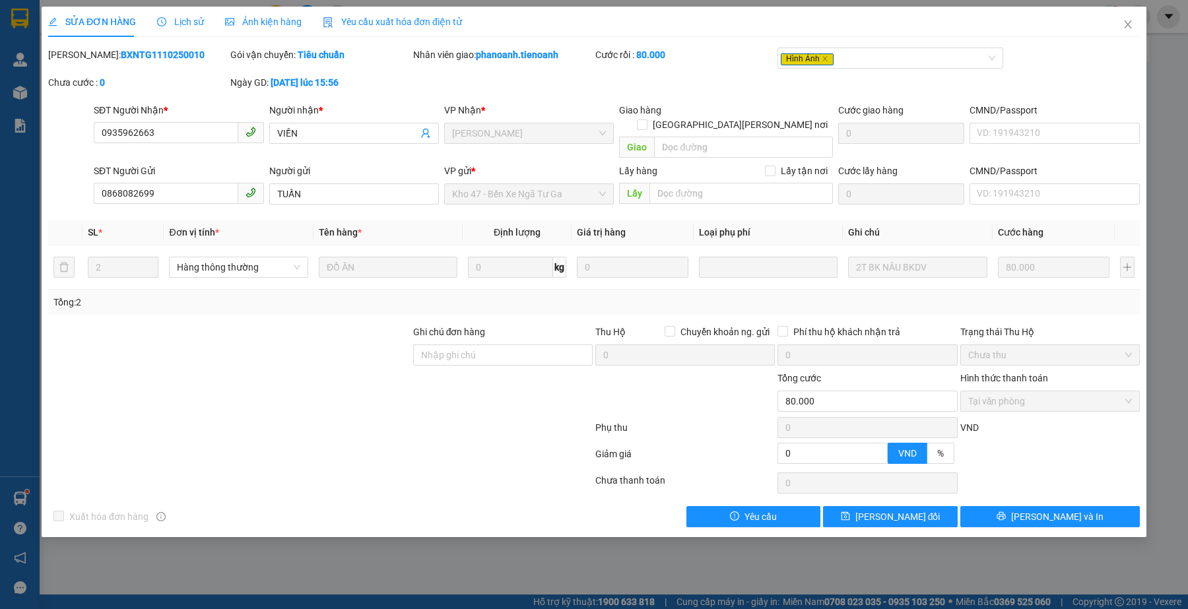
click at [271, 385] on div at bounding box center [229, 394] width 365 height 46
click at [298, 388] on div at bounding box center [229, 394] width 365 height 46
click at [366, 443] on div at bounding box center [320, 456] width 547 height 26
drag, startPoint x: 1126, startPoint y: 24, endPoint x: 1120, endPoint y: 33, distance: 10.4
click at [1126, 26] on icon "close" at bounding box center [1127, 24] width 11 height 11
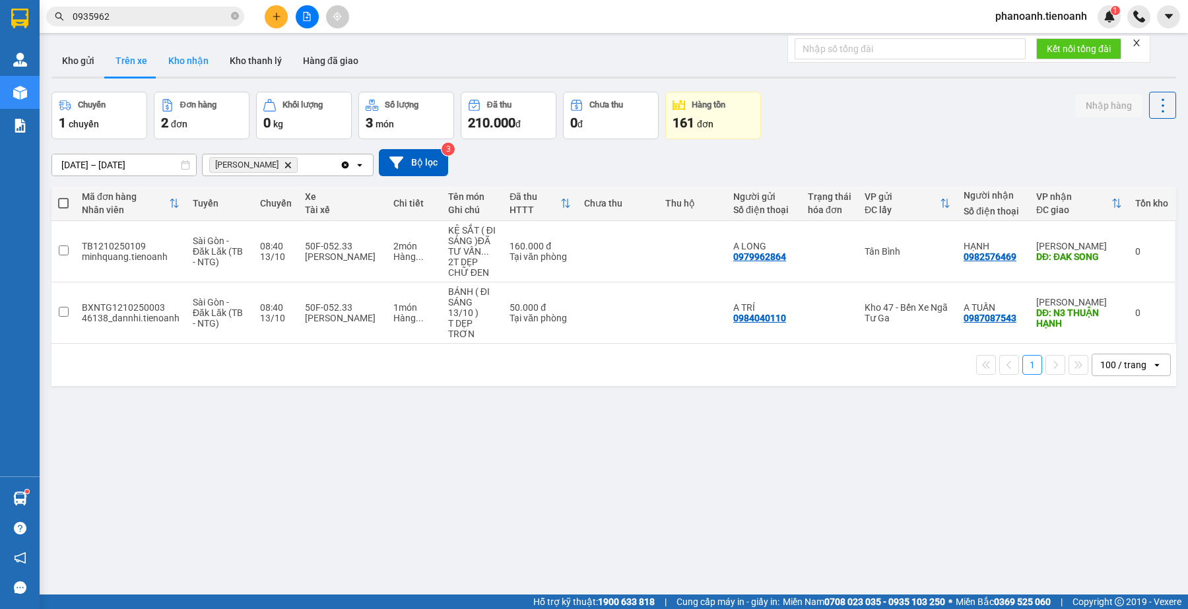
click at [193, 65] on button "Kho nhận" at bounding box center [188, 61] width 61 height 32
type input "[DATE] – [DATE]"
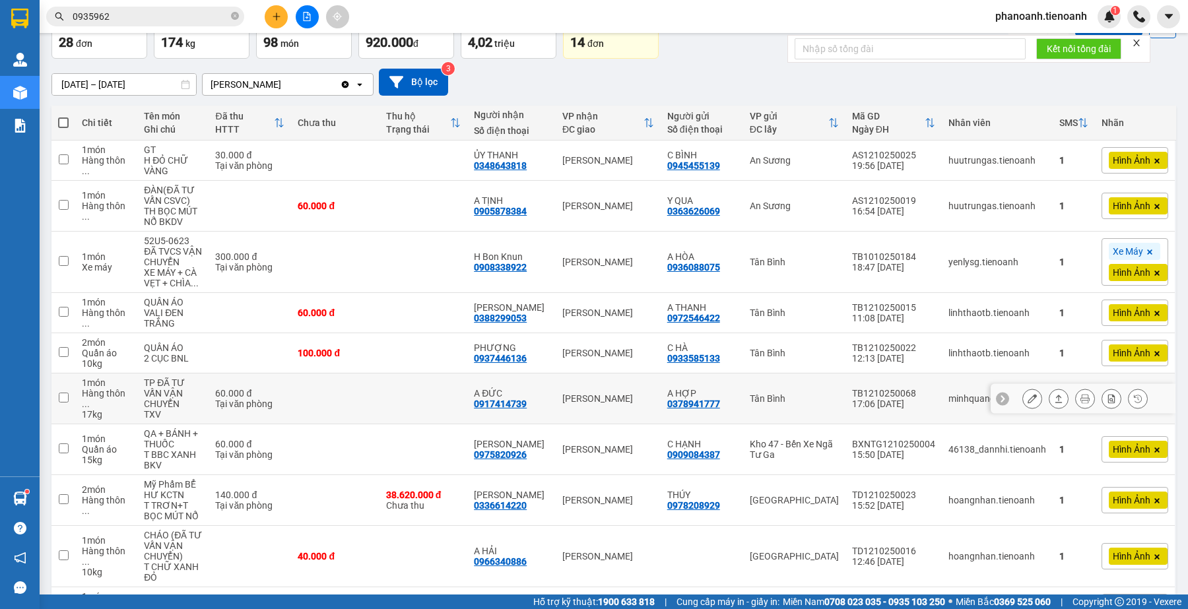
scroll to position [163, 0]
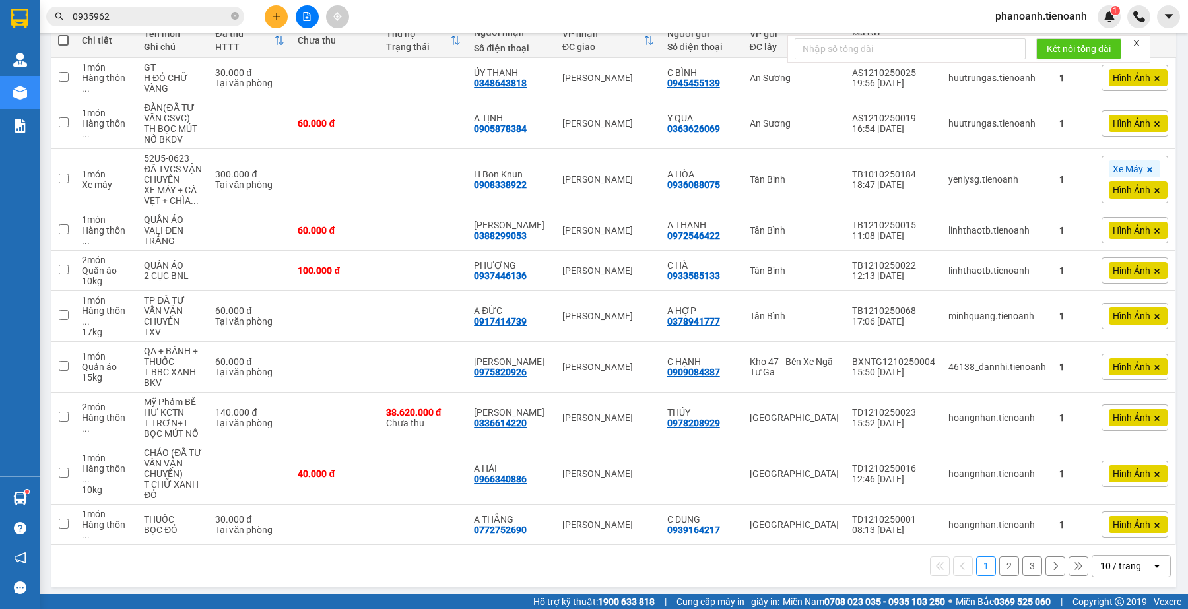
click at [999, 568] on button "2" at bounding box center [1009, 566] width 20 height 20
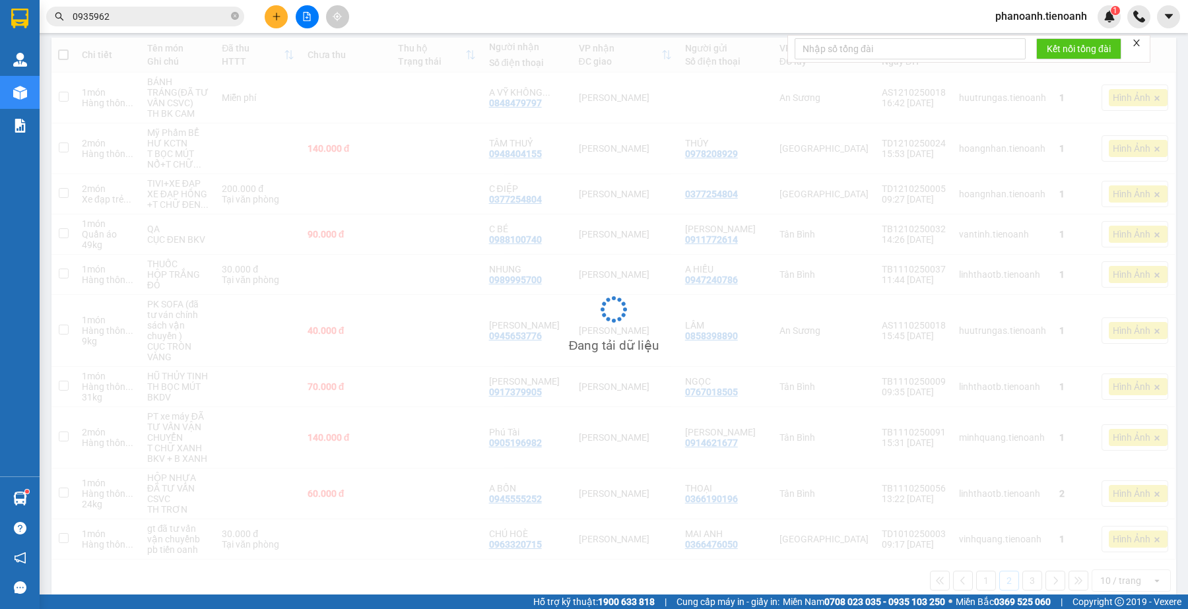
scroll to position [148, 0]
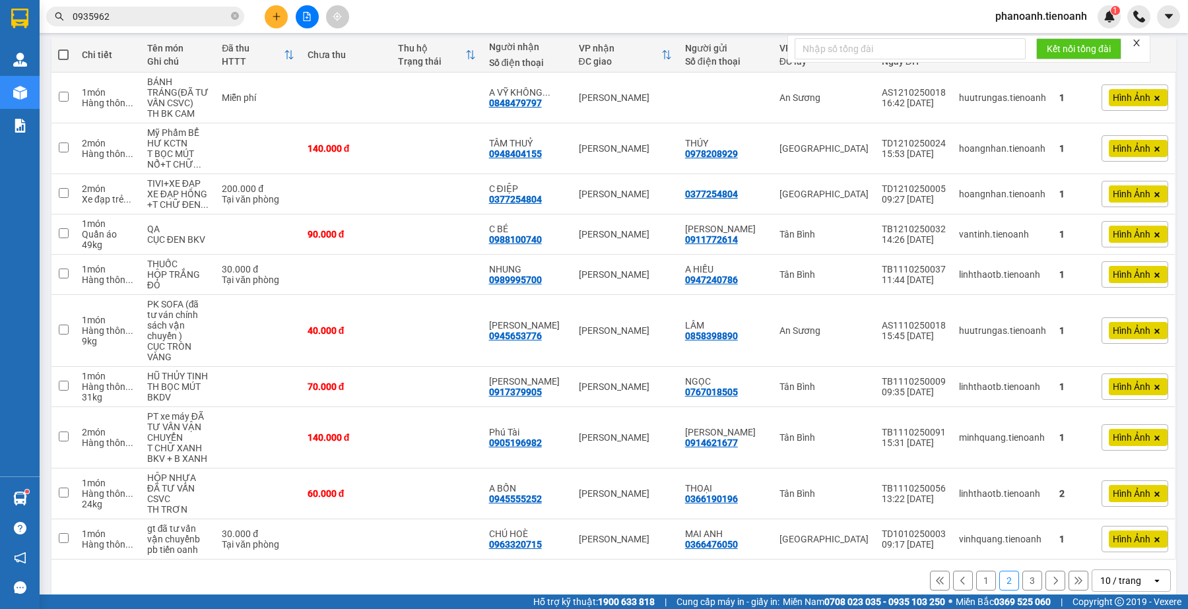
click at [1022, 571] on button "3" at bounding box center [1032, 581] width 20 height 20
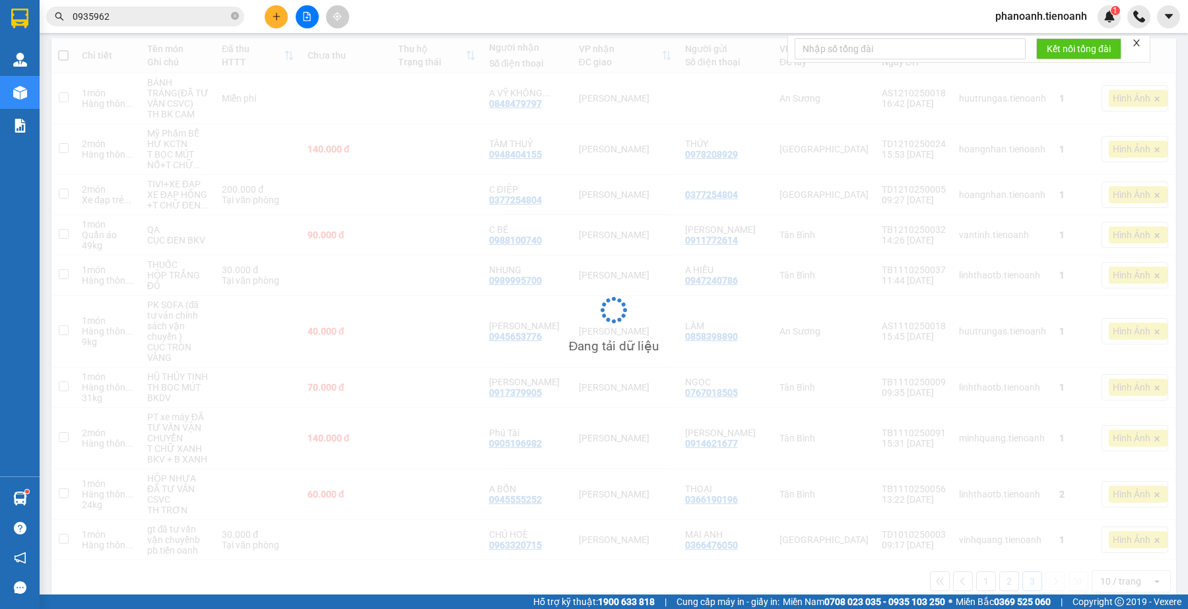
scroll to position [61, 0]
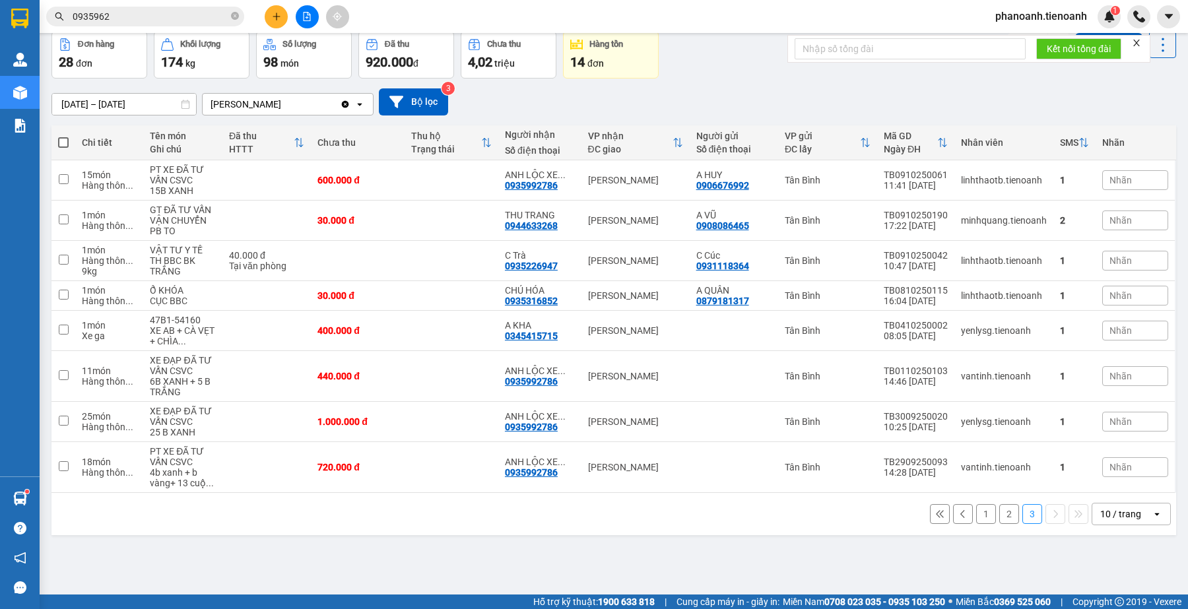
click at [1000, 518] on button "2" at bounding box center [1009, 514] width 20 height 20
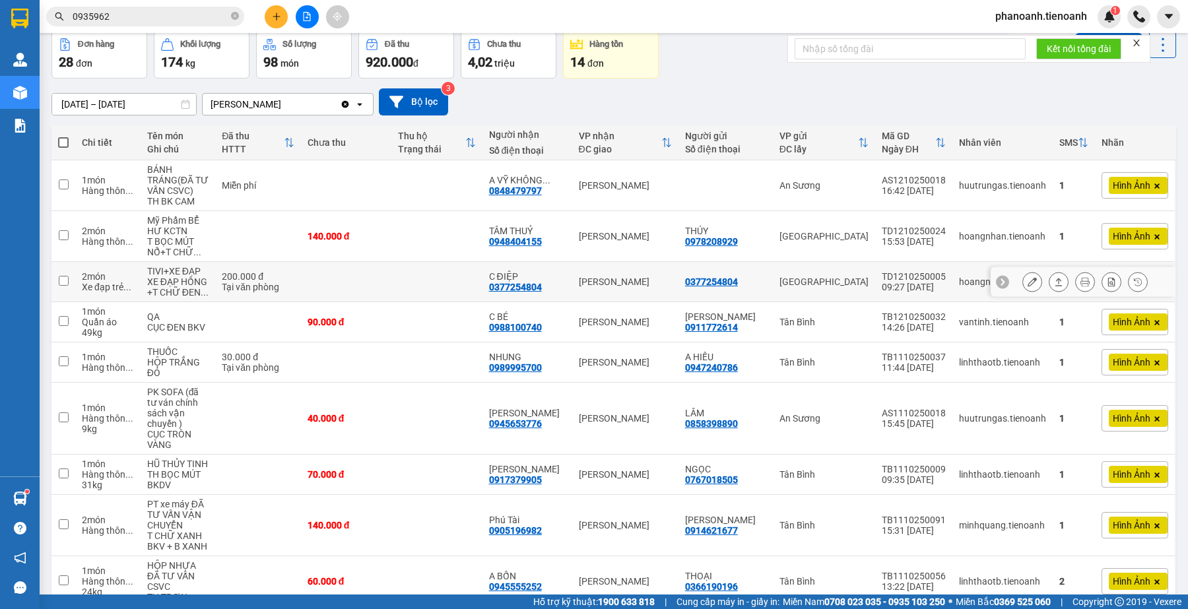
scroll to position [143, 0]
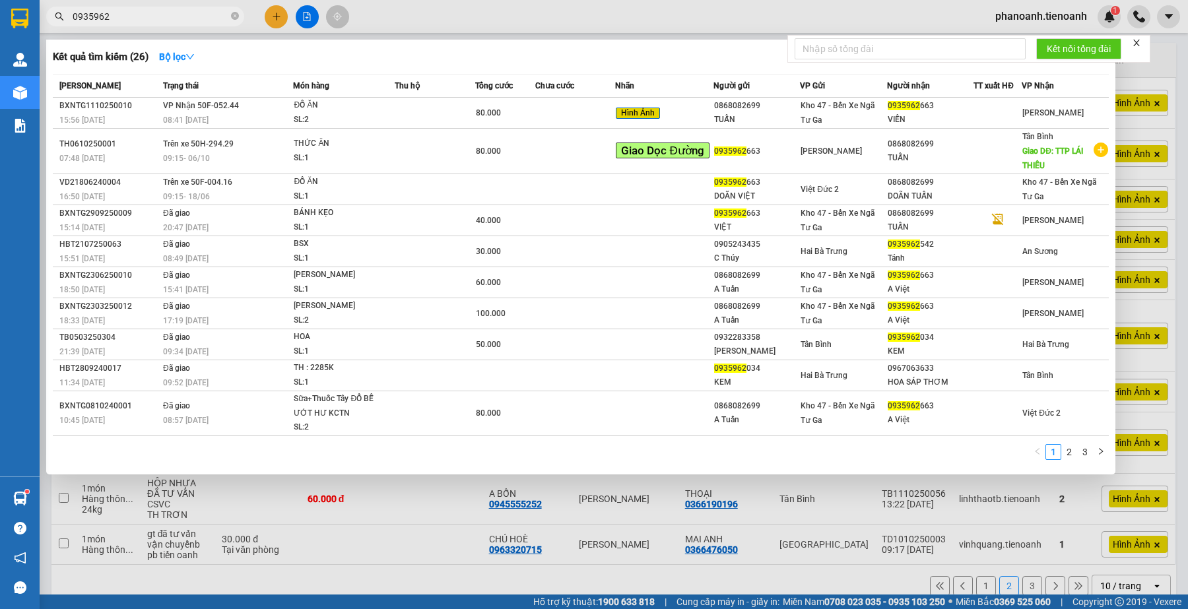
click at [153, 17] on input "0935962" at bounding box center [151, 16] width 156 height 15
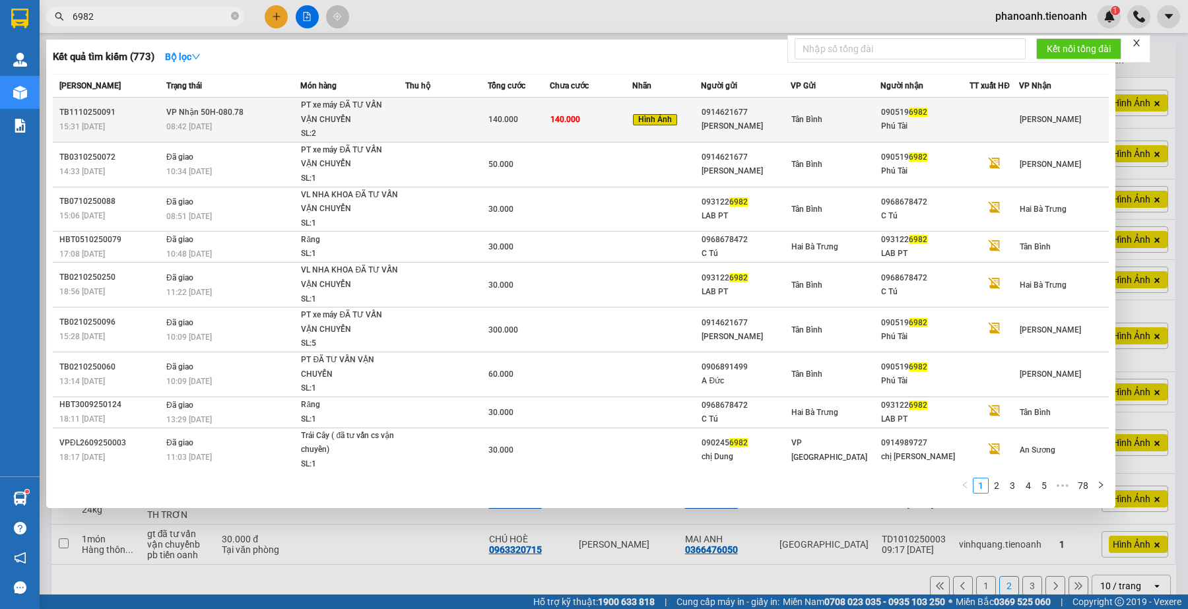
type input "6982"
click at [939, 113] on div "090519 6982" at bounding box center [925, 113] width 88 height 14
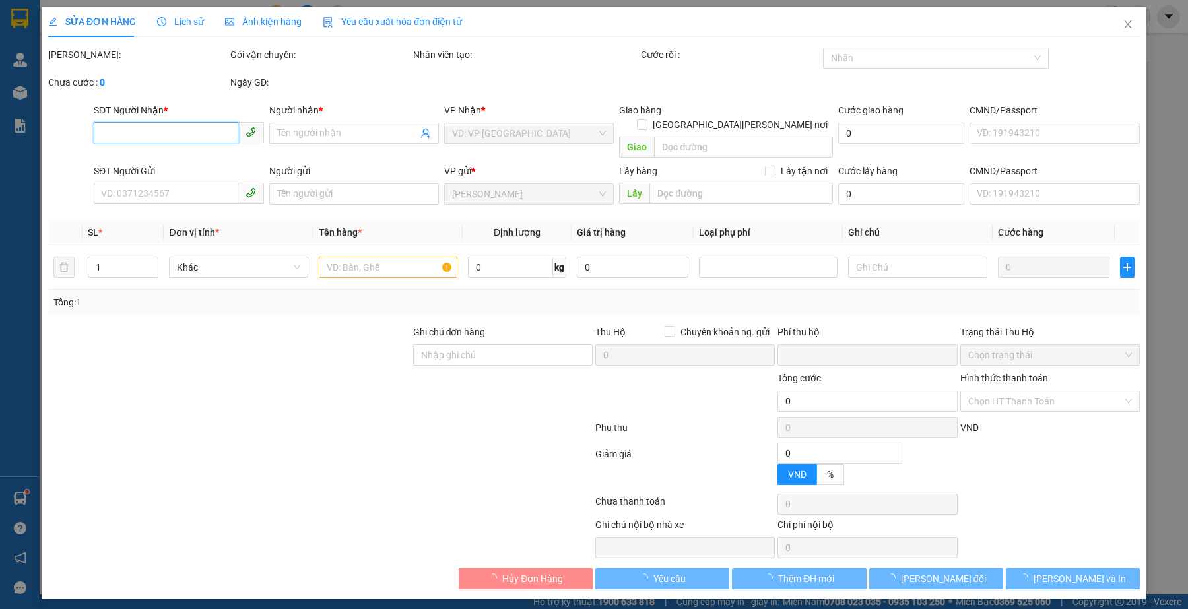
type input "0905196982"
type input "Phú Tài"
type input "0914621677"
type input "Hùng Tâm Vương"
type input "0"
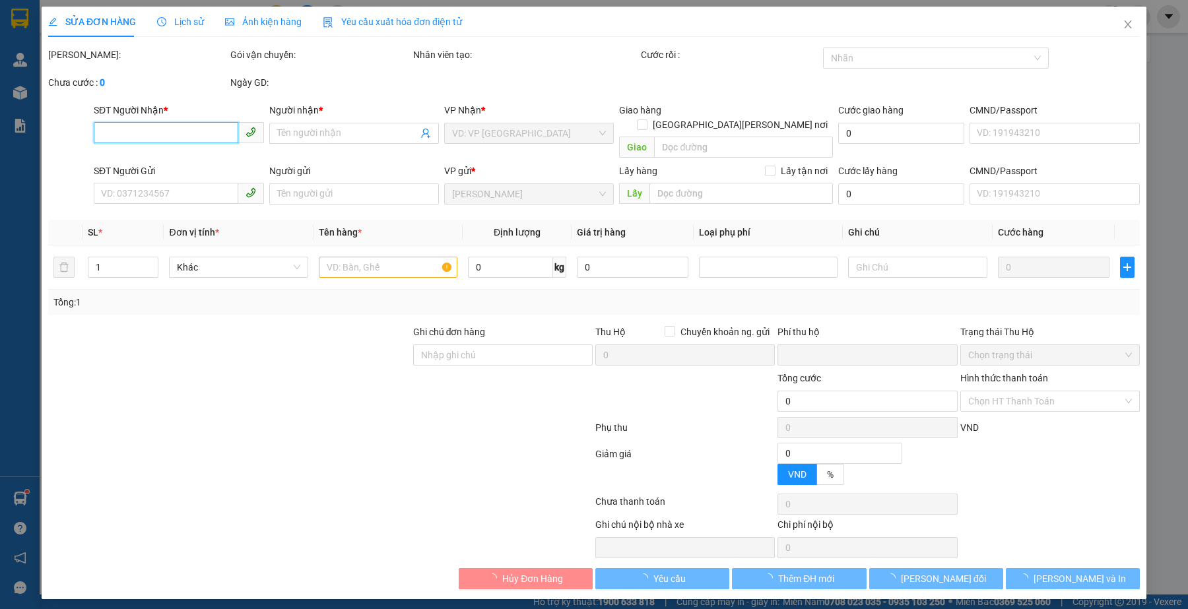
type input "140.000"
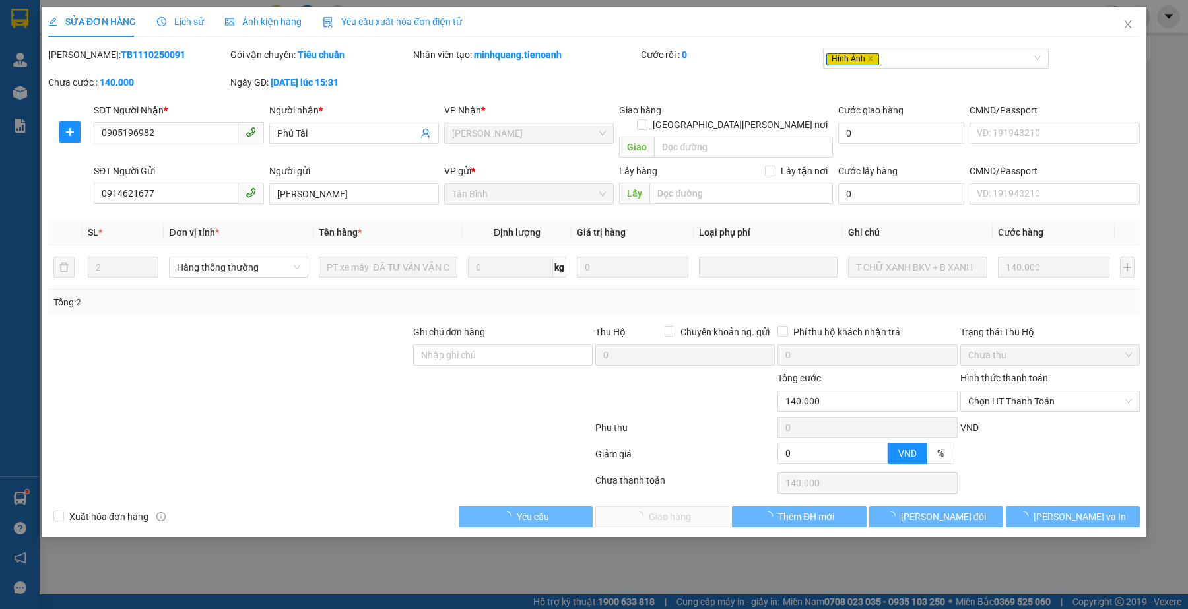
click at [269, 24] on span "Ảnh kiện hàng" at bounding box center [263, 21] width 77 height 11
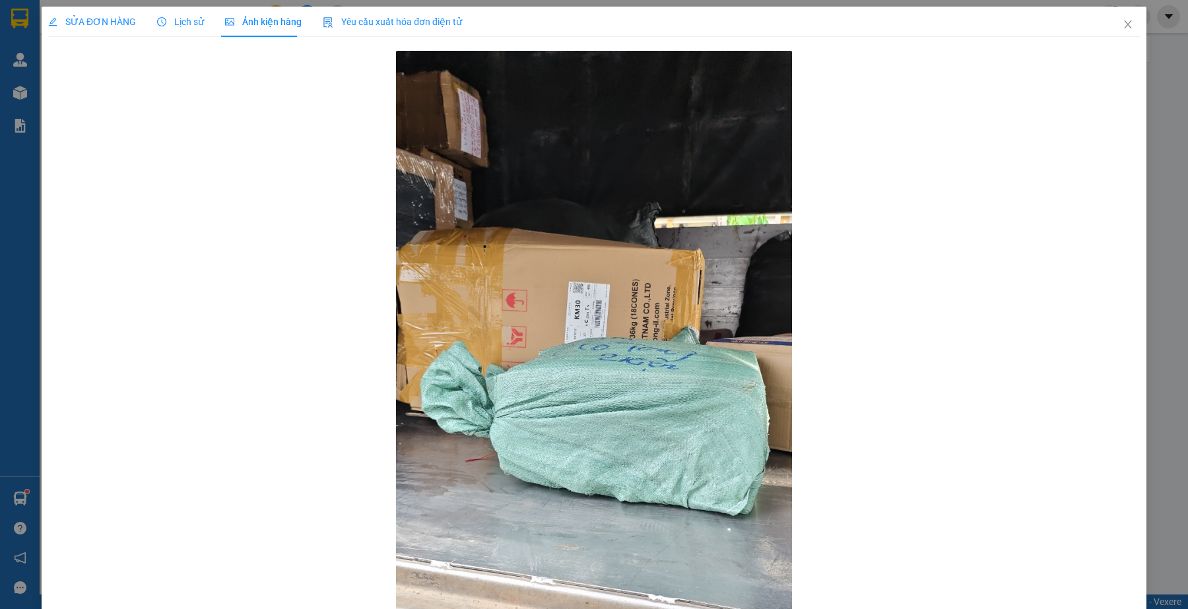
click at [109, 24] on span "SỬA ĐƠN HÀNG" at bounding box center [92, 21] width 88 height 11
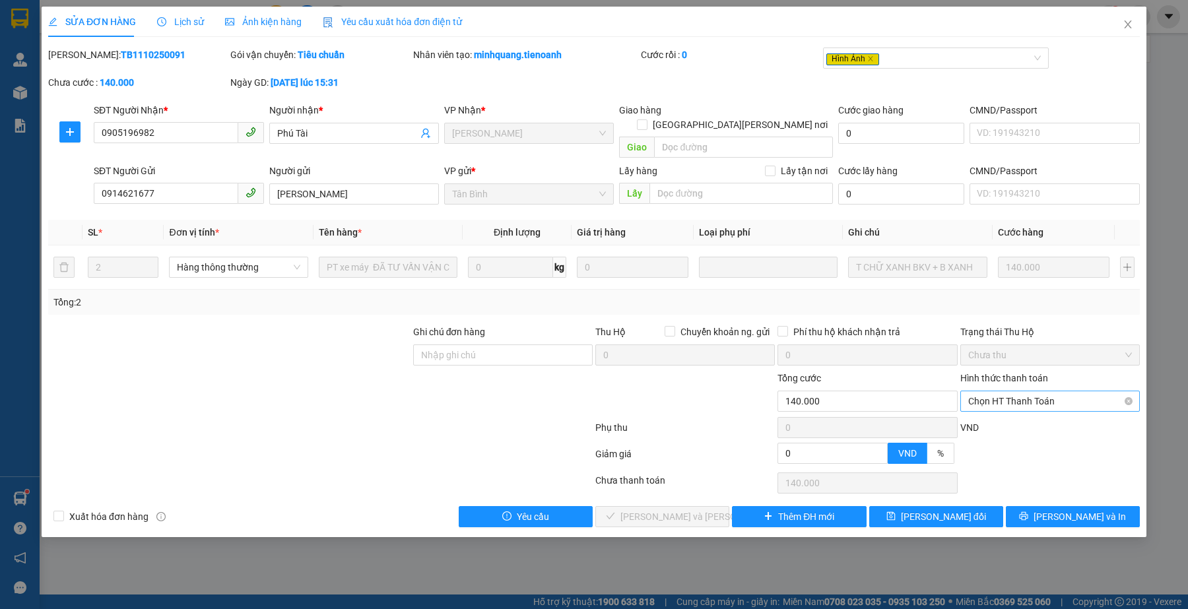
click at [1034, 391] on span "Chọn HT Thanh Toán" at bounding box center [1050, 401] width 164 height 20
click at [1015, 411] on div "Tại văn phòng" at bounding box center [1050, 413] width 164 height 15
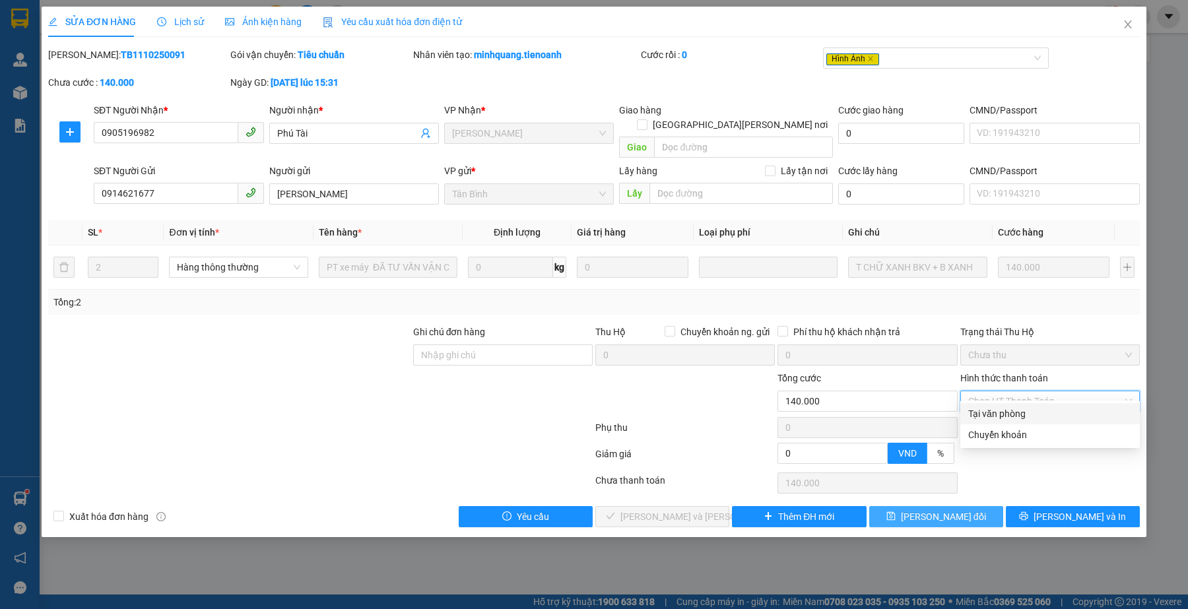
type input "0"
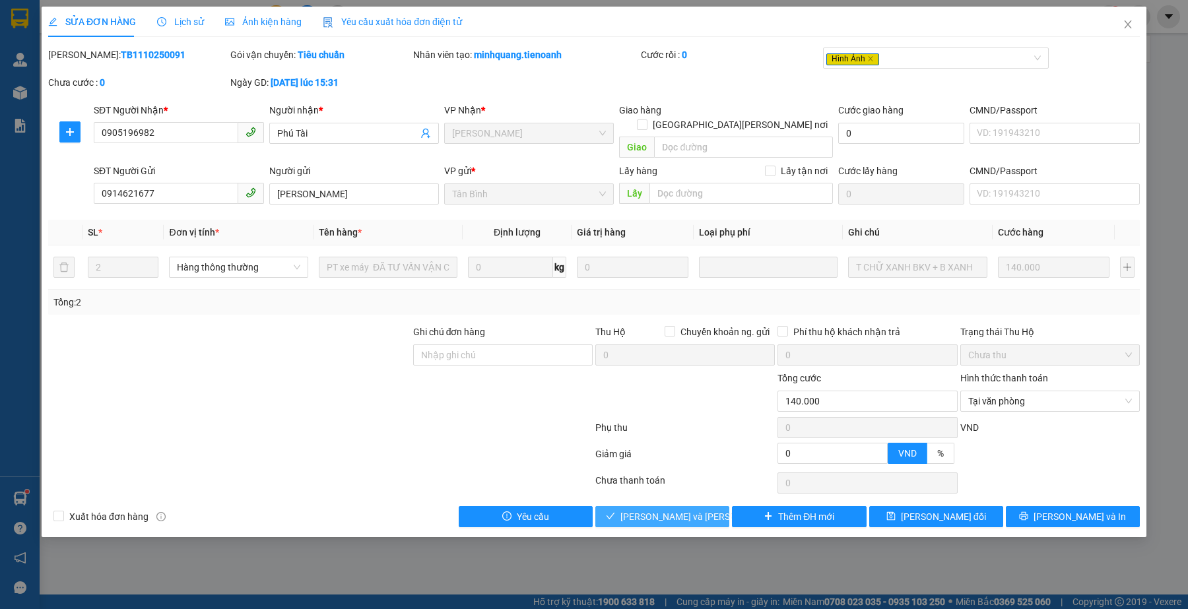
click at [677, 509] on span "[PERSON_NAME] và Giao hàng" at bounding box center [709, 516] width 178 height 15
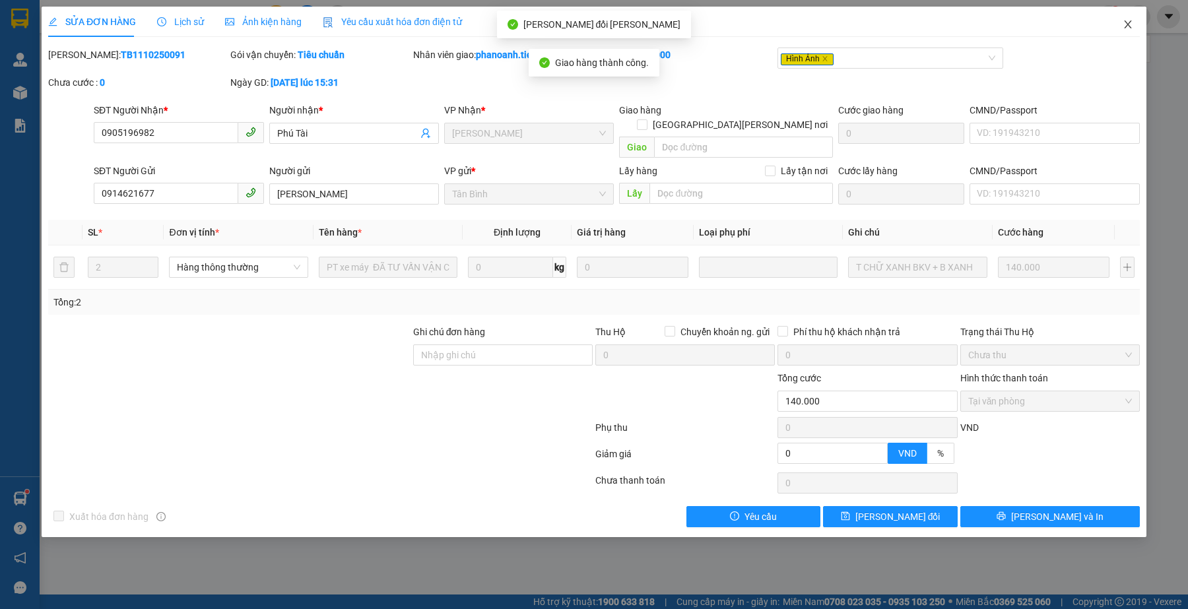
click at [1127, 28] on icon "close" at bounding box center [1127, 24] width 11 height 11
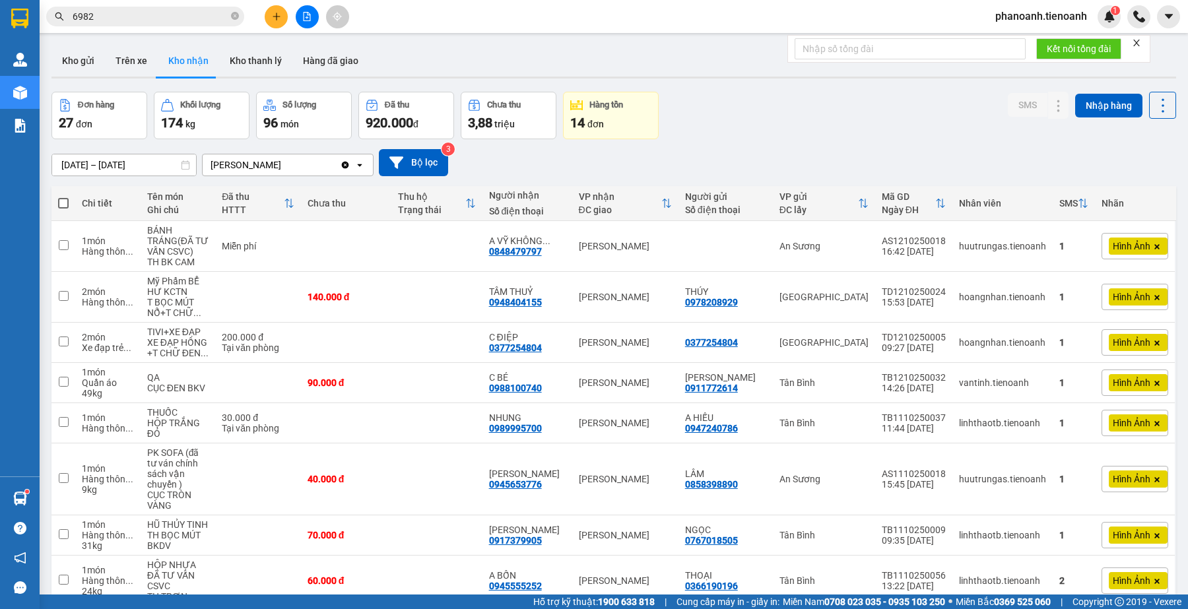
click at [159, 11] on input "6982" at bounding box center [151, 16] width 156 height 15
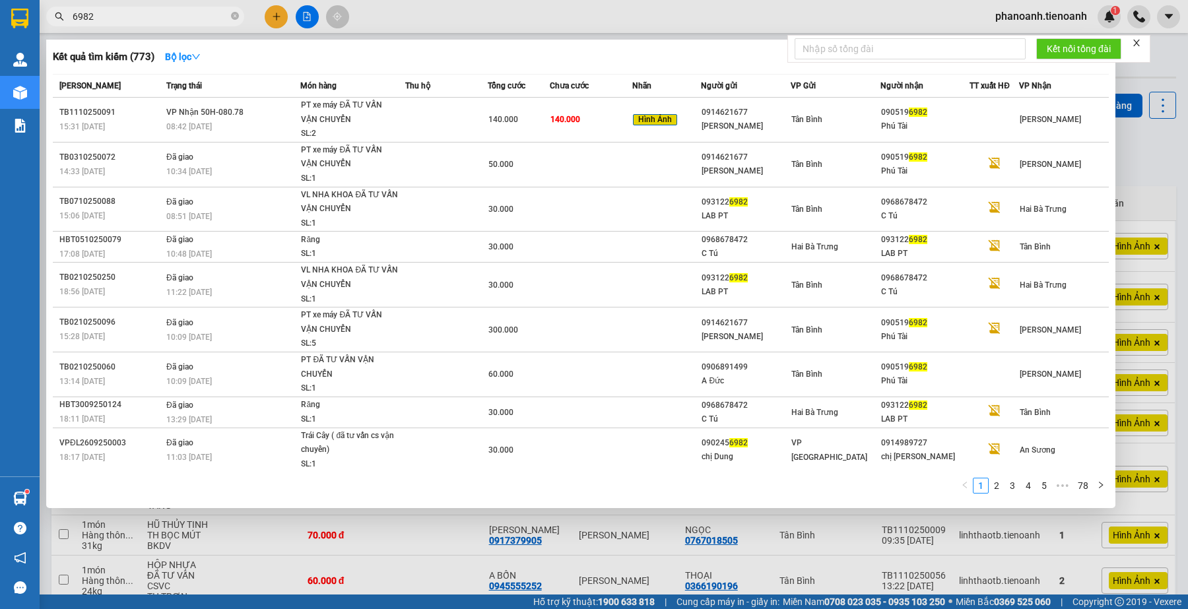
click at [159, 11] on input "6982" at bounding box center [151, 16] width 156 height 15
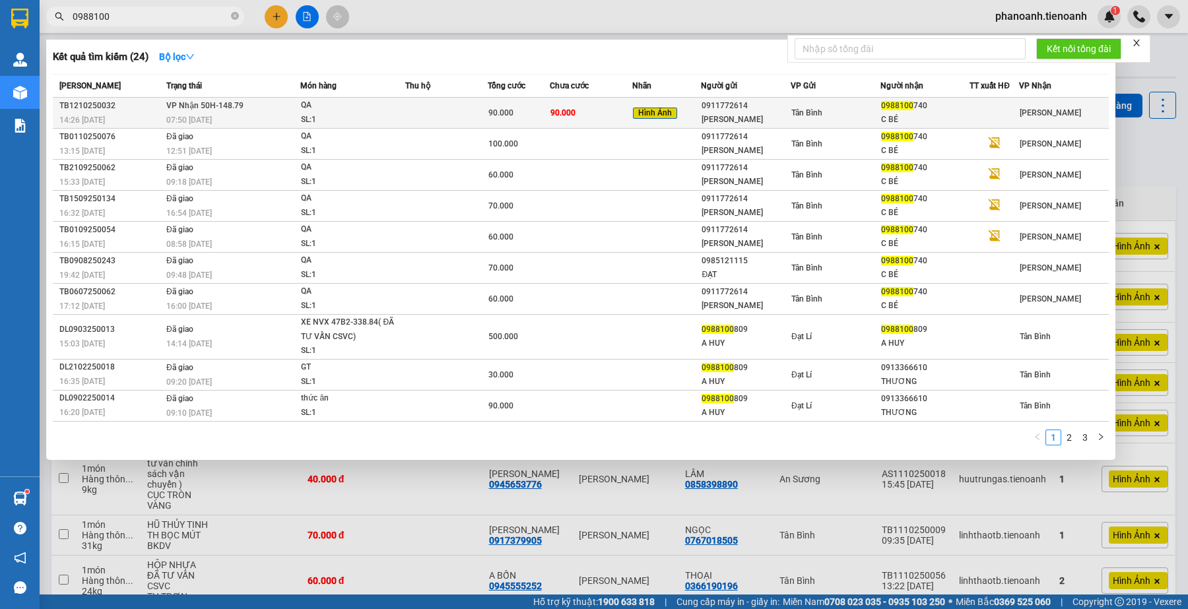
type input "0988100"
click at [804, 117] on div "Tân Bình" at bounding box center [835, 113] width 88 height 15
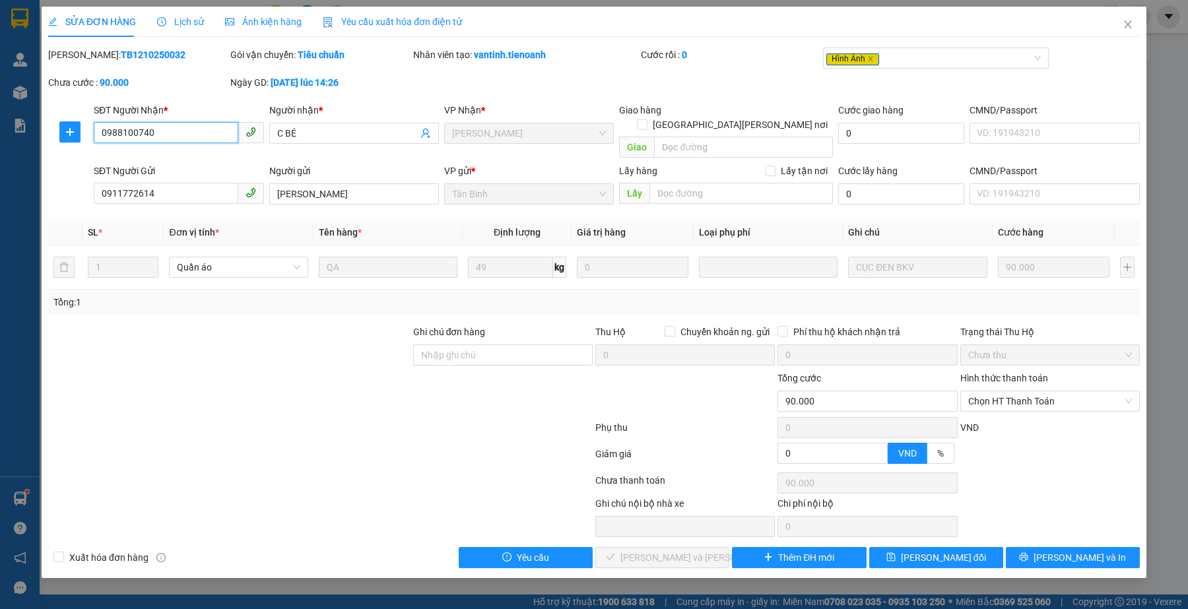
type input "0988100740"
type input "C BÉ"
type input "0911772614"
type input "[PERSON_NAME]"
type input "0"
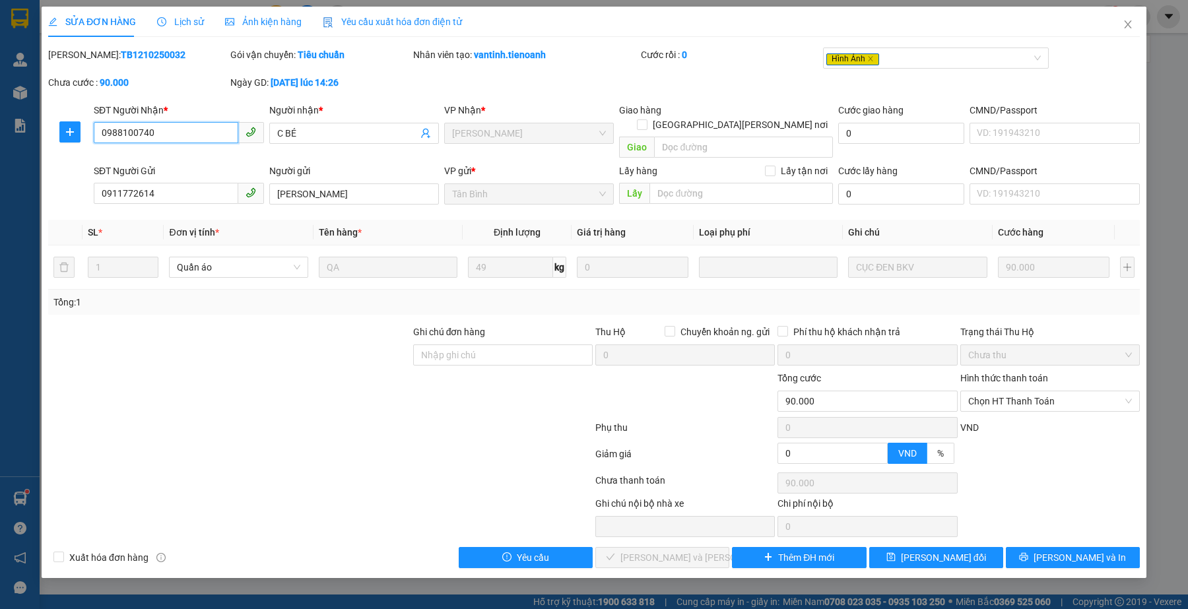
type input "90.000"
click at [188, 130] on input "0988100740" at bounding box center [166, 132] width 144 height 21
click at [993, 391] on span "Chọn HT Thanh Toán" at bounding box center [1050, 401] width 164 height 20
drag, startPoint x: 993, startPoint y: 410, endPoint x: 926, endPoint y: 432, distance: 70.7
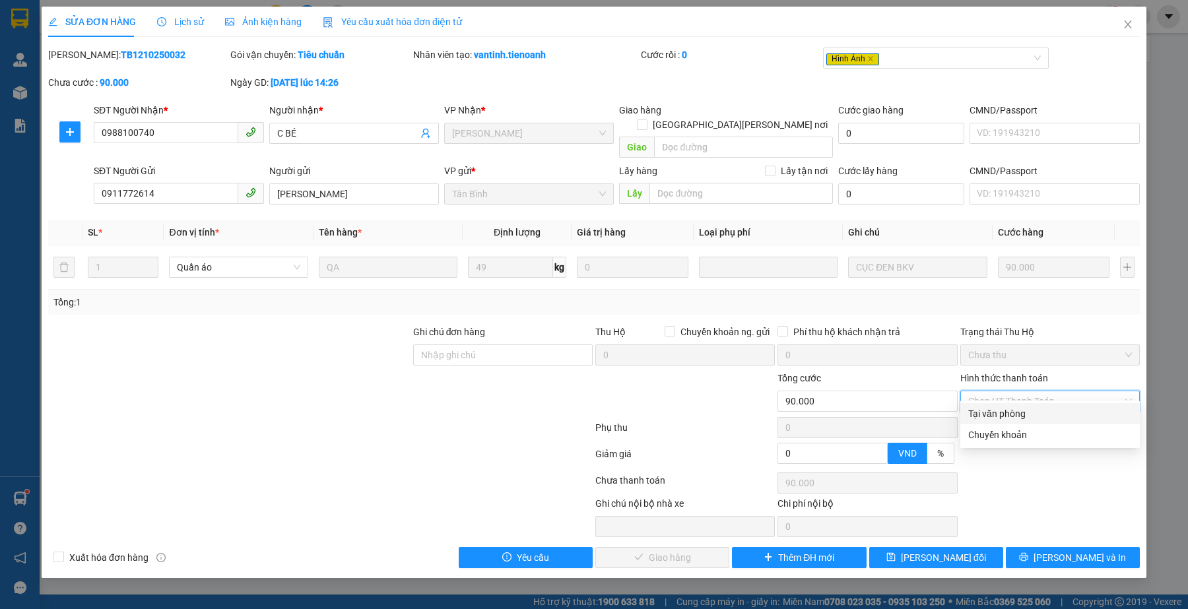
click at [993, 411] on div "Tại văn phòng" at bounding box center [1050, 413] width 164 height 15
type input "0"
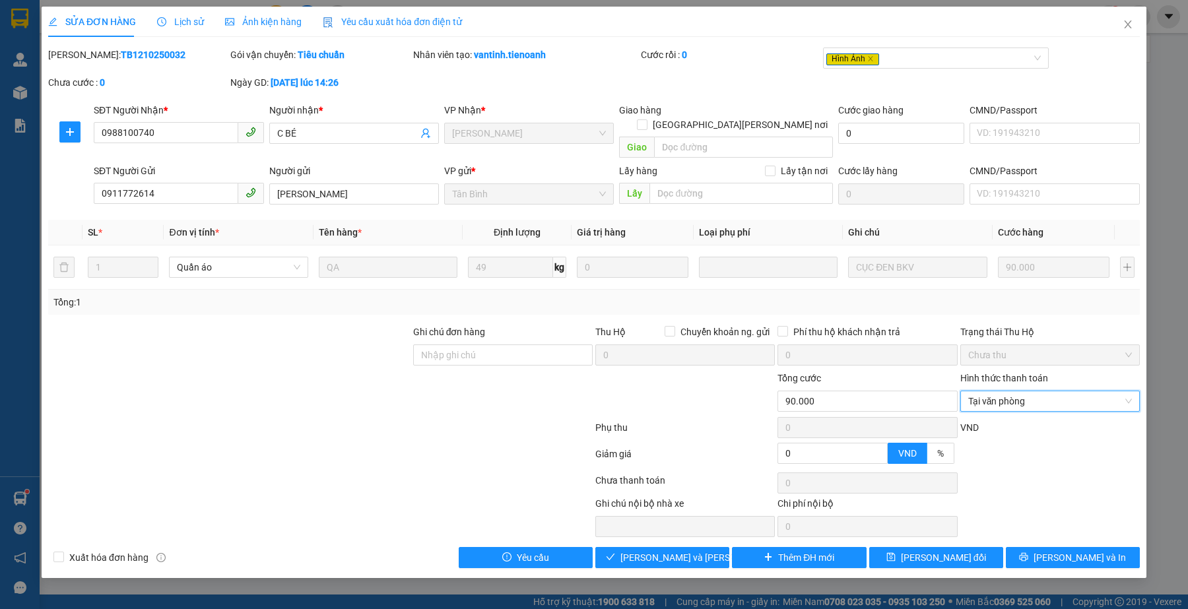
click at [551, 470] on div at bounding box center [320, 483] width 547 height 26
click at [618, 547] on button "[PERSON_NAME] và Giao hàng" at bounding box center [662, 557] width 134 height 21
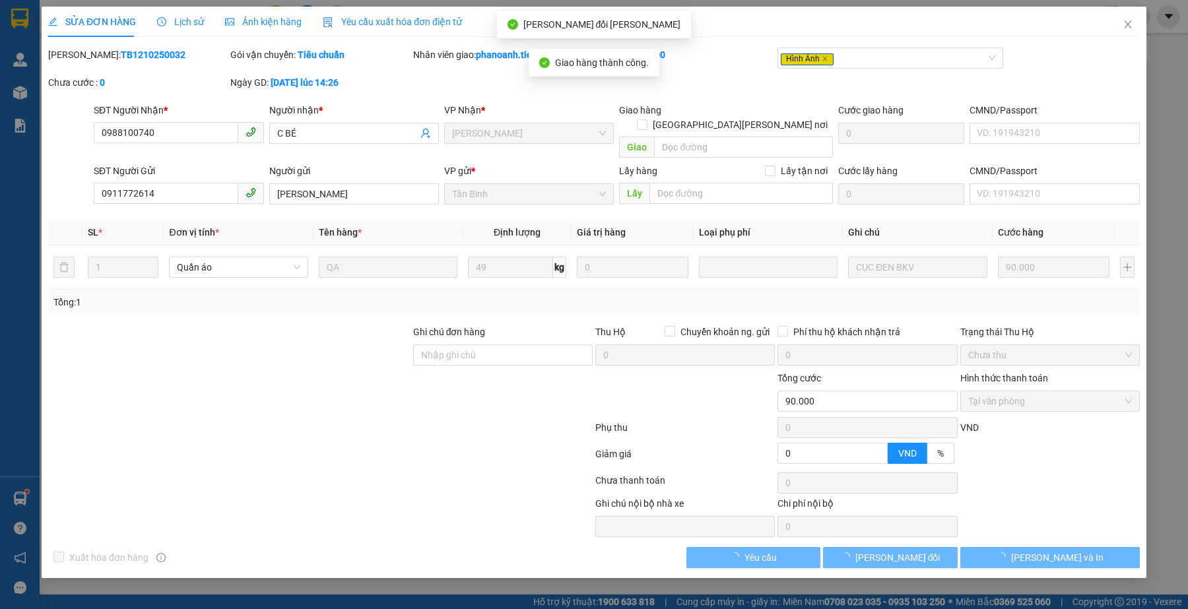
click at [348, 400] on div at bounding box center [229, 394] width 365 height 46
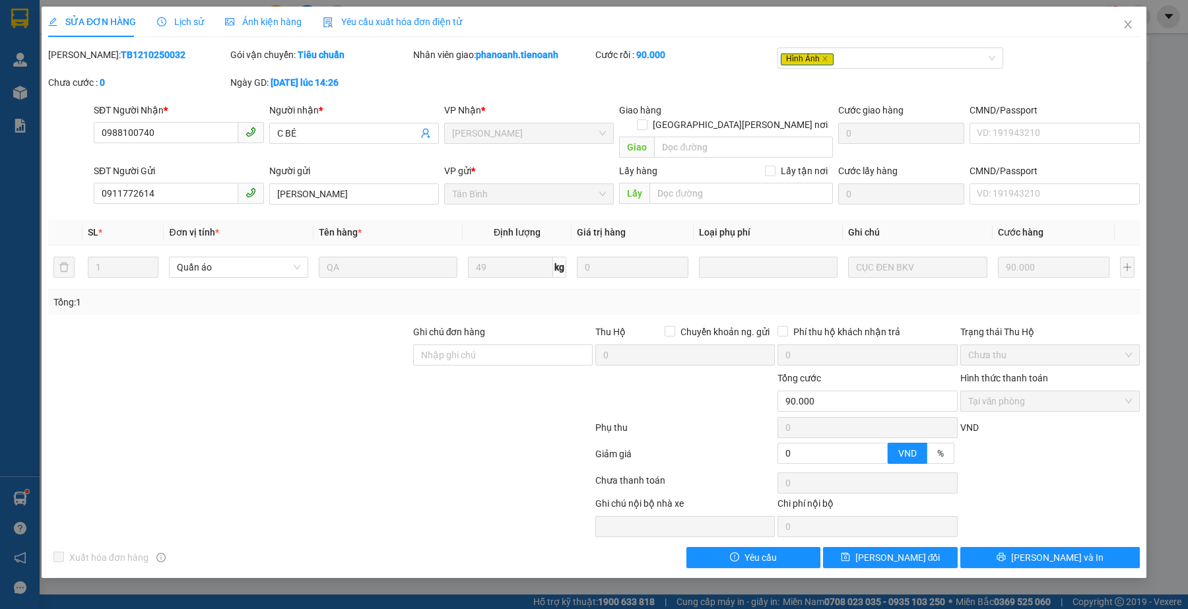
drag, startPoint x: 464, startPoint y: 417, endPoint x: 558, endPoint y: 327, distance: 130.2
click at [464, 417] on div at bounding box center [320, 430] width 547 height 26
click at [1126, 20] on icon "close" at bounding box center [1127, 24] width 11 height 11
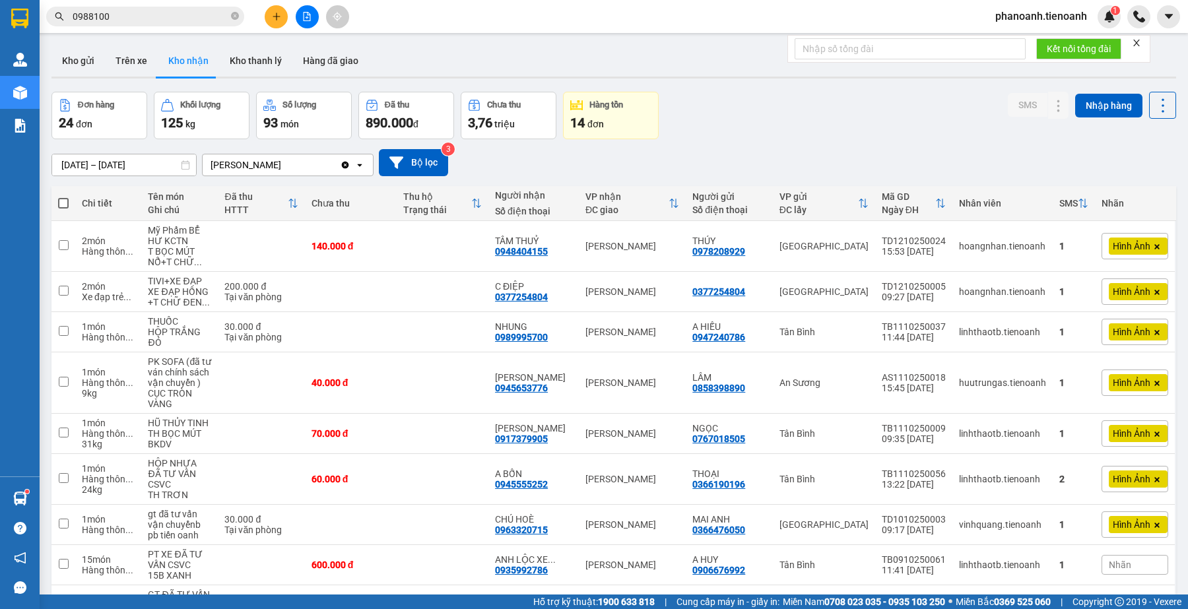
drag, startPoint x: 386, startPoint y: 47, endPoint x: 363, endPoint y: 5, distance: 47.6
click at [386, 47] on div "Kho gửi Trên xe Kho nhận Kho thanh lý Hàng đã giao" at bounding box center [613, 62] width 1124 height 35
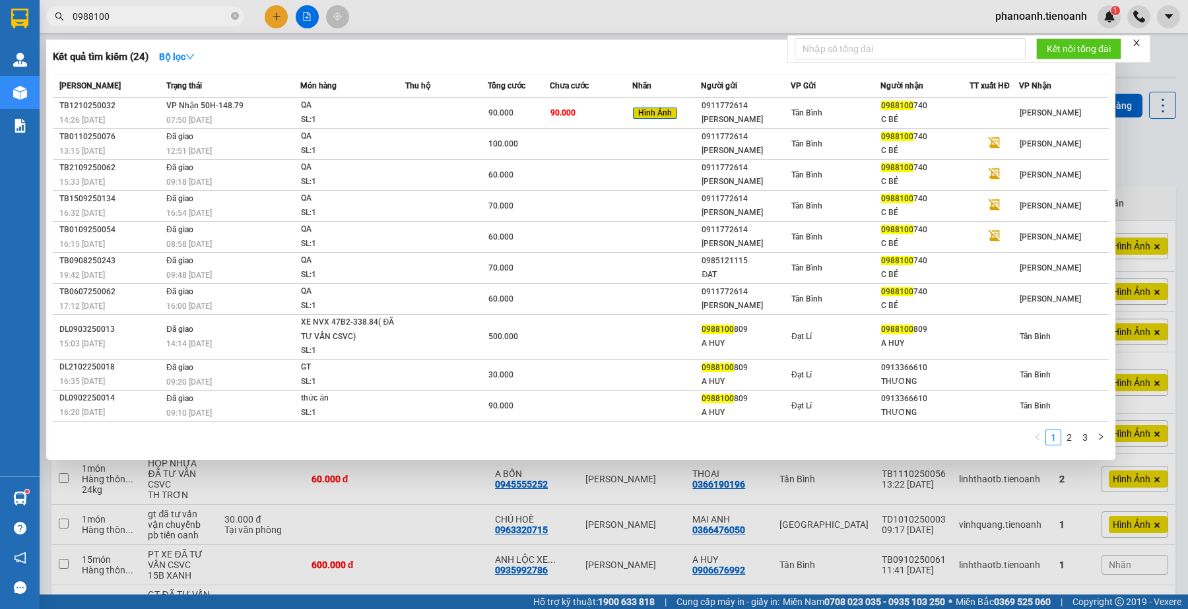
click at [206, 24] on span "0988100" at bounding box center [145, 17] width 198 height 20
click at [199, 20] on input "0988100" at bounding box center [151, 16] width 156 height 15
